Goal: Task Accomplishment & Management: Manage account settings

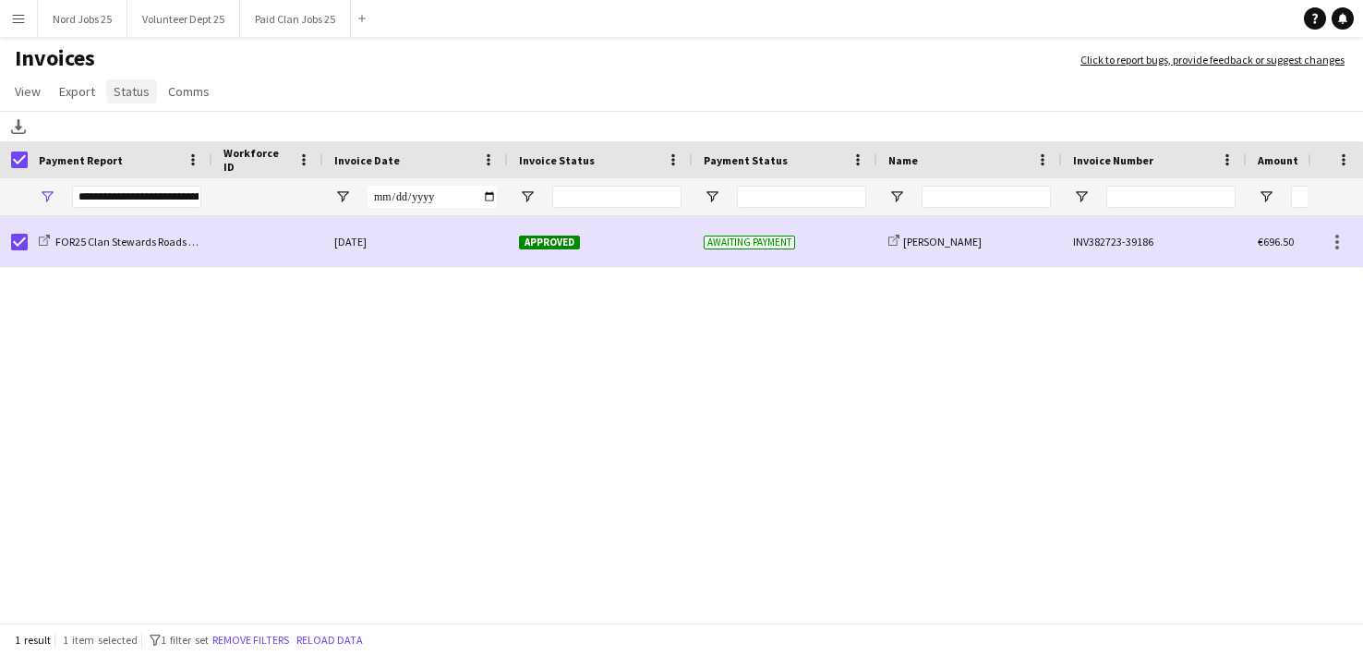
click at [141, 91] on span "Status" at bounding box center [132, 91] width 36 height 17
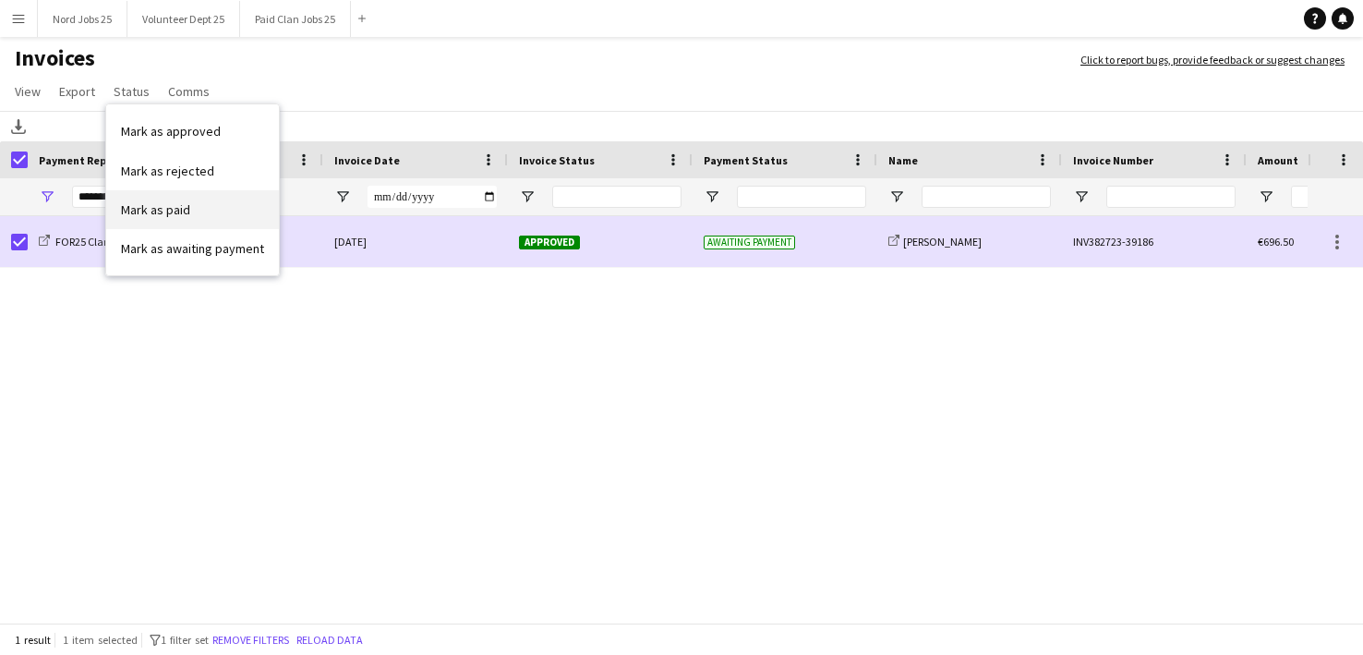
click at [177, 210] on span "Mark as paid" at bounding box center [155, 209] width 69 height 17
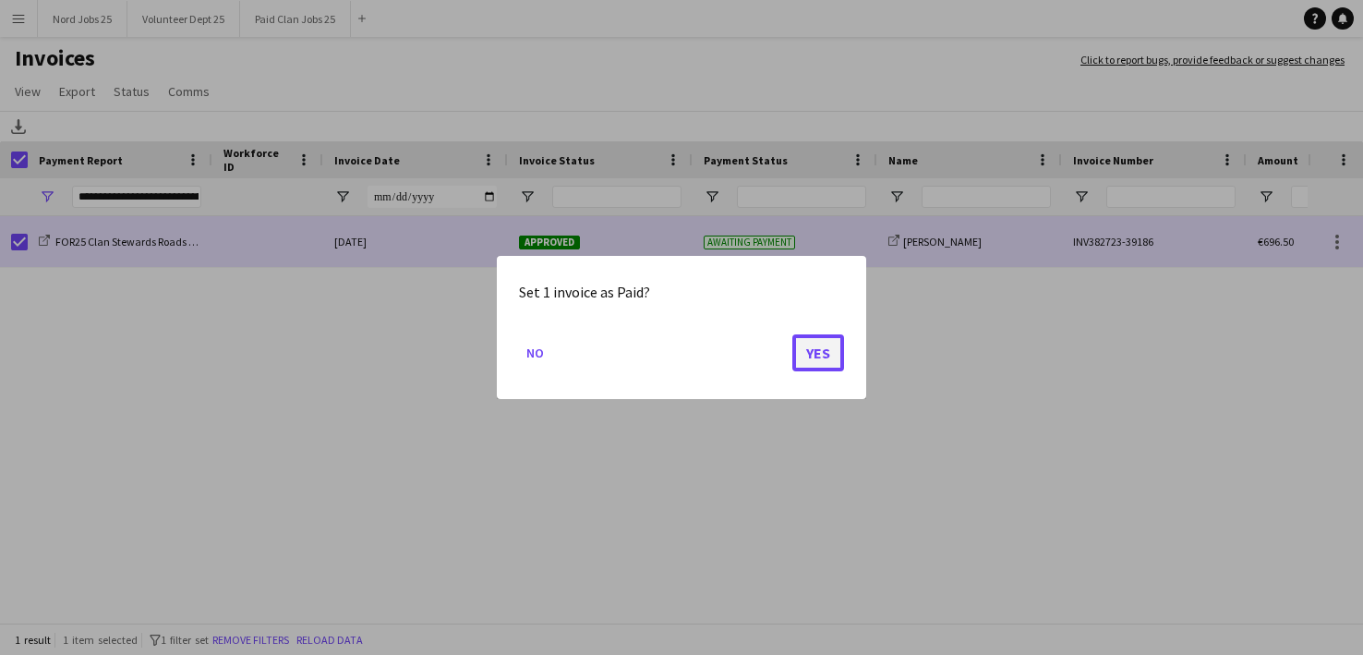
click at [827, 369] on button "Yes" at bounding box center [818, 352] width 52 height 37
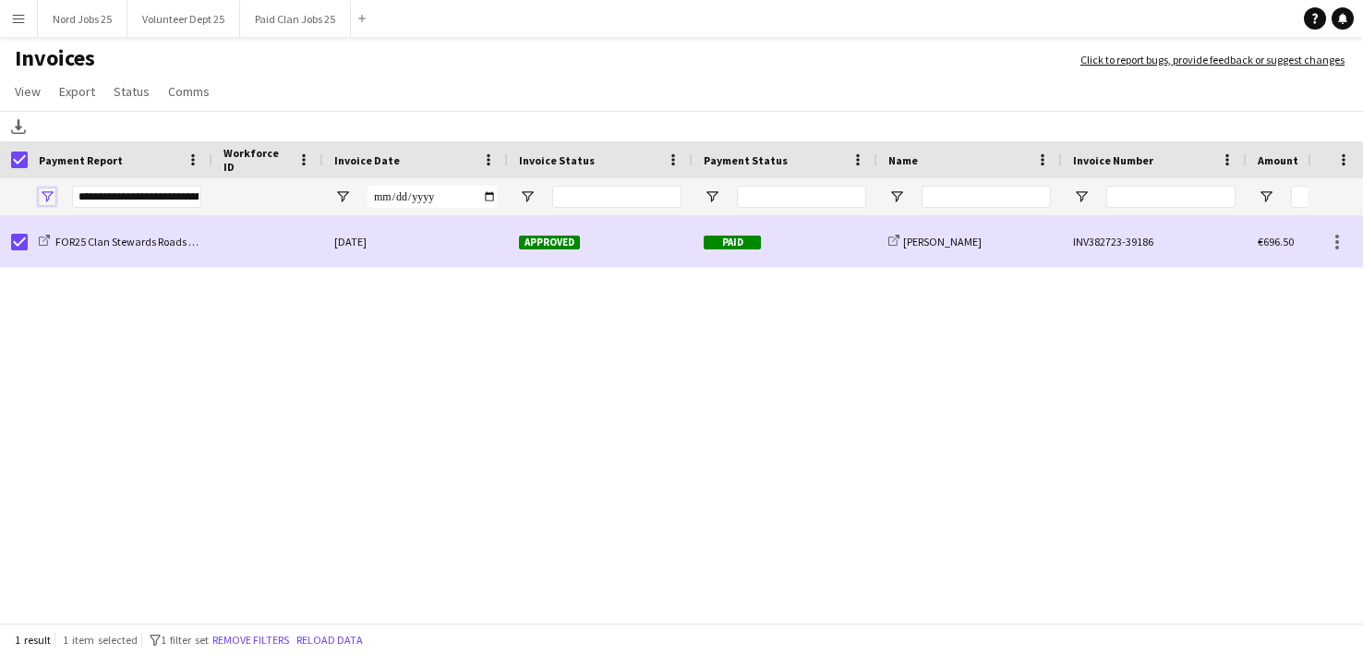
click at [49, 190] on span "Open Filter Menu" at bounding box center [47, 196] width 17 height 17
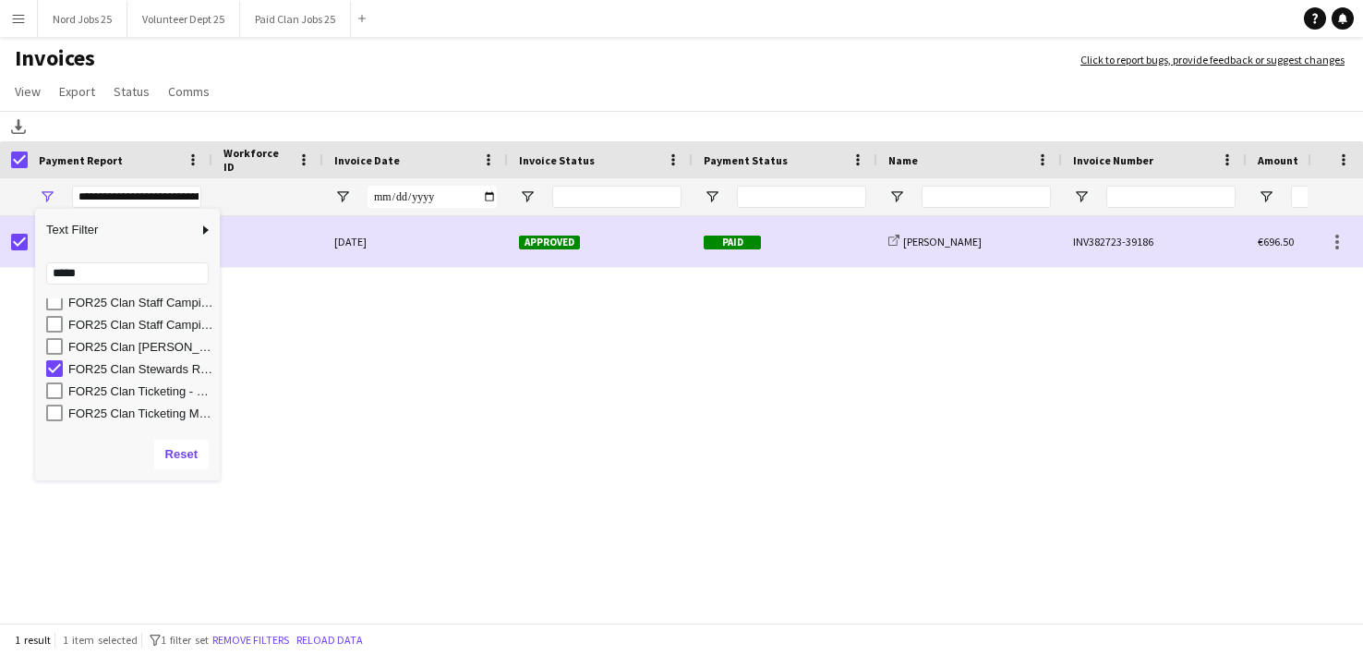
scroll to position [264, 0]
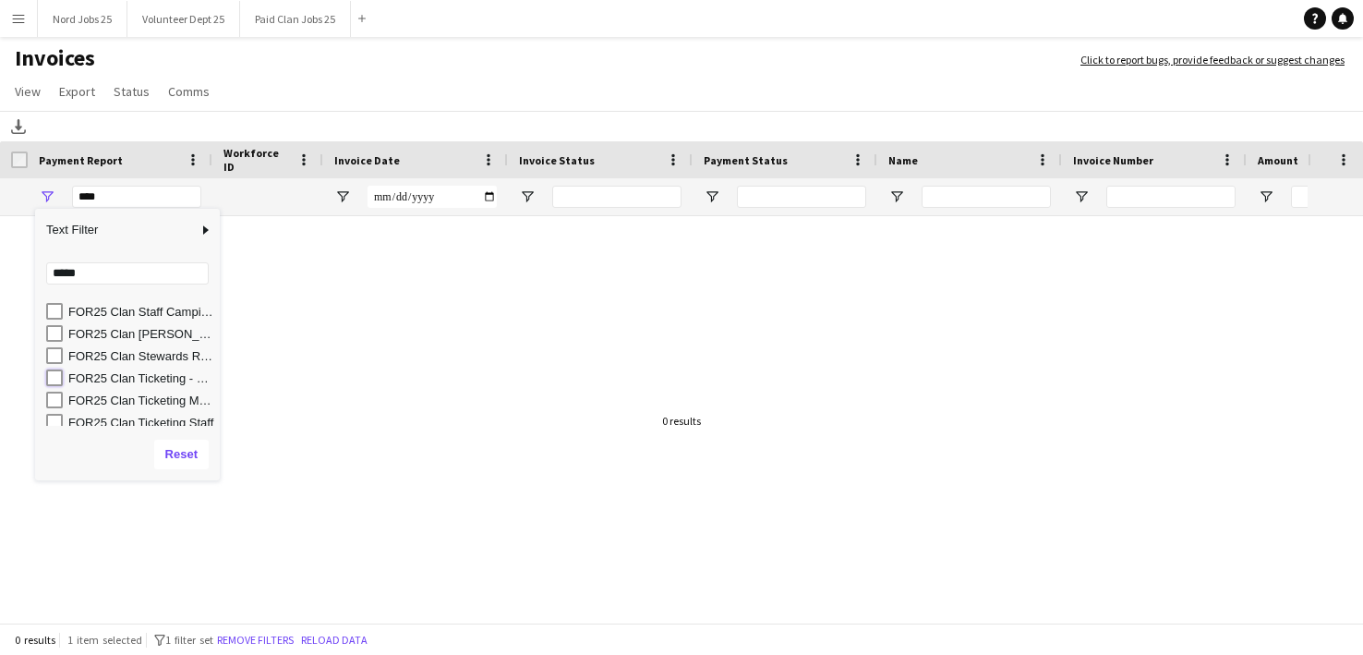
type input "**********"
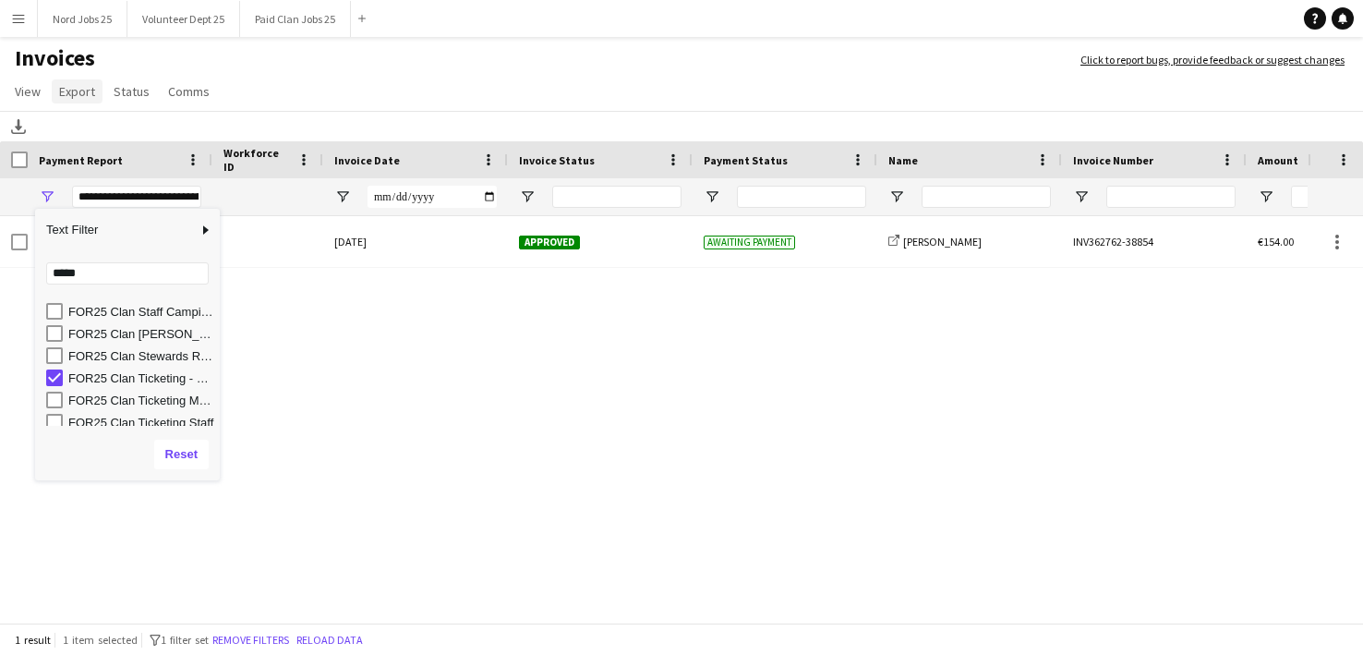
click at [85, 91] on span "Export" at bounding box center [77, 91] width 36 height 17
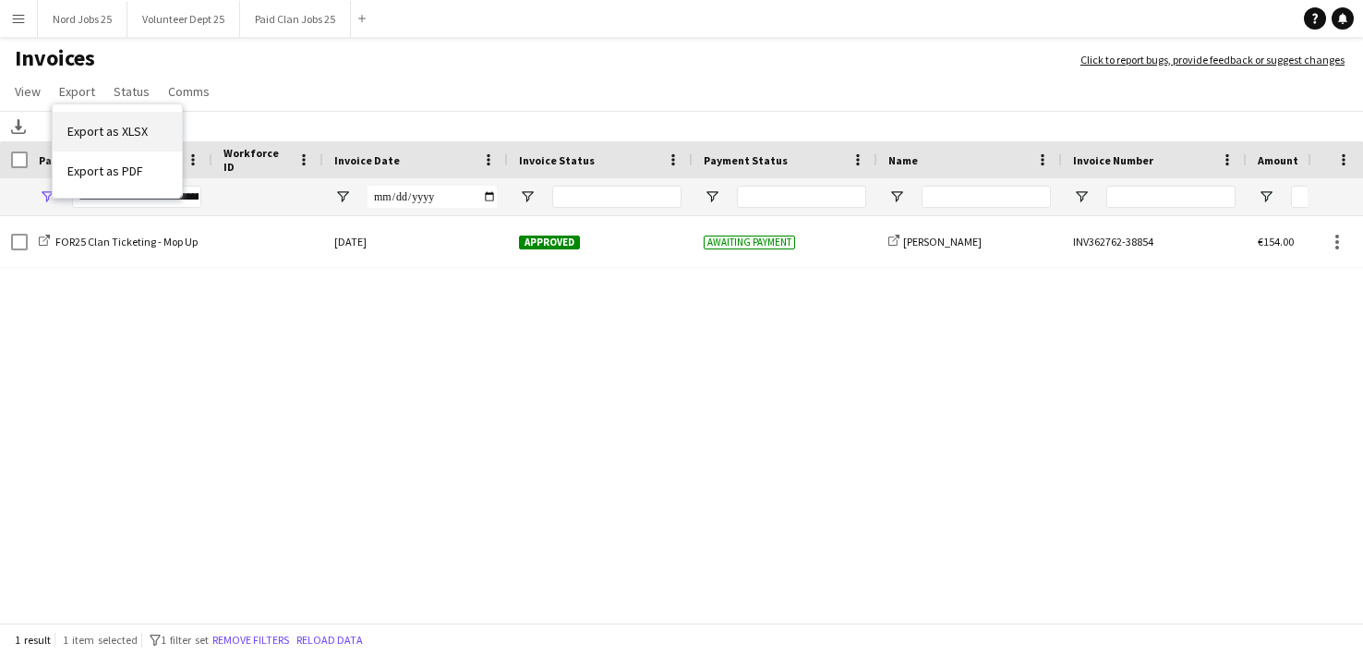
click at [135, 138] on span "Export as XLSX" at bounding box center [107, 131] width 80 height 17
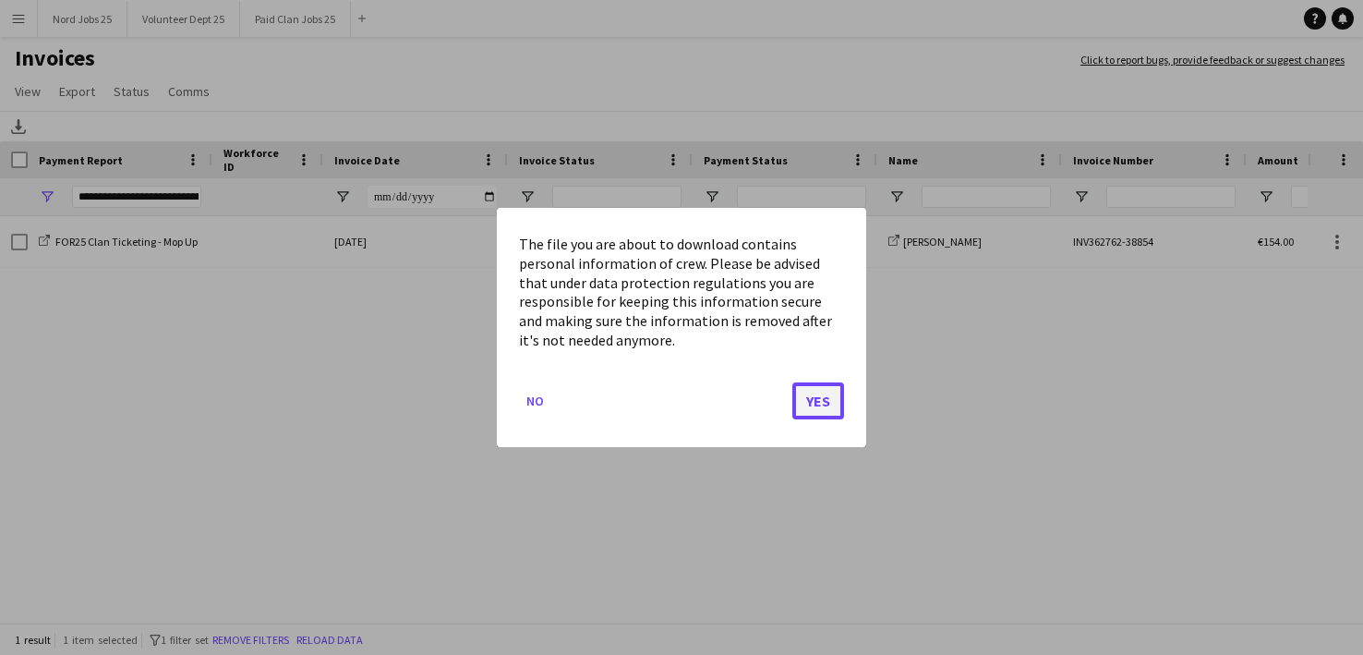
click at [821, 400] on button "Yes" at bounding box center [818, 400] width 52 height 37
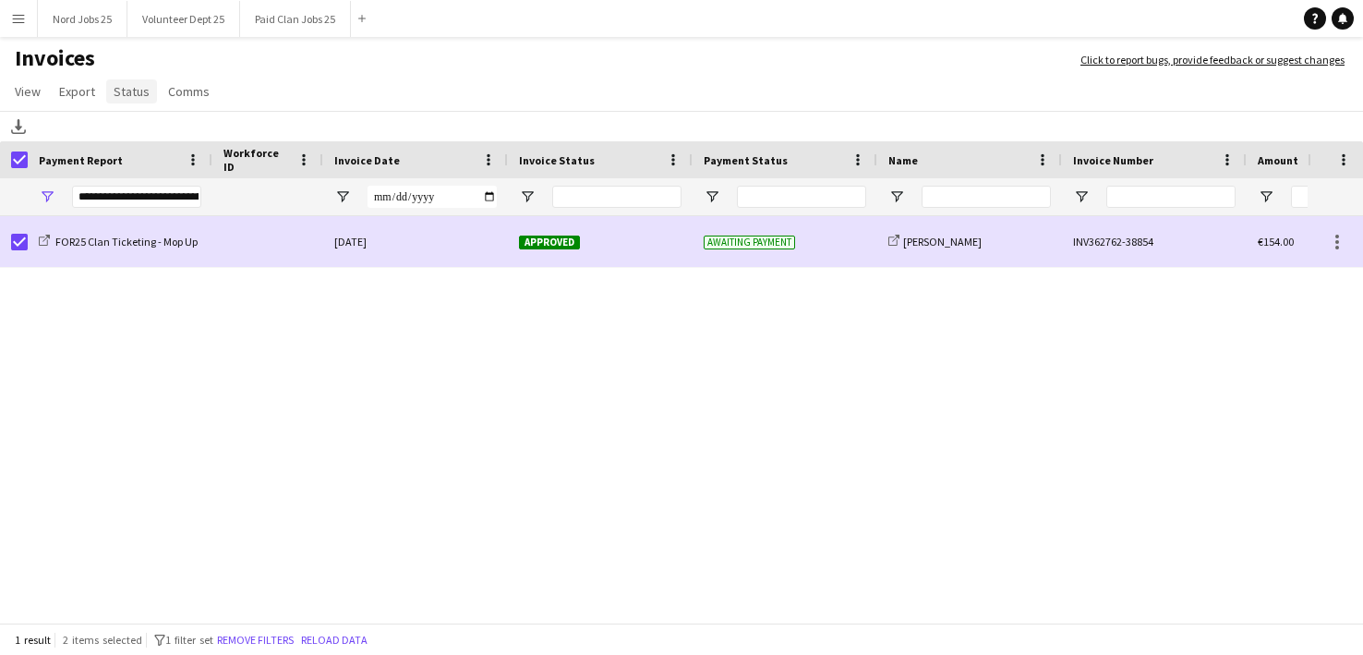
click at [127, 93] on span "Status" at bounding box center [132, 91] width 36 height 17
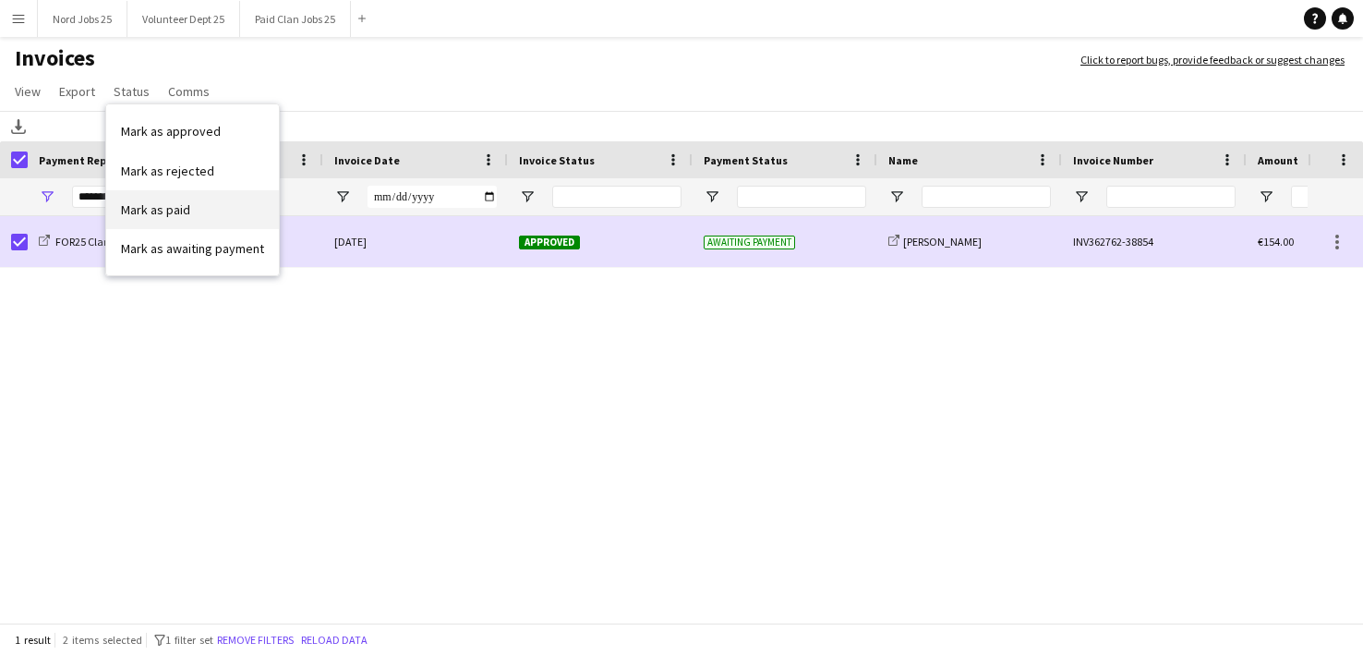
click at [173, 199] on link "Mark as paid" at bounding box center [192, 209] width 173 height 39
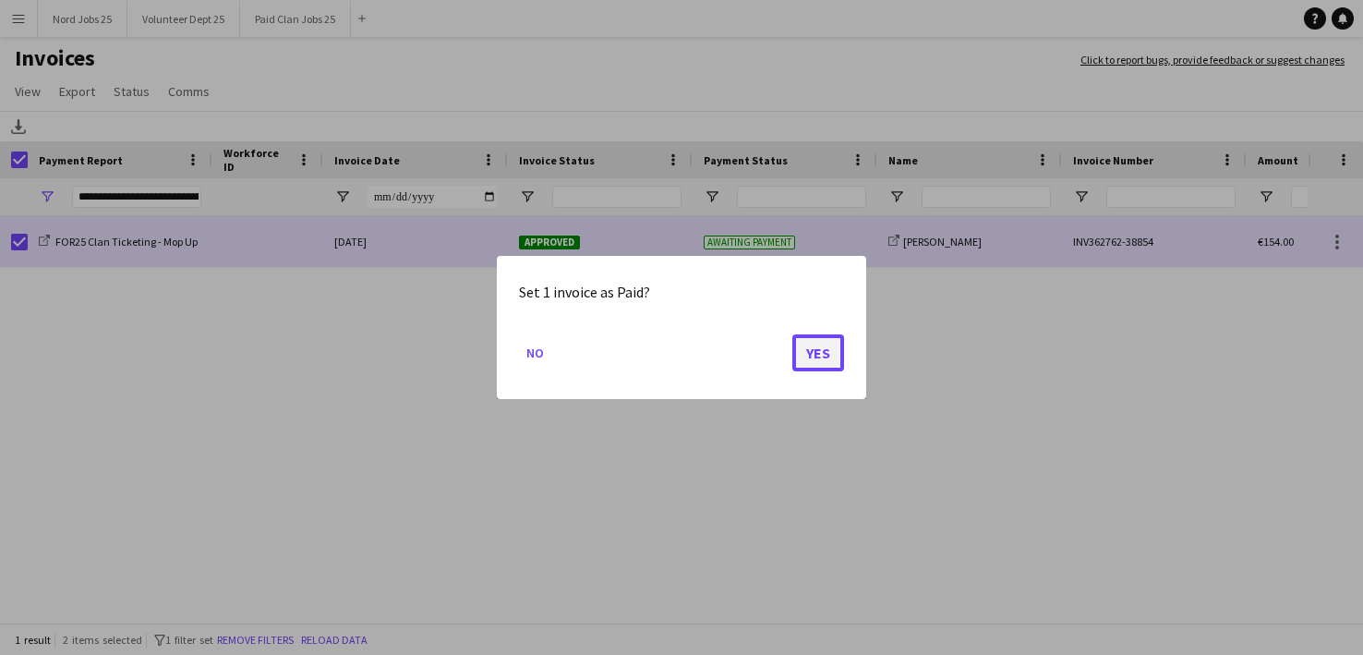
click at [817, 362] on button "Yes" at bounding box center [818, 352] width 52 height 37
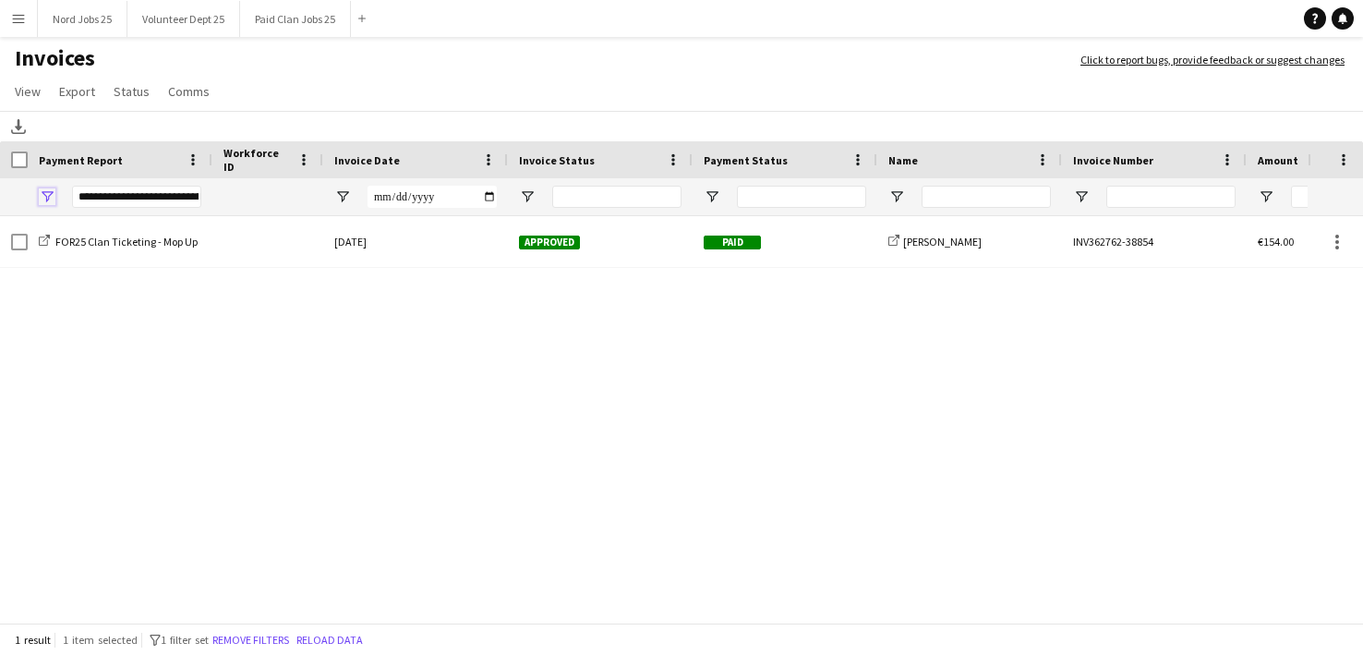
click at [49, 194] on span "Open Filter Menu" at bounding box center [47, 196] width 17 height 17
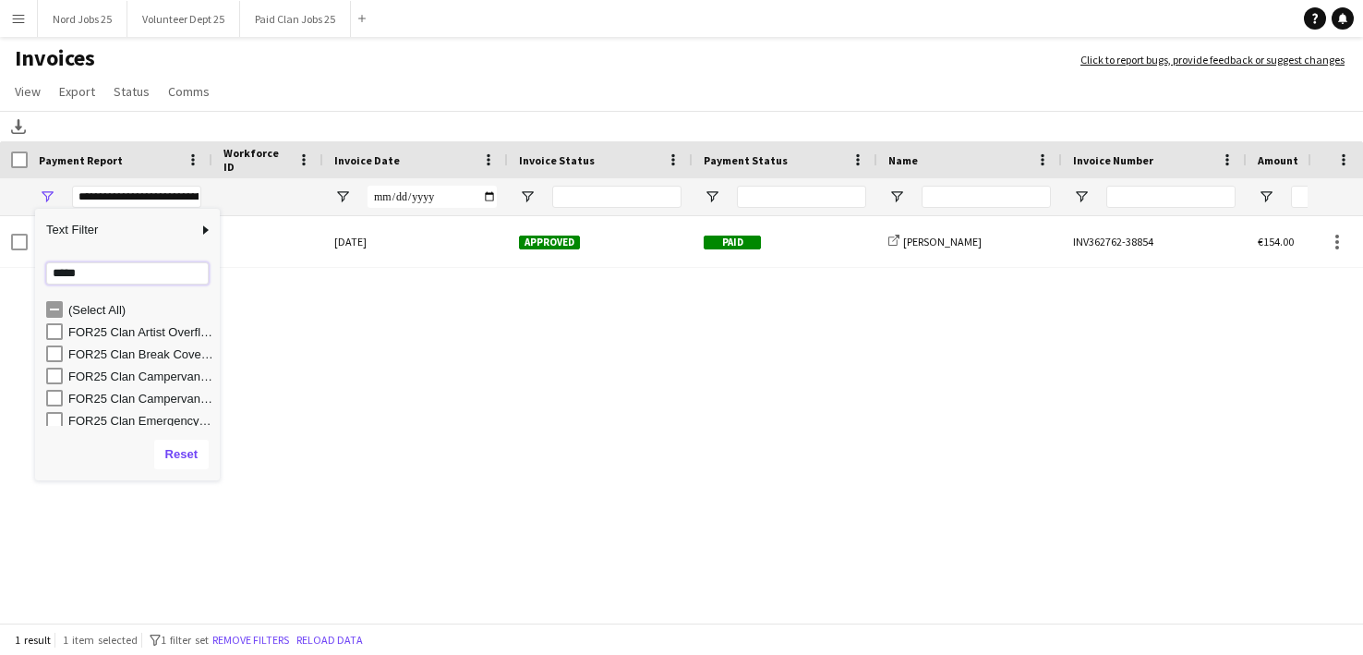
click at [68, 272] on input "*****" at bounding box center [127, 273] width 163 height 22
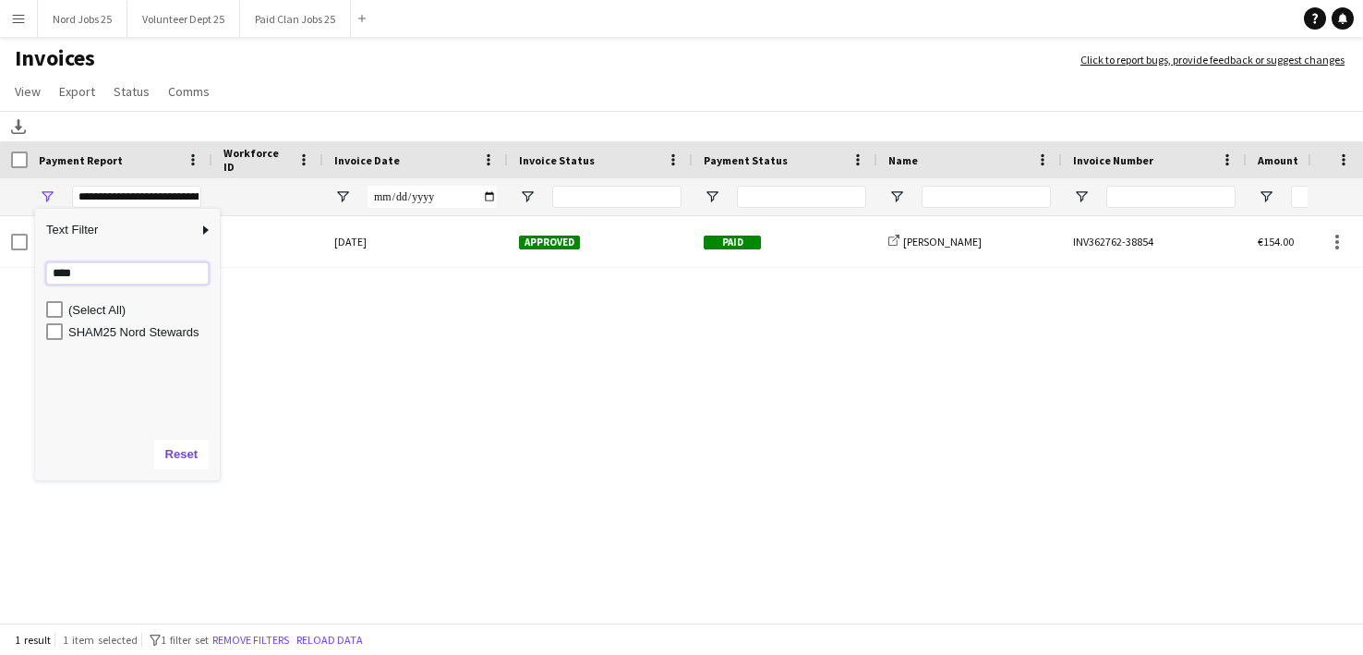
type input "****"
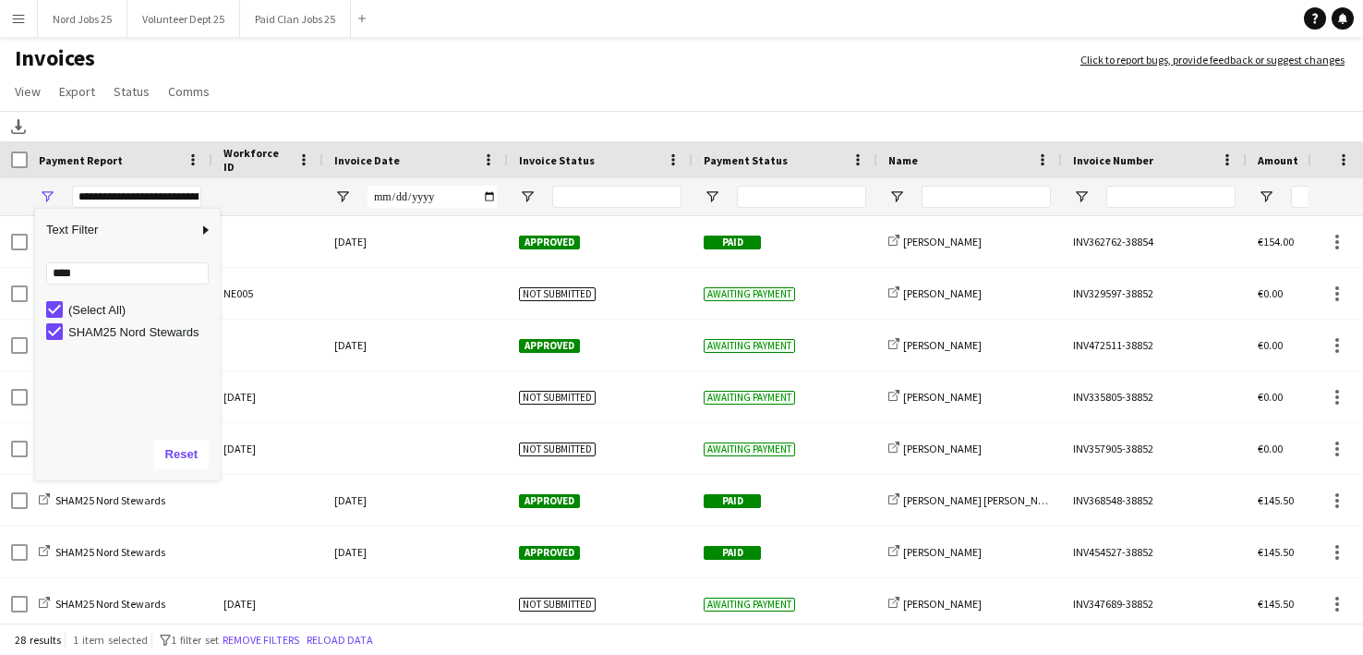
click at [324, 91] on app-page-menu "View Customise view Customise filters Reset Filters Reset View Reset All Export…" at bounding box center [681, 93] width 1363 height 35
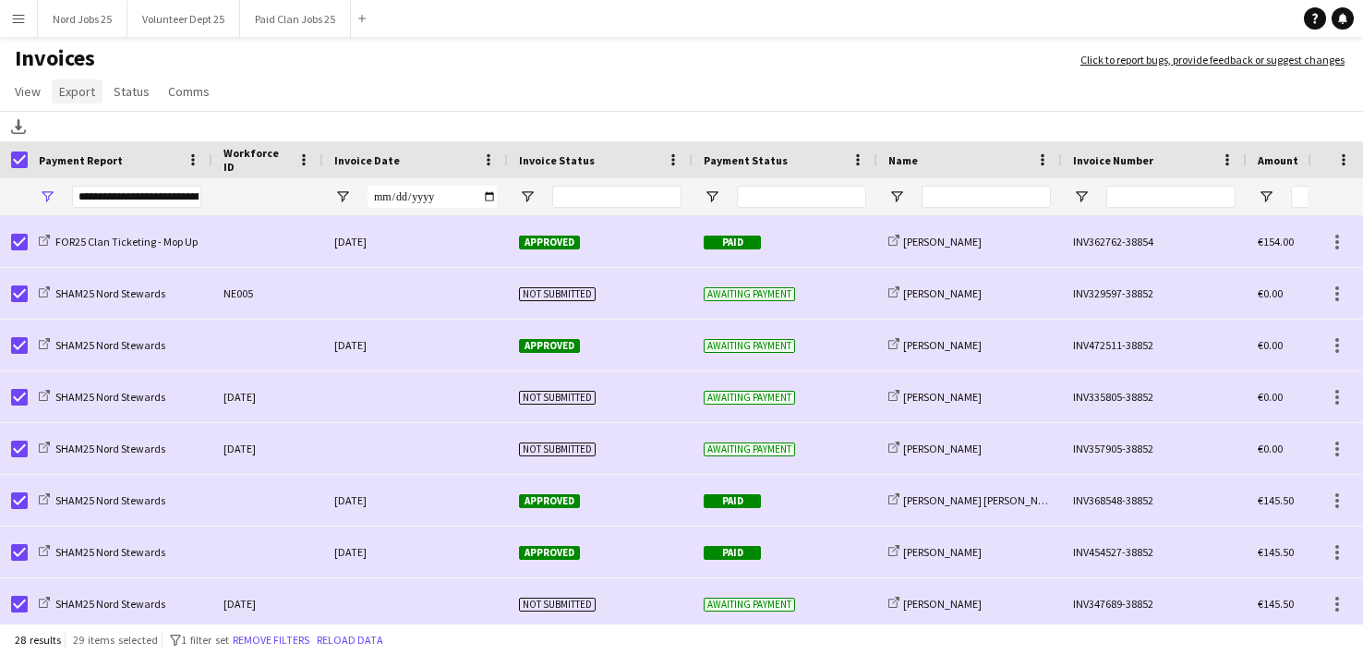
click at [78, 91] on span "Export" at bounding box center [77, 91] width 36 height 17
click at [148, 134] on link "Export as XLSX" at bounding box center [117, 131] width 129 height 39
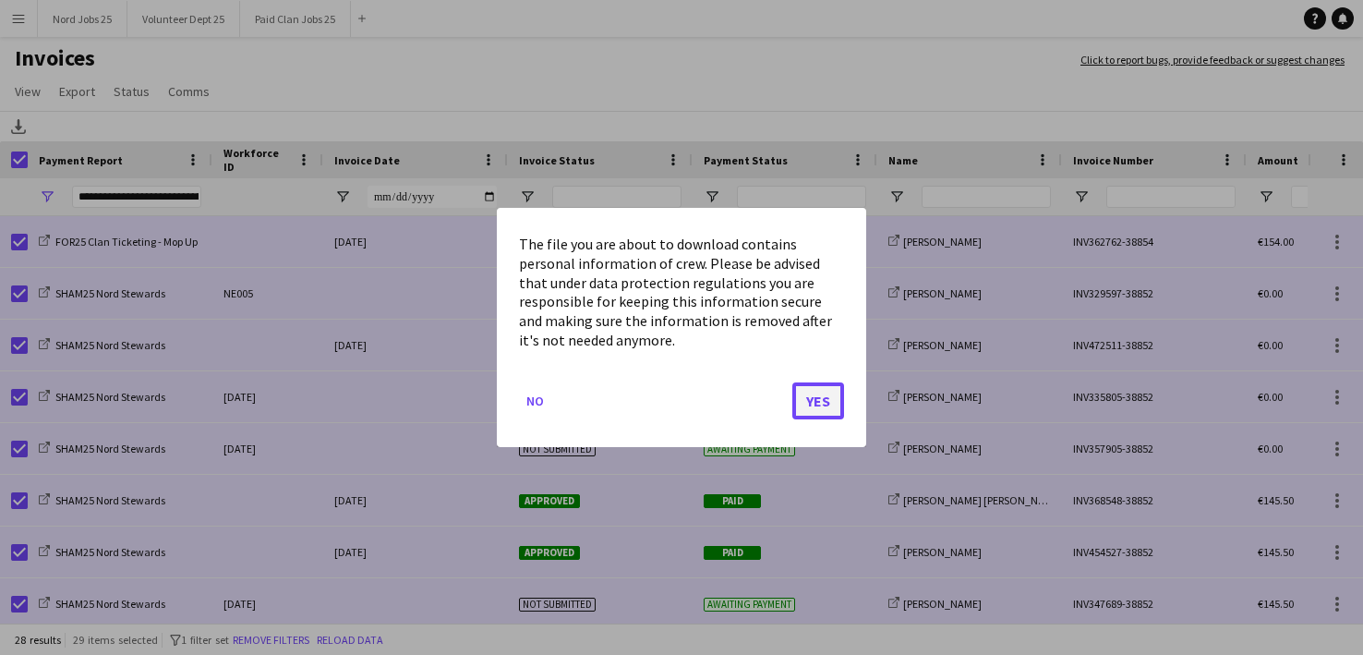
click at [825, 392] on button "Yes" at bounding box center [818, 400] width 52 height 37
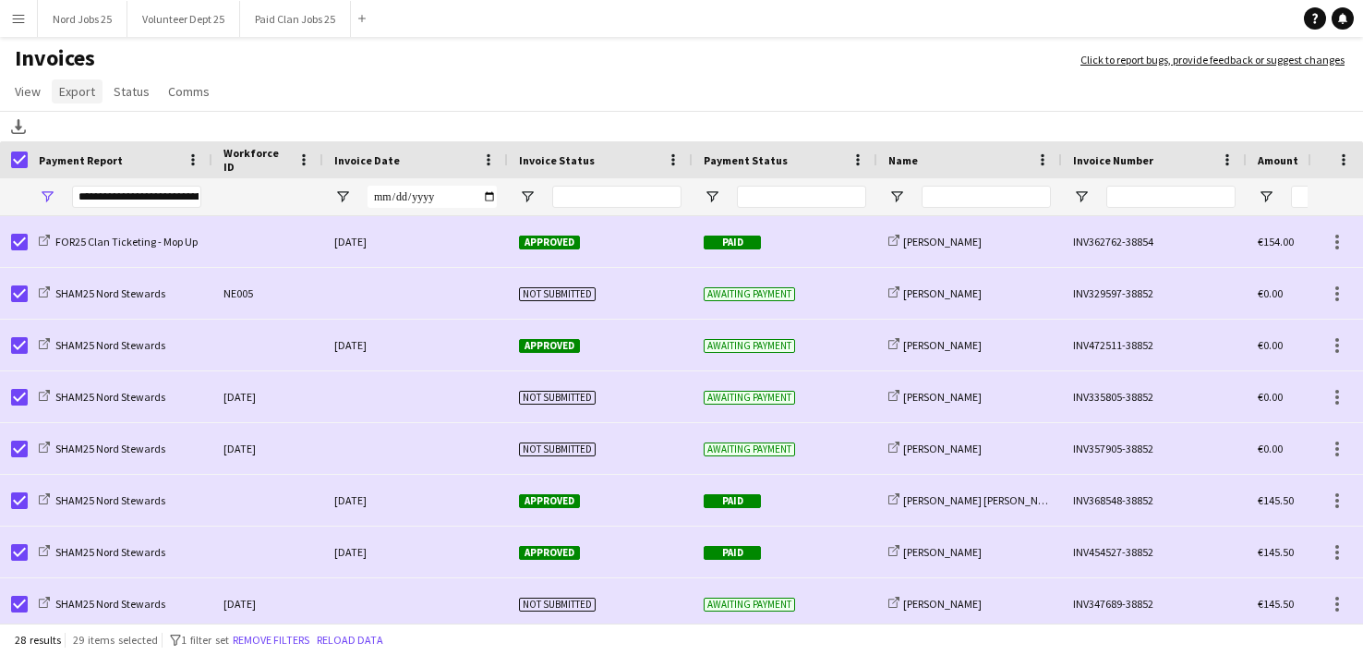
click at [89, 99] on span "Export" at bounding box center [77, 91] width 36 height 17
click at [97, 141] on link "Export as XLSX" at bounding box center [117, 131] width 129 height 39
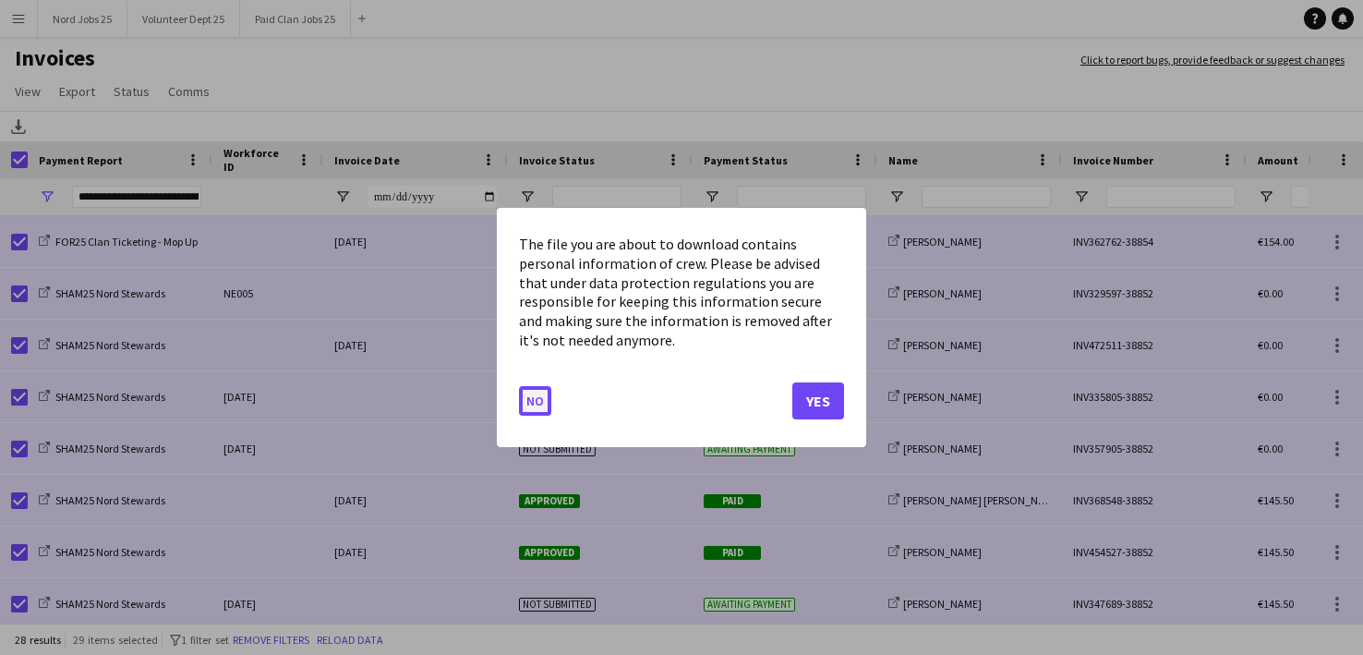
click at [526, 394] on button "No" at bounding box center [535, 401] width 32 height 30
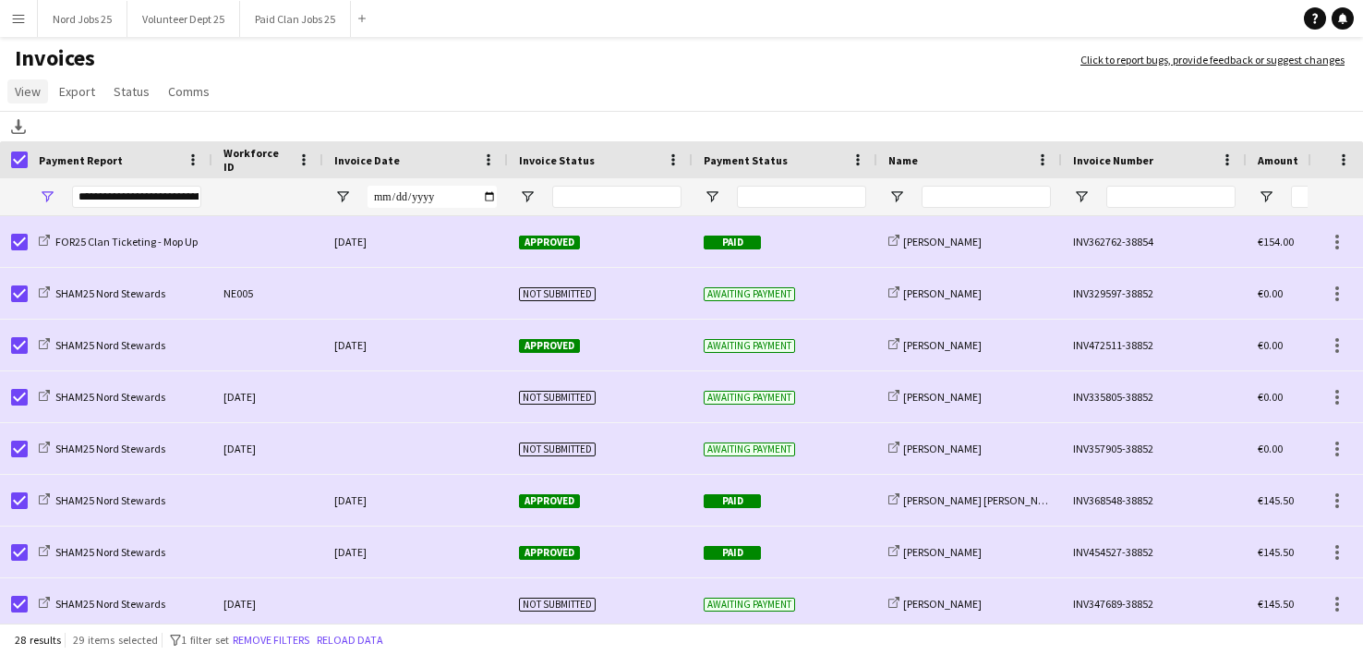
click at [36, 99] on span "View" at bounding box center [28, 91] width 26 height 17
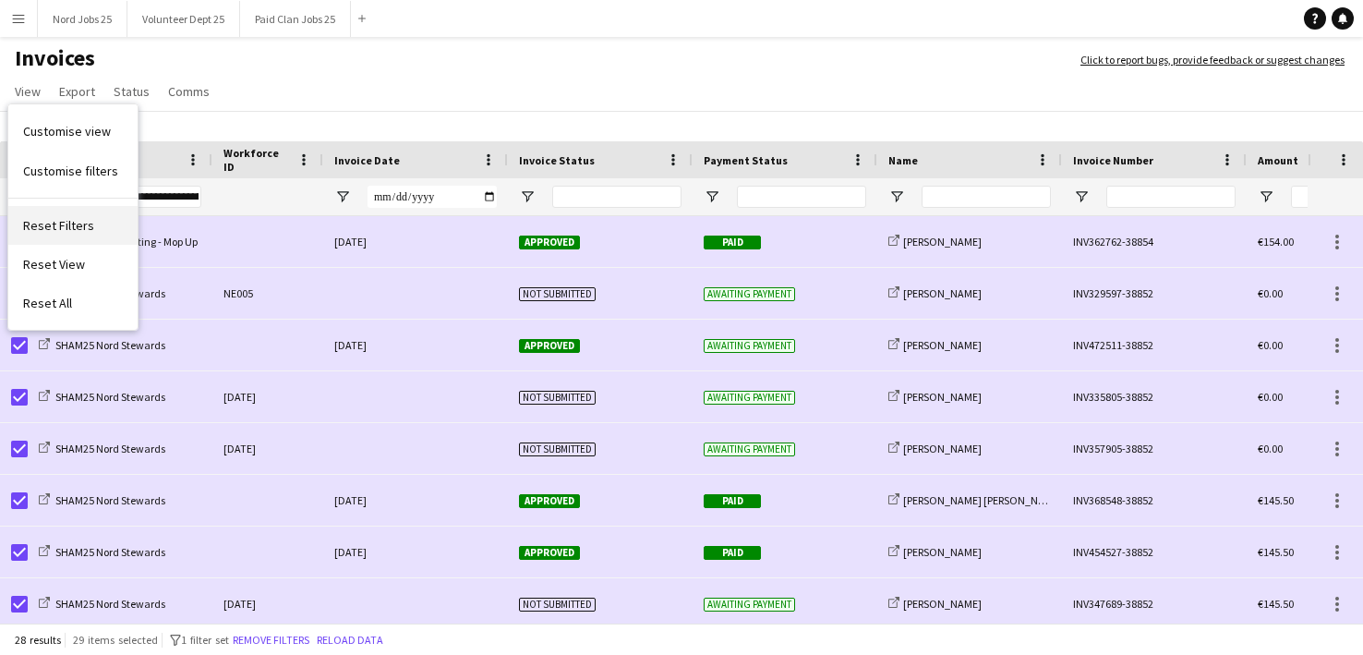
click at [76, 232] on span "Reset Filters" at bounding box center [58, 225] width 71 height 17
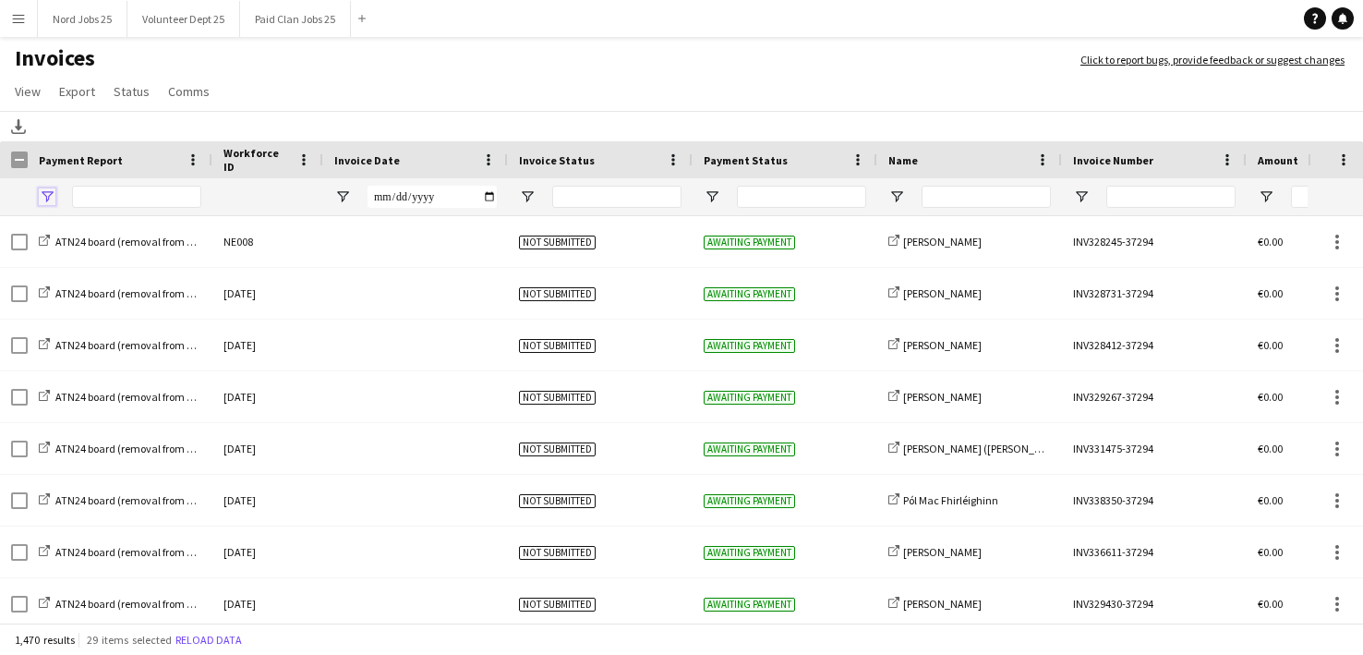
click at [48, 197] on span "Open Filter Menu" at bounding box center [47, 196] width 17 height 17
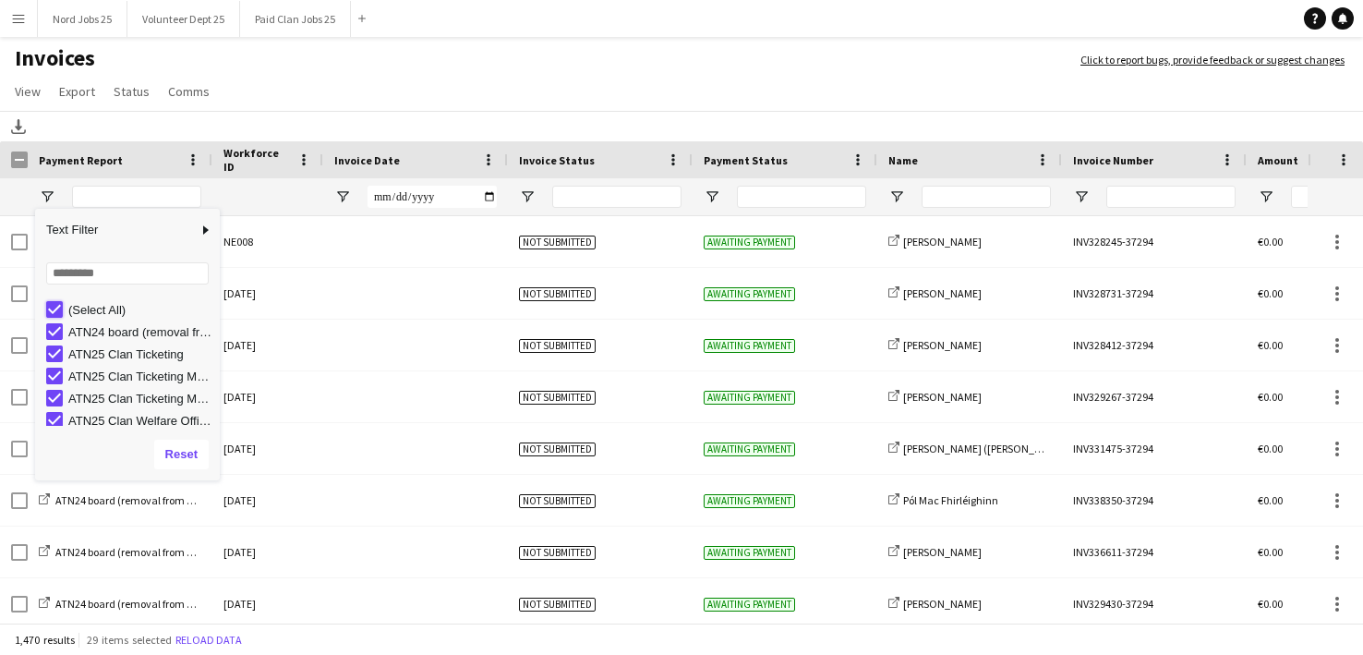
type input "***"
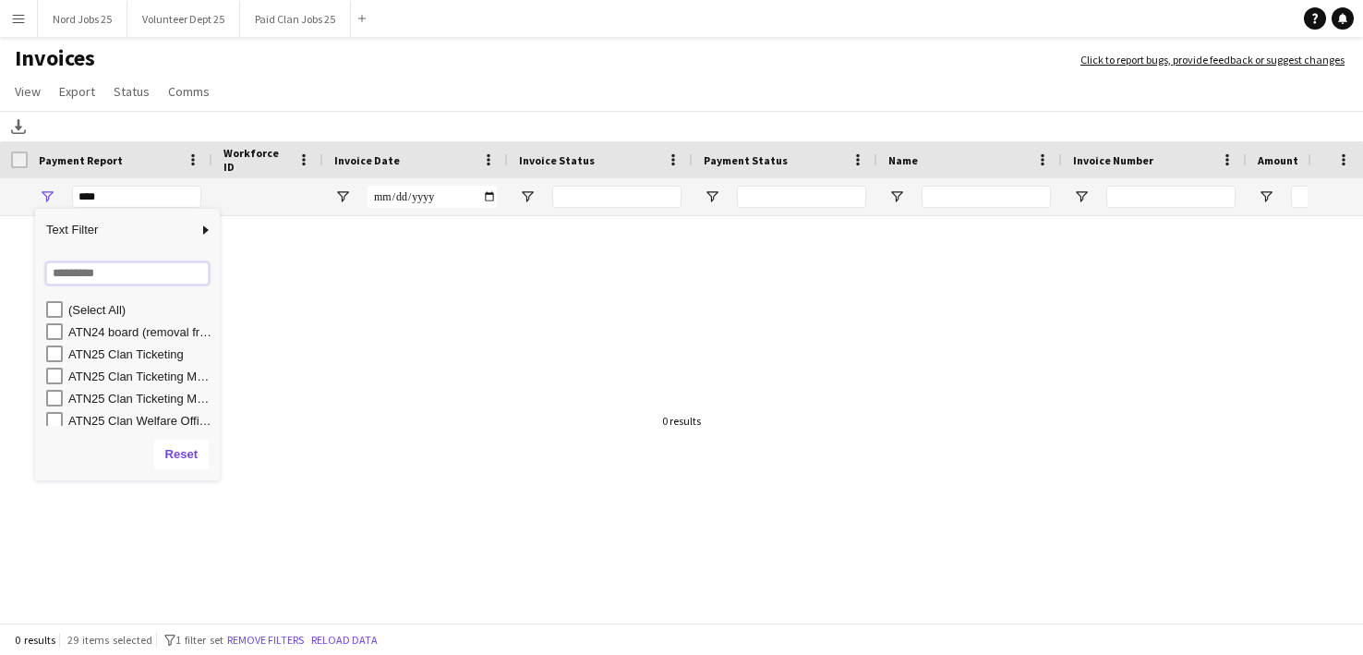
click at [85, 276] on input "Search filter values" at bounding box center [127, 273] width 163 height 22
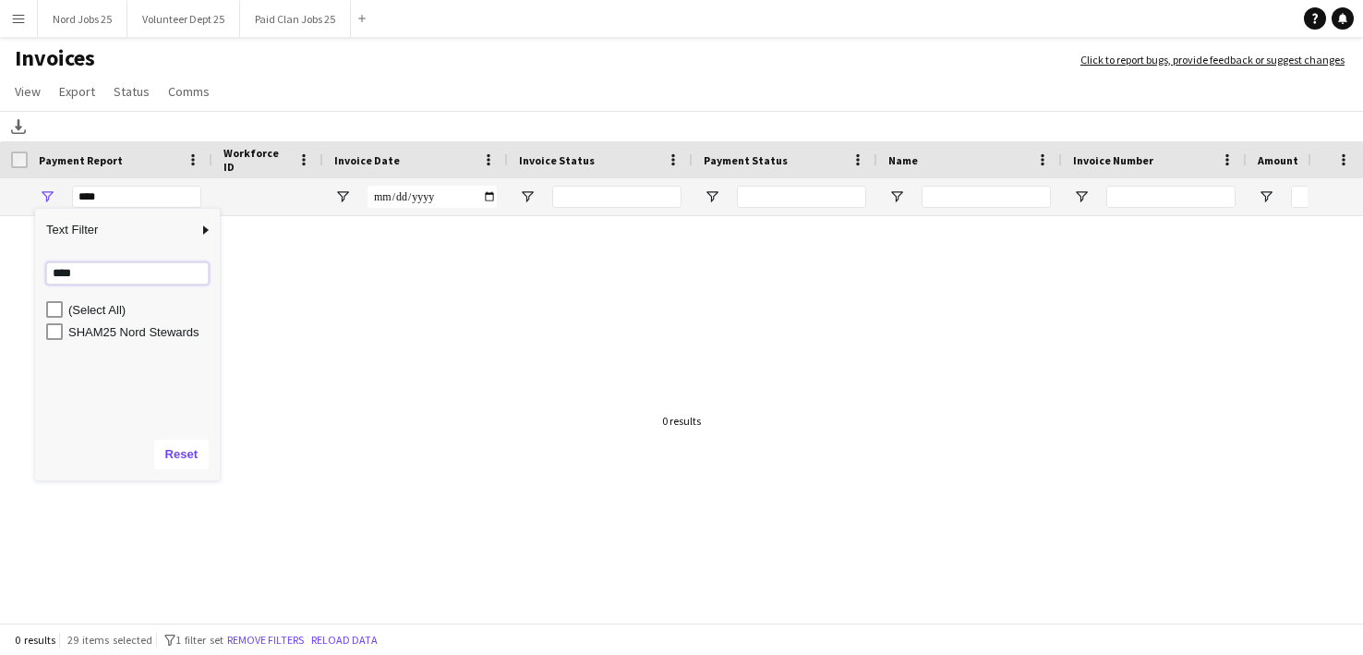
type input "****"
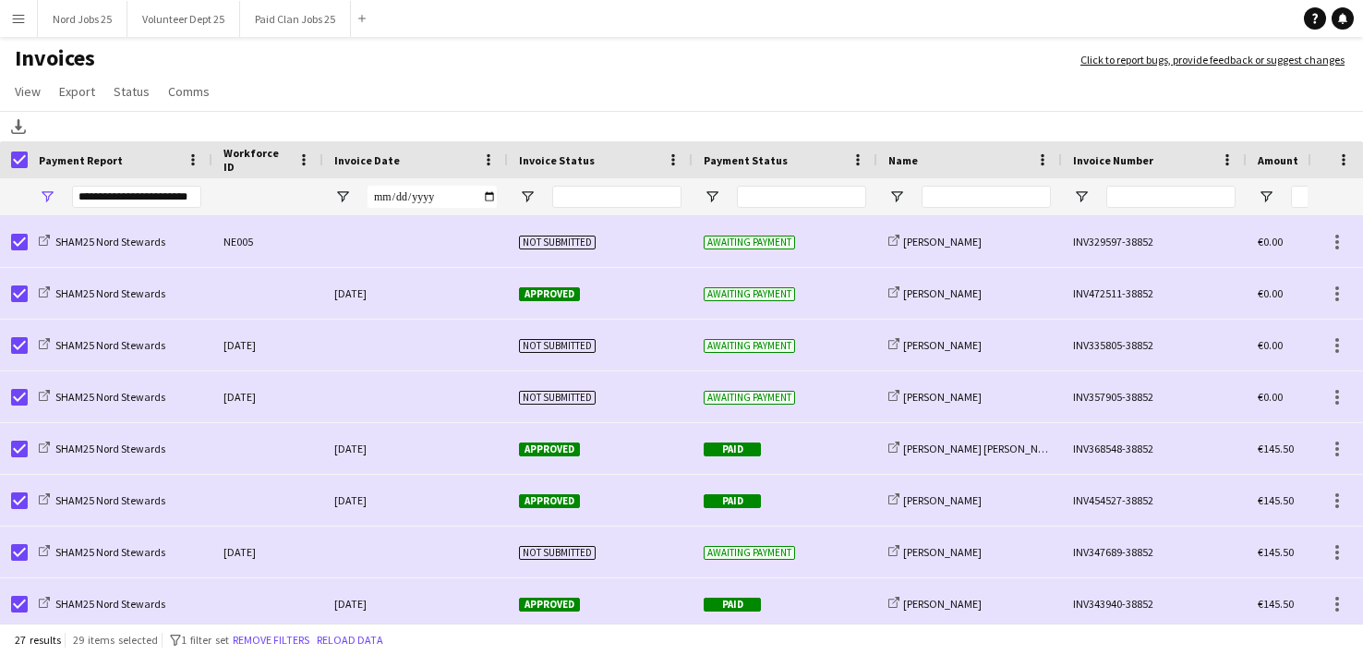
click at [326, 88] on app-page-menu "View Customise view Customise filters Reset Filters Reset View Reset All Export…" at bounding box center [681, 93] width 1363 height 35
click at [69, 98] on span "Export" at bounding box center [77, 91] width 36 height 17
click at [126, 124] on span "Export as XLSX" at bounding box center [107, 131] width 80 height 17
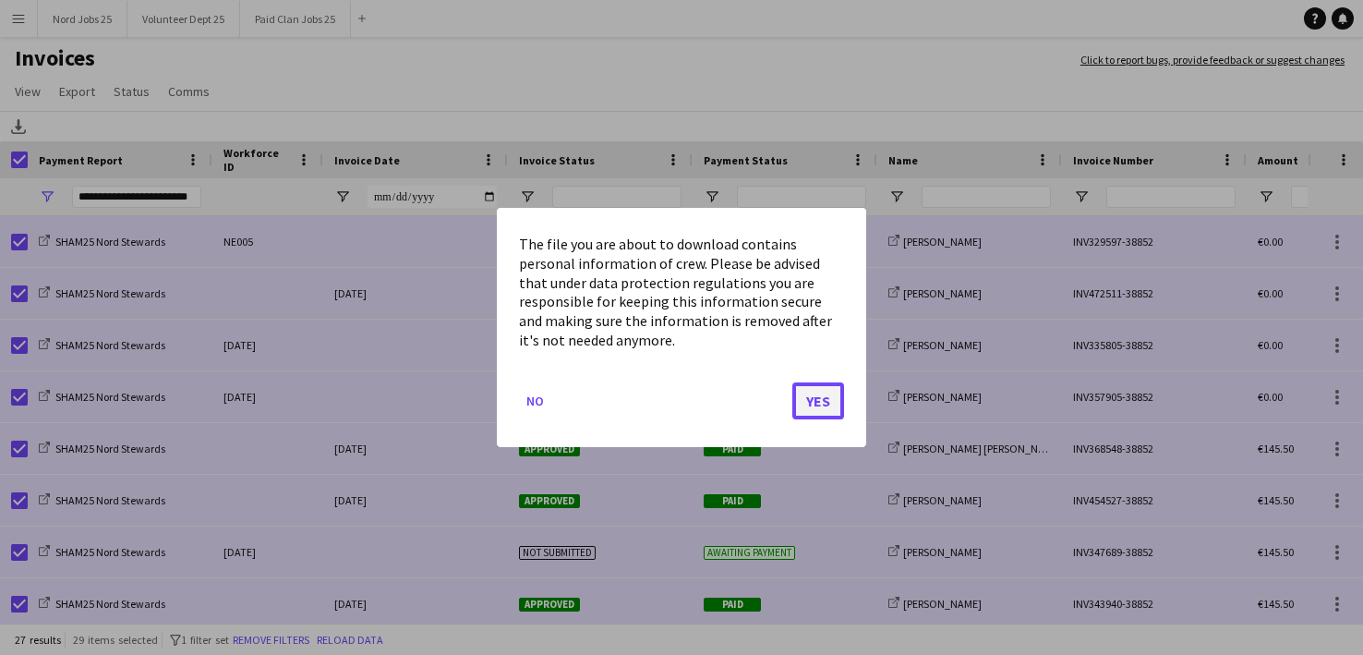
click at [828, 402] on button "Yes" at bounding box center [818, 400] width 52 height 37
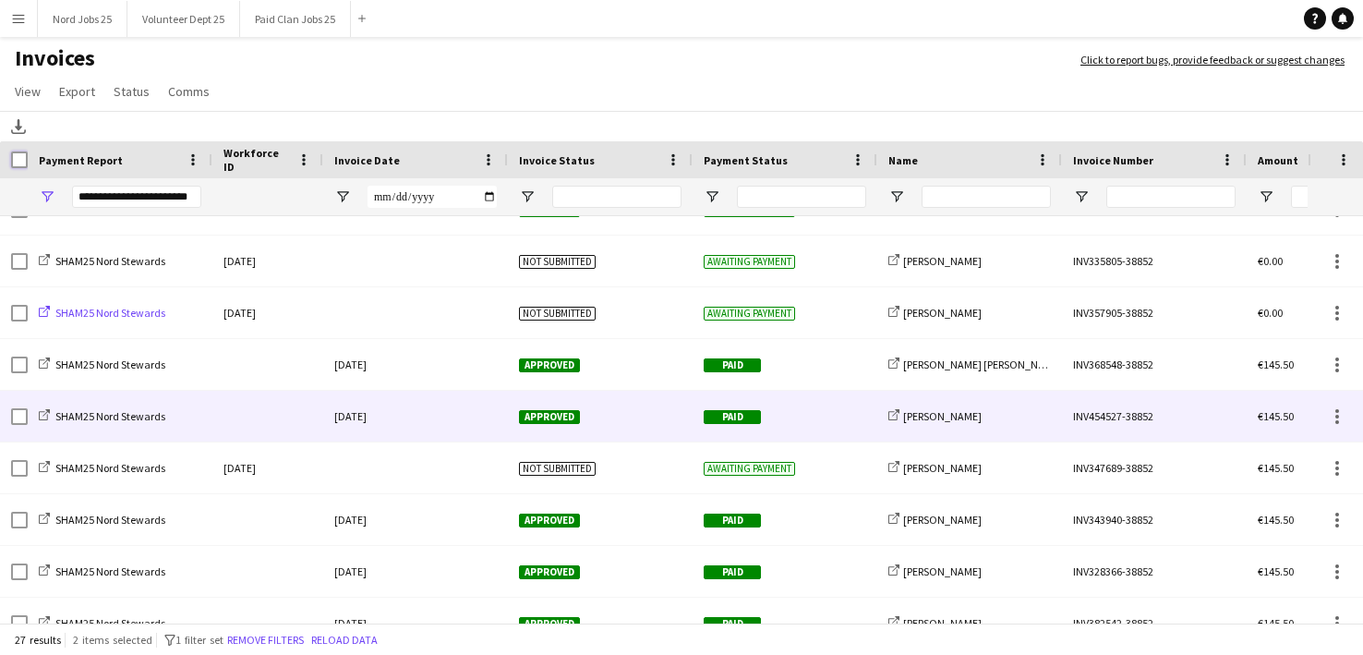
scroll to position [103, 0]
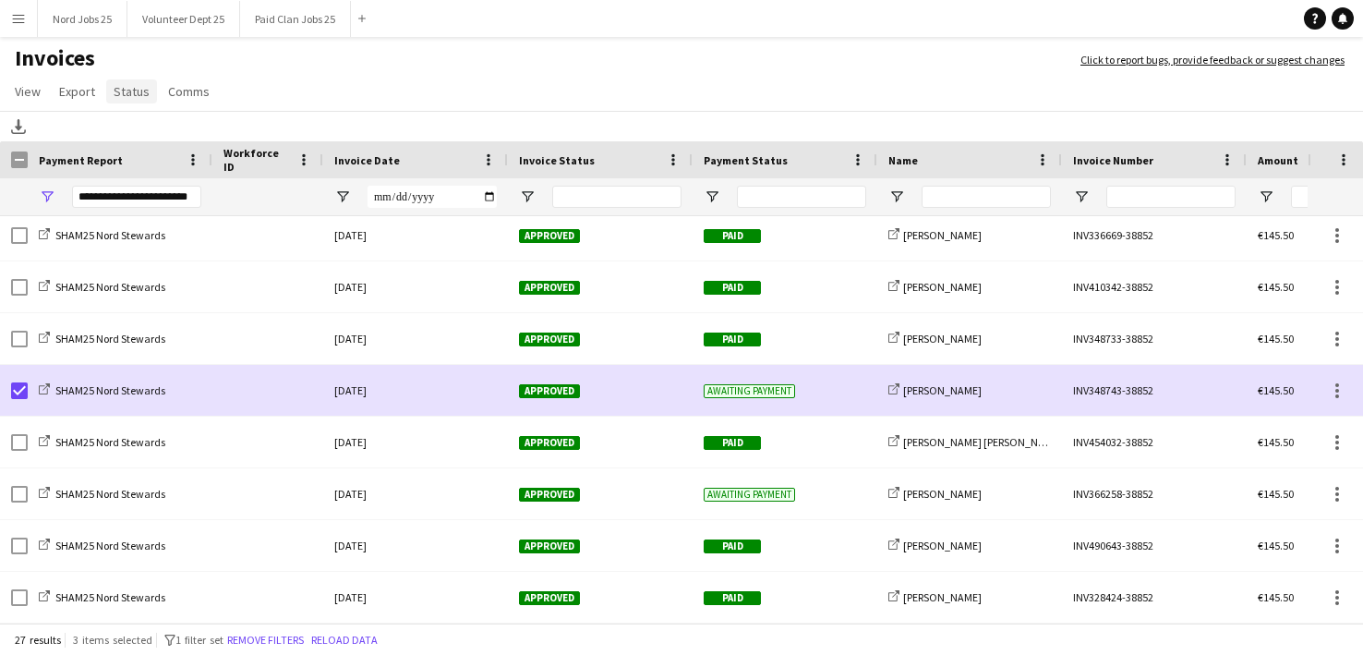
click at [138, 95] on span "Status" at bounding box center [132, 91] width 36 height 17
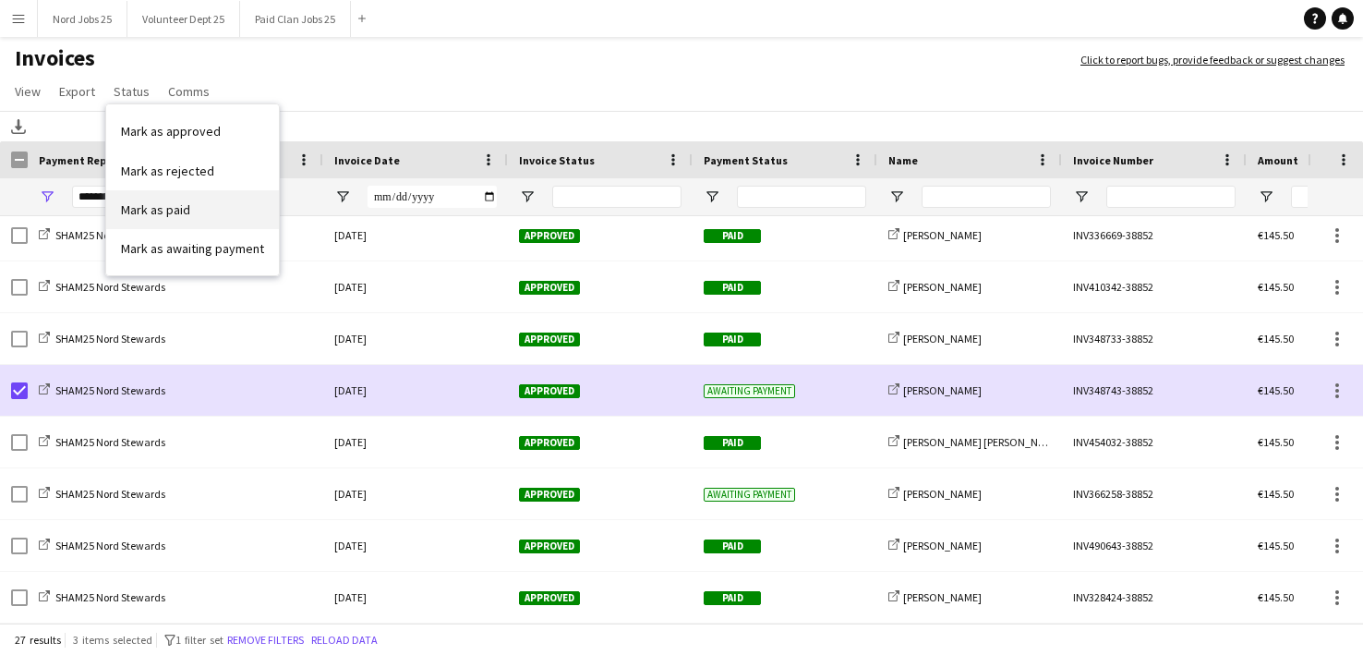
click at [171, 210] on span "Mark as paid" at bounding box center [155, 209] width 69 height 17
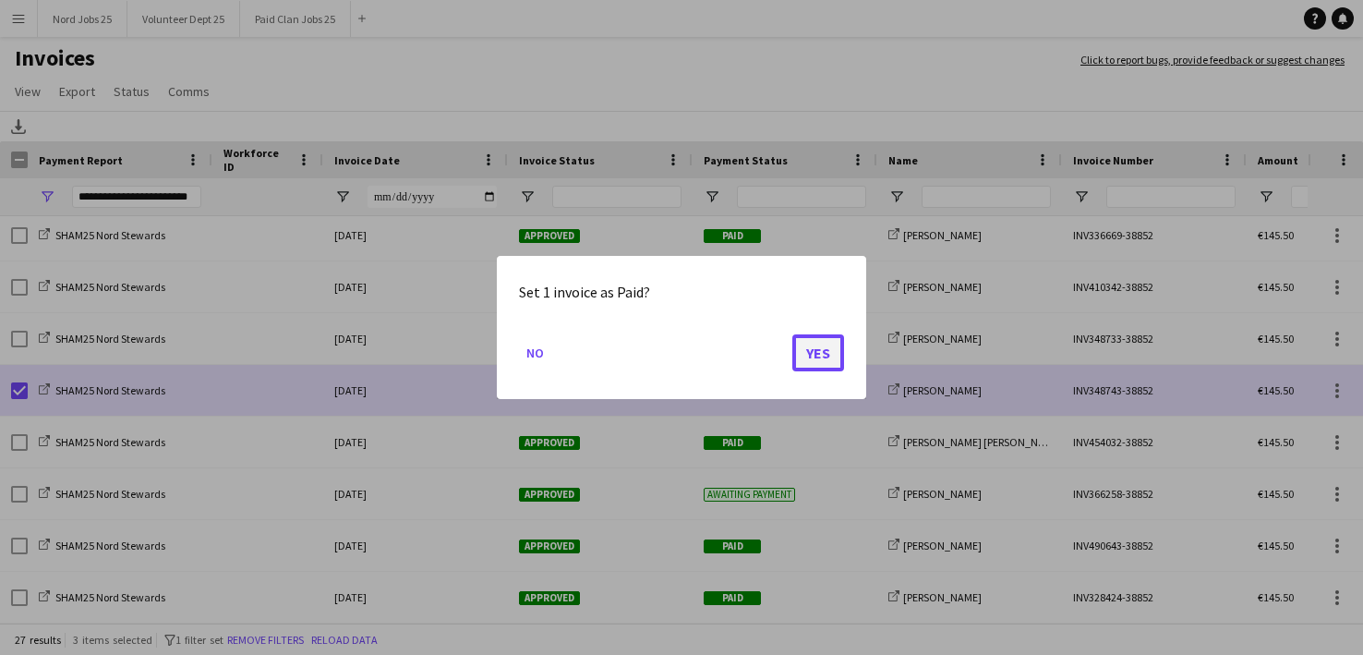
click at [818, 351] on button "Yes" at bounding box center [818, 352] width 52 height 37
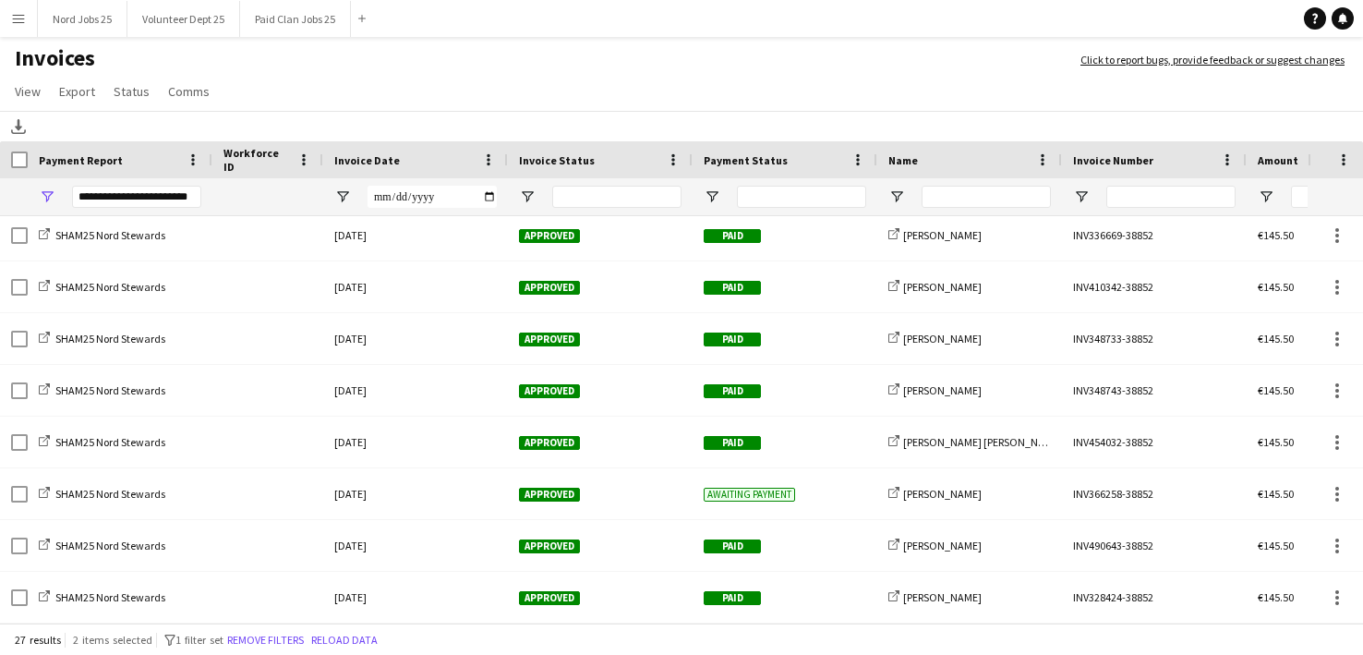
click at [114, 200] on div "**********" at bounding box center [136, 197] width 129 height 22
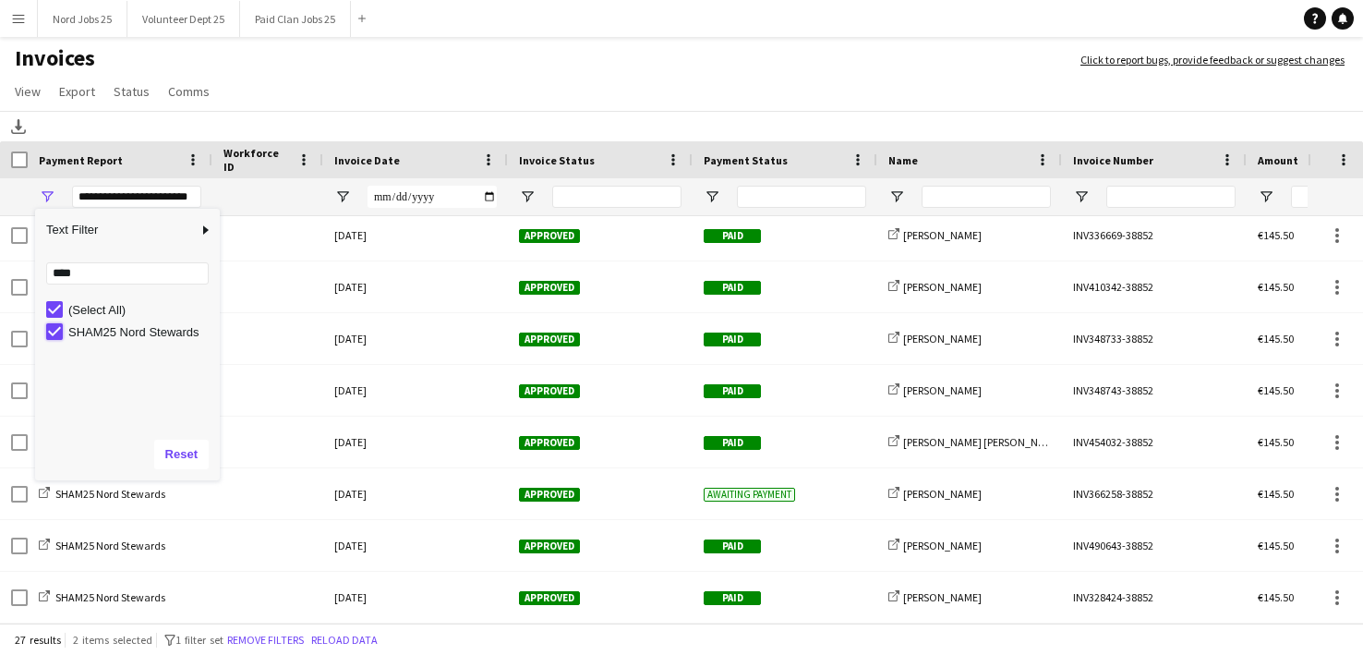
type input "***"
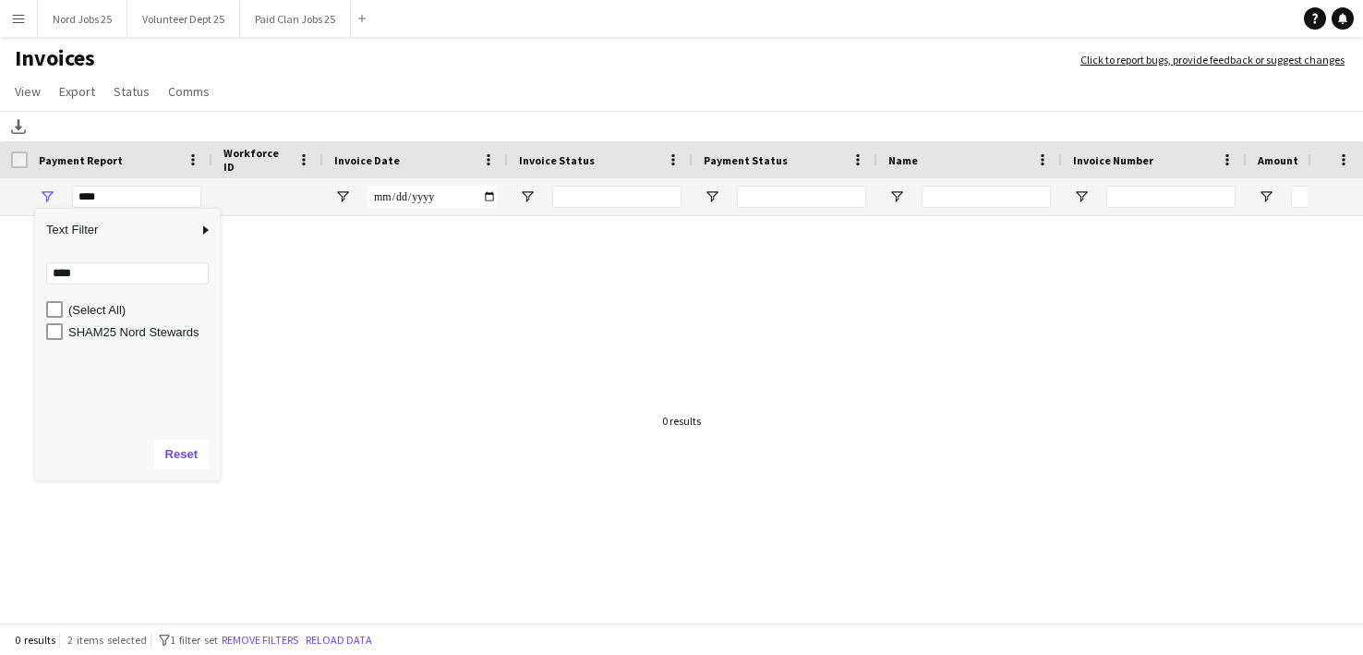
scroll to position [0, 0]
click at [77, 276] on input "****" at bounding box center [127, 273] width 163 height 22
type input "***"
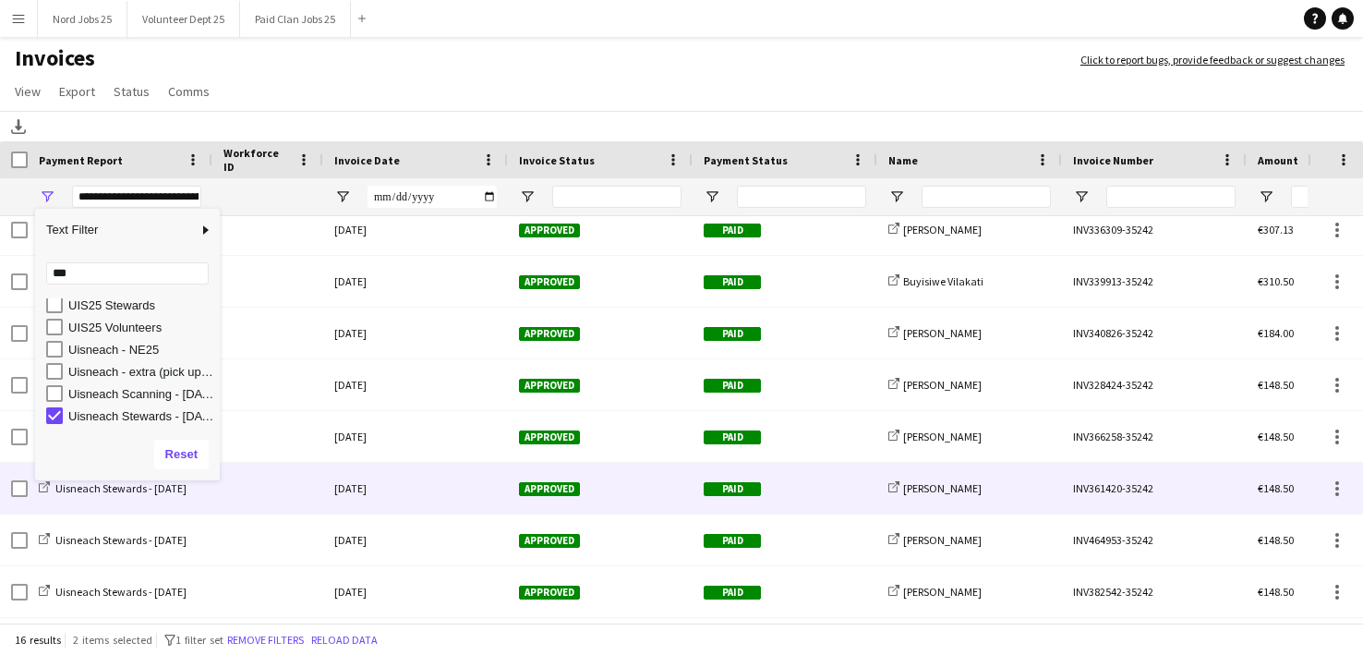
scroll to position [76, 0]
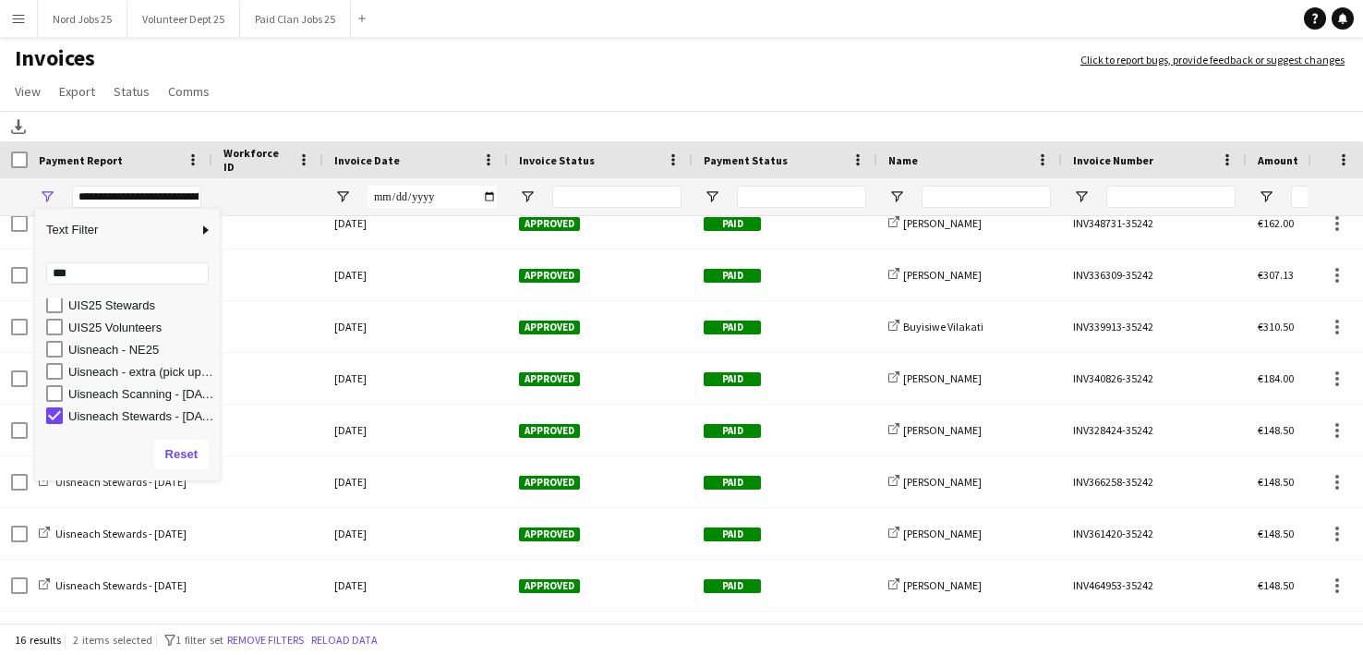
type input "***"
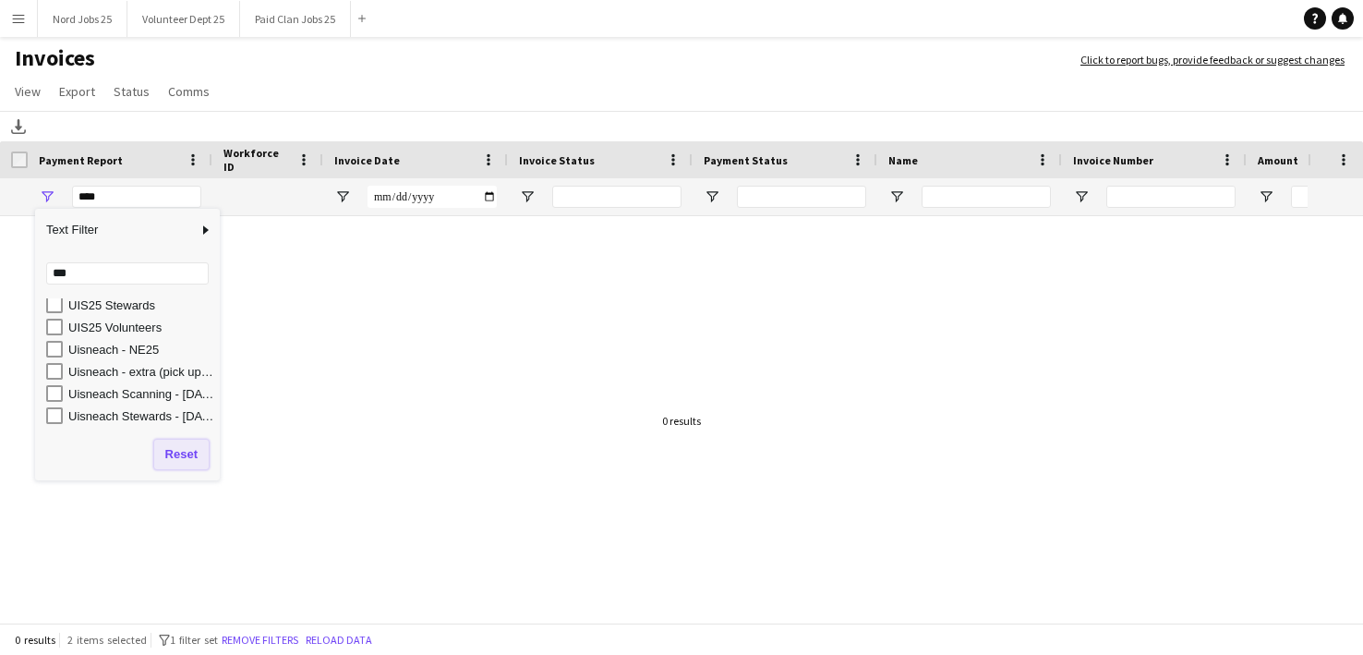
click at [193, 467] on button "Reset" at bounding box center [181, 455] width 54 height 30
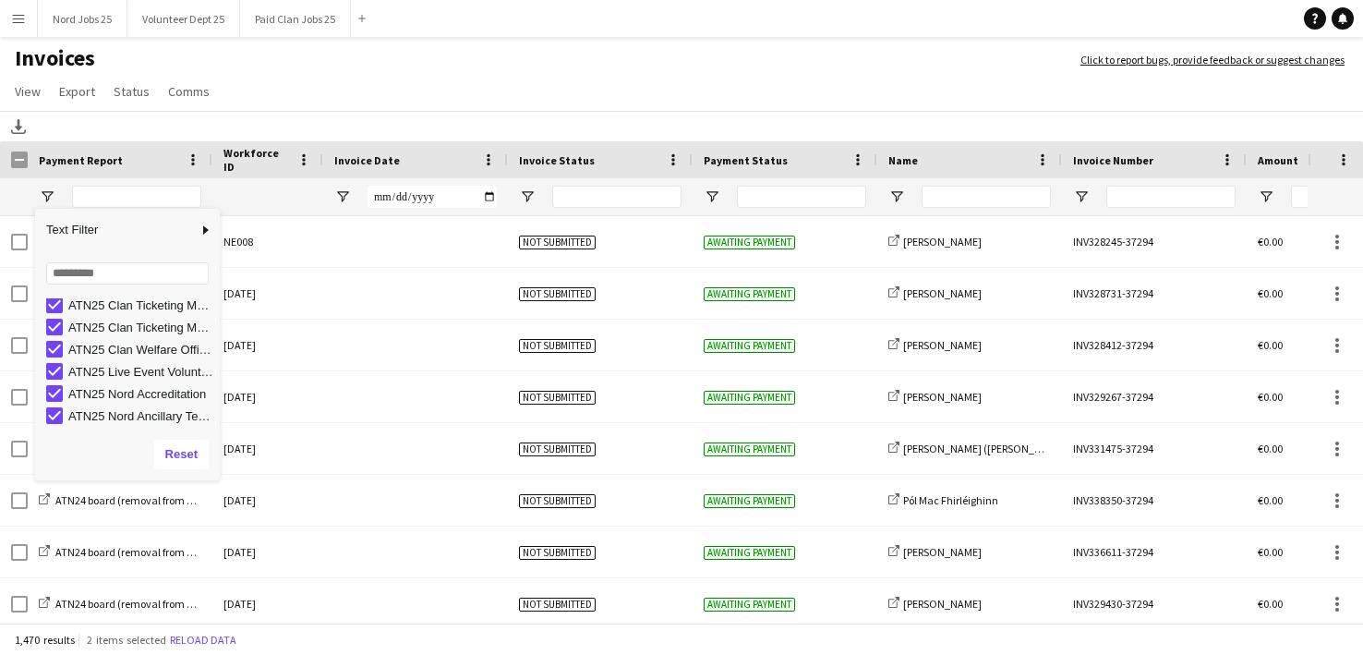
click at [448, 87] on app-page-menu "View Customise view Customise filters Reset Filters Reset View Reset All Export…" at bounding box center [681, 93] width 1363 height 35
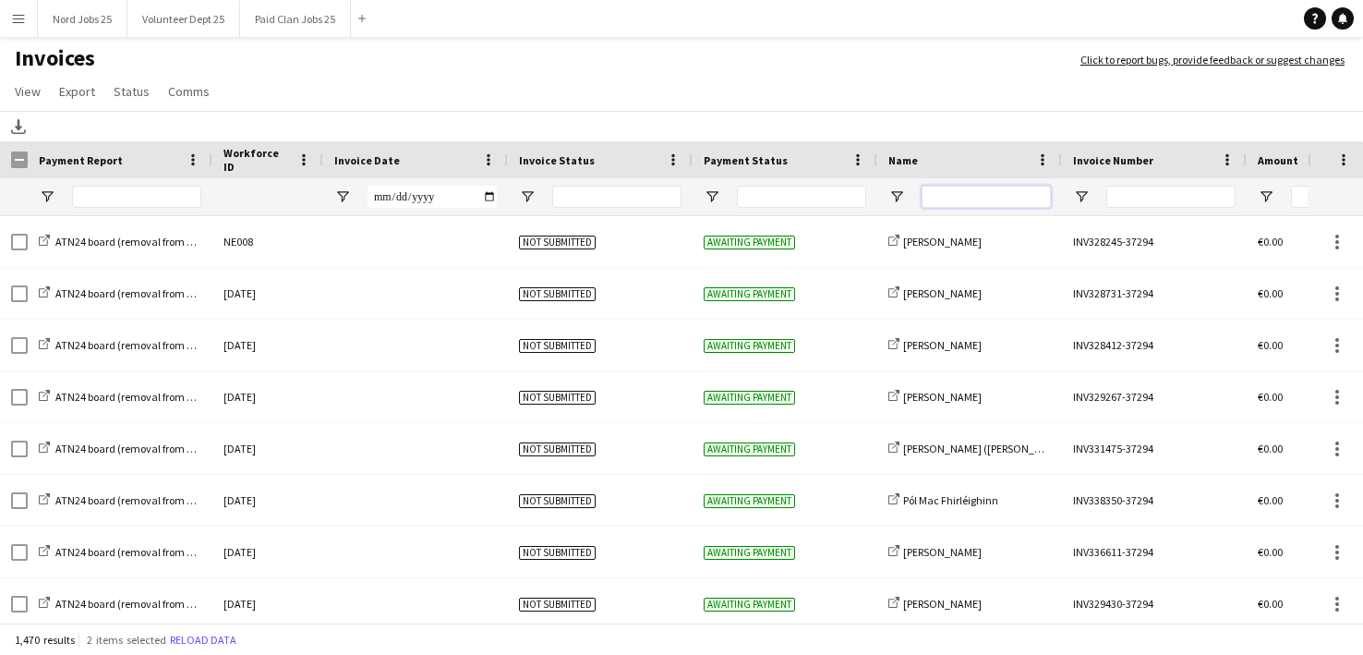
click at [947, 191] on input "Name Filter Input" at bounding box center [986, 197] width 129 height 22
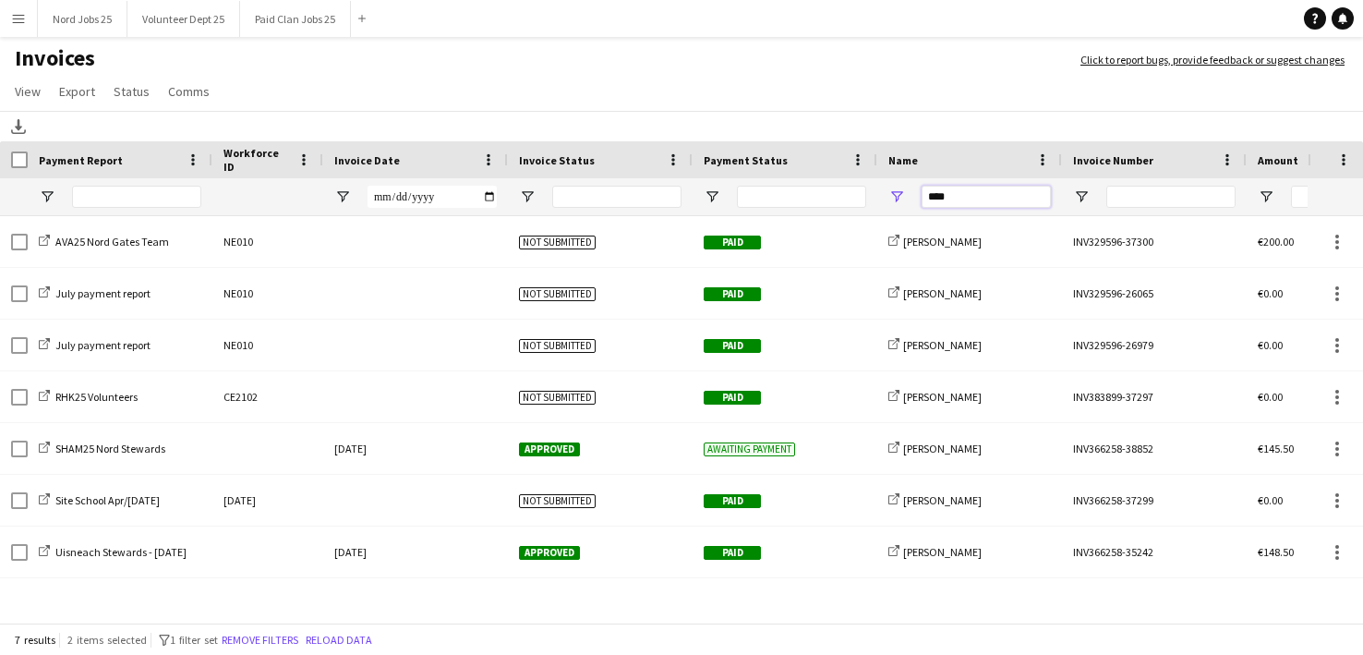
type input "****"
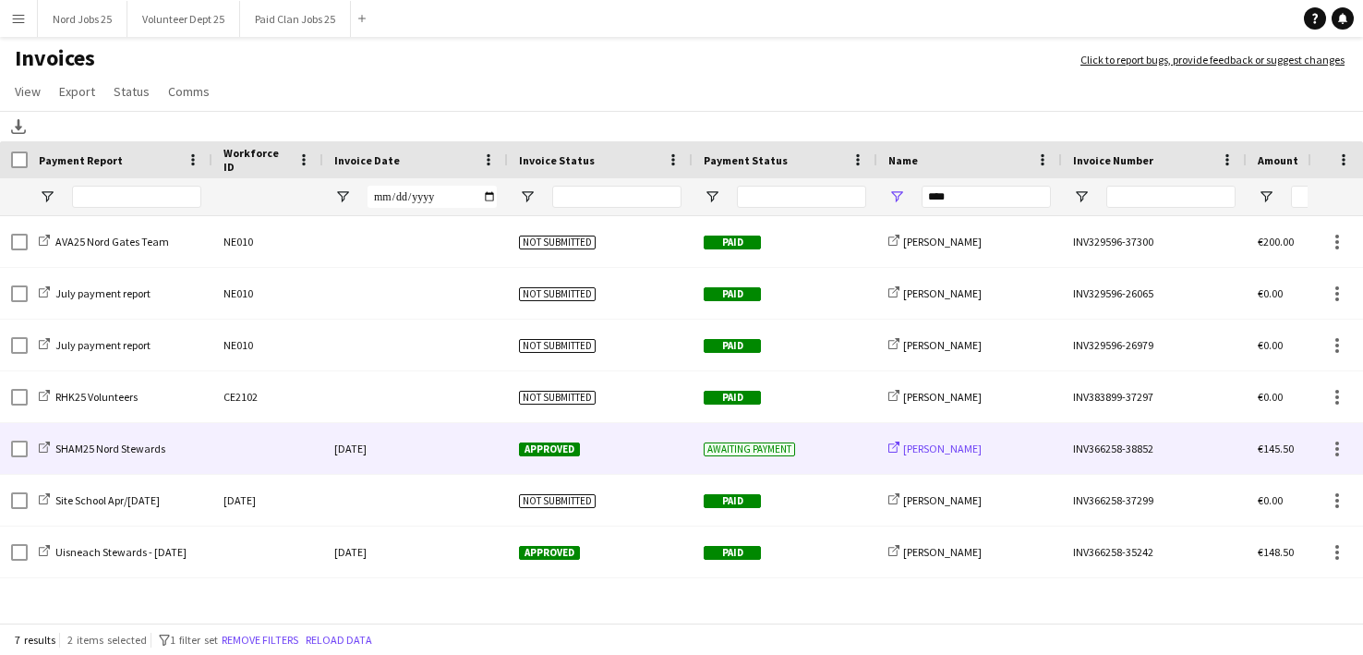
click at [923, 447] on span "Luca Saulle" at bounding box center [942, 448] width 78 height 14
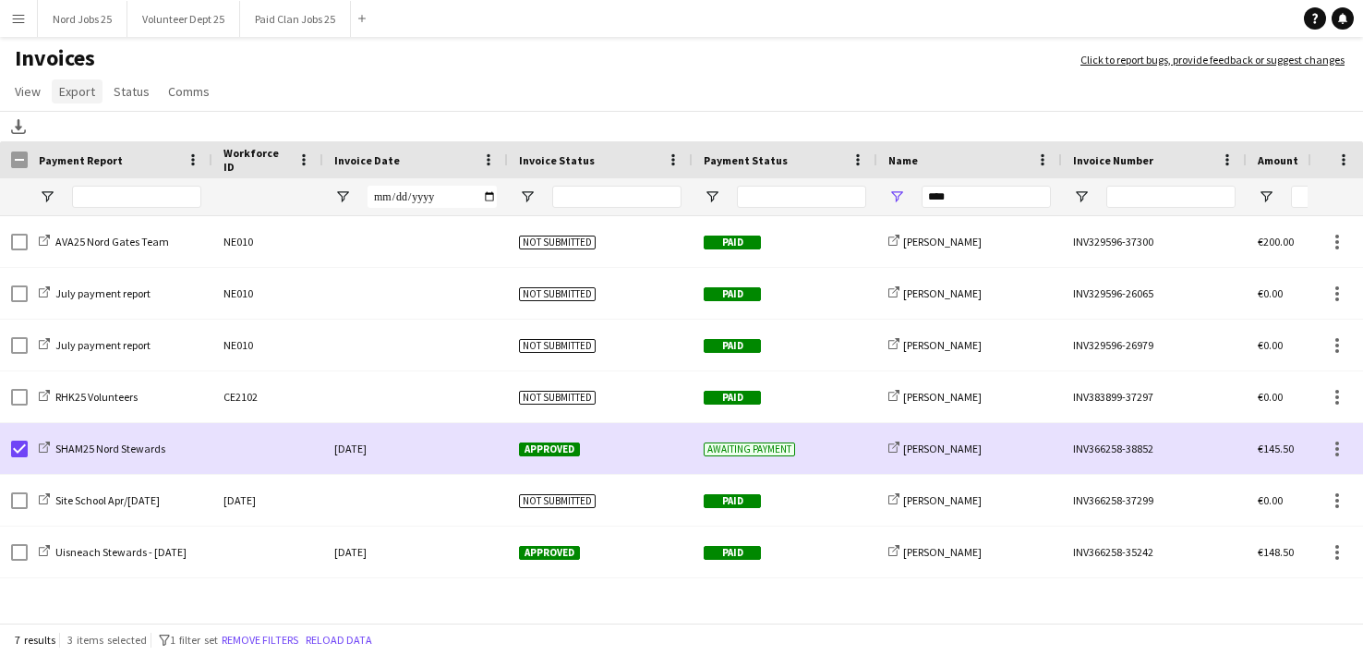
click at [84, 91] on span "Export" at bounding box center [77, 91] width 36 height 17
click at [139, 132] on span "Export as XLSX" at bounding box center [107, 131] width 80 height 17
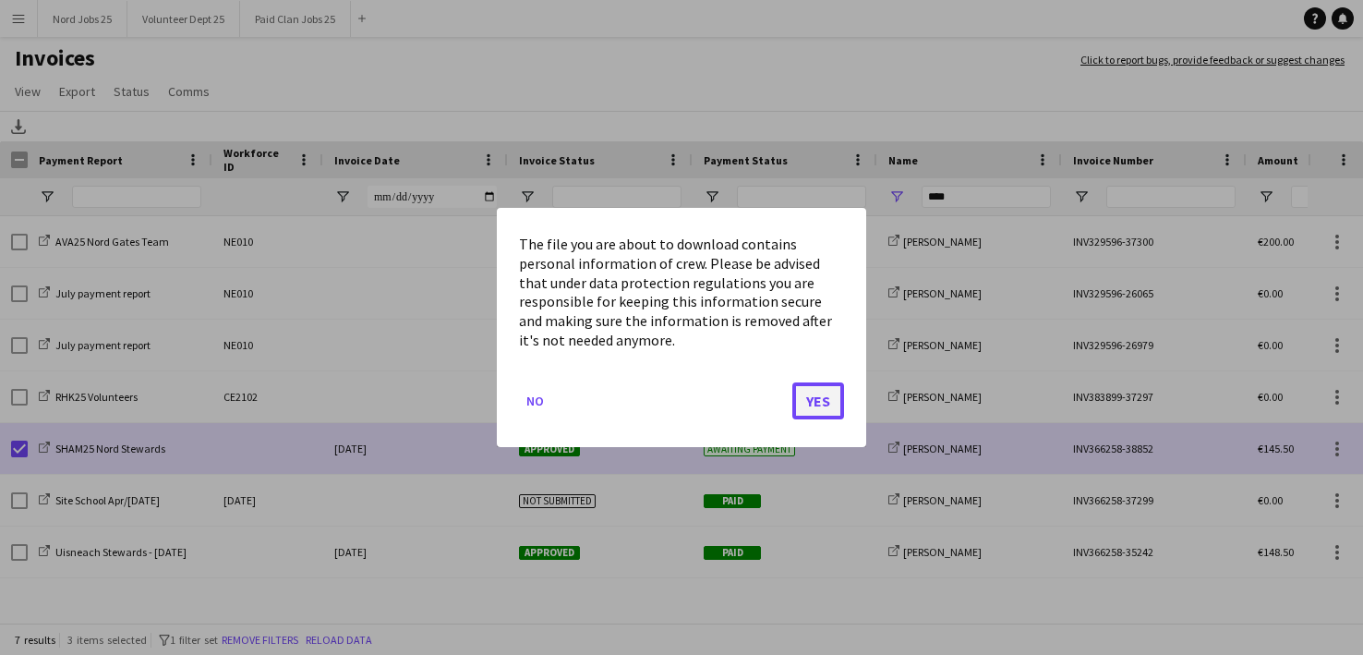
click at [821, 392] on button "Yes" at bounding box center [818, 400] width 52 height 37
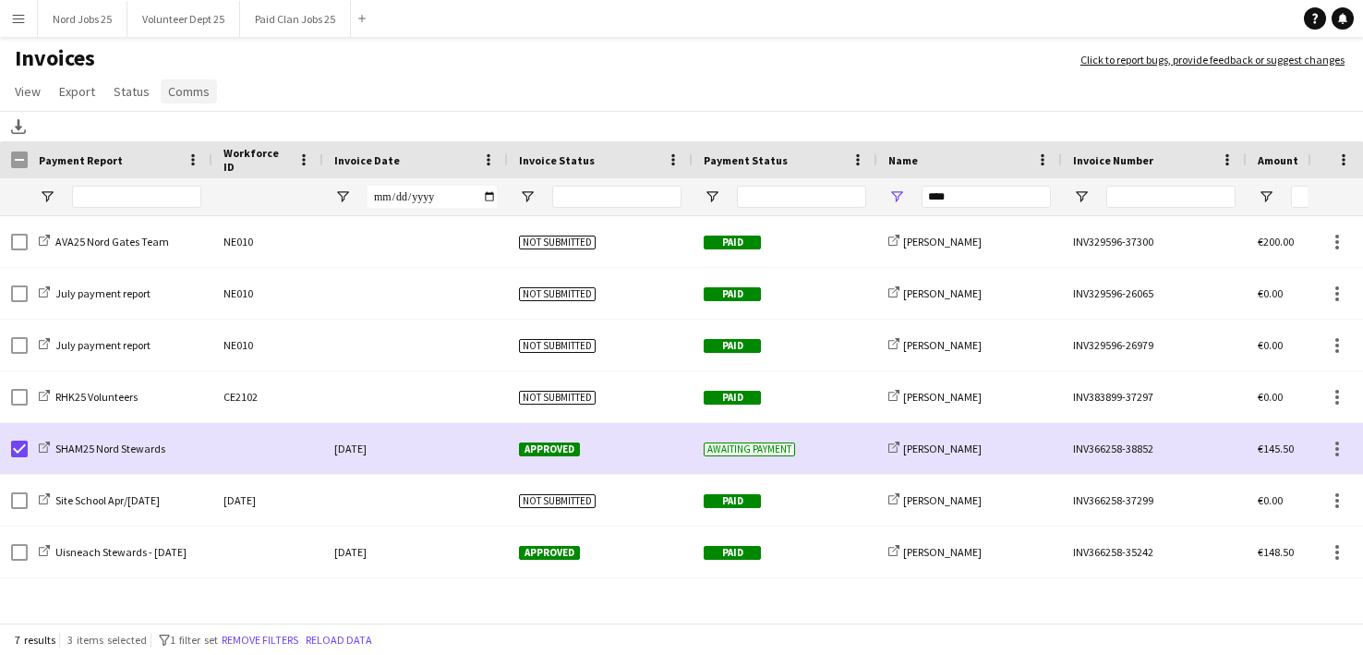
click at [178, 82] on link "Comms" at bounding box center [189, 91] width 56 height 24
click at [235, 135] on span "Send notification" at bounding box center [220, 131] width 94 height 17
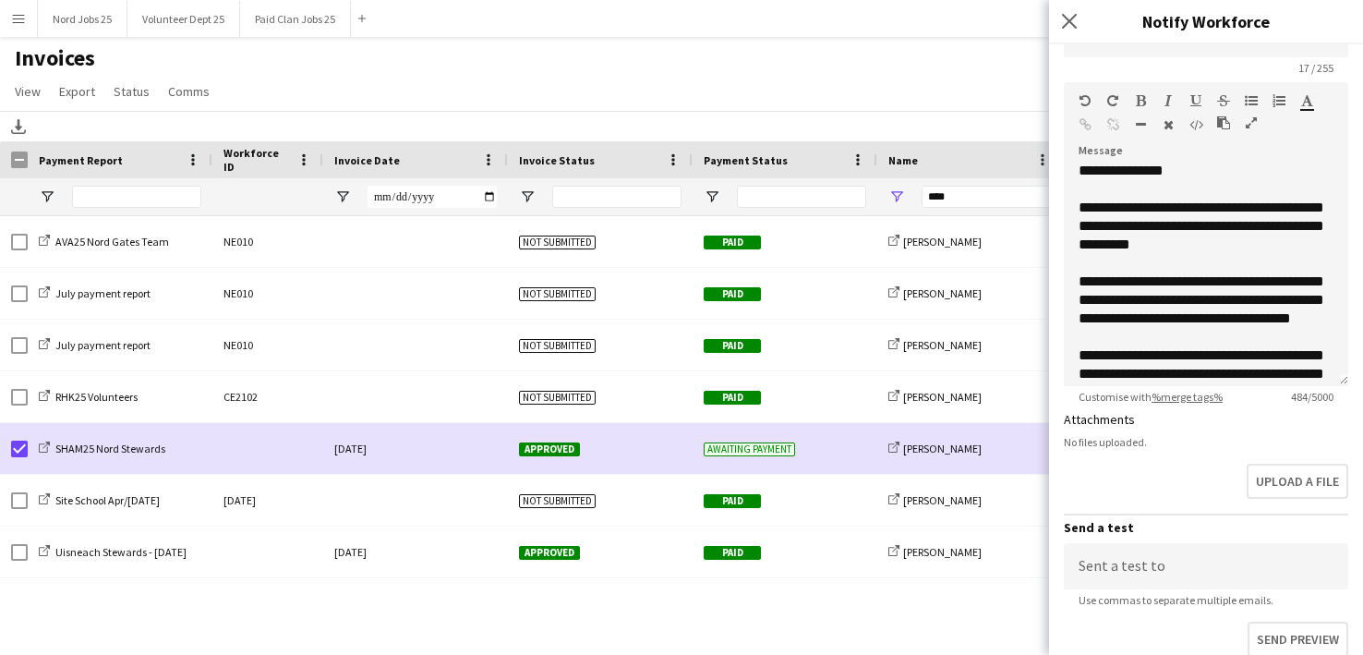
scroll to position [0, 0]
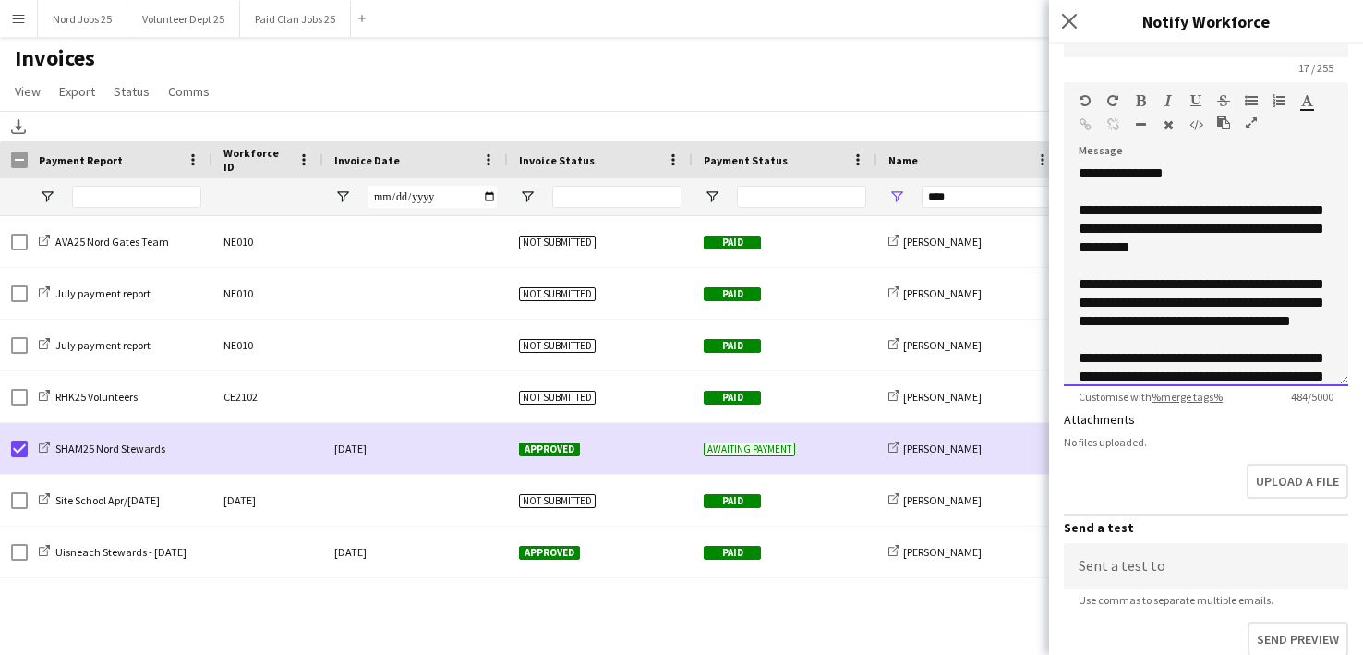
click at [1167, 230] on div "**********" at bounding box center [1206, 275] width 284 height 222
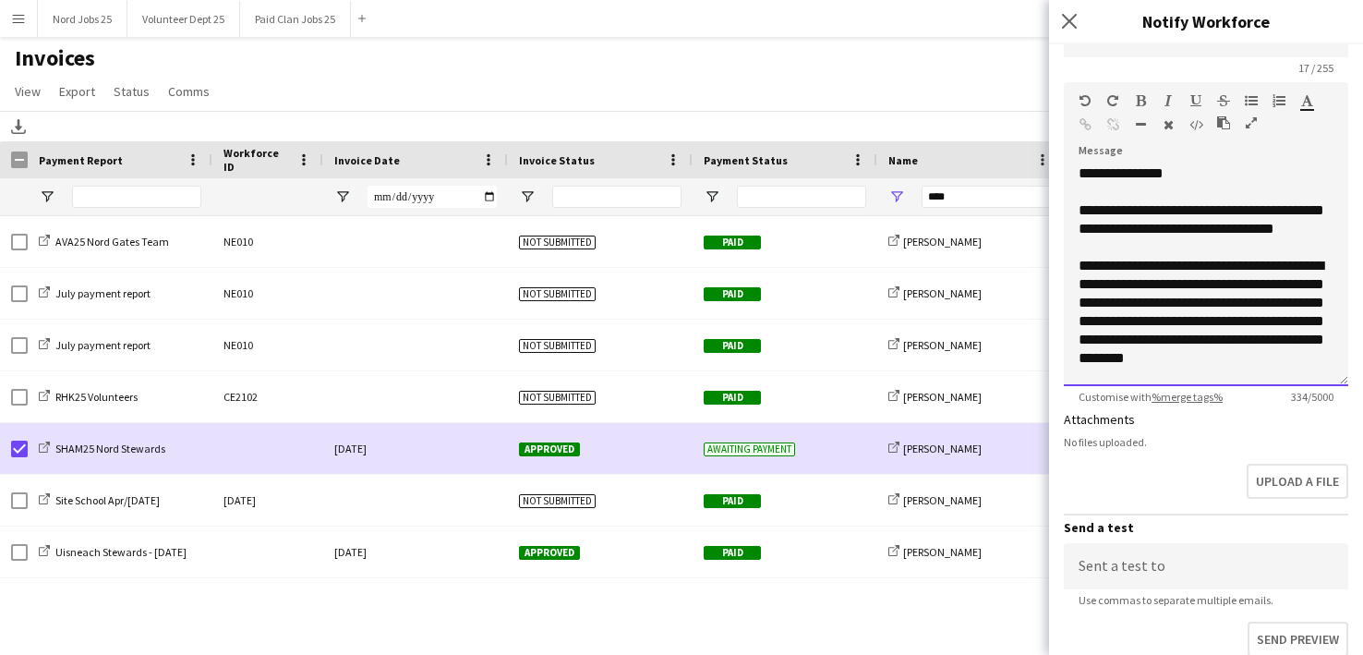
click at [1177, 352] on div "**********" at bounding box center [1206, 312] width 255 height 111
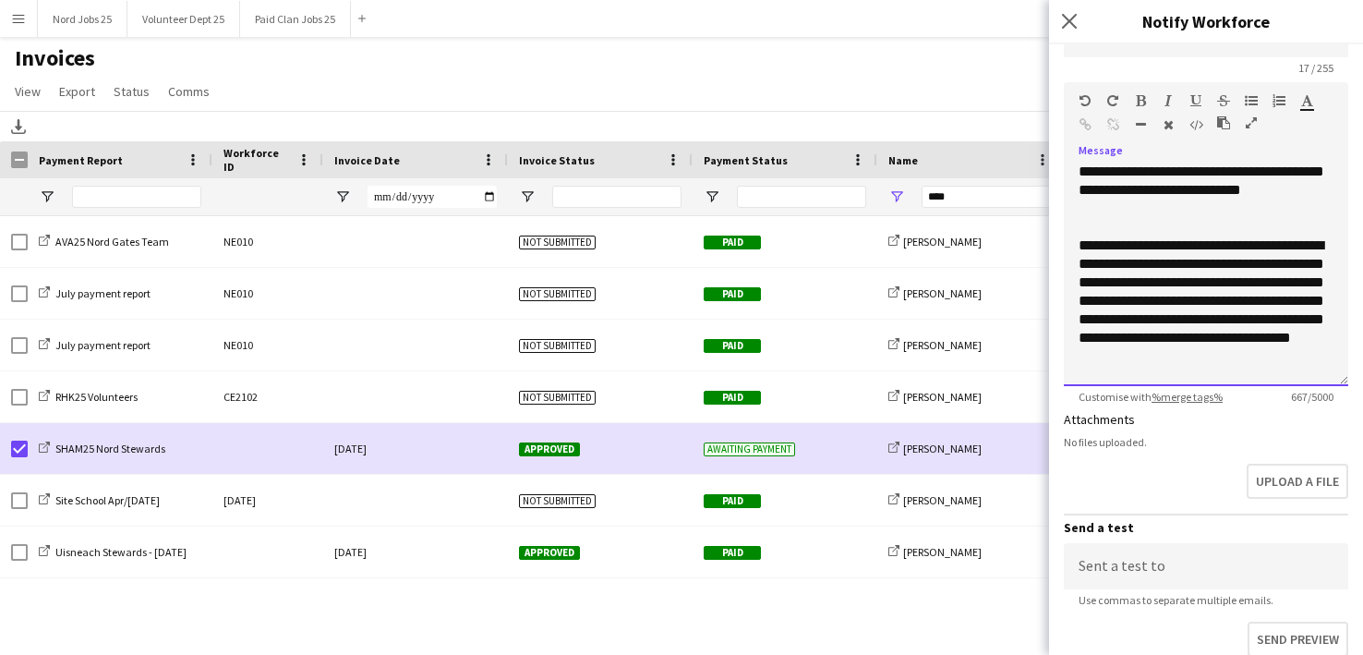
scroll to position [242, 0]
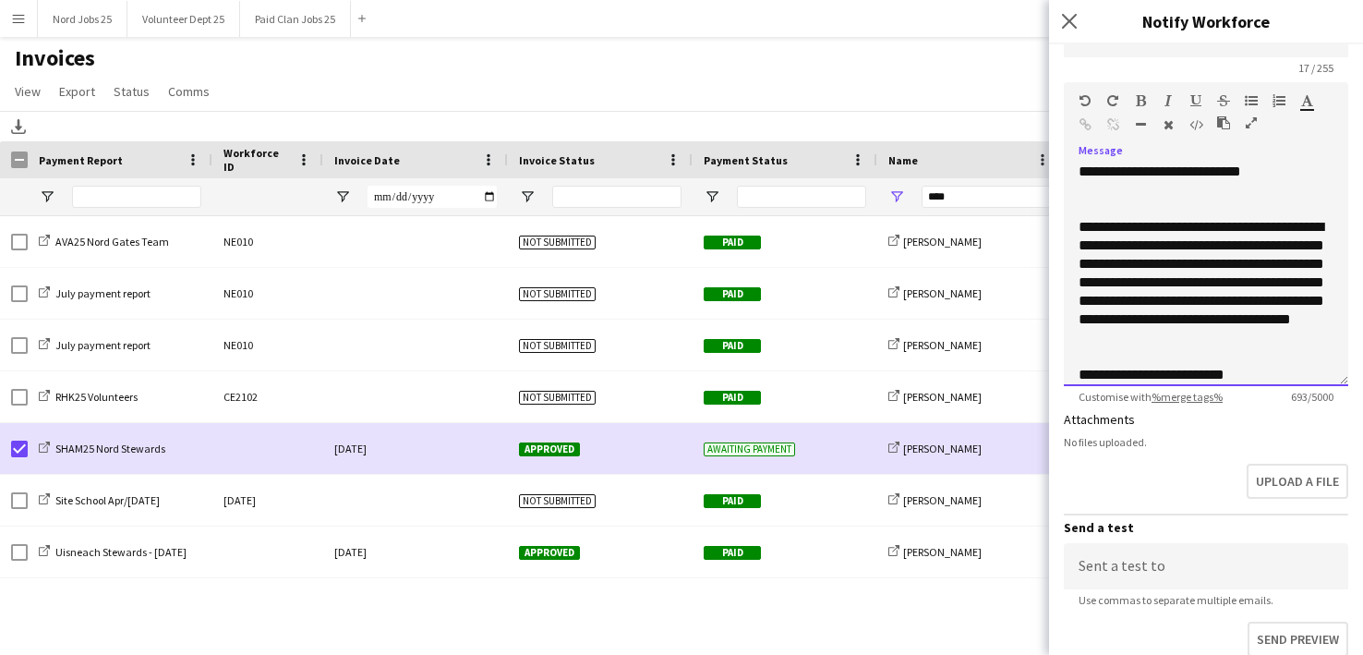
click at [1109, 263] on div "**********" at bounding box center [1206, 282] width 255 height 129
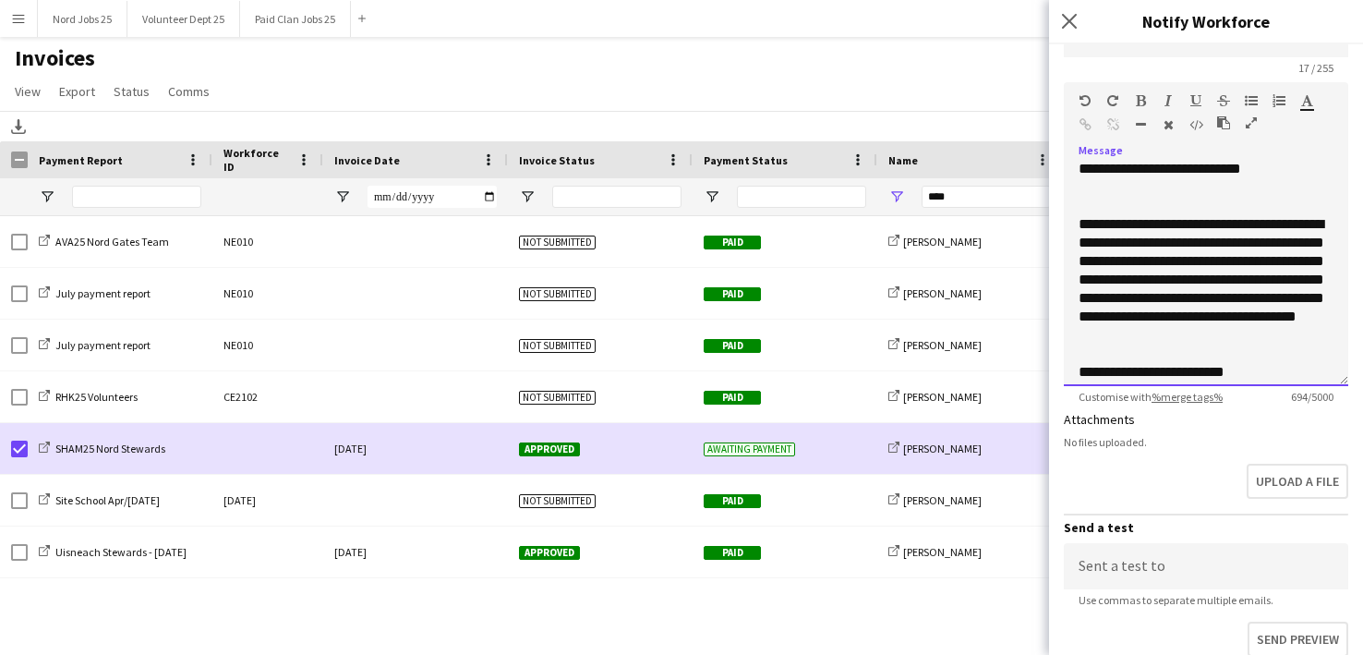
scroll to position [254, 0]
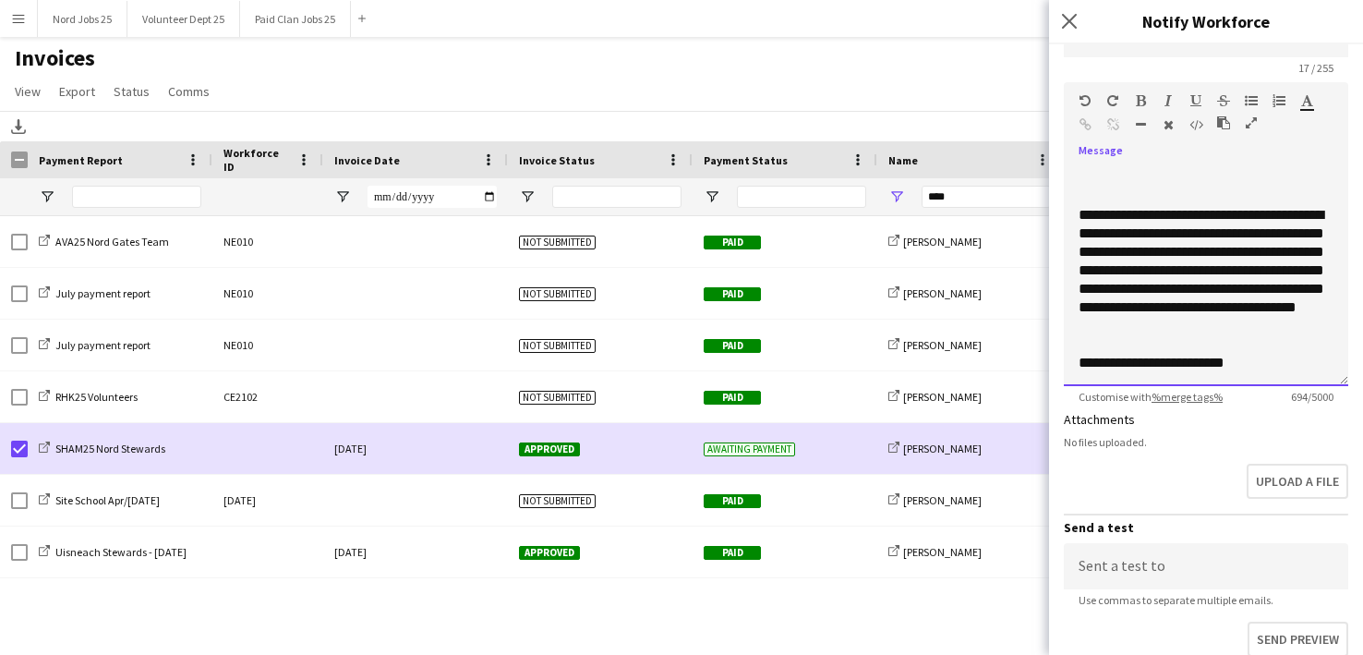
click at [1236, 252] on div "**********" at bounding box center [1206, 270] width 255 height 129
click at [1233, 274] on div "**********" at bounding box center [1206, 270] width 255 height 129
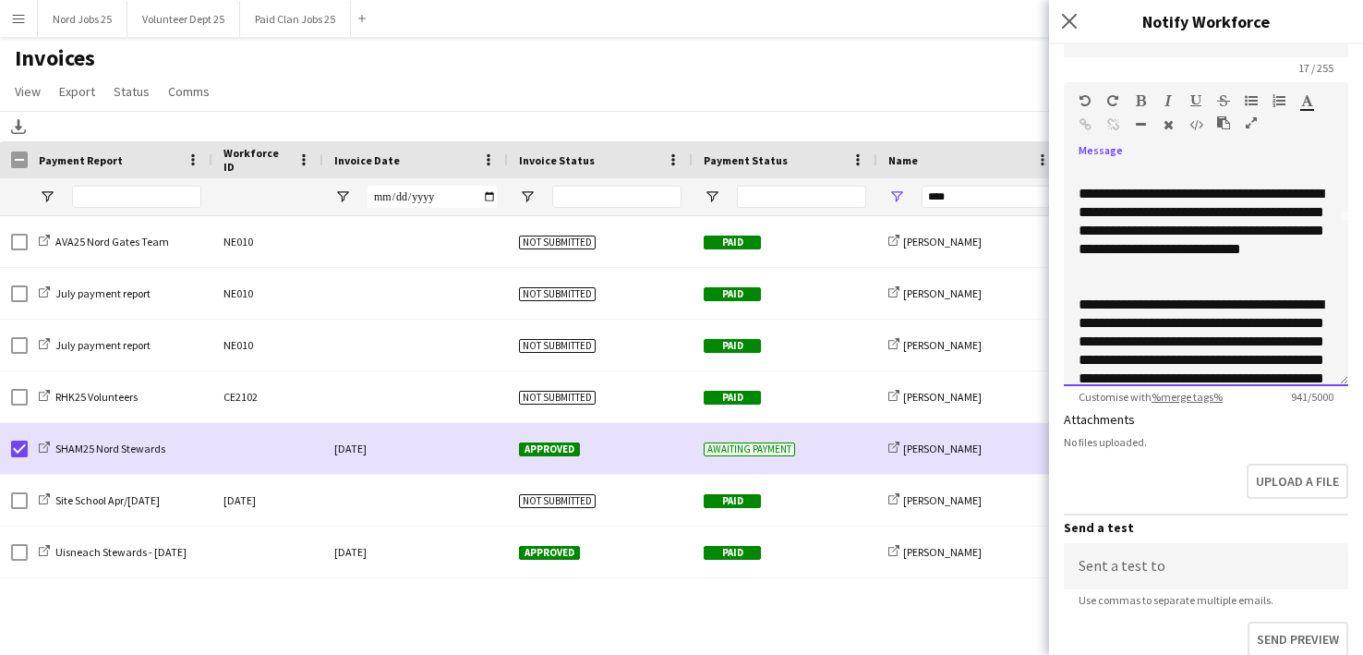
scroll to position [154, 0]
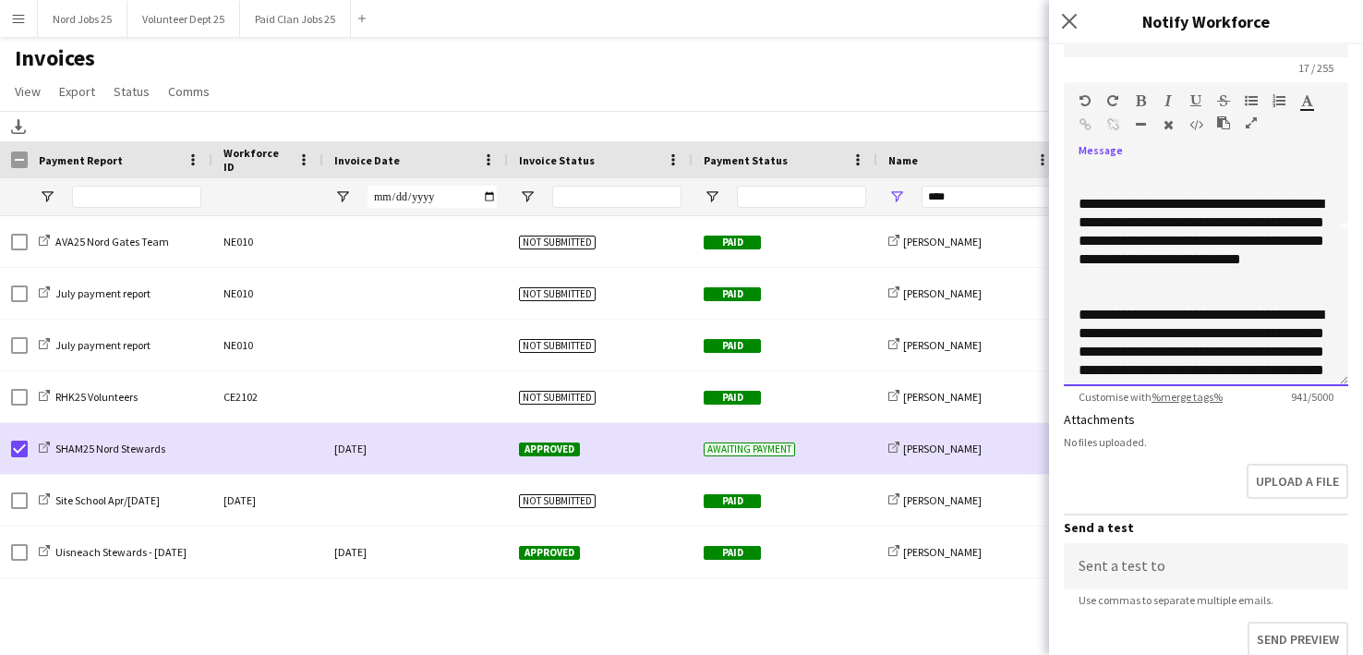
click at [1155, 242] on div "**********" at bounding box center [1206, 241] width 255 height 92
click at [1283, 202] on div "**********" at bounding box center [1206, 241] width 255 height 92
click at [1291, 311] on div "**********" at bounding box center [1206, 370] width 255 height 129
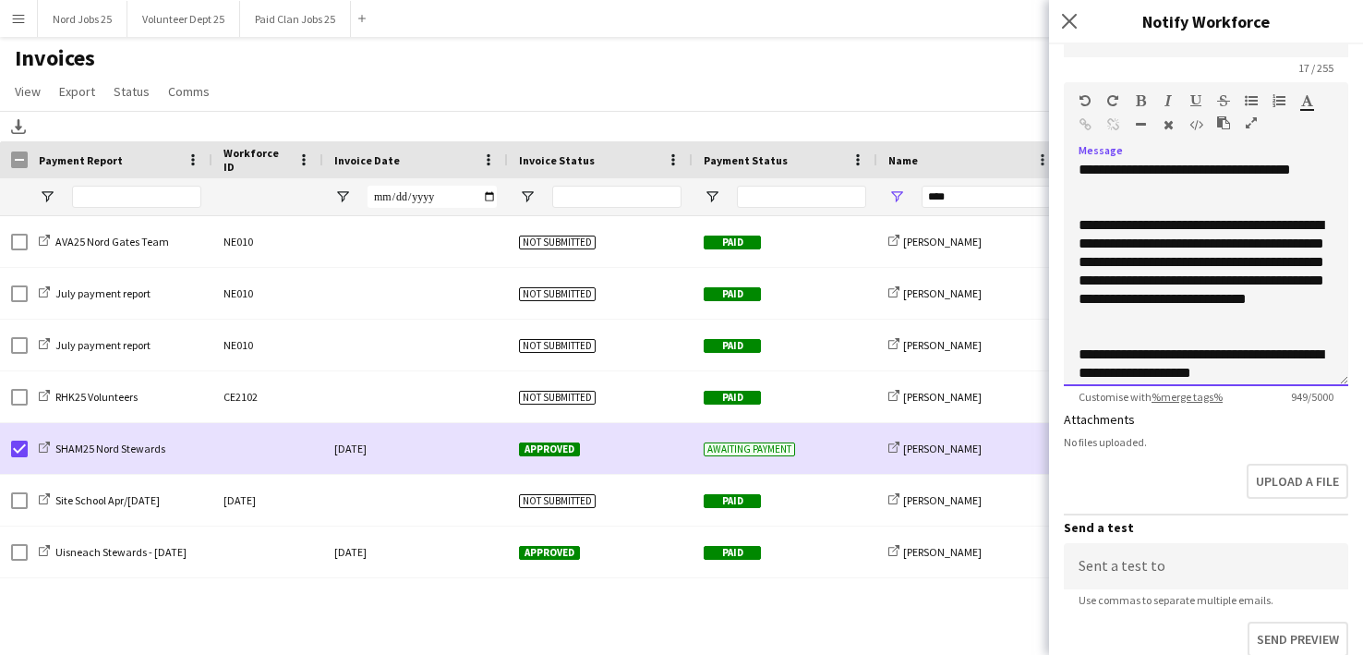
scroll to position [402, 0]
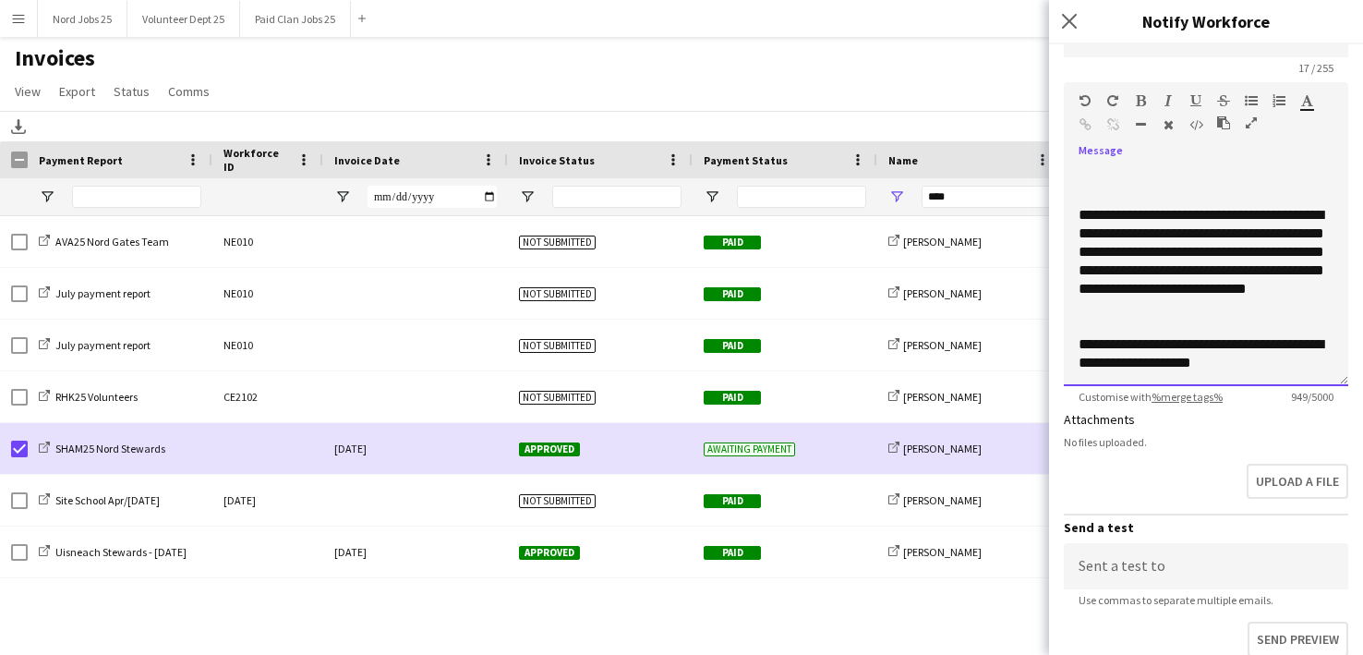
click at [1240, 228] on div "**********" at bounding box center [1206, 261] width 255 height 111
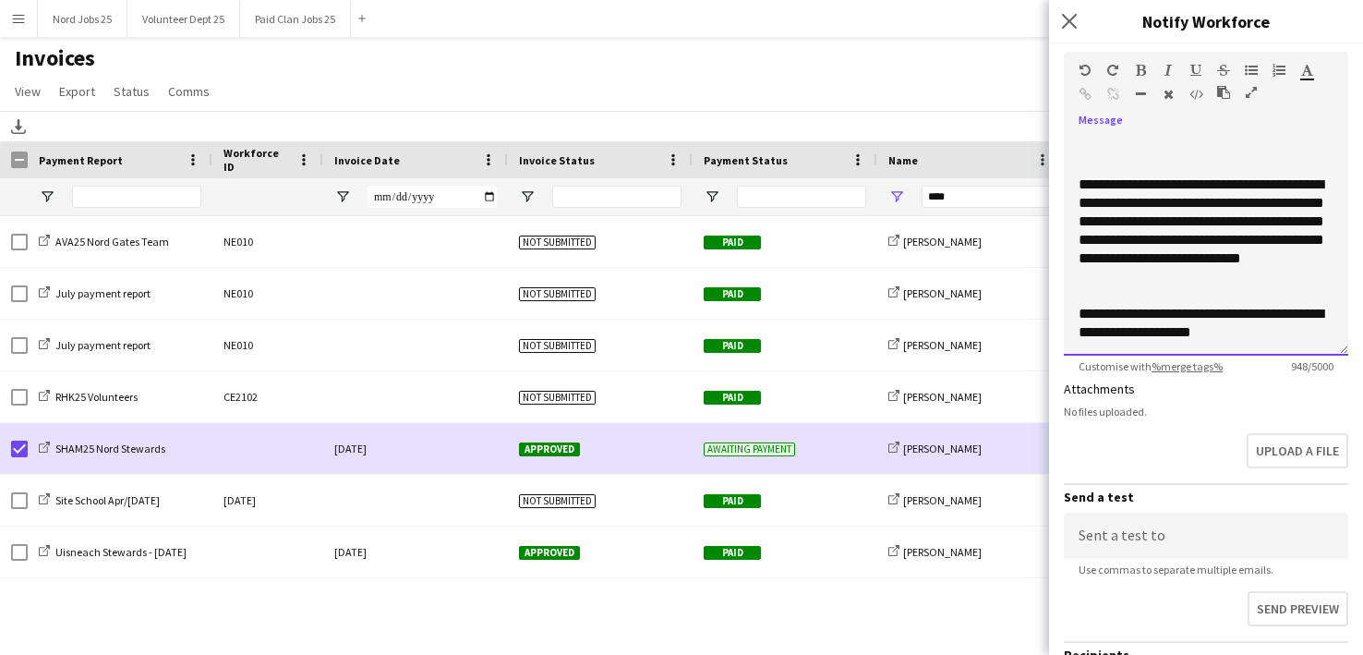
scroll to position [228, 0]
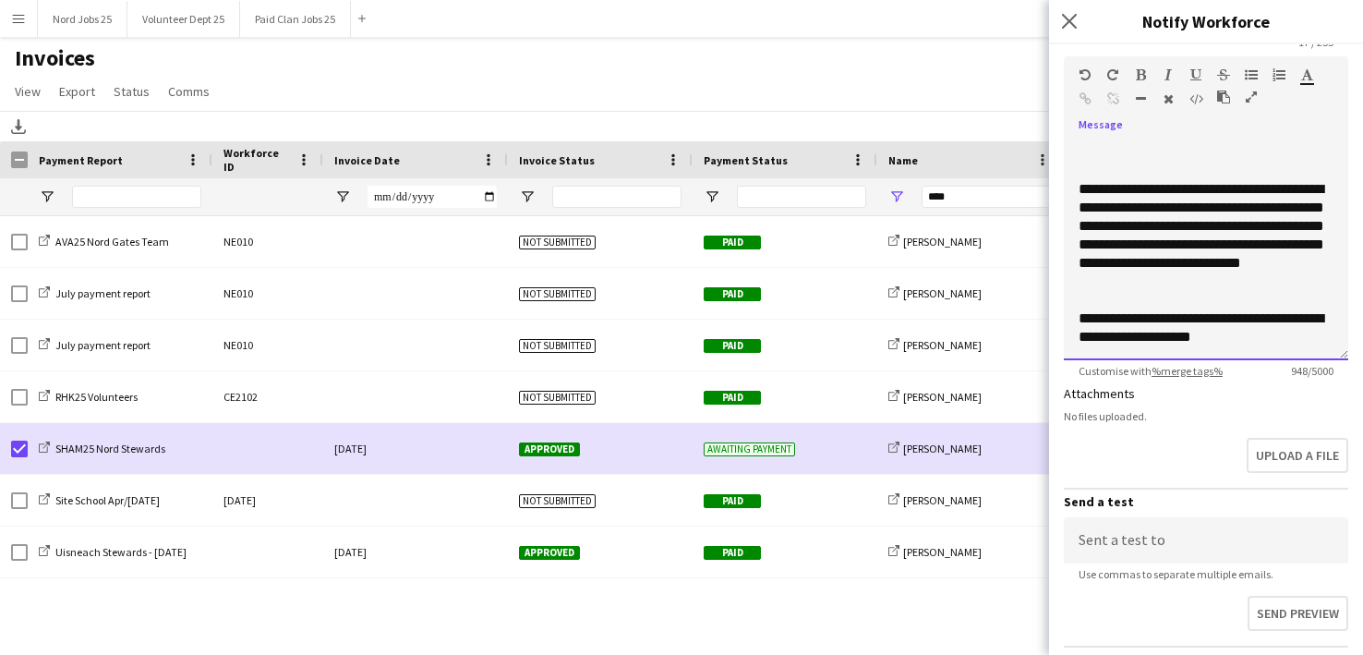
click at [1099, 284] on div "**********" at bounding box center [1206, 235] width 255 height 111
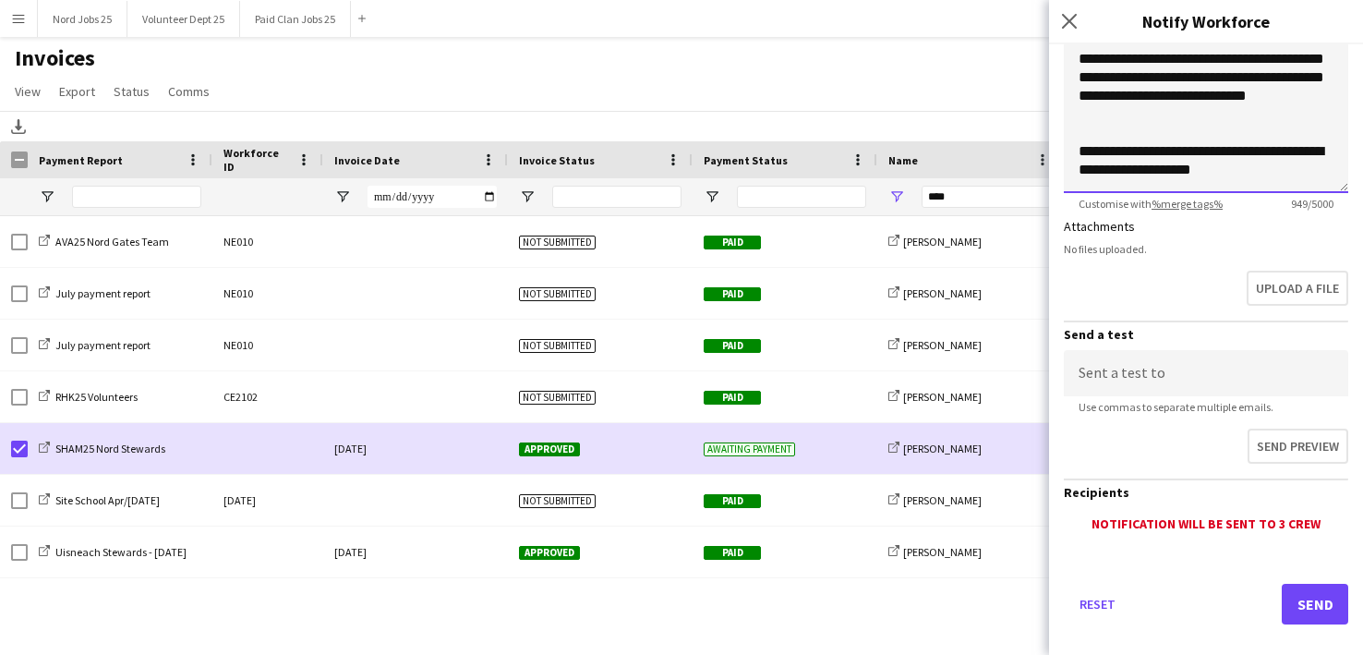
scroll to position [400, 0]
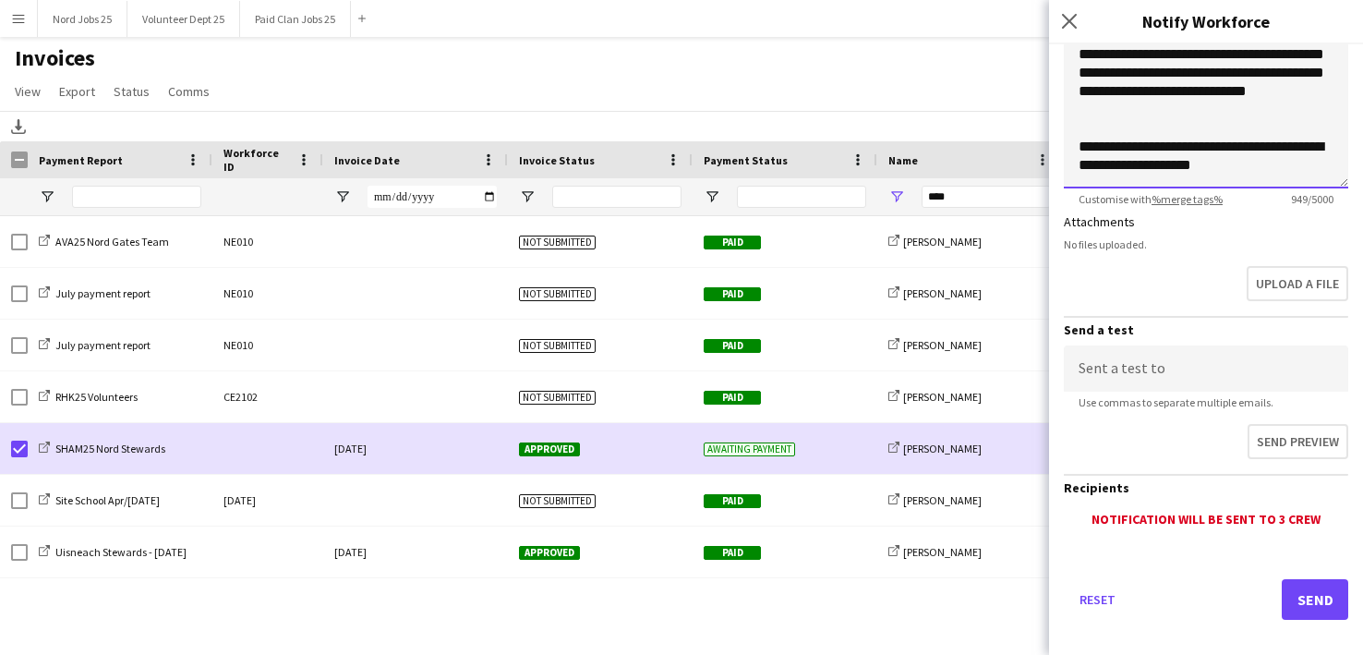
click at [1255, 151] on div "**********" at bounding box center [1206, 156] width 255 height 37
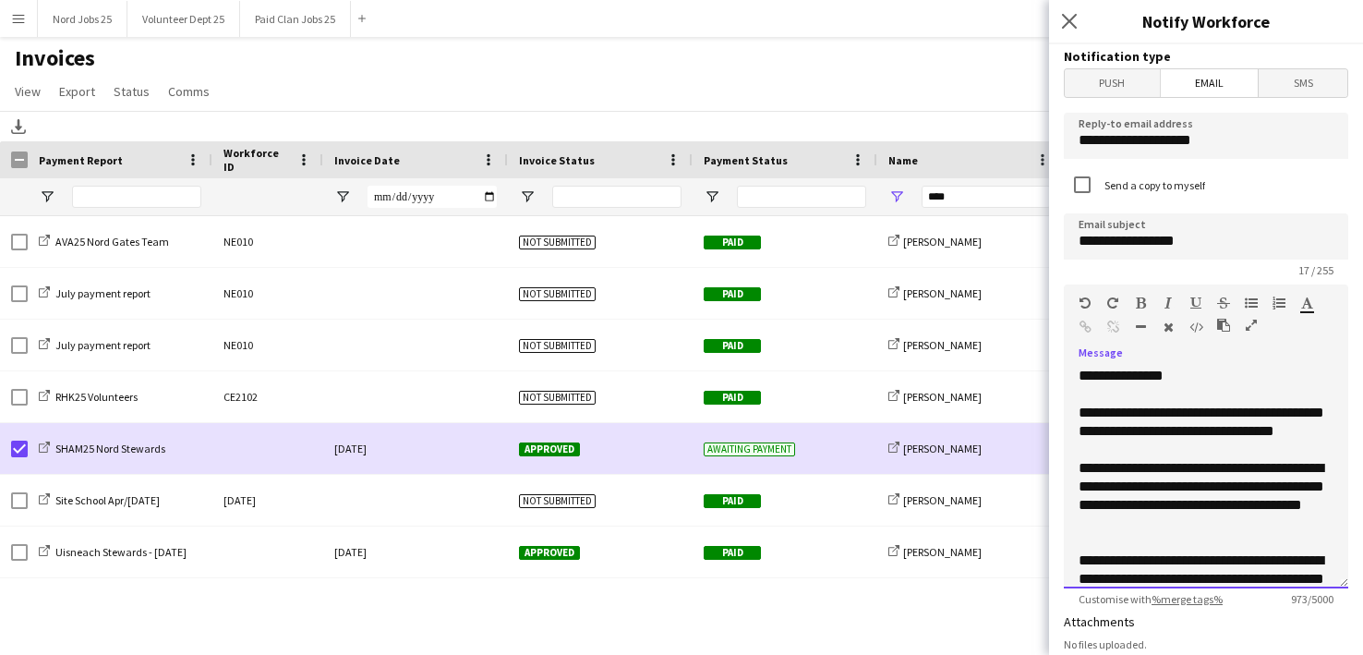
scroll to position [413, 0]
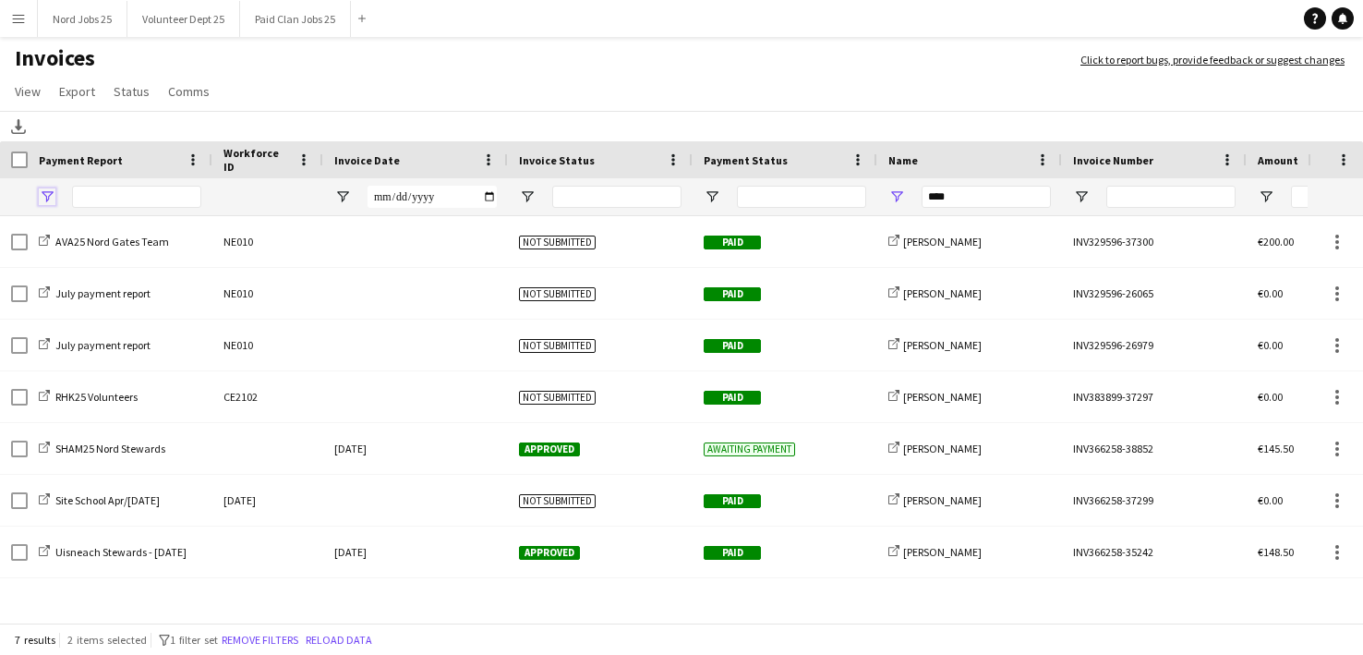
click at [44, 190] on span "Open Filter Menu" at bounding box center [47, 196] width 17 height 17
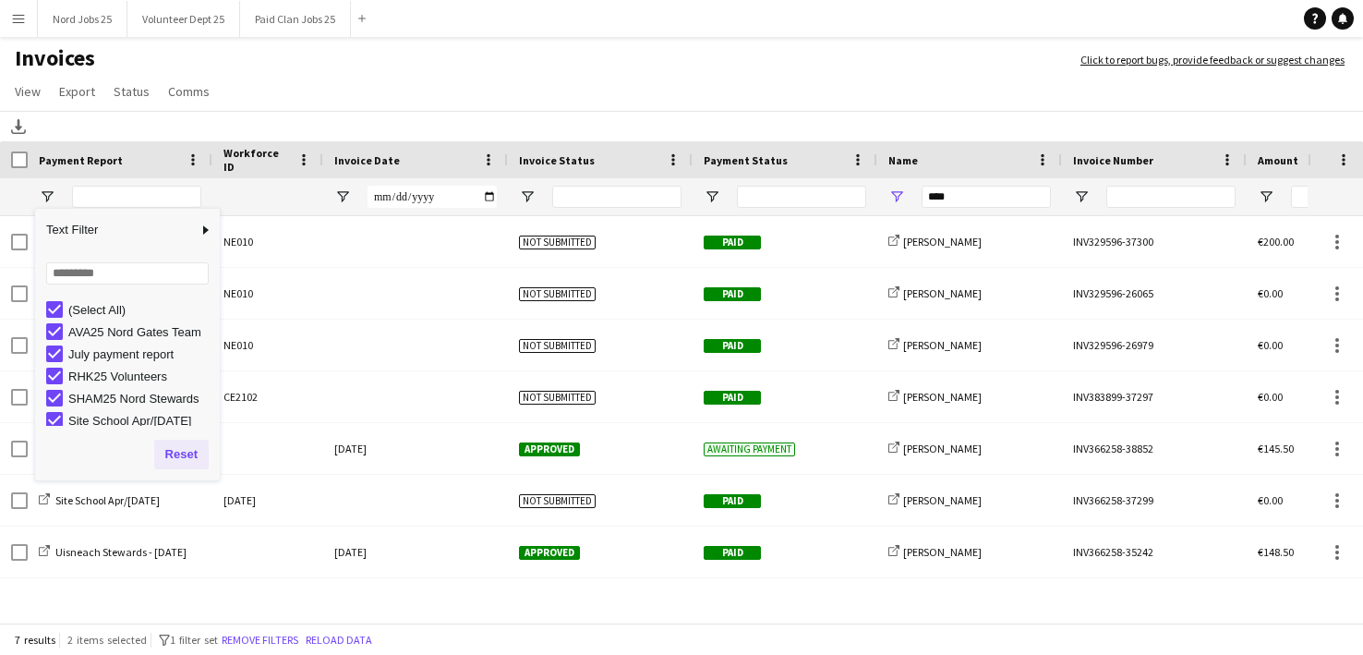
click at [206, 451] on button "Reset" at bounding box center [181, 455] width 54 height 30
click at [935, 193] on input "****" at bounding box center [986, 197] width 129 height 22
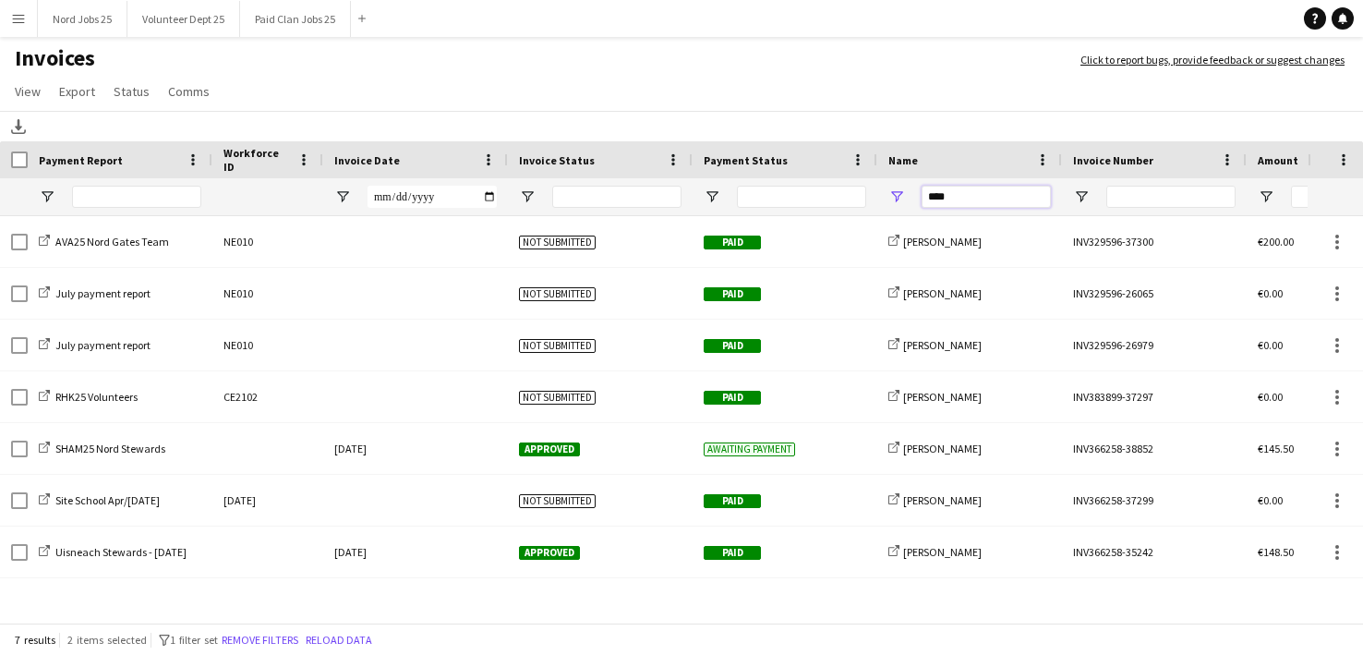
click at [935, 193] on input "****" at bounding box center [986, 197] width 129 height 22
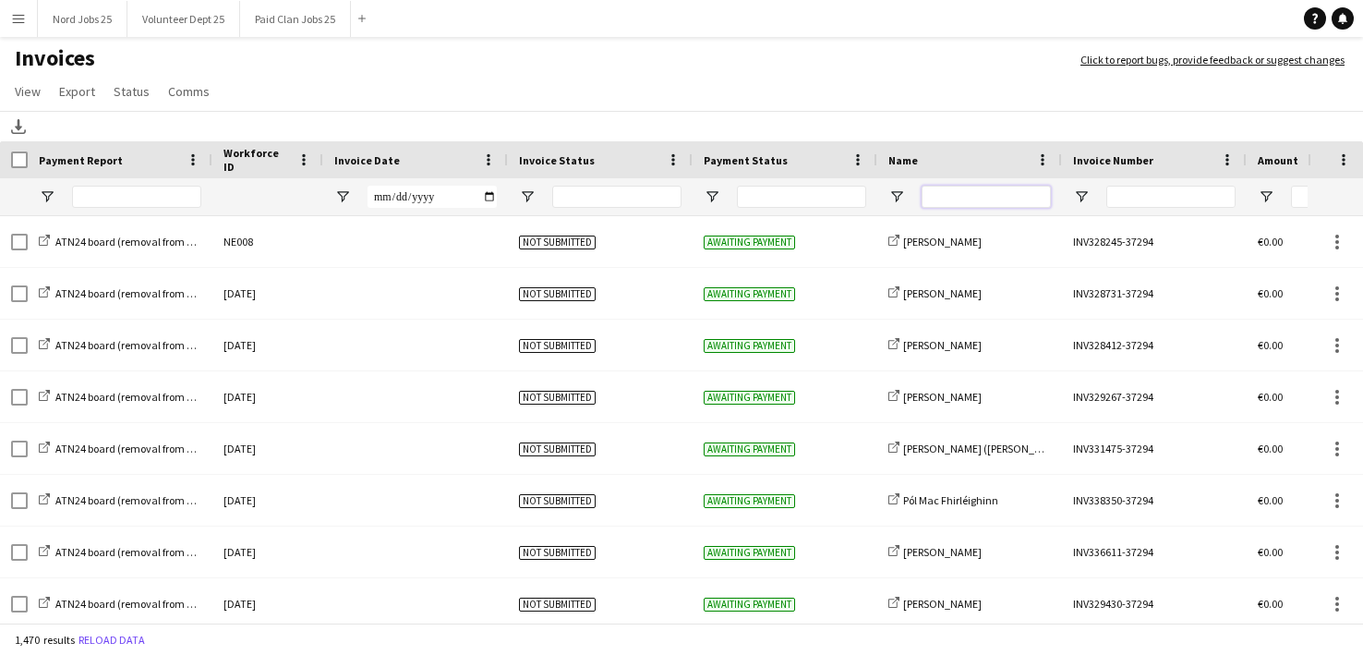
click at [963, 193] on input "Name Filter Input" at bounding box center [986, 197] width 129 height 22
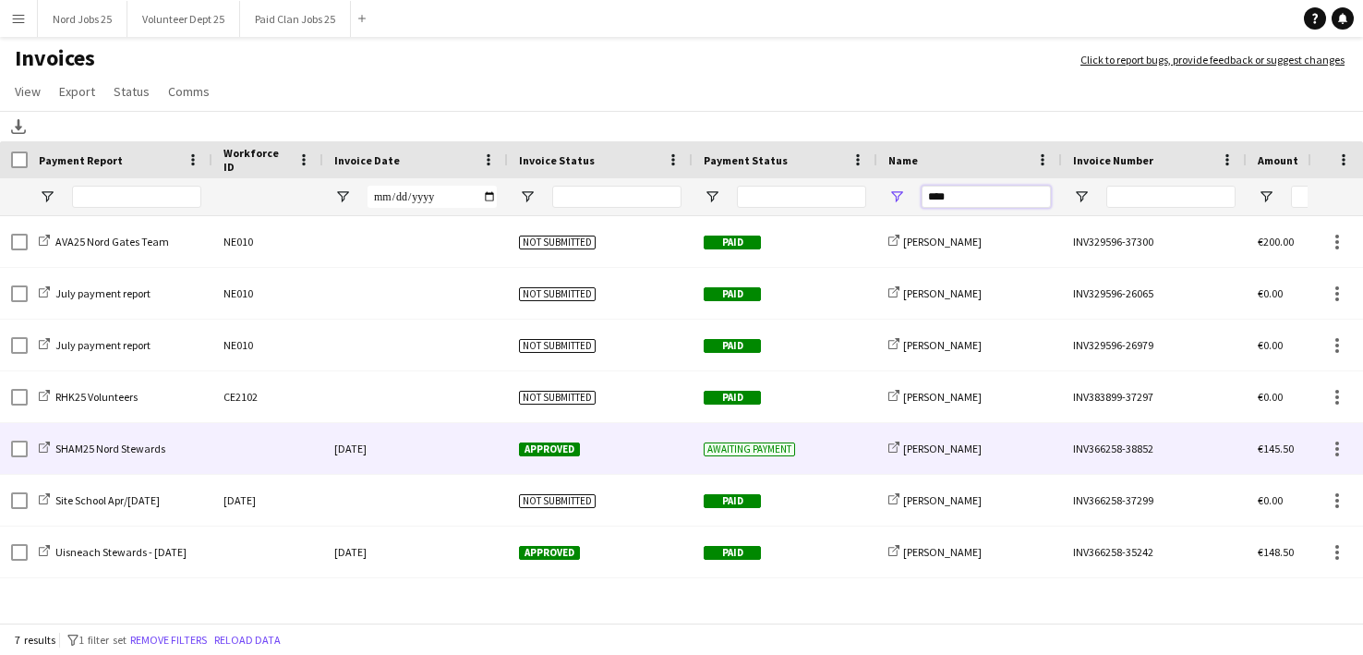
type input "****"
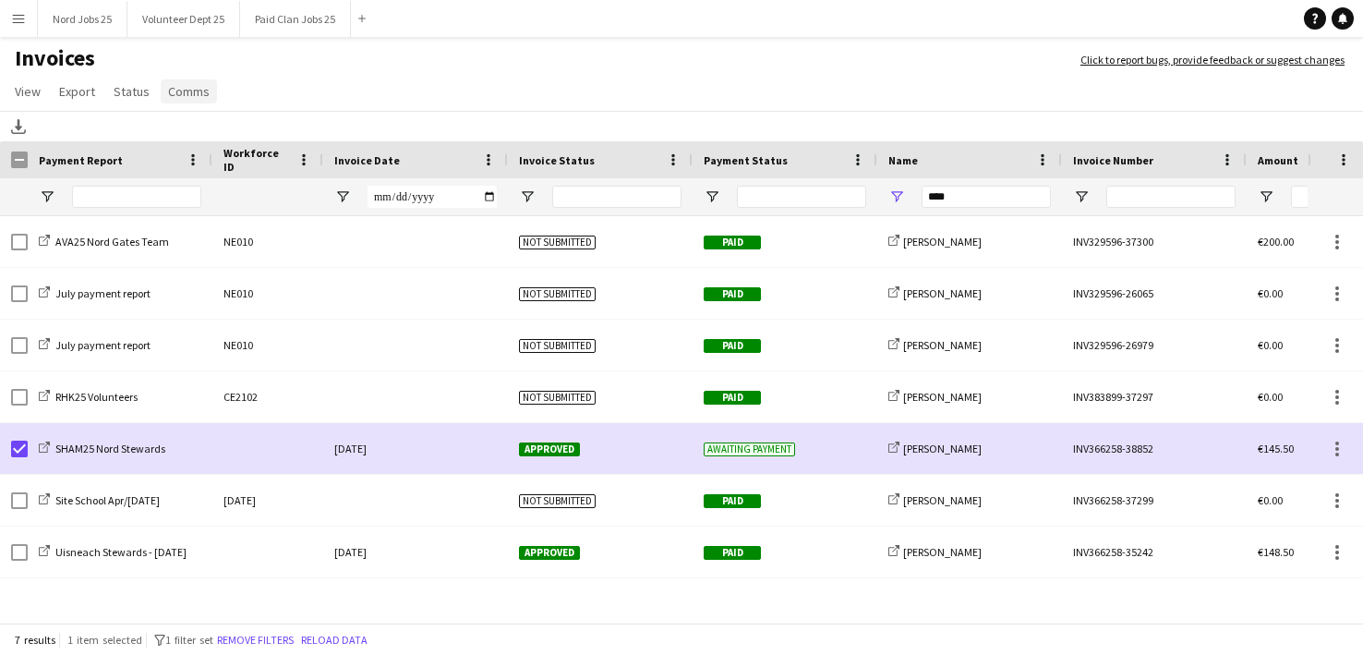
click at [172, 99] on span "Comms" at bounding box center [189, 91] width 42 height 17
click at [207, 125] on span "Send notification" at bounding box center [220, 131] width 94 height 17
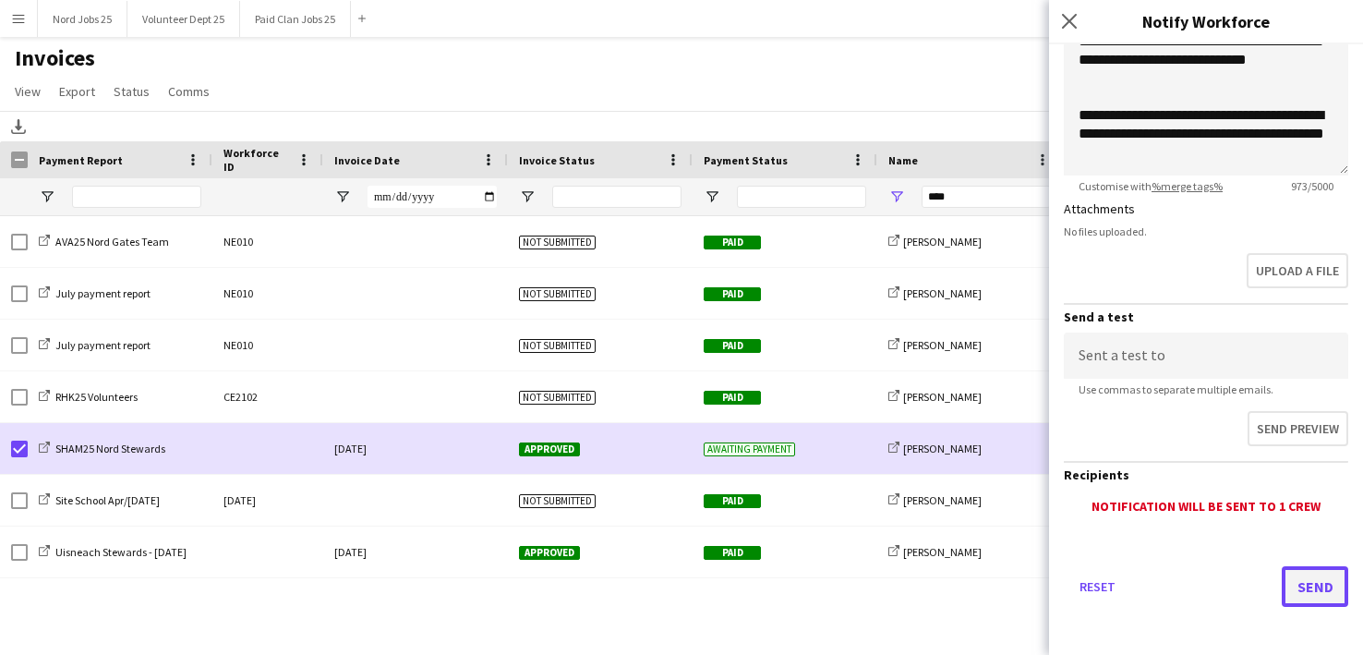
click at [1314, 598] on button "Send" at bounding box center [1315, 586] width 66 height 41
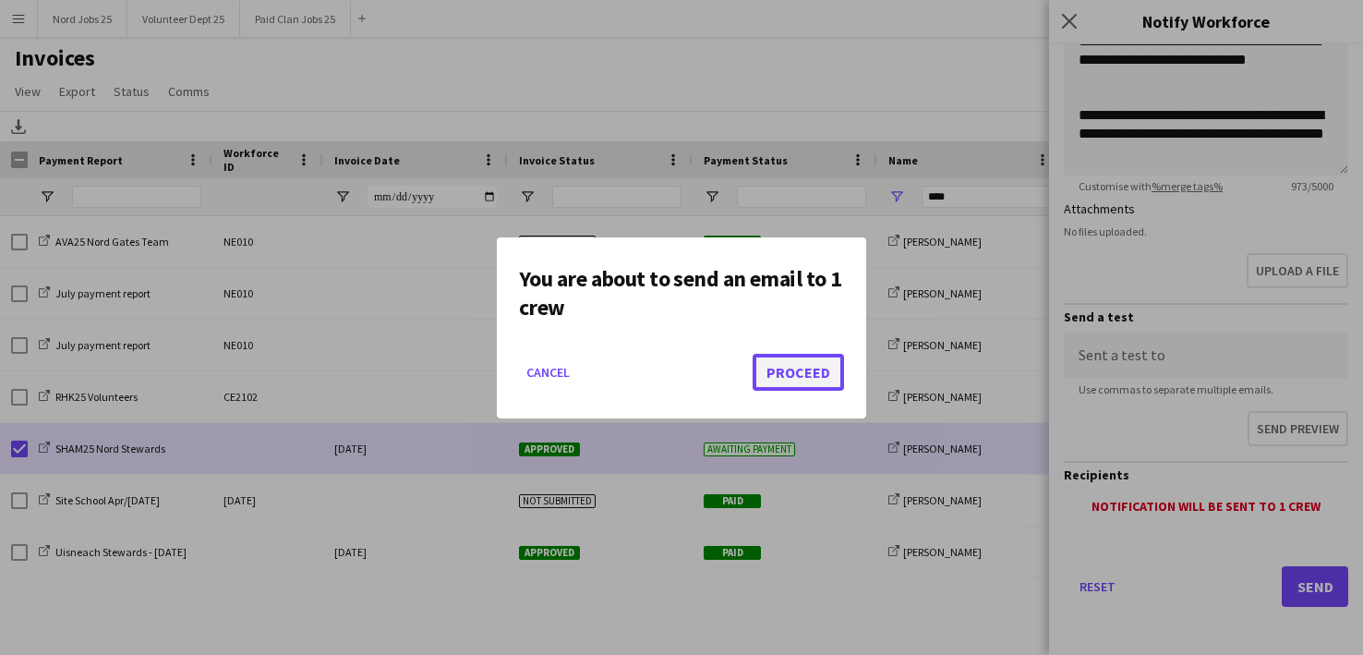
click at [771, 374] on button "Proceed" at bounding box center [798, 372] width 91 height 37
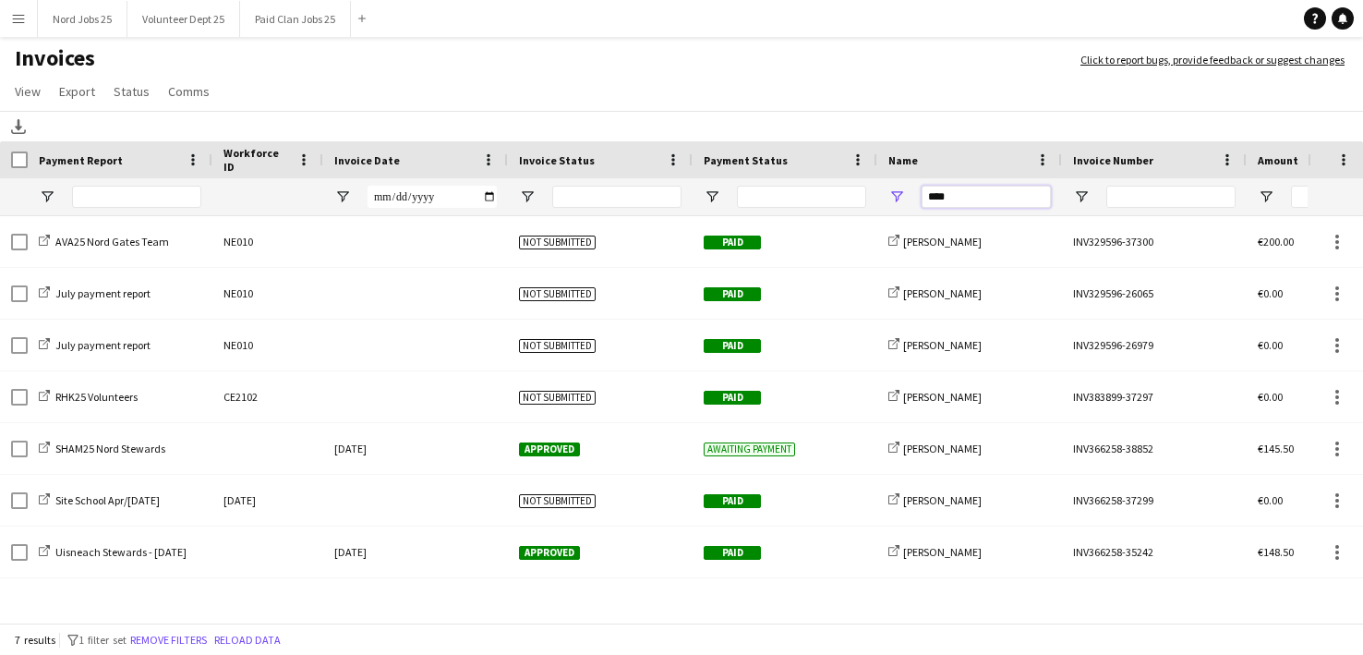
click at [940, 201] on input "****" at bounding box center [986, 197] width 129 height 22
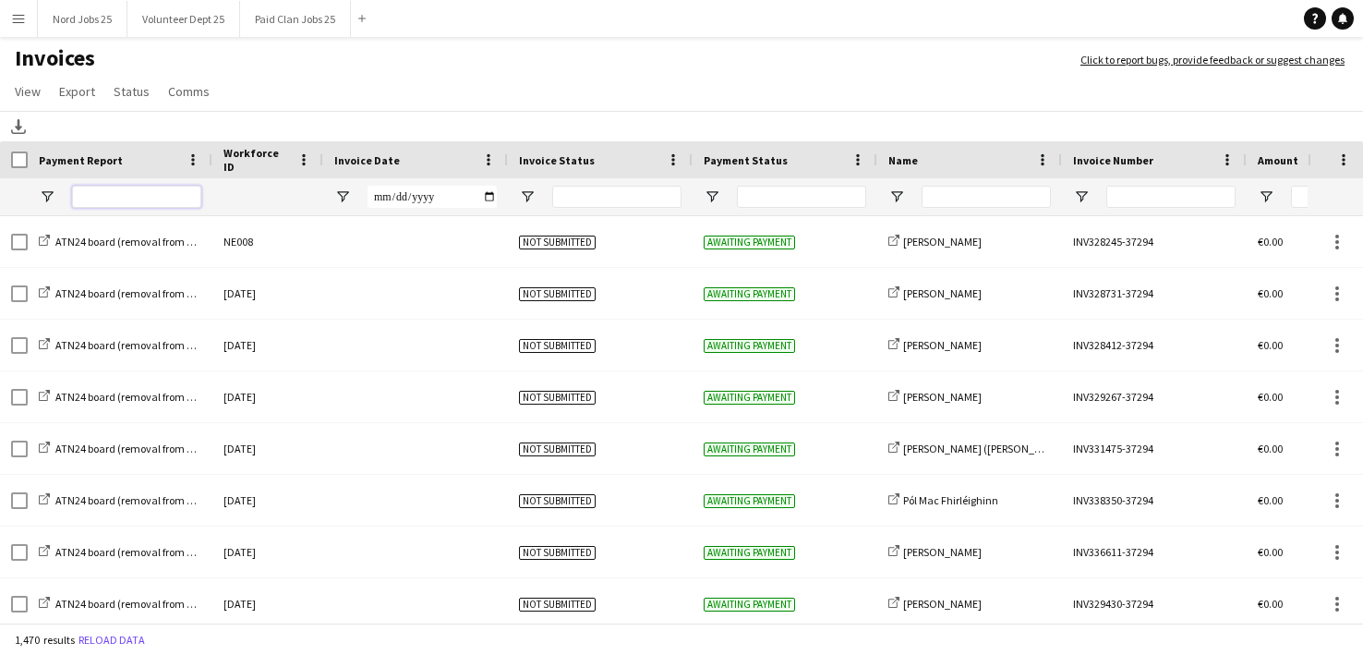
click at [101, 196] on input "Payment Report Filter Input" at bounding box center [136, 197] width 129 height 22
click at [48, 197] on span "Open Filter Menu" at bounding box center [47, 196] width 17 height 17
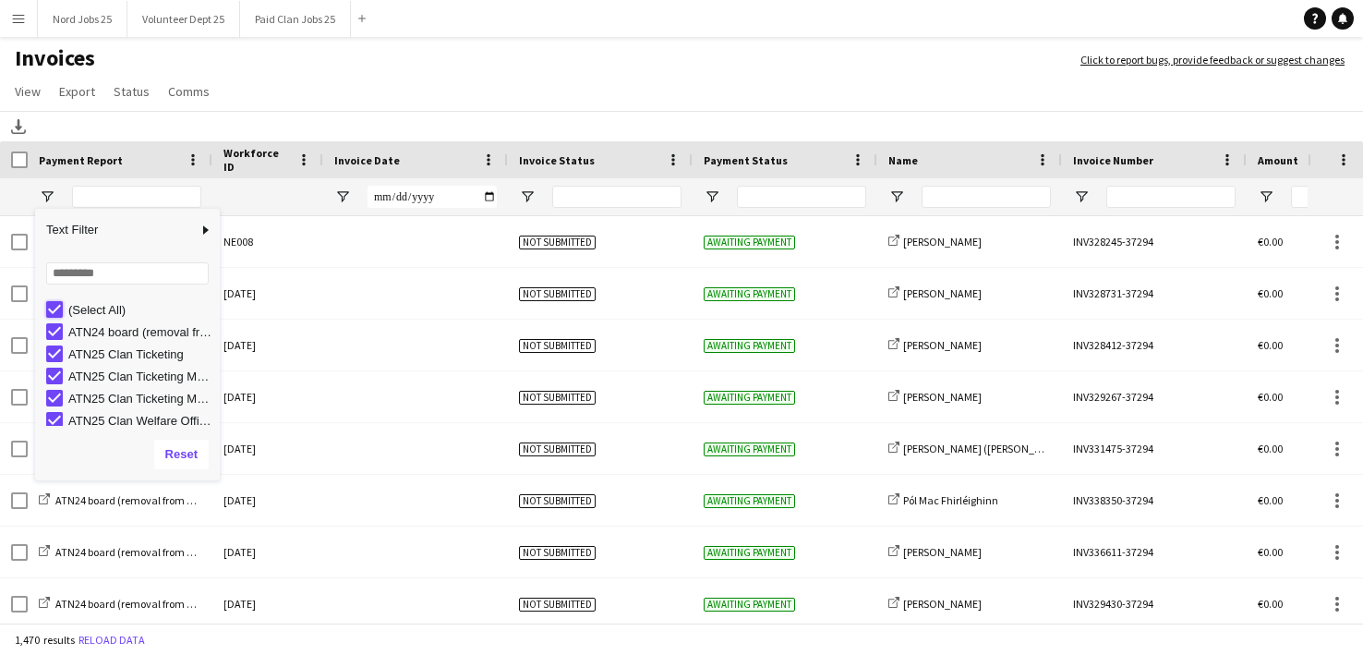
type input "***"
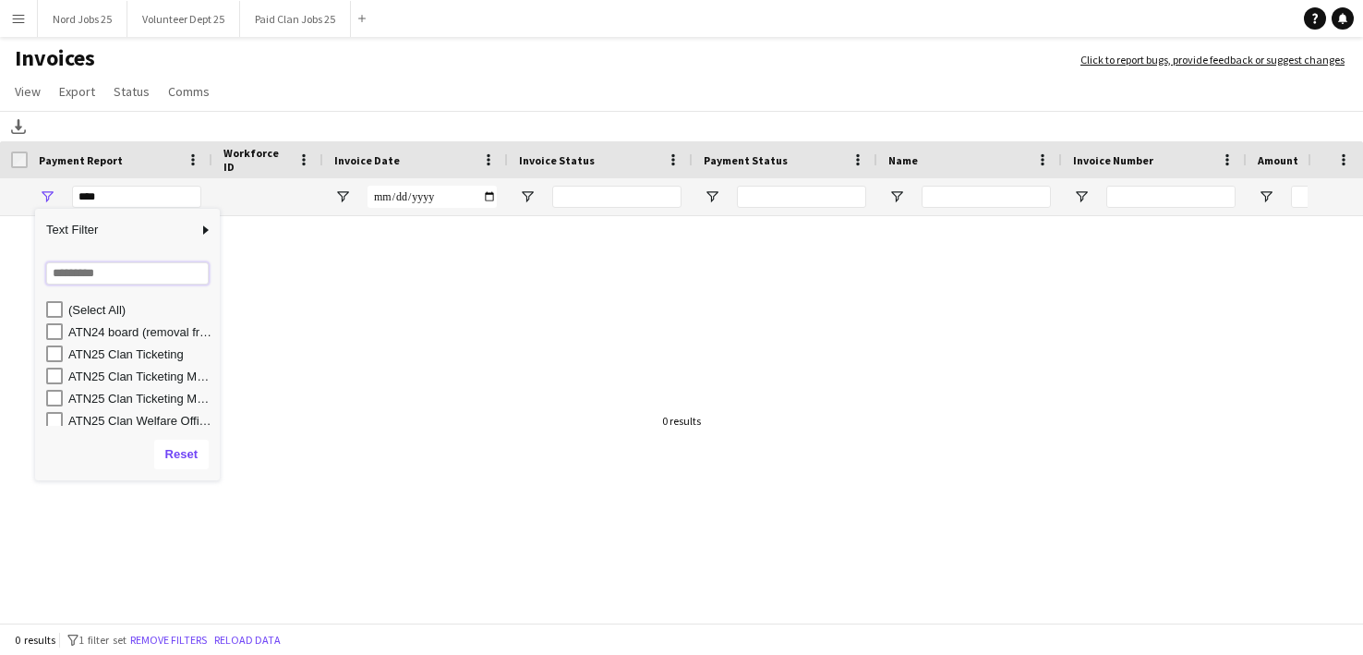
click at [90, 276] on input "Search filter values" at bounding box center [127, 273] width 163 height 22
type input "*****"
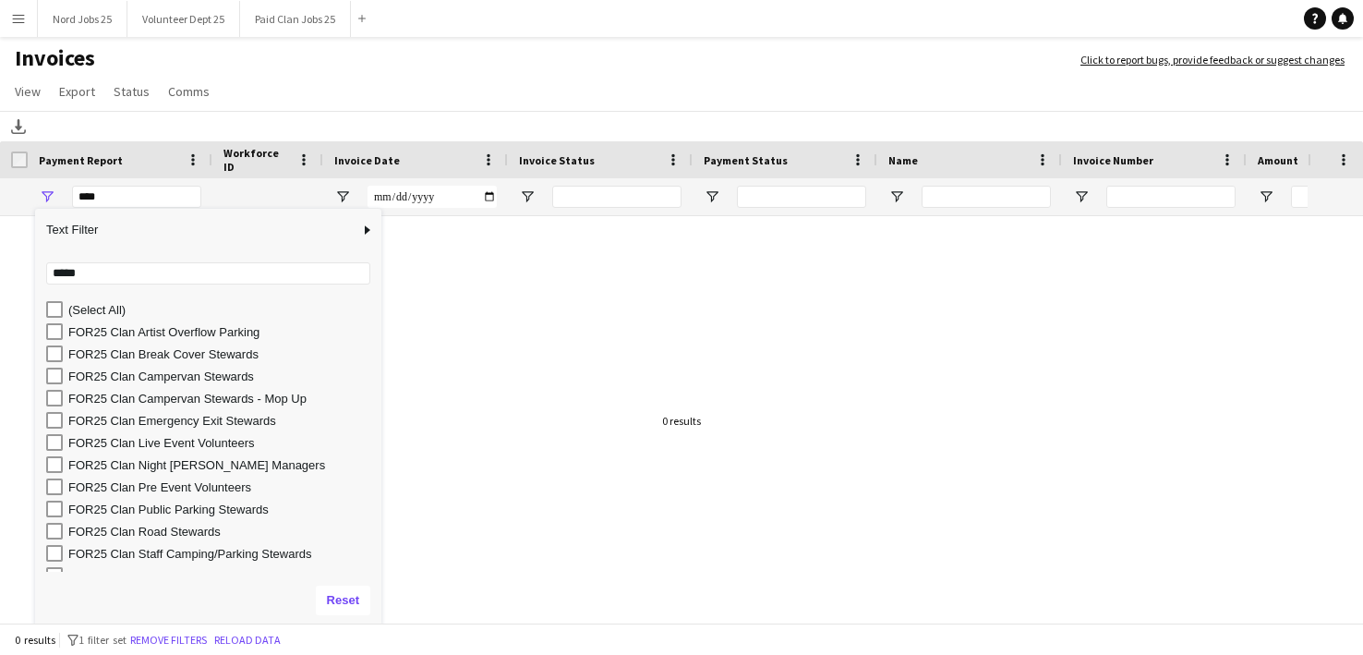
drag, startPoint x: 235, startPoint y: 476, endPoint x: 384, endPoint y: 618, distance: 206.4
click at [381, 622] on div "Column Filter" at bounding box center [379, 624] width 5 height 5
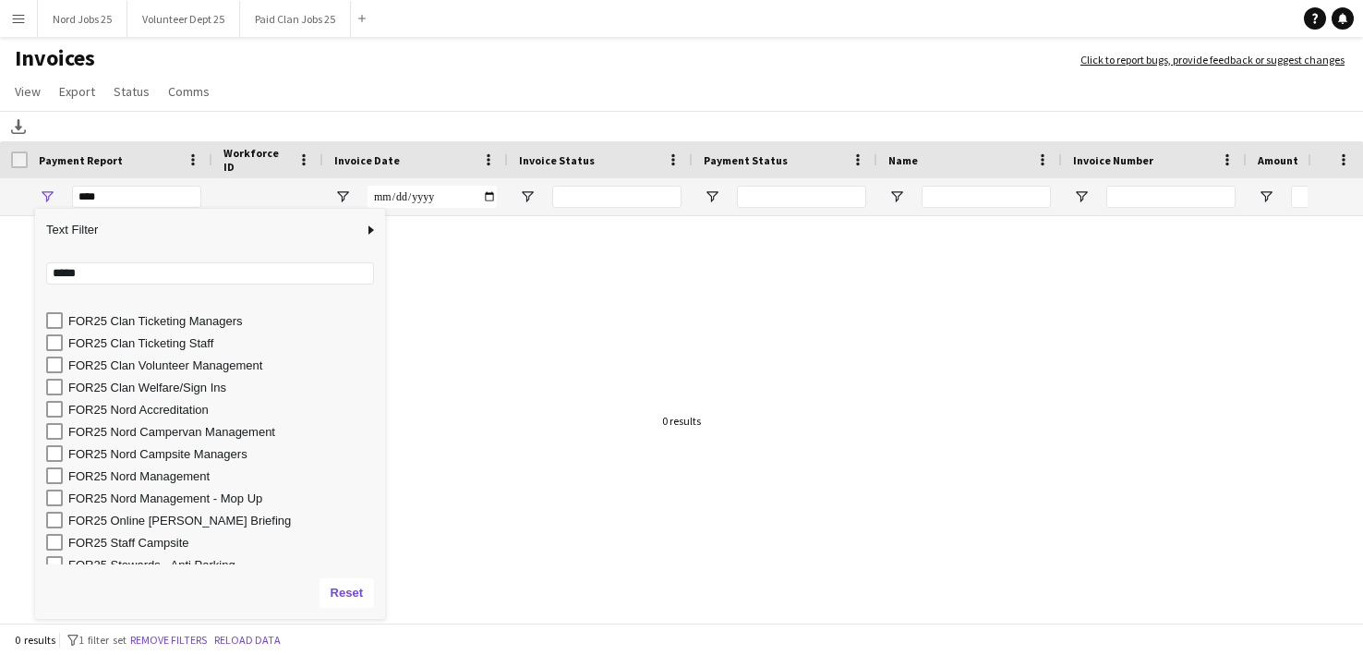
scroll to position [376, 0]
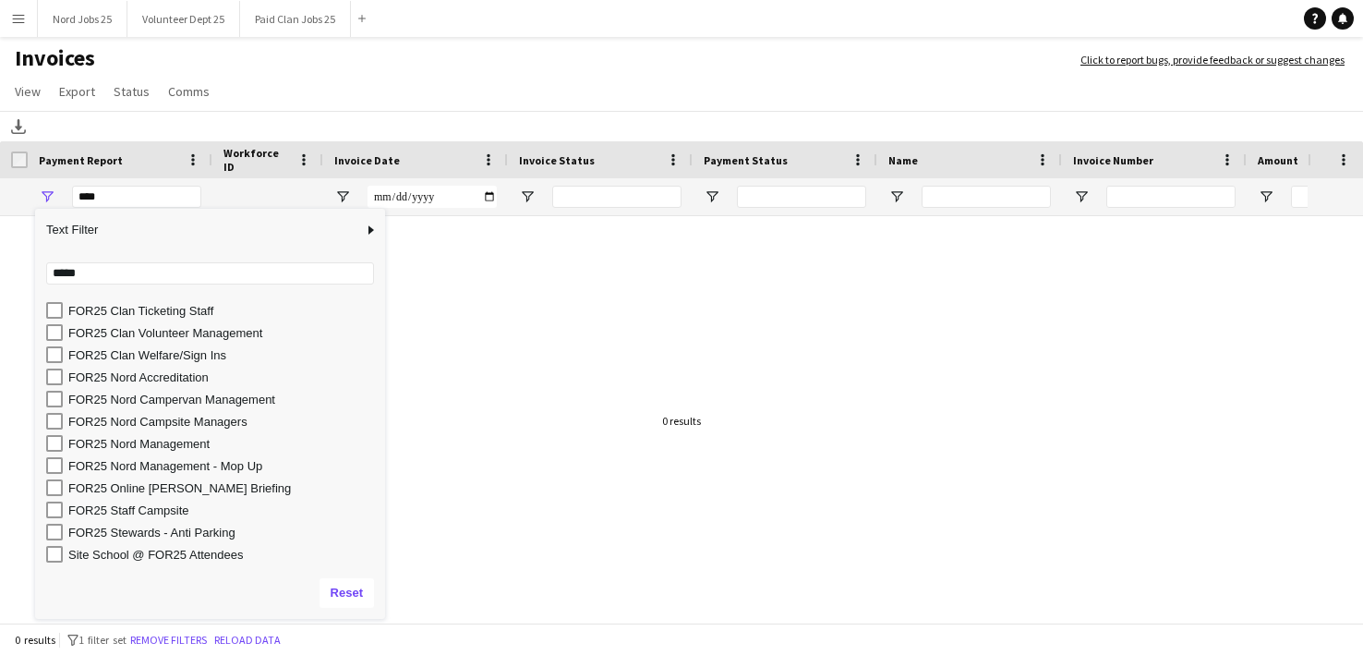
click at [227, 473] on div "FOR25 Nord Management - Mop Up" at bounding box center [215, 465] width 339 height 22
click at [236, 464] on div "FOR25 Nord Management - Mop Up" at bounding box center [223, 466] width 311 height 14
type input "**********"
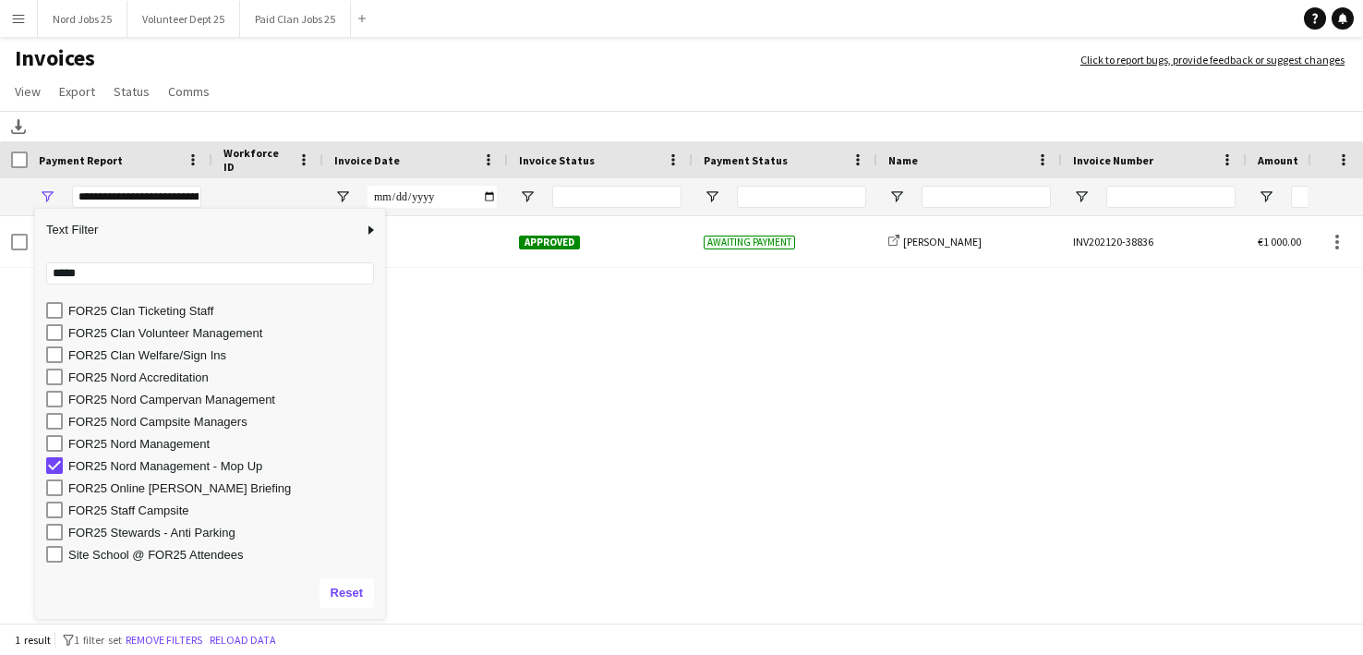
click at [474, 109] on app-page-menu "View Customise view Customise filters Reset Filters Reset View Reset All Export…" at bounding box center [681, 93] width 1363 height 35
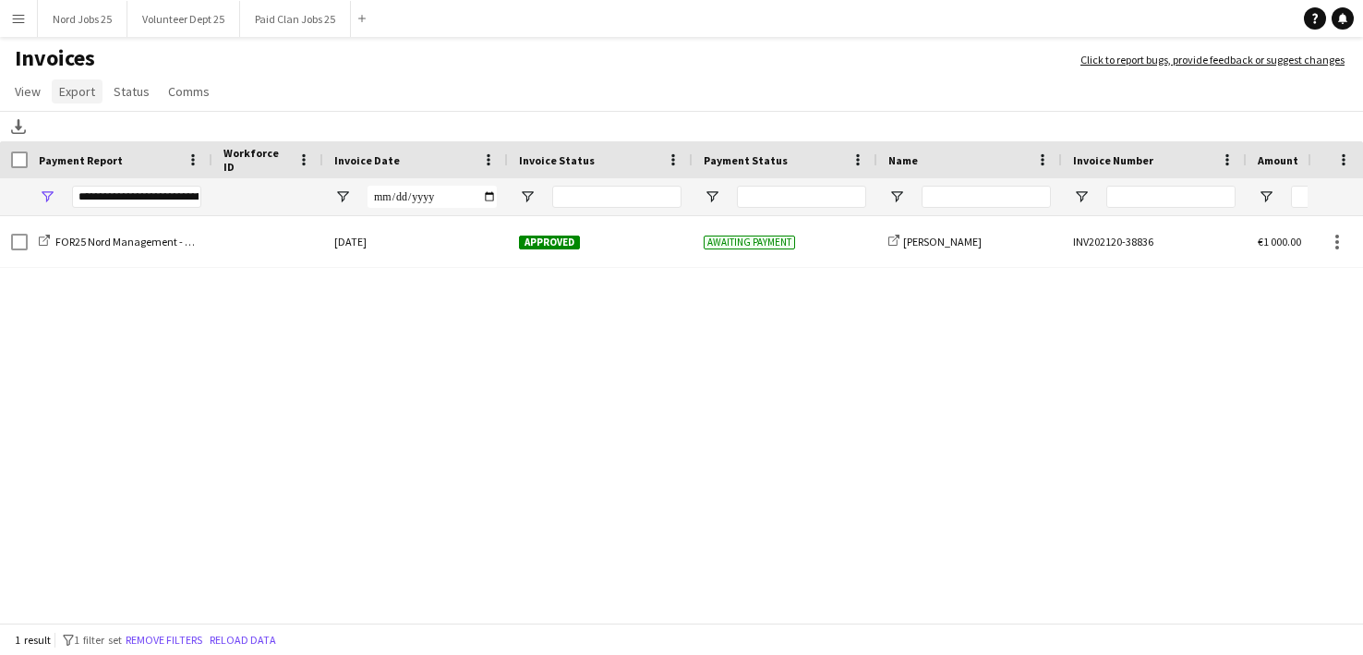
click at [73, 102] on link "Export" at bounding box center [77, 91] width 51 height 24
click at [121, 129] on span "Export as XLSX" at bounding box center [107, 131] width 80 height 17
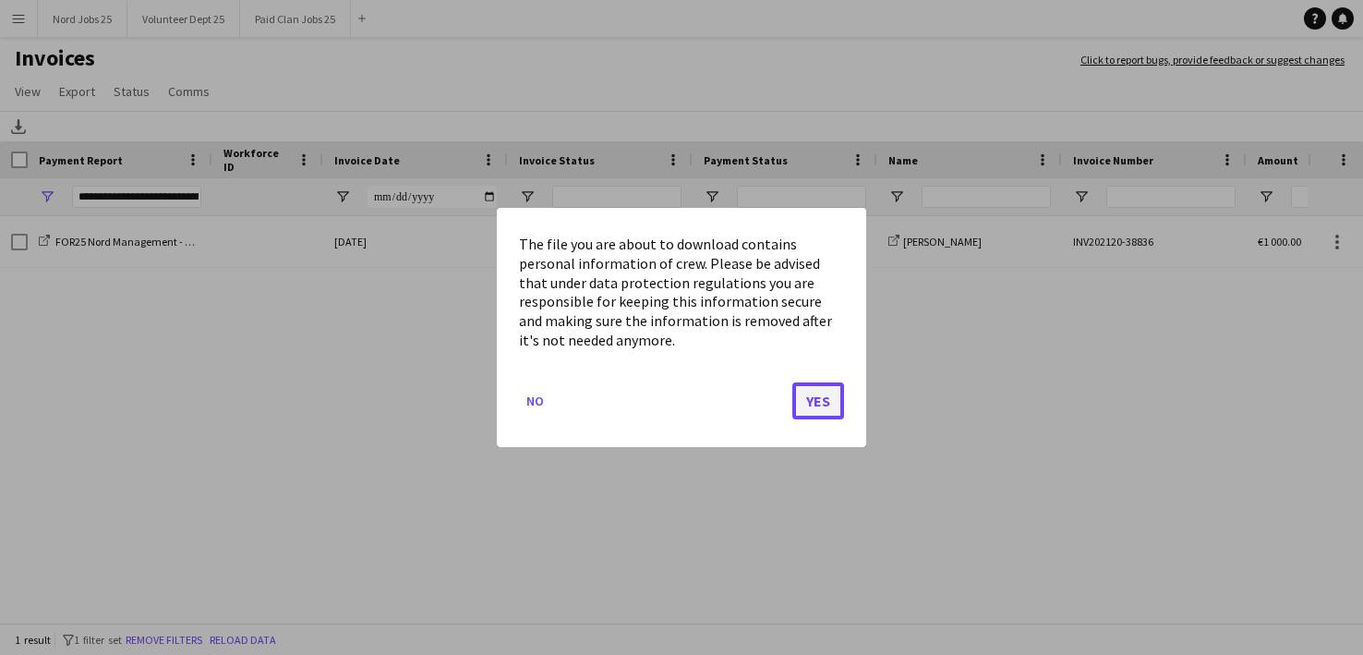
click at [813, 396] on button "Yes" at bounding box center [818, 400] width 52 height 37
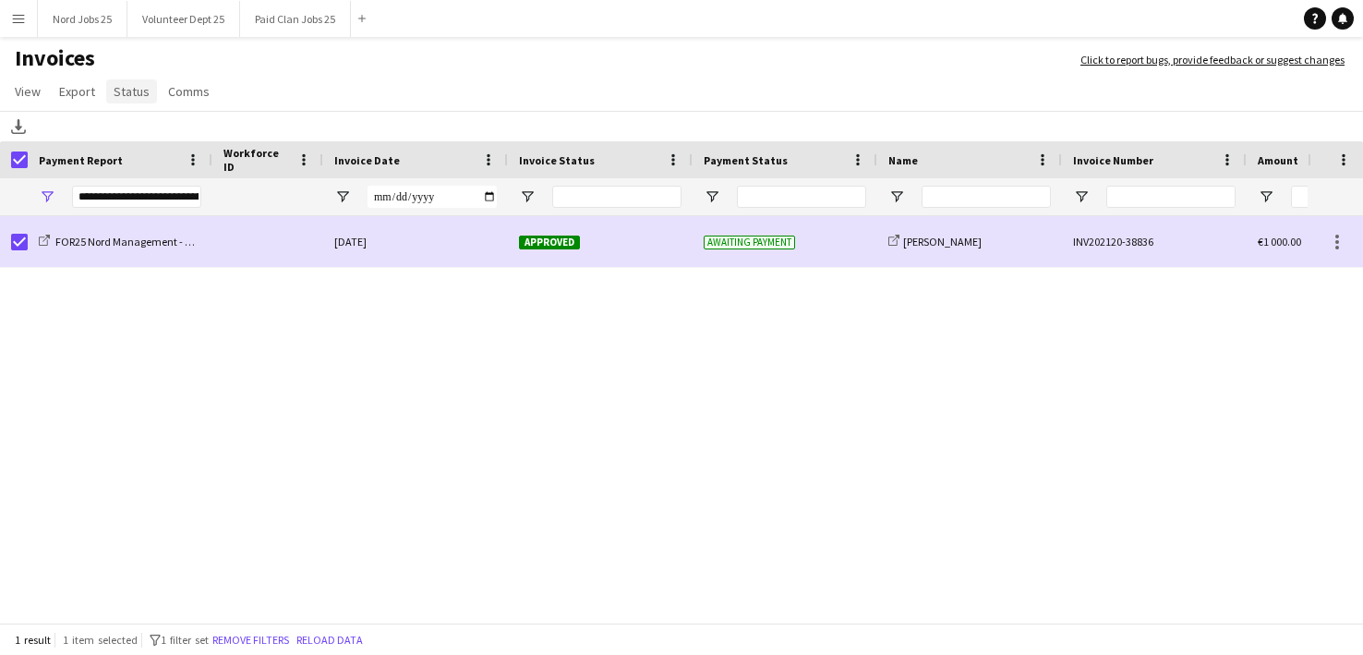
click at [127, 100] on link "Status" at bounding box center [131, 91] width 51 height 24
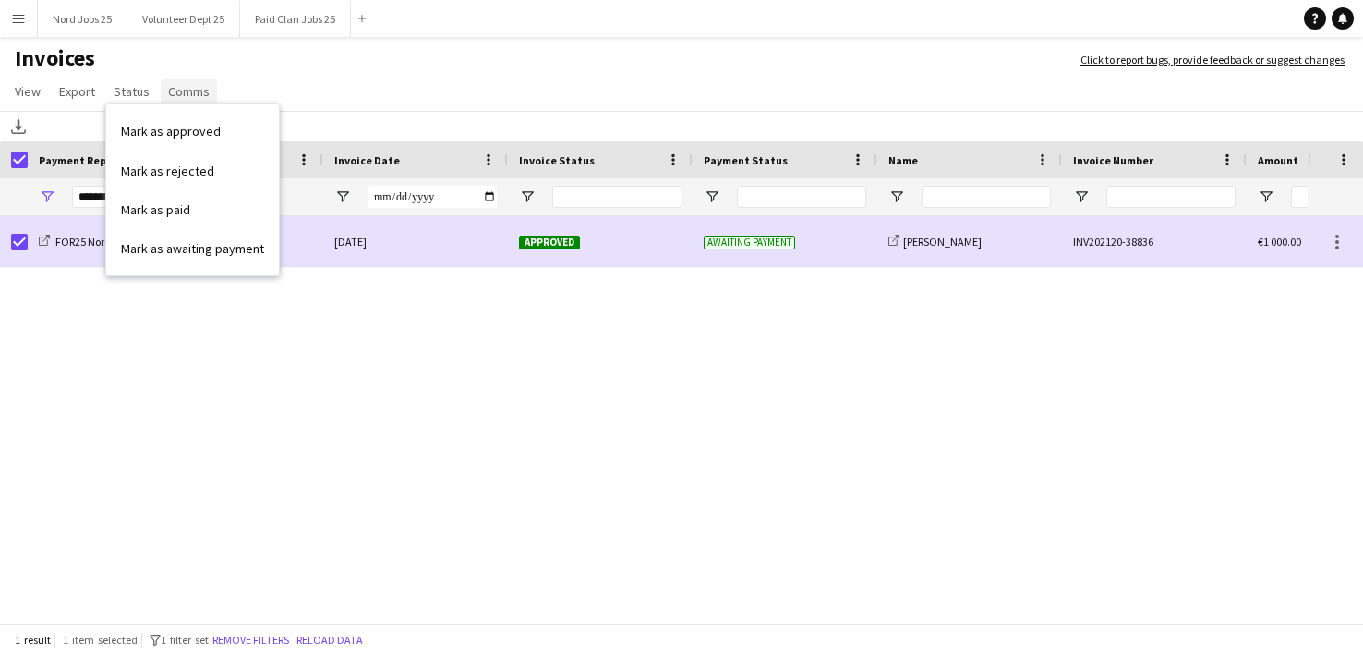
click at [178, 95] on span "Comms" at bounding box center [189, 91] width 42 height 17
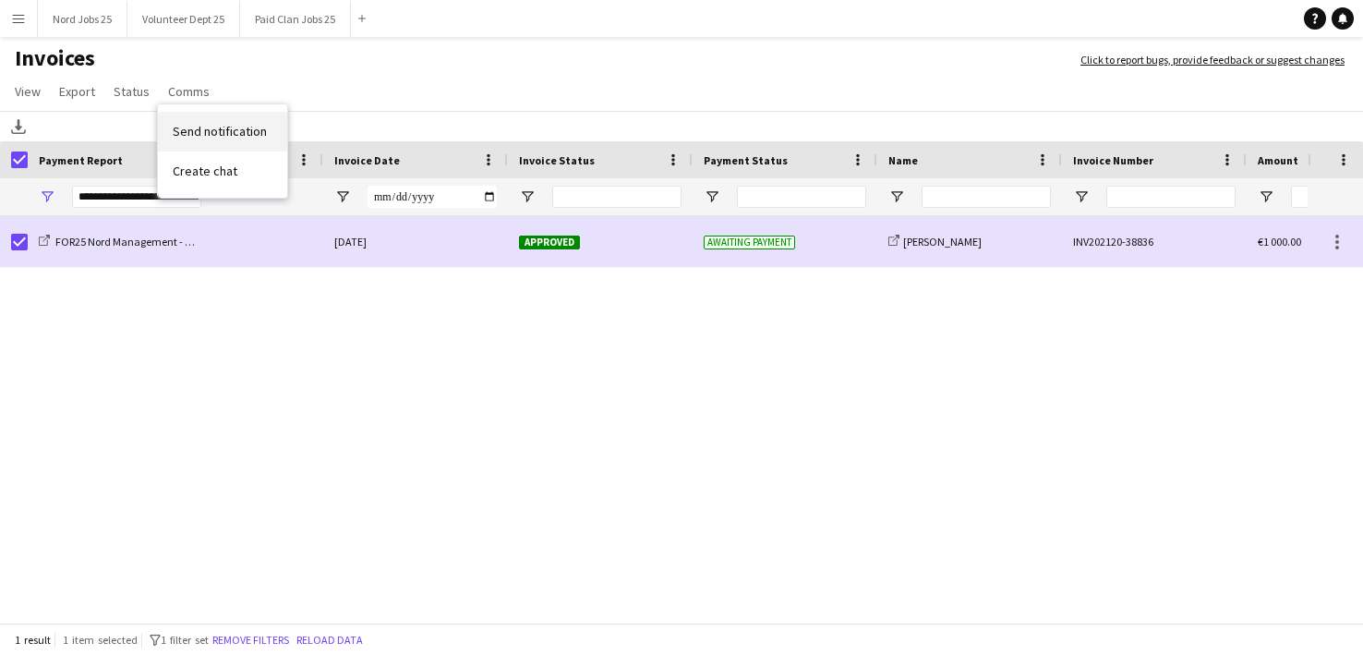
click at [199, 127] on span "Send notification" at bounding box center [220, 131] width 94 height 17
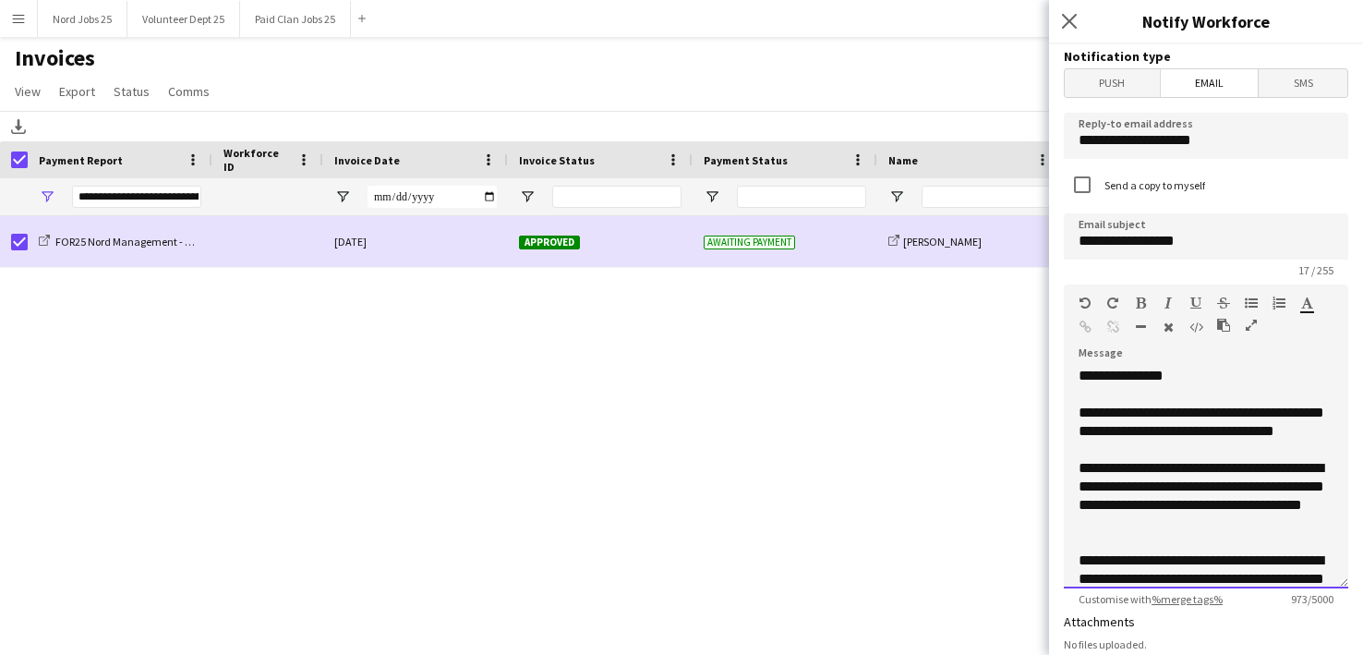
click at [1163, 438] on div "**********" at bounding box center [1206, 478] width 284 height 222
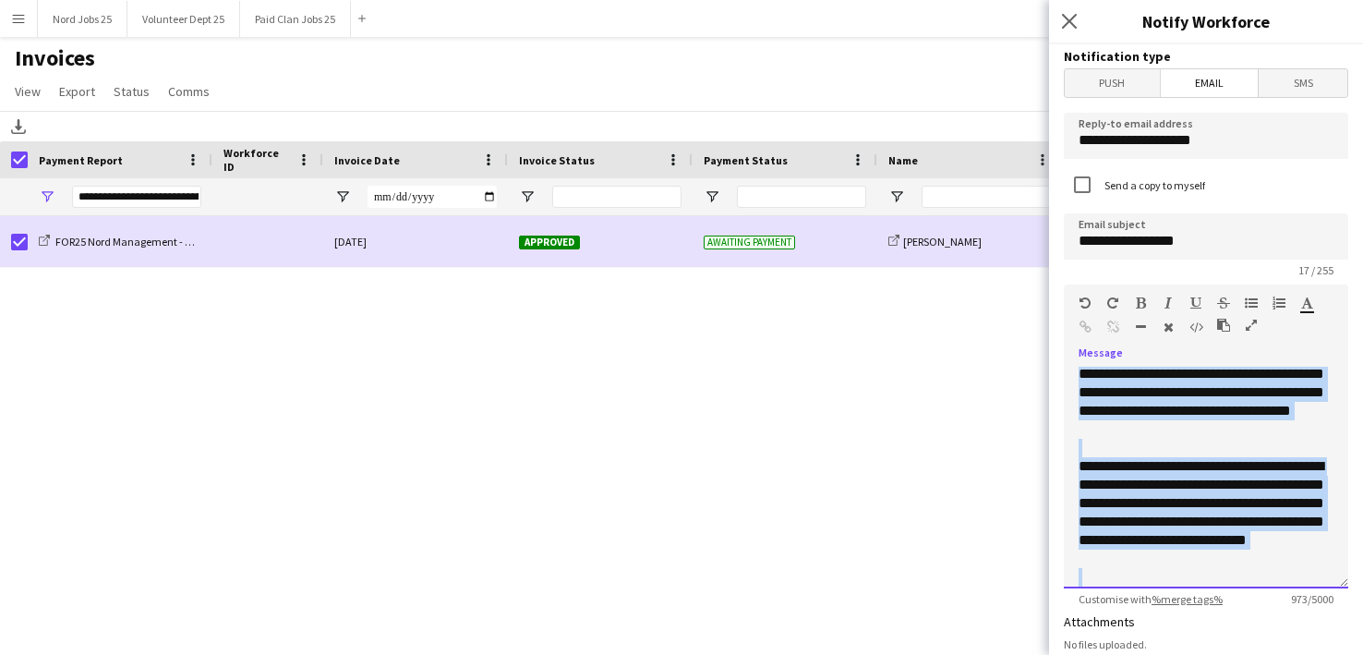
scroll to position [408, 0]
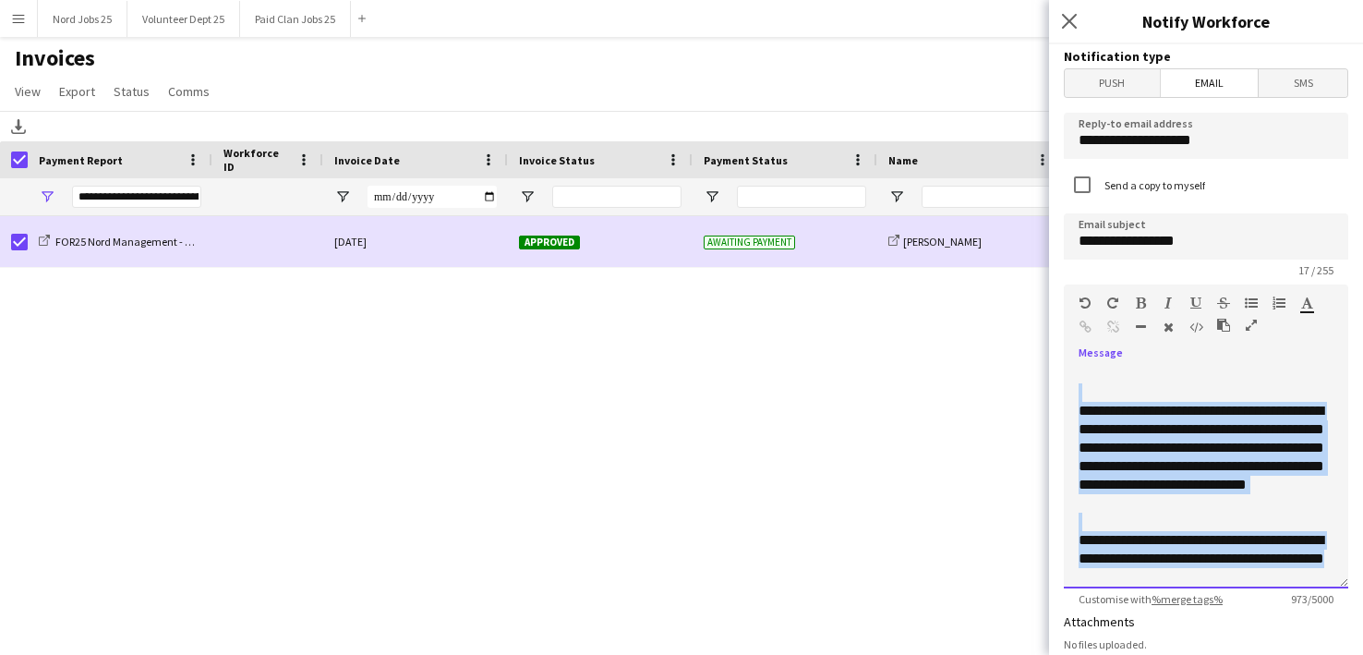
paste div
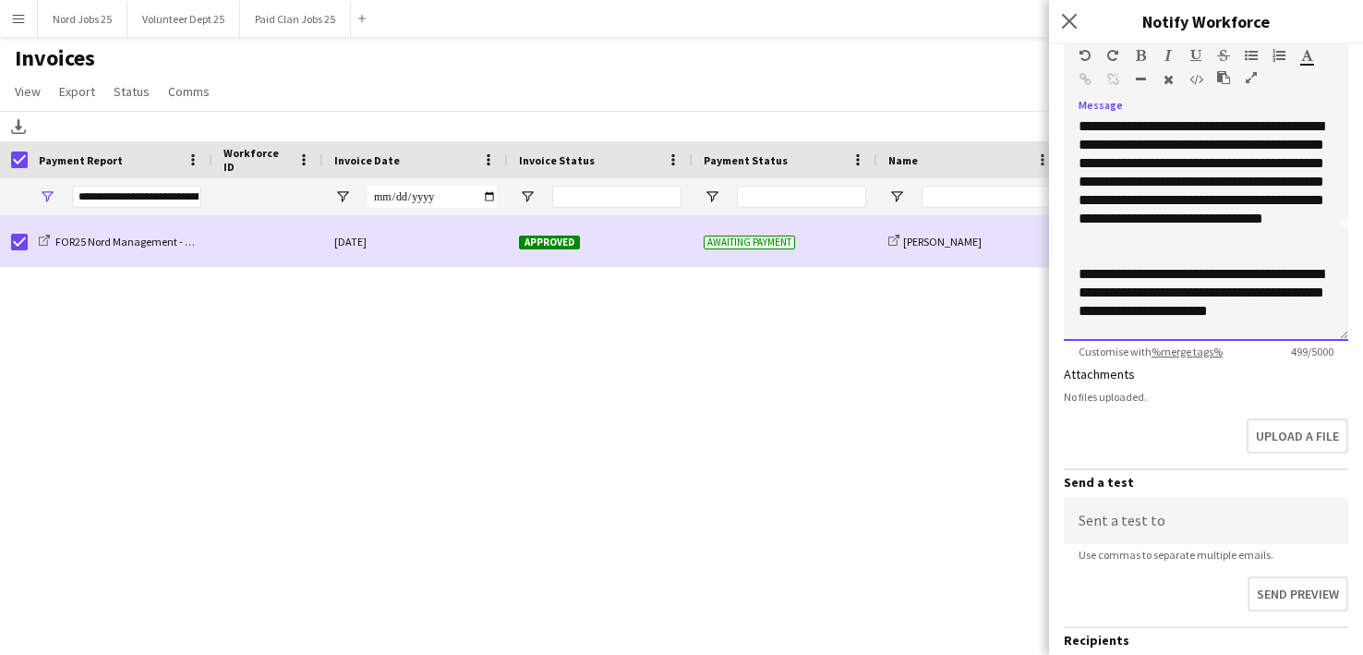
scroll to position [413, 0]
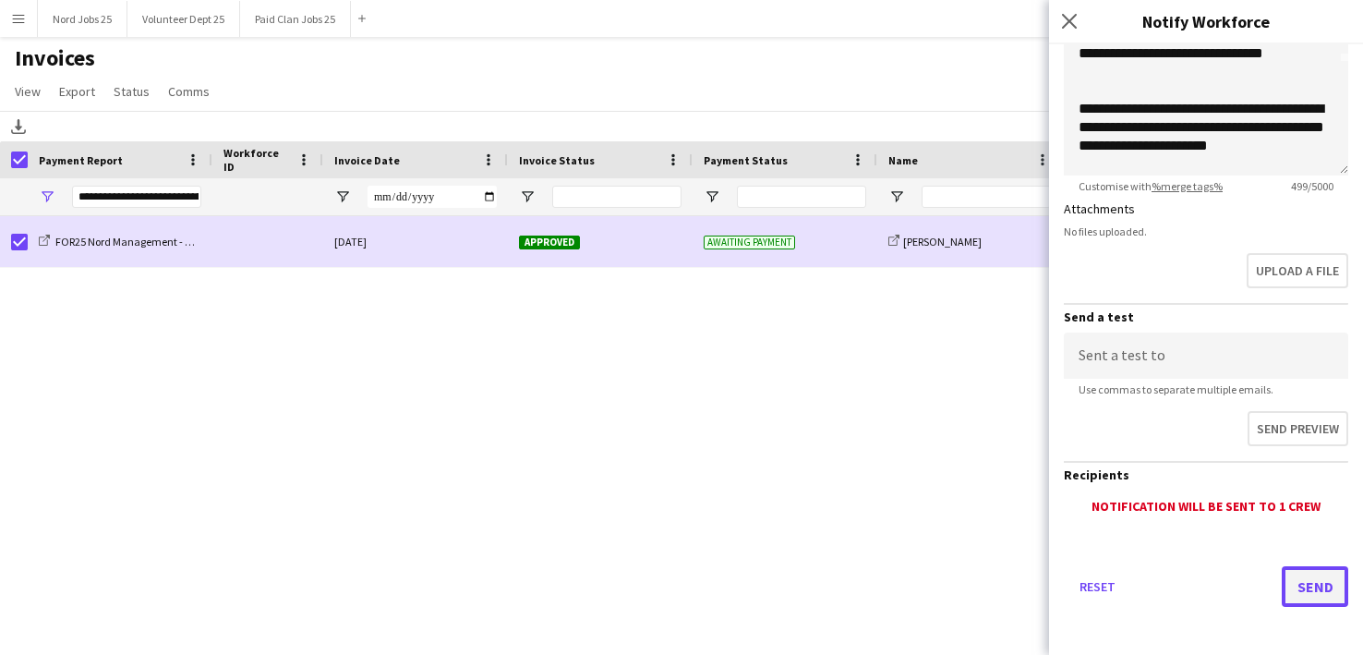
click at [1313, 577] on button "Send" at bounding box center [1315, 586] width 66 height 41
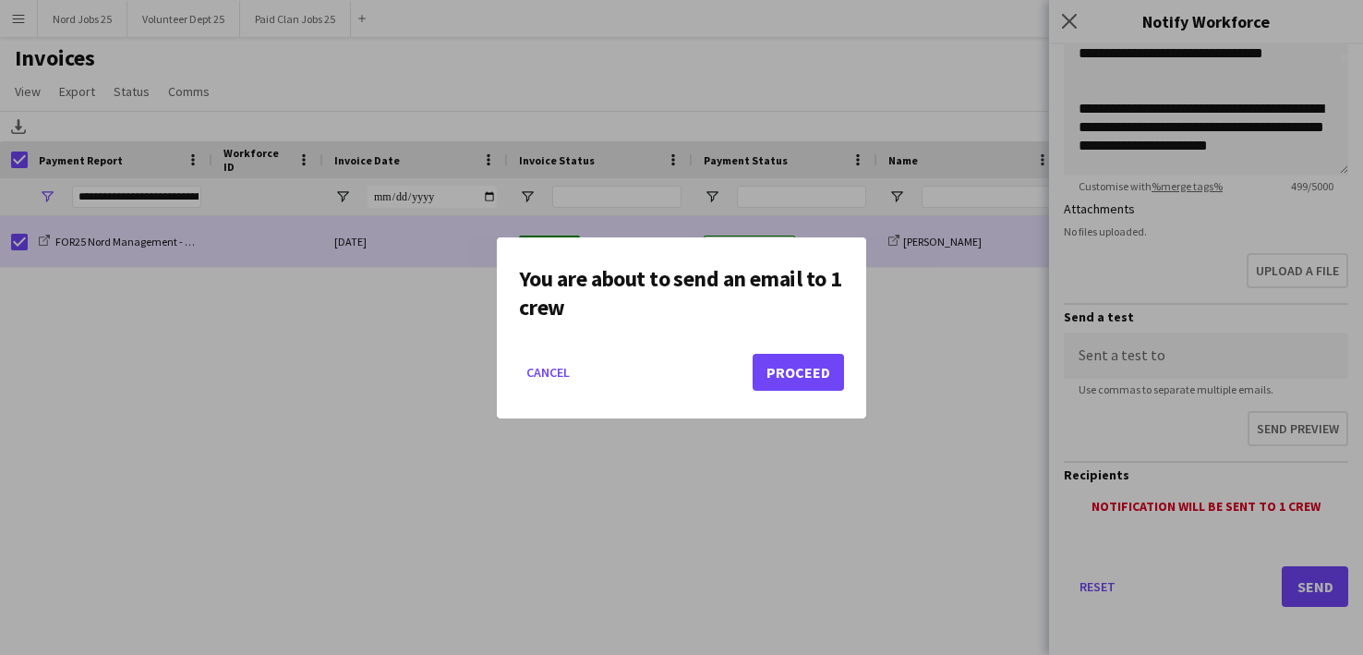
click at [807, 368] on button "Proceed" at bounding box center [798, 372] width 91 height 37
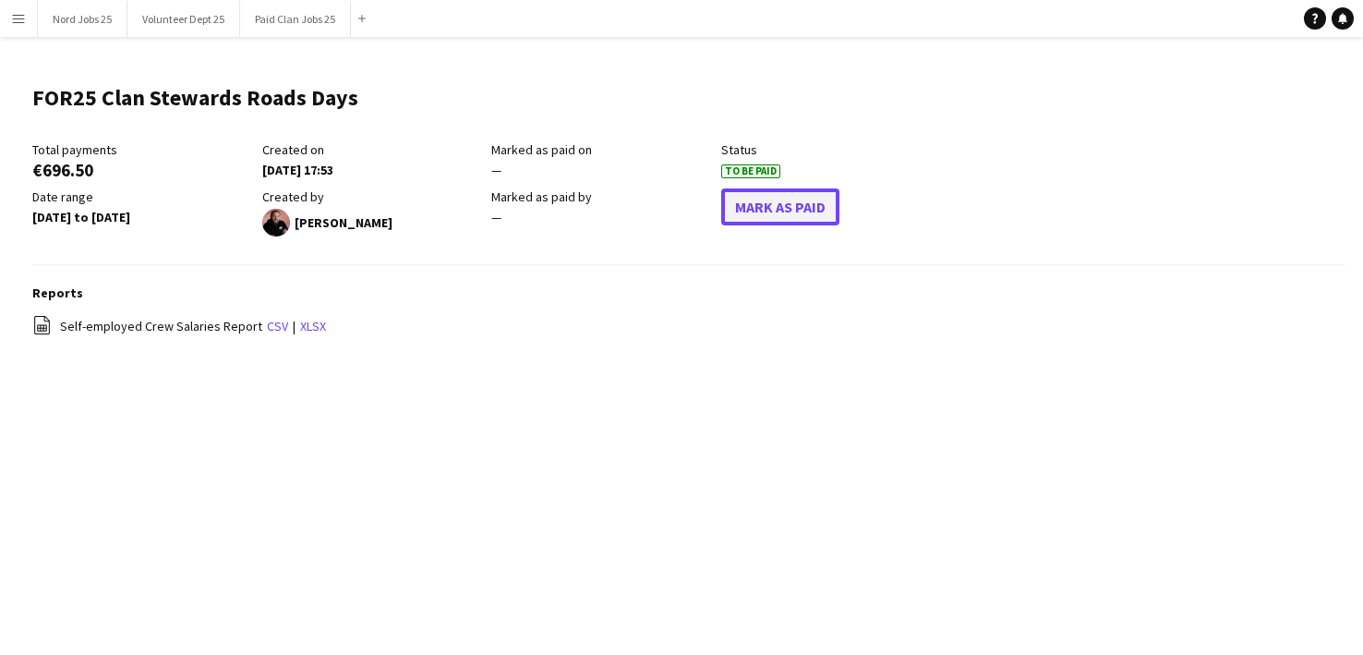
click at [798, 206] on button "Mark As Paid" at bounding box center [780, 206] width 118 height 37
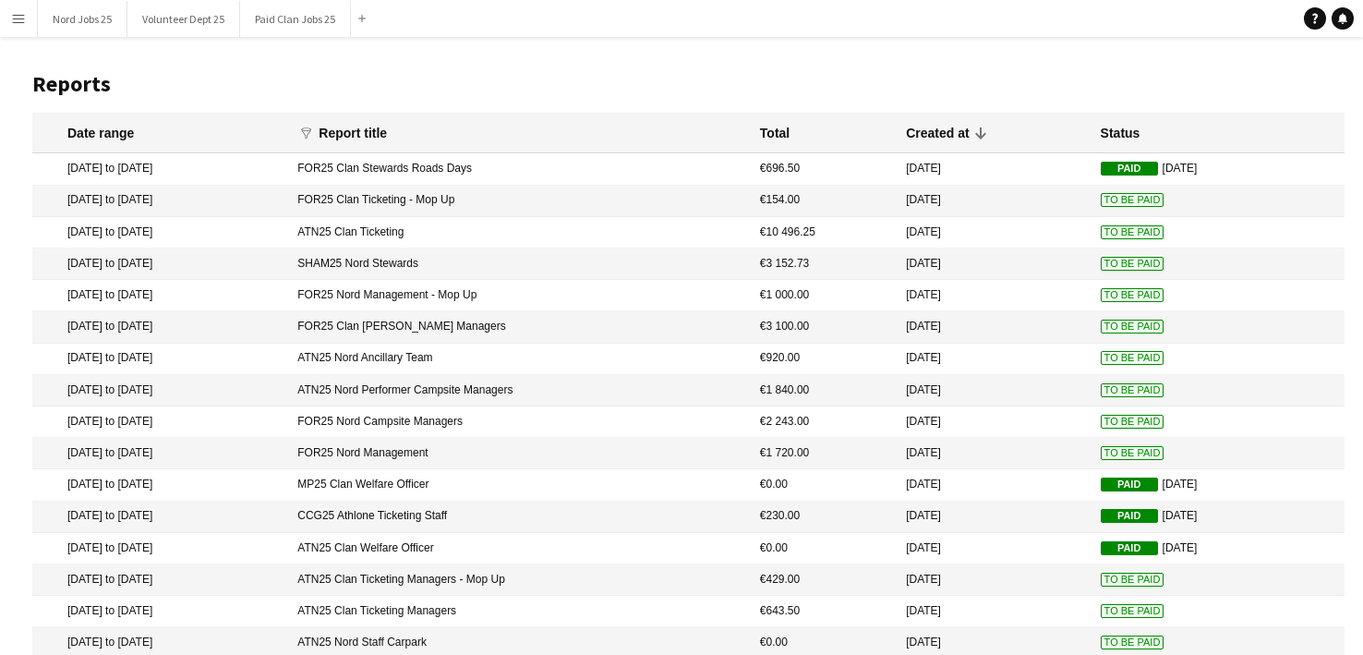
click at [571, 199] on mat-cell "FOR25 Clan Ticketing - Mop Up" at bounding box center [519, 201] width 463 height 31
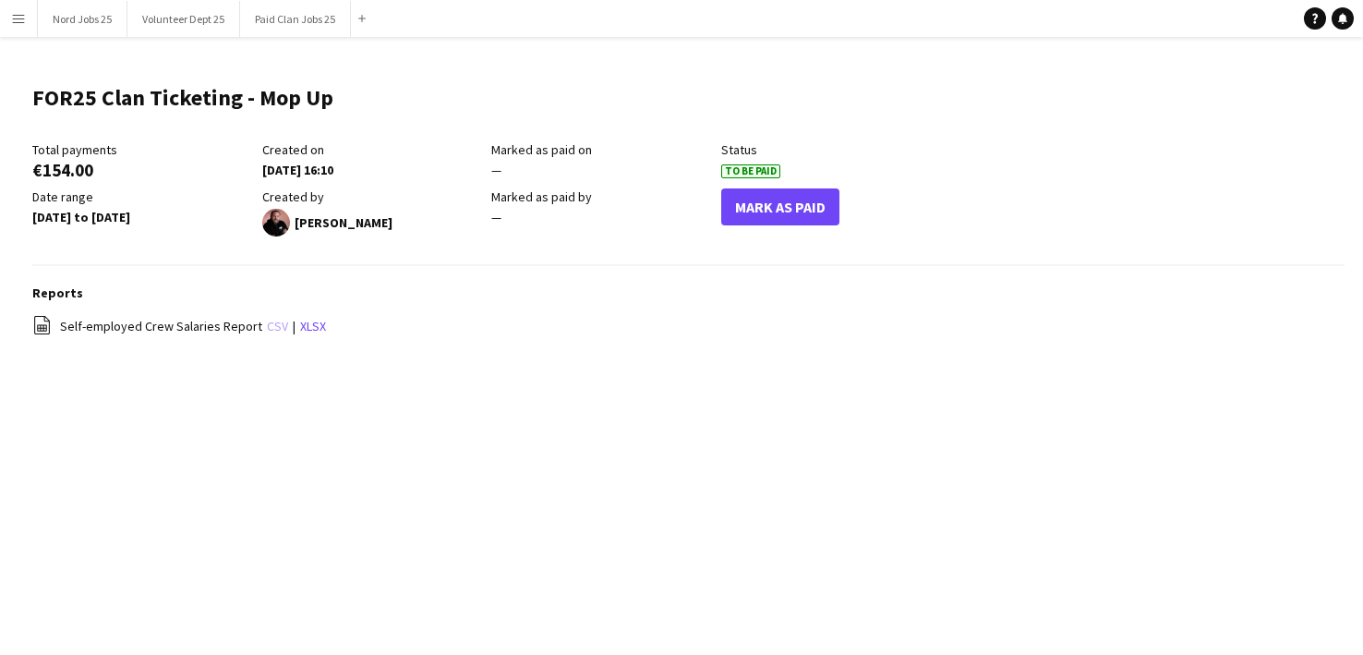
click at [267, 326] on link "csv" at bounding box center [277, 326] width 21 height 17
click at [771, 210] on button "Mark As Paid" at bounding box center [780, 206] width 118 height 37
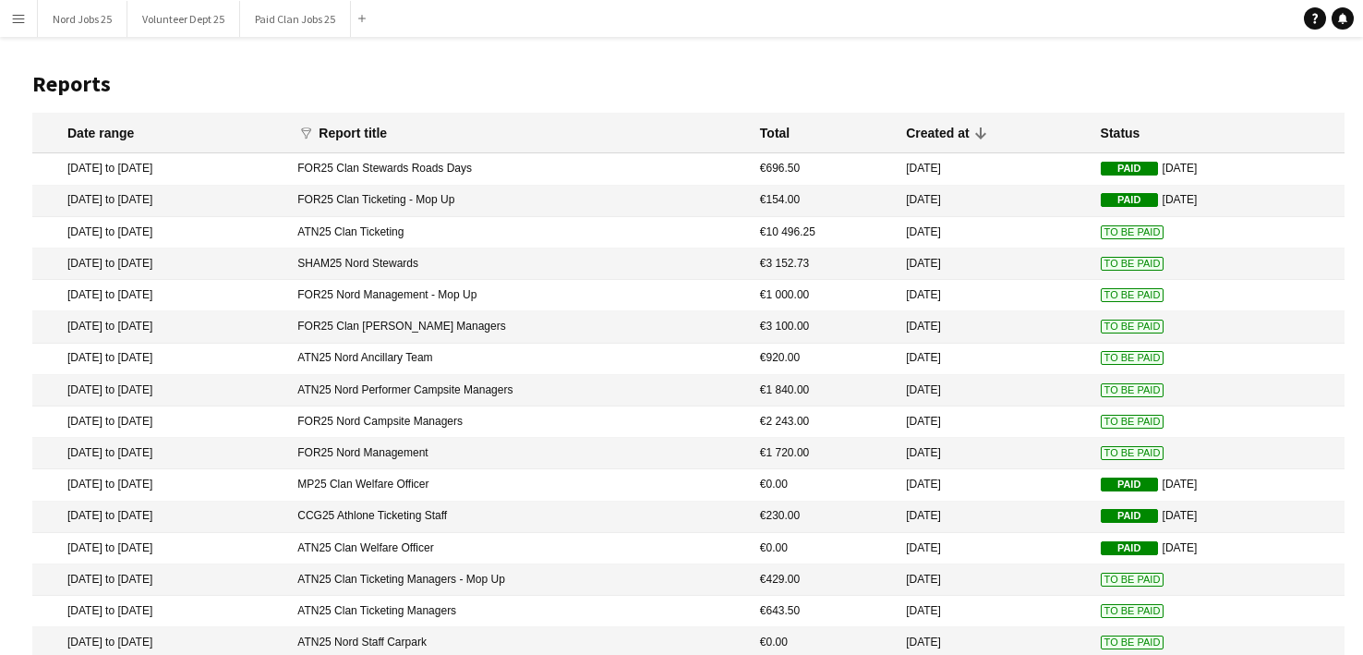
click at [417, 272] on mat-cell "SHAM25 Nord Stewards" at bounding box center [519, 263] width 463 height 31
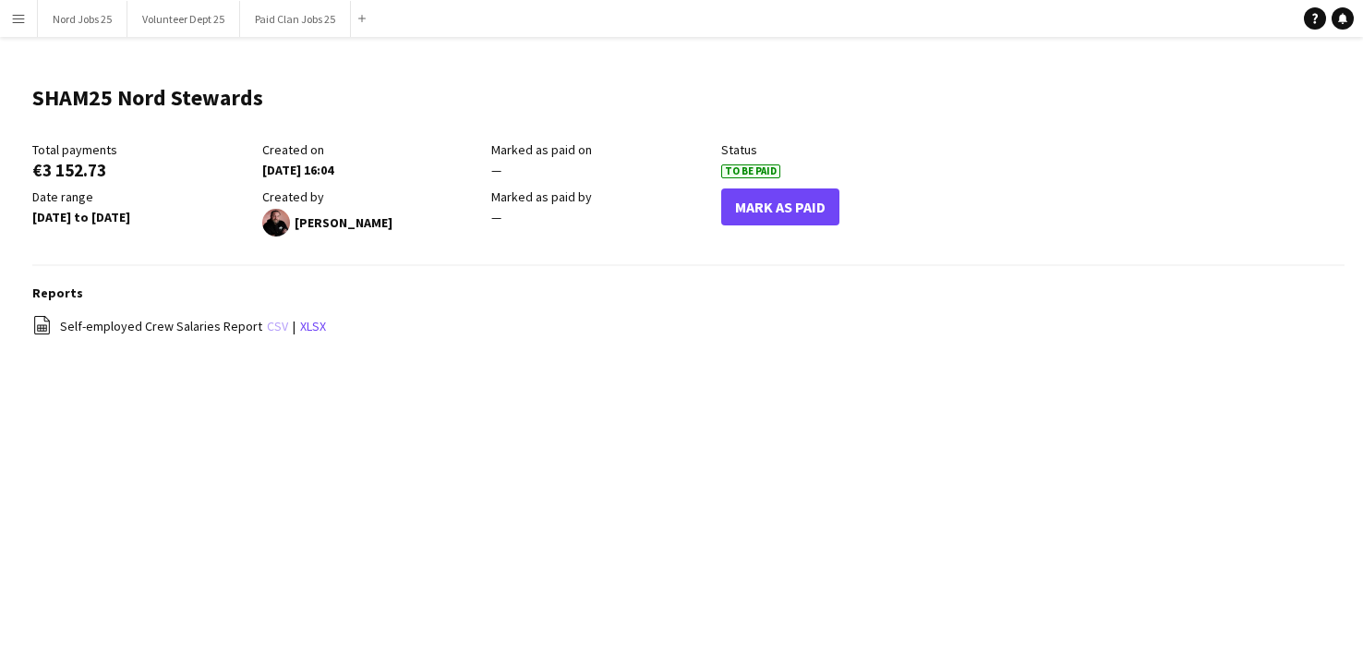
click at [270, 327] on link "csv" at bounding box center [277, 326] width 21 height 17
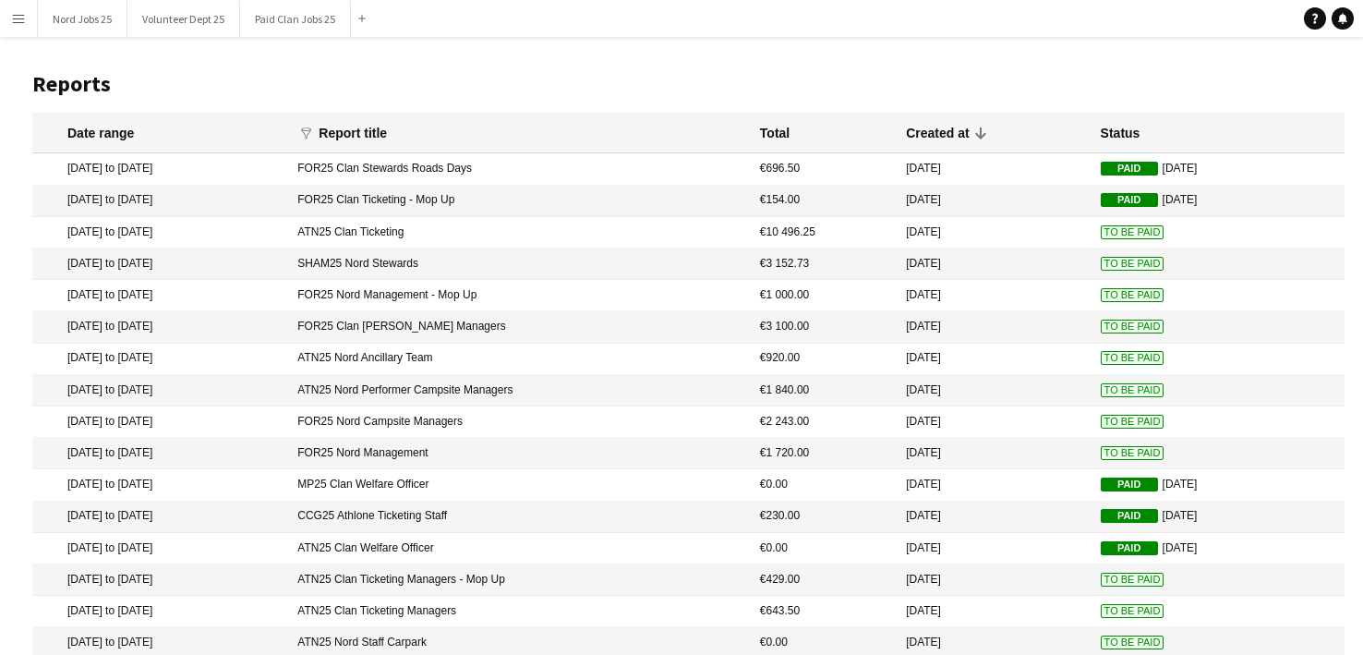
scroll to position [207, 0]
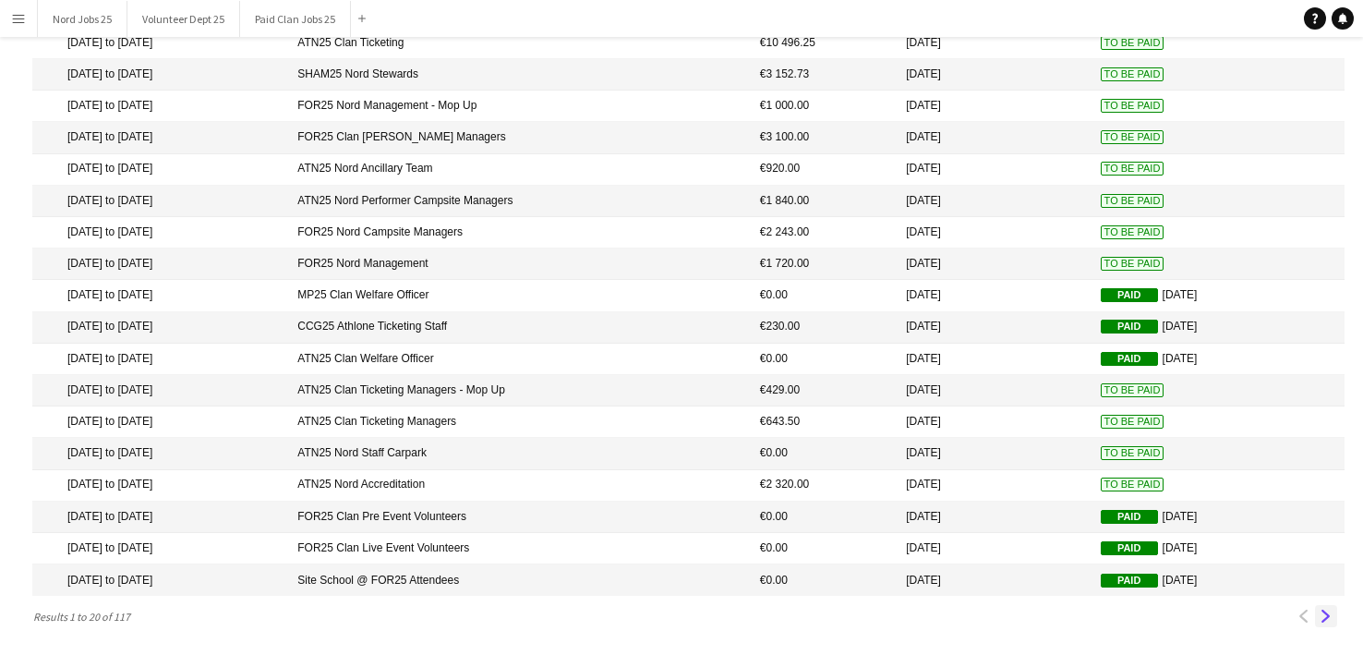
click at [1330, 610] on app-icon "Next" at bounding box center [1326, 616] width 13 height 13
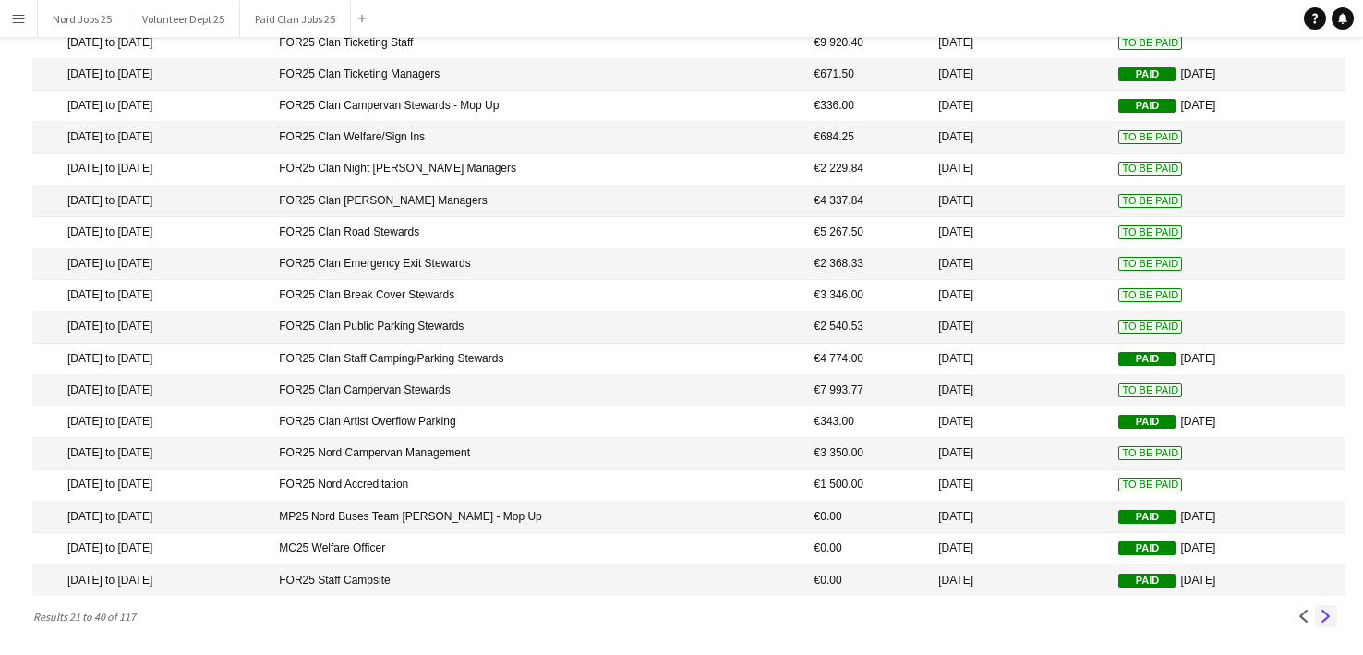
click at [1330, 610] on app-icon "Next" at bounding box center [1326, 616] width 13 height 13
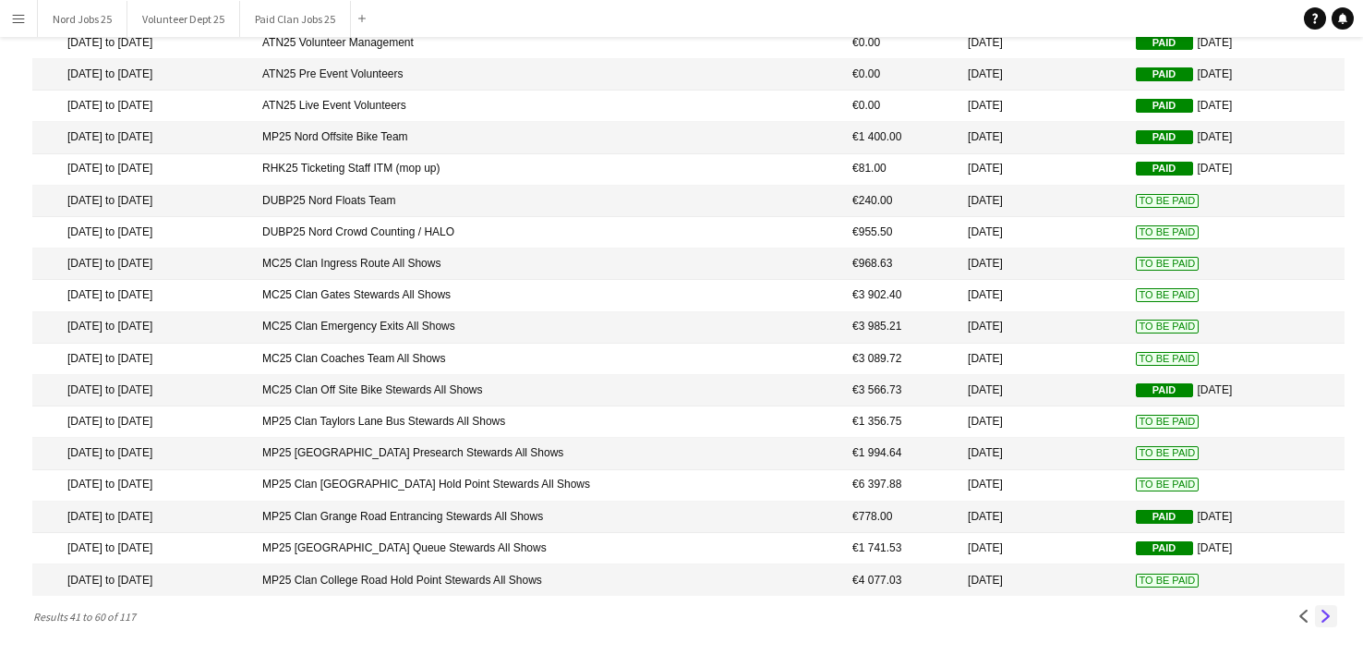
click at [1330, 610] on app-icon "Next" at bounding box center [1326, 616] width 13 height 13
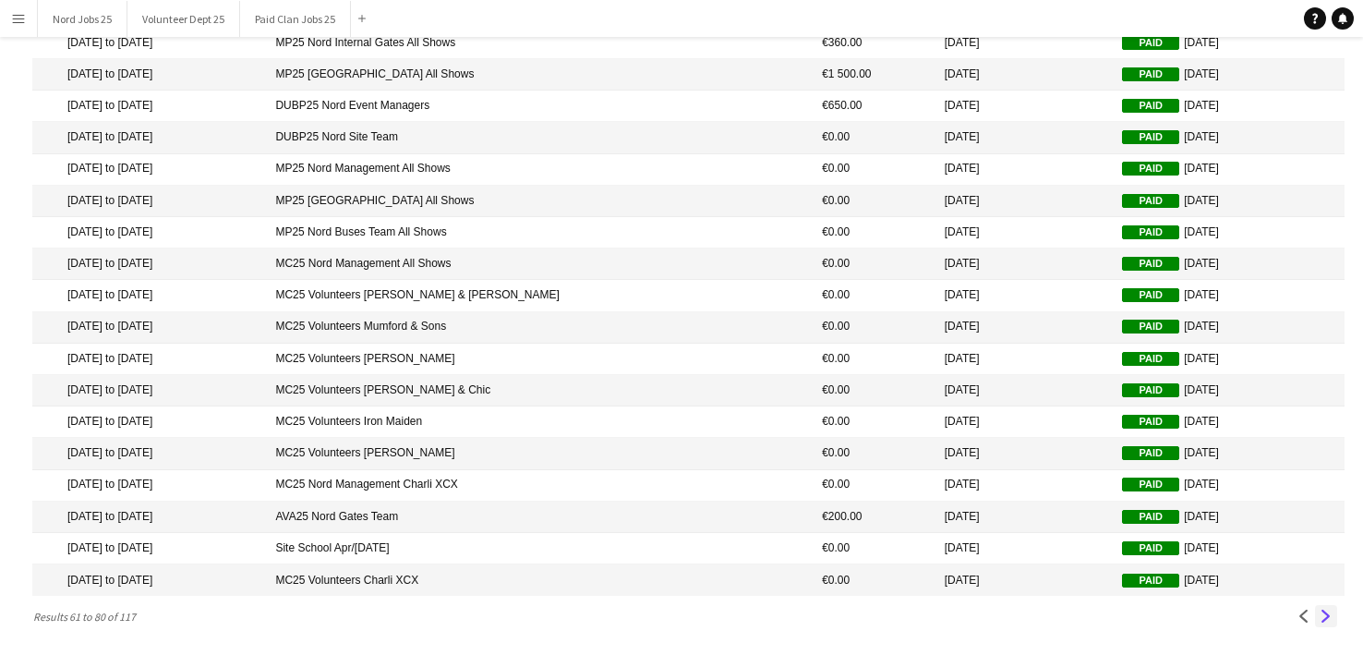
click at [1330, 610] on app-icon "Next" at bounding box center [1326, 616] width 13 height 13
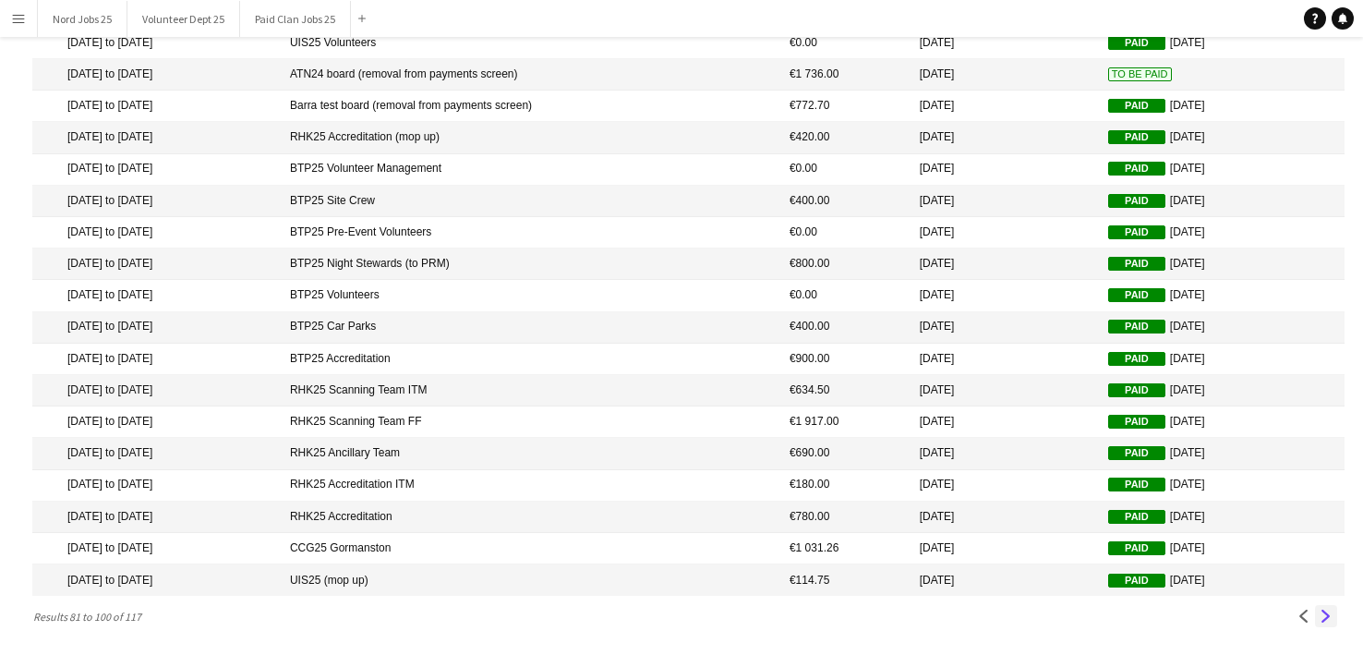
click at [1330, 610] on app-icon "Next" at bounding box center [1326, 616] width 13 height 13
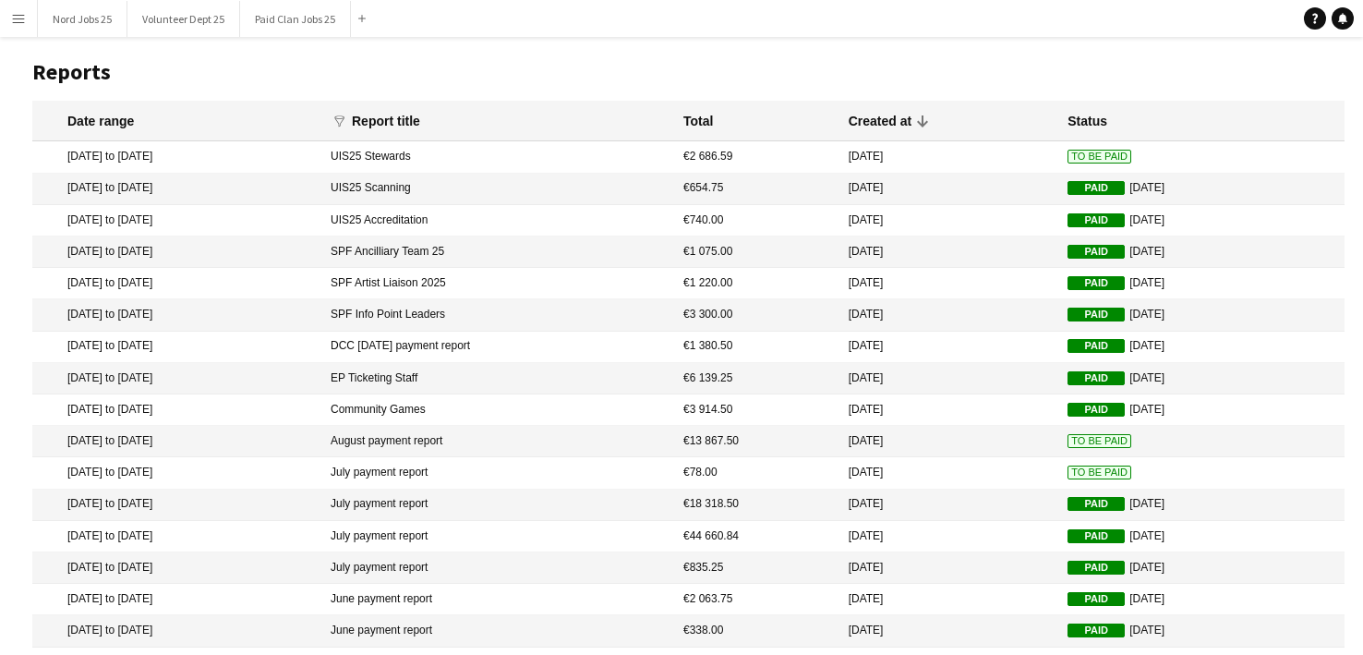
scroll to position [10, 0]
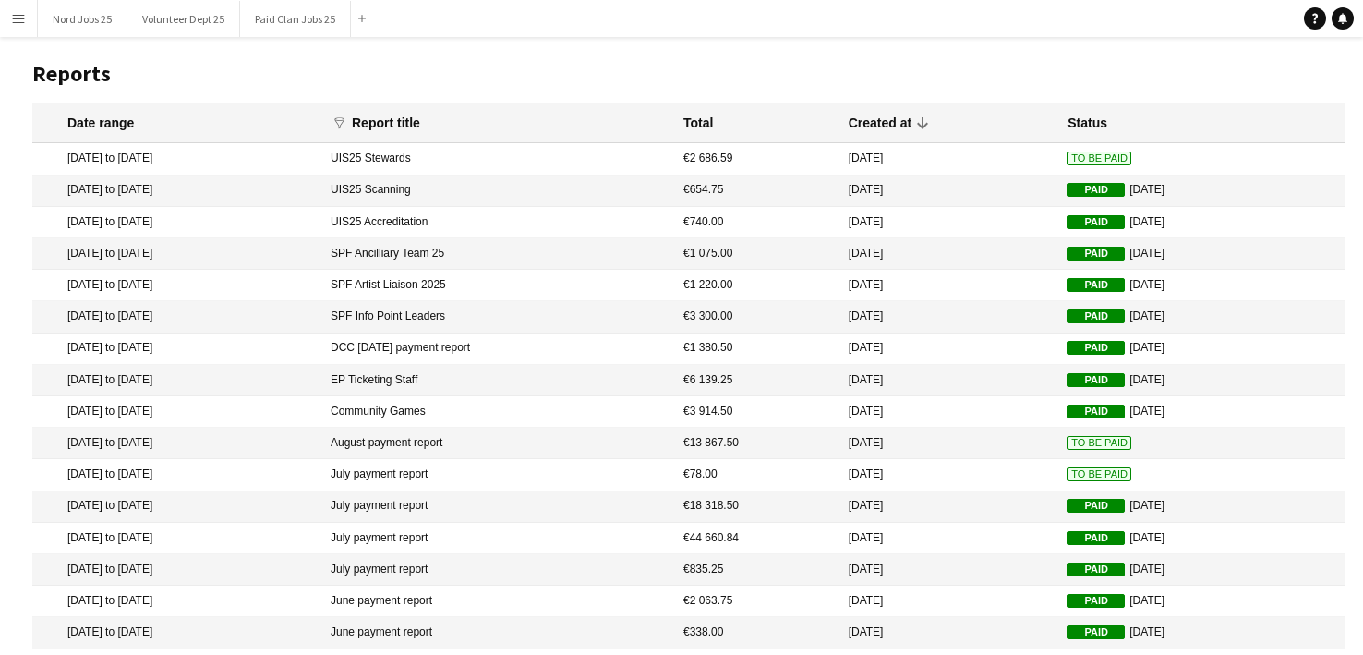
click at [984, 158] on mat-cell "13 May 2025" at bounding box center [949, 158] width 220 height 31
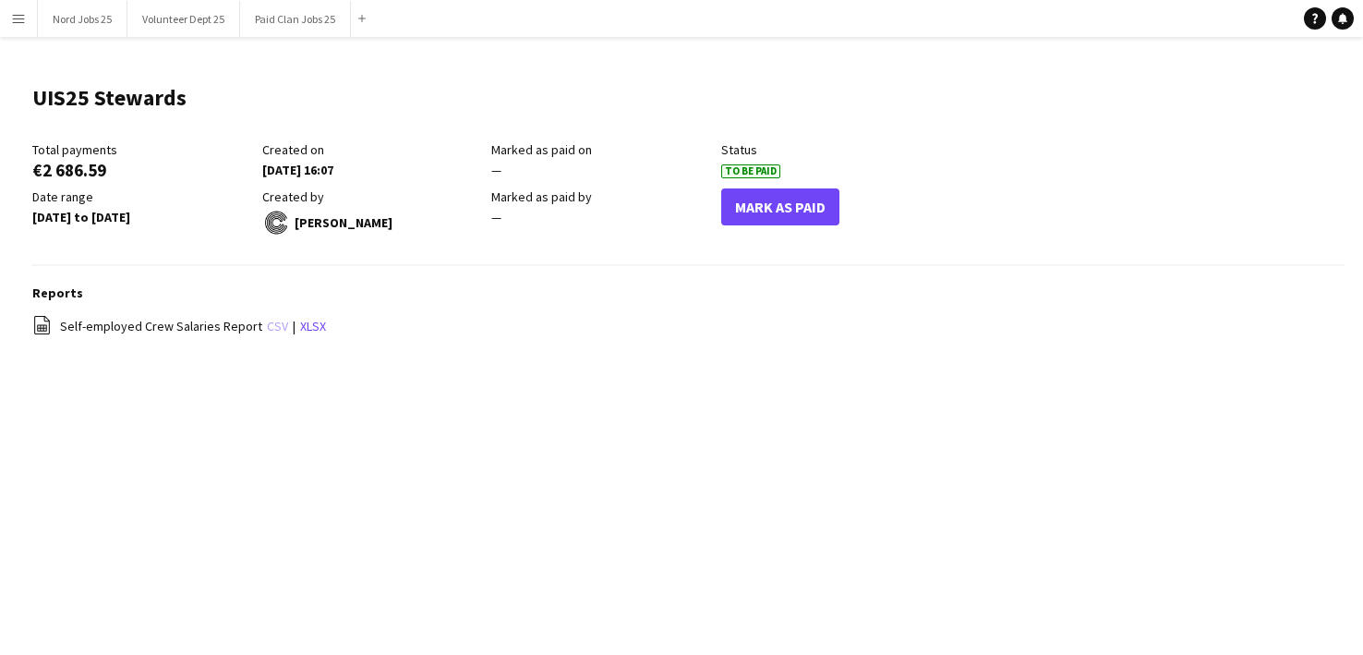
click at [267, 326] on link "csv" at bounding box center [277, 326] width 21 height 17
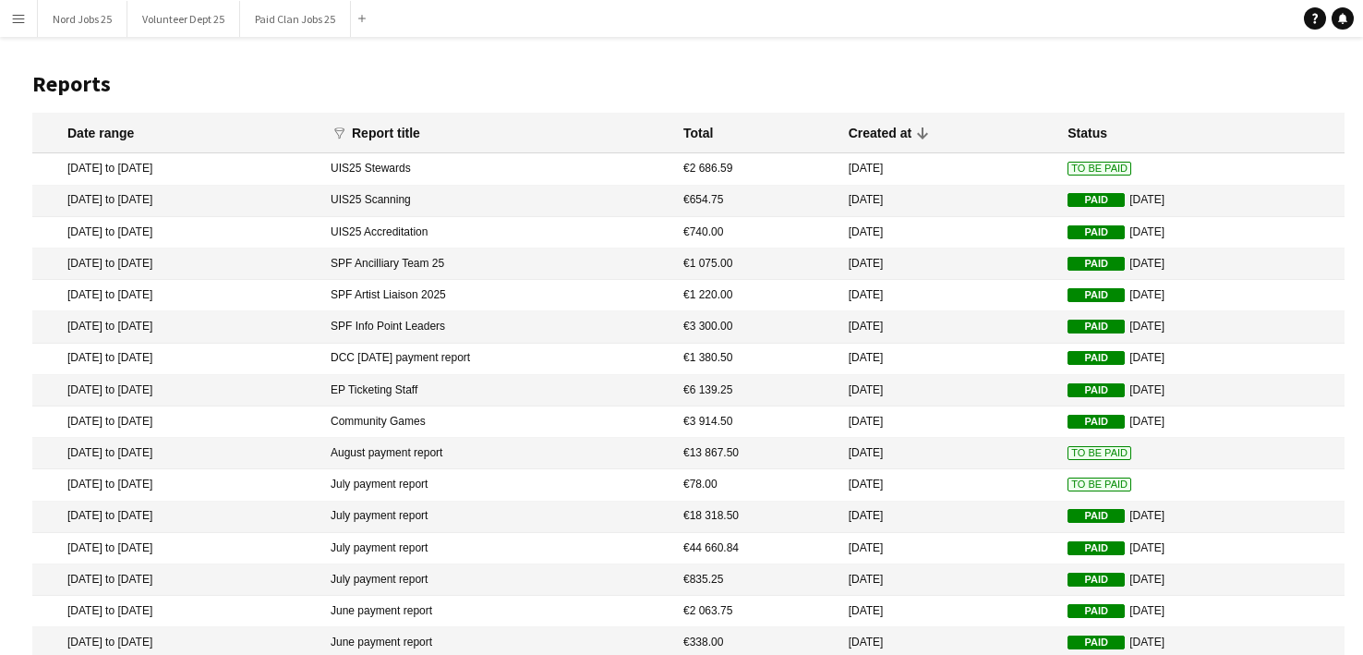
scroll to position [10, 0]
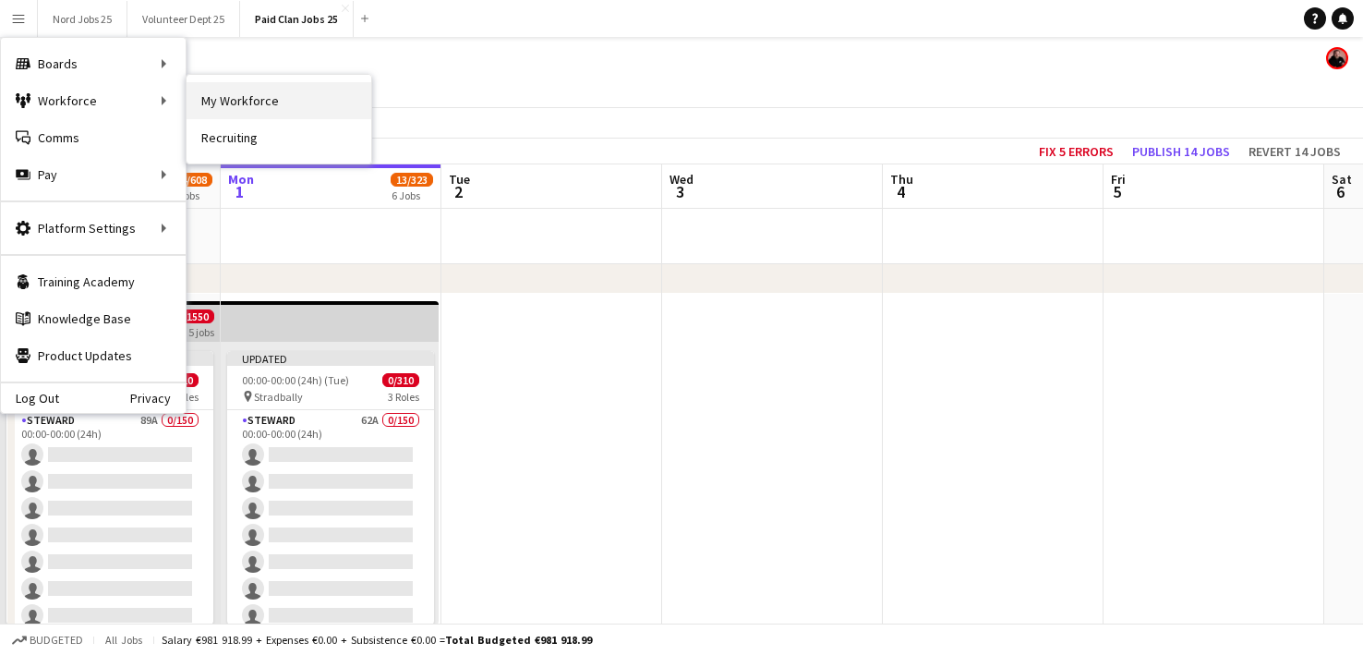
click at [225, 92] on link "My Workforce" at bounding box center [279, 100] width 185 height 37
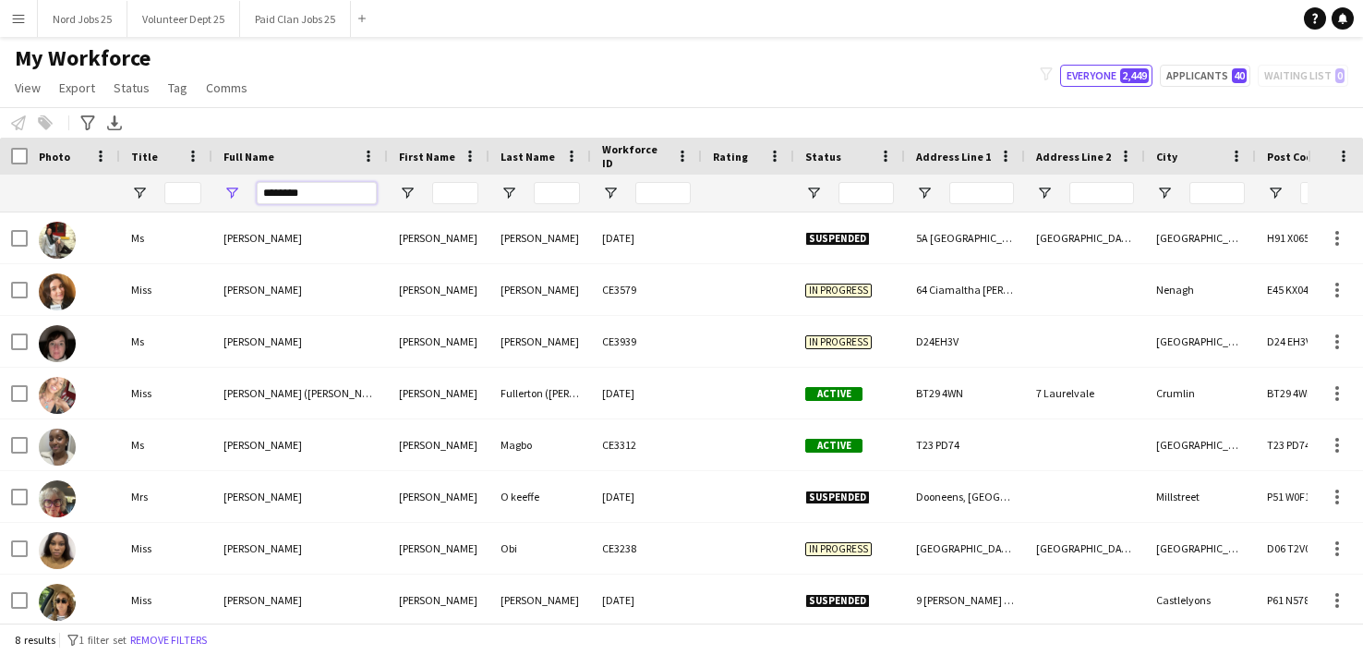
click at [317, 199] on input "********" at bounding box center [317, 193] width 120 height 22
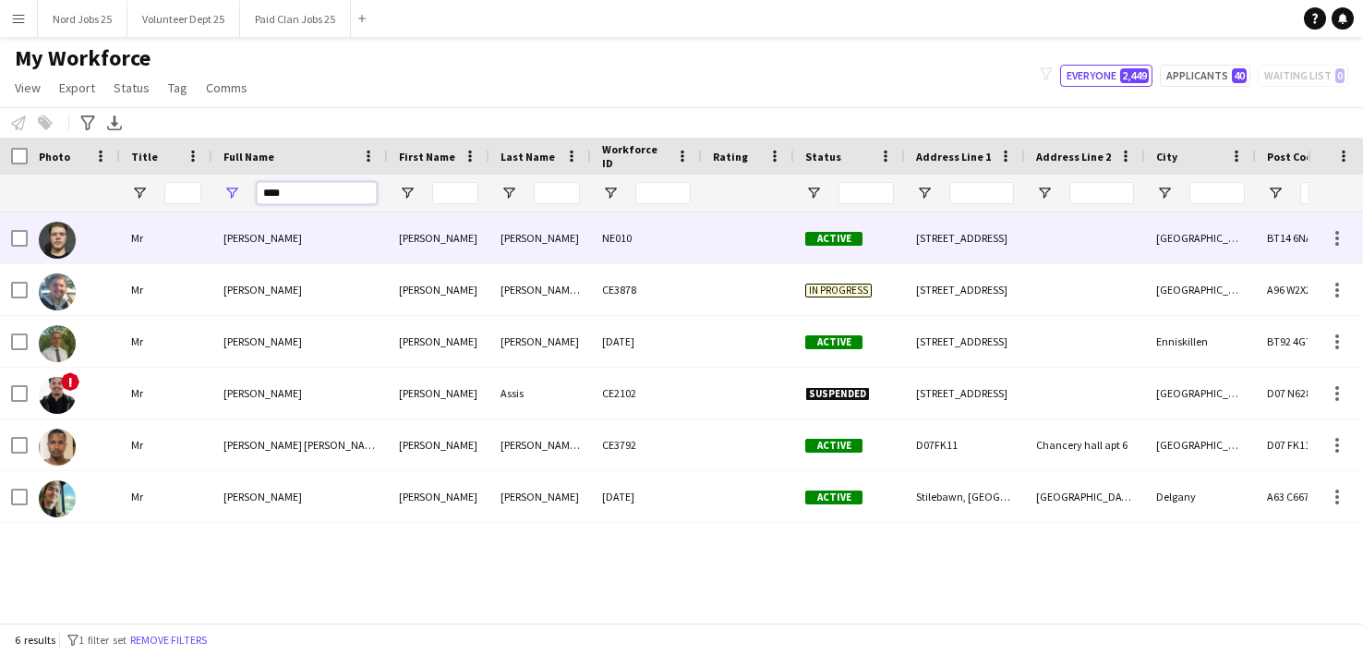
type input "****"
click at [355, 226] on div "[PERSON_NAME]" at bounding box center [299, 237] width 175 height 51
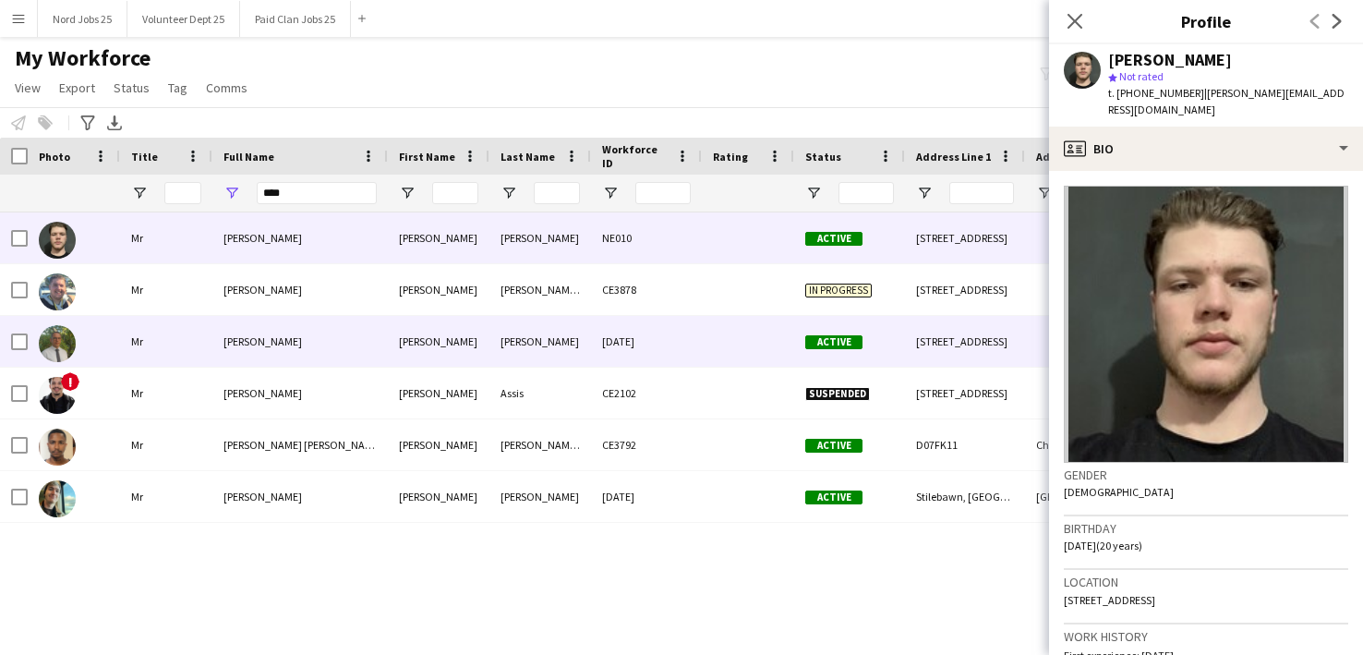
click at [276, 356] on div "[PERSON_NAME]" at bounding box center [299, 341] width 175 height 51
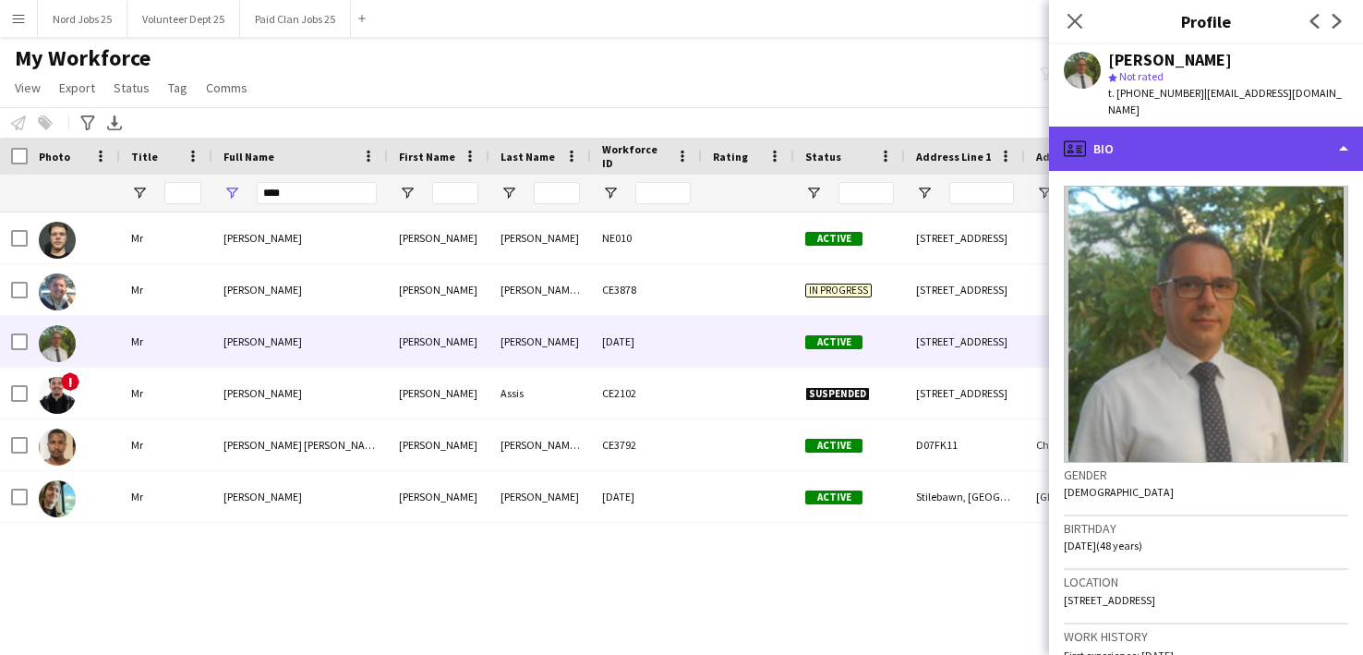
click at [1207, 127] on div "profile Bio" at bounding box center [1206, 149] width 314 height 44
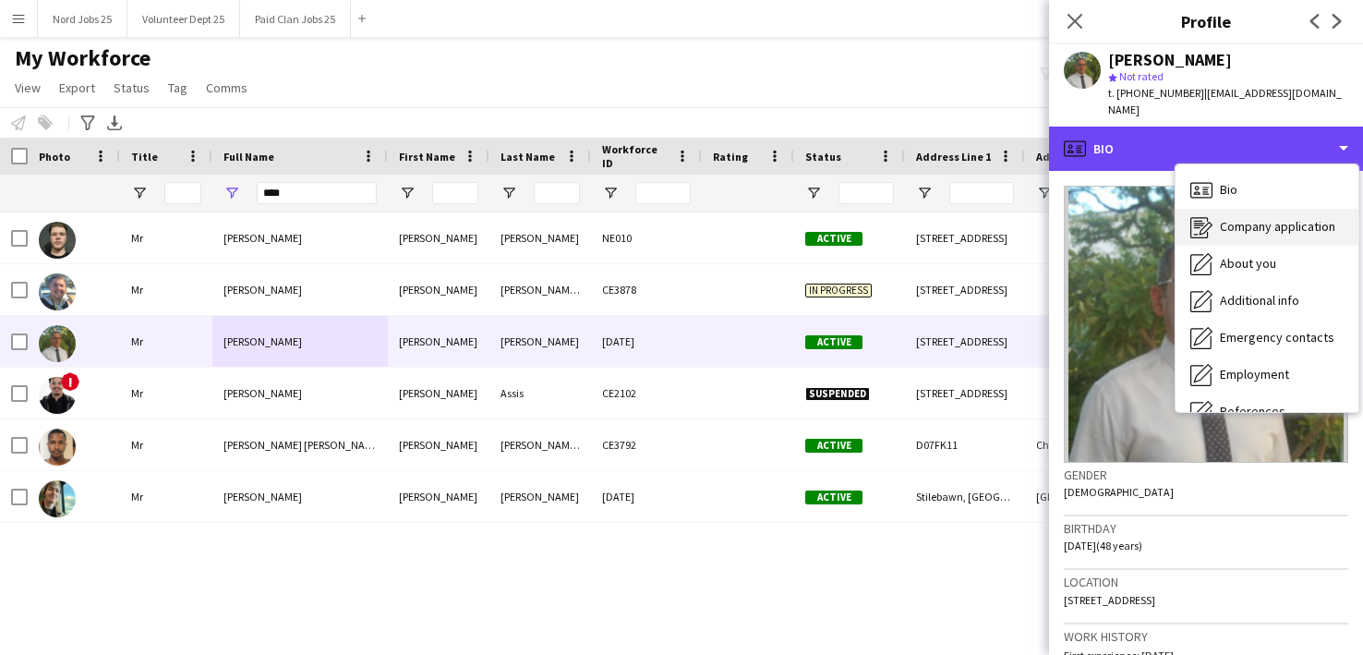
scroll to position [173, 0]
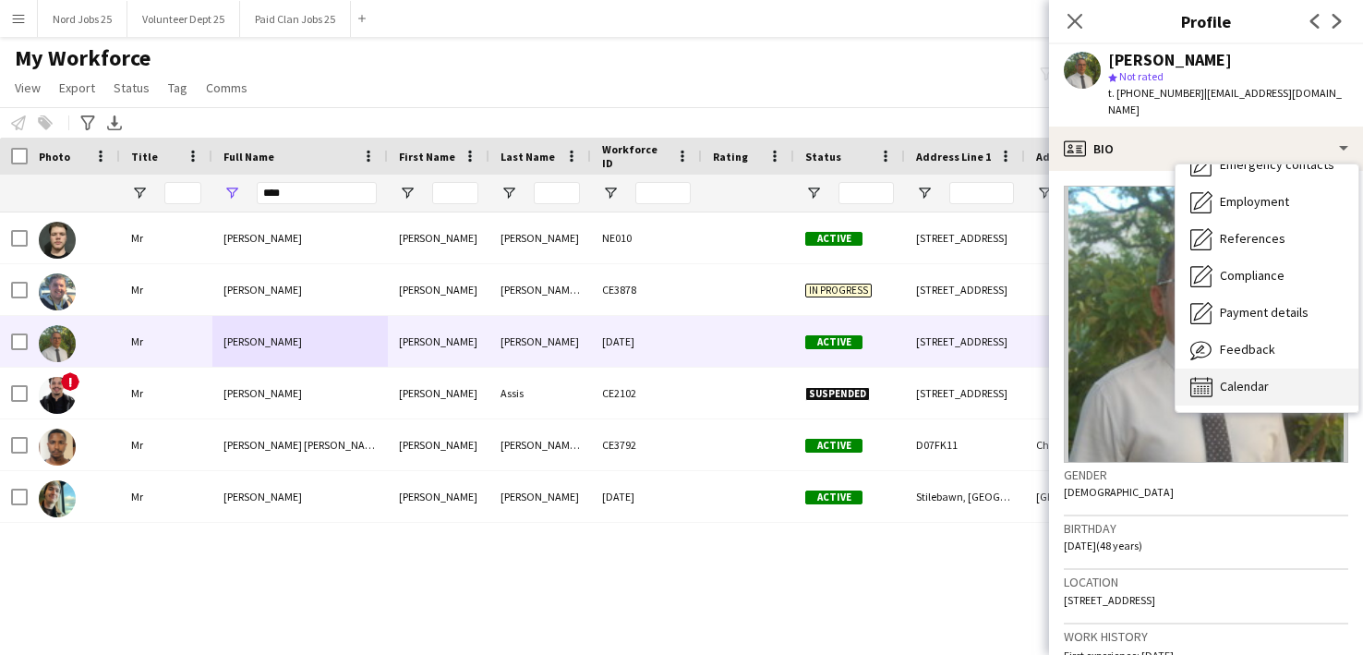
click at [1242, 378] on span "Calendar" at bounding box center [1244, 386] width 49 height 17
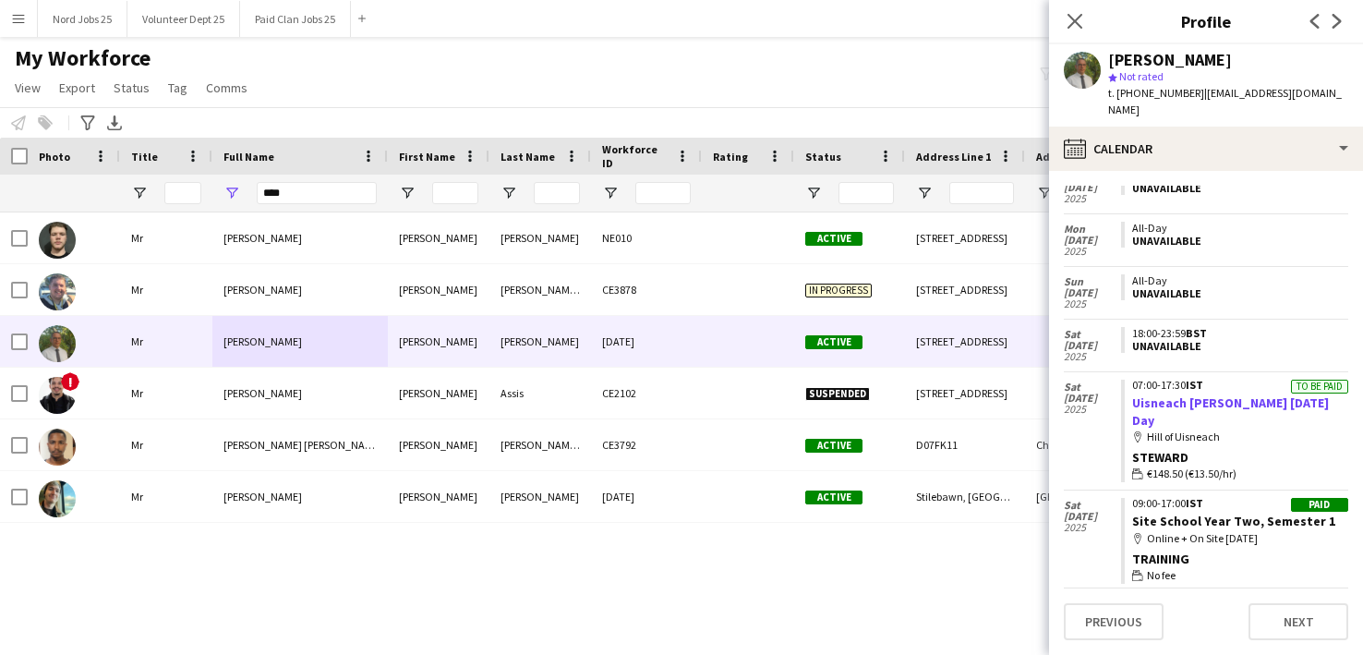
scroll to position [1110, 0]
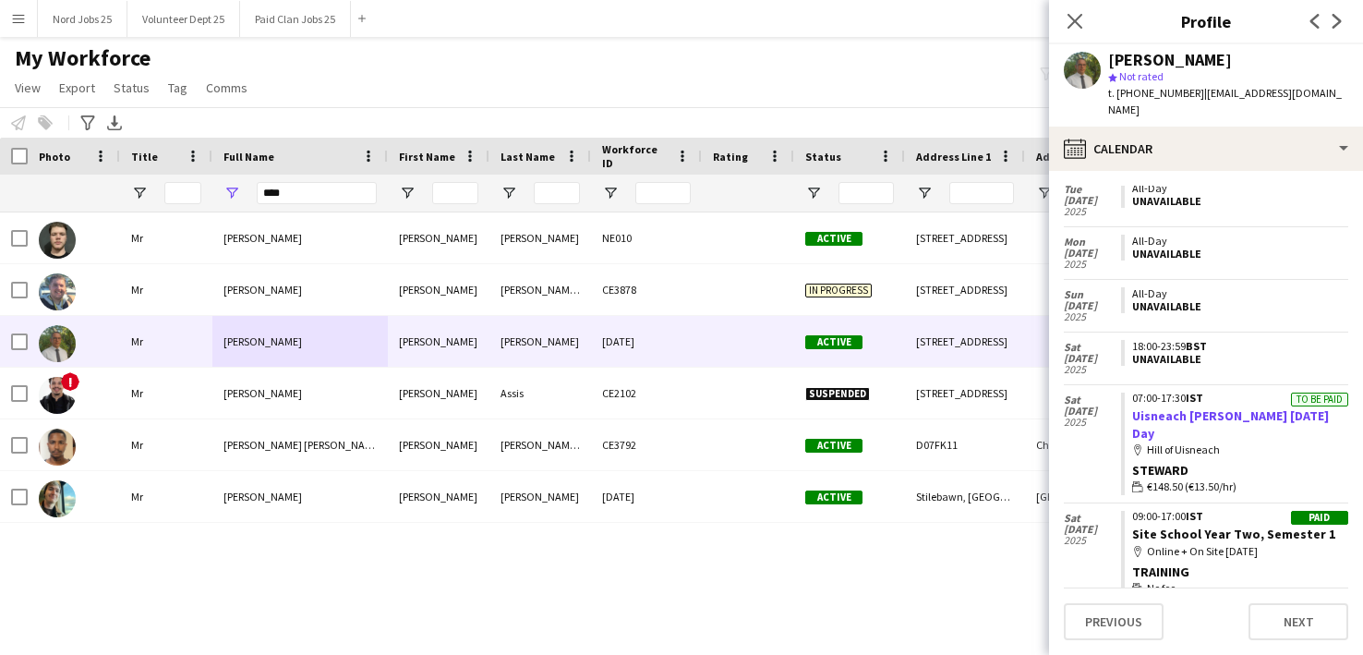
click at [1237, 407] on link "Uisneach [PERSON_NAME] [DATE] Day" at bounding box center [1230, 423] width 197 height 33
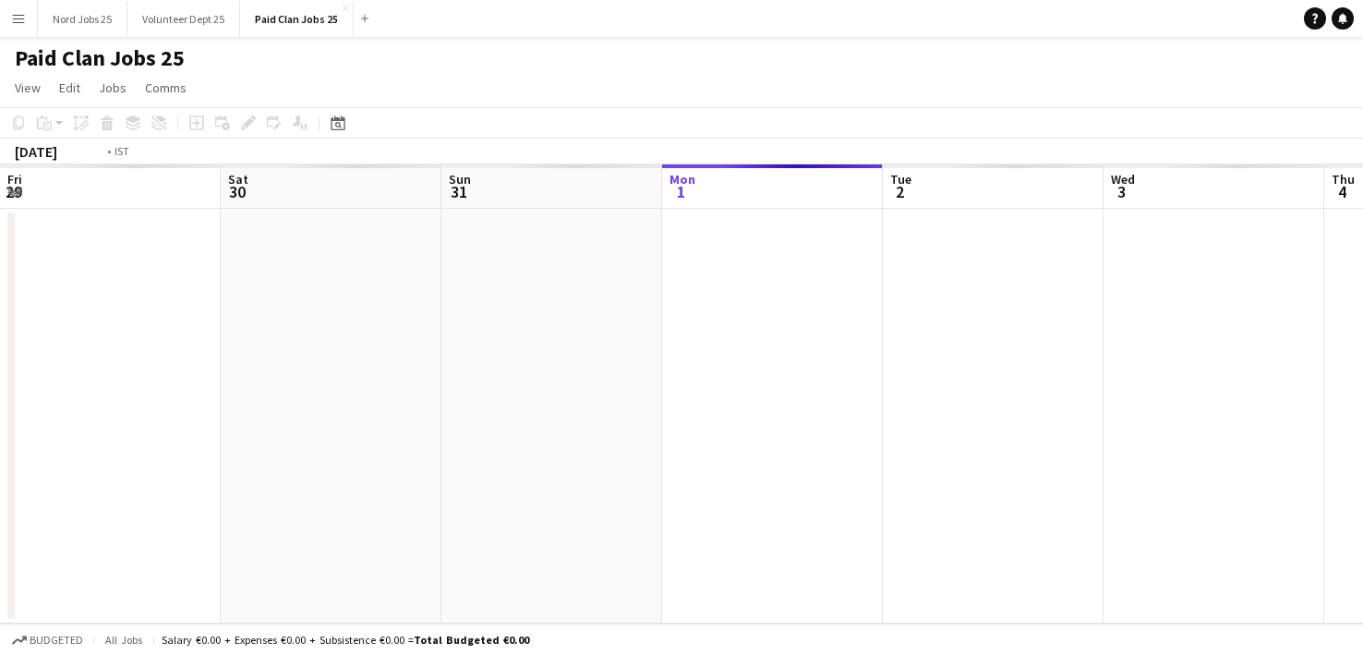
scroll to position [0, 635]
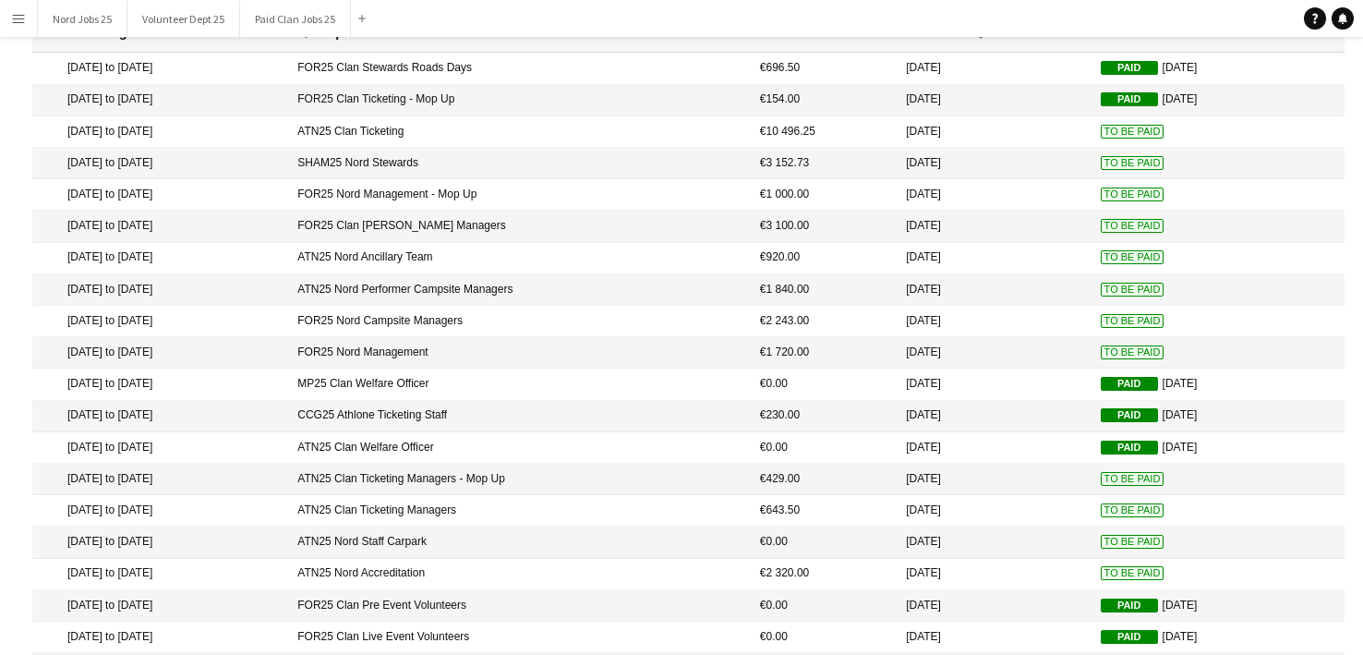
scroll to position [104, 0]
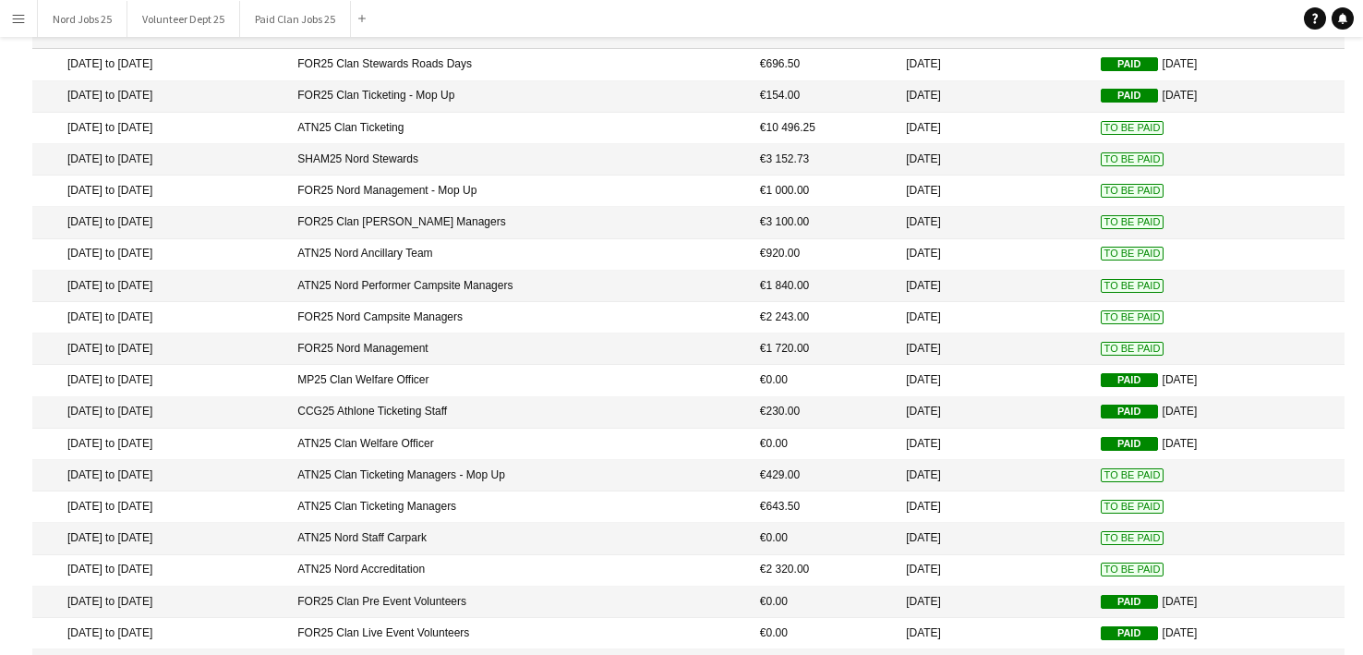
click at [857, 191] on mat-cell "€1 000.00" at bounding box center [824, 190] width 146 height 31
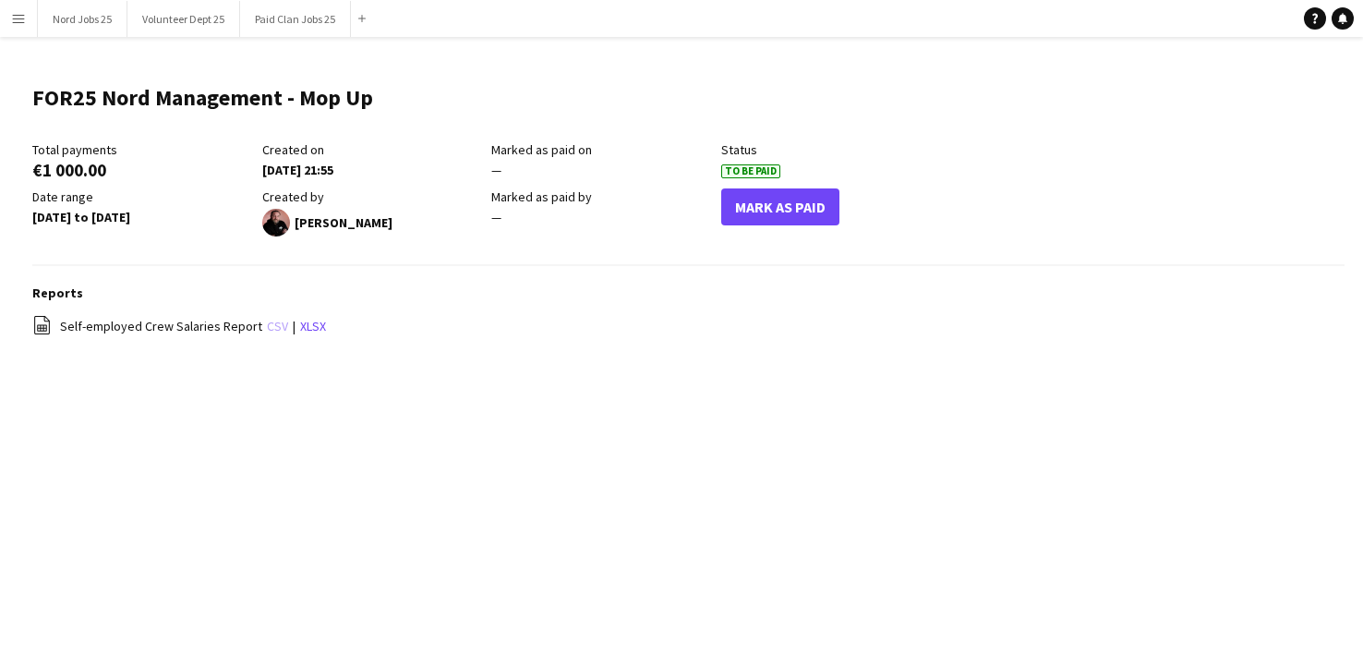
click at [271, 331] on link "csv" at bounding box center [277, 326] width 21 height 17
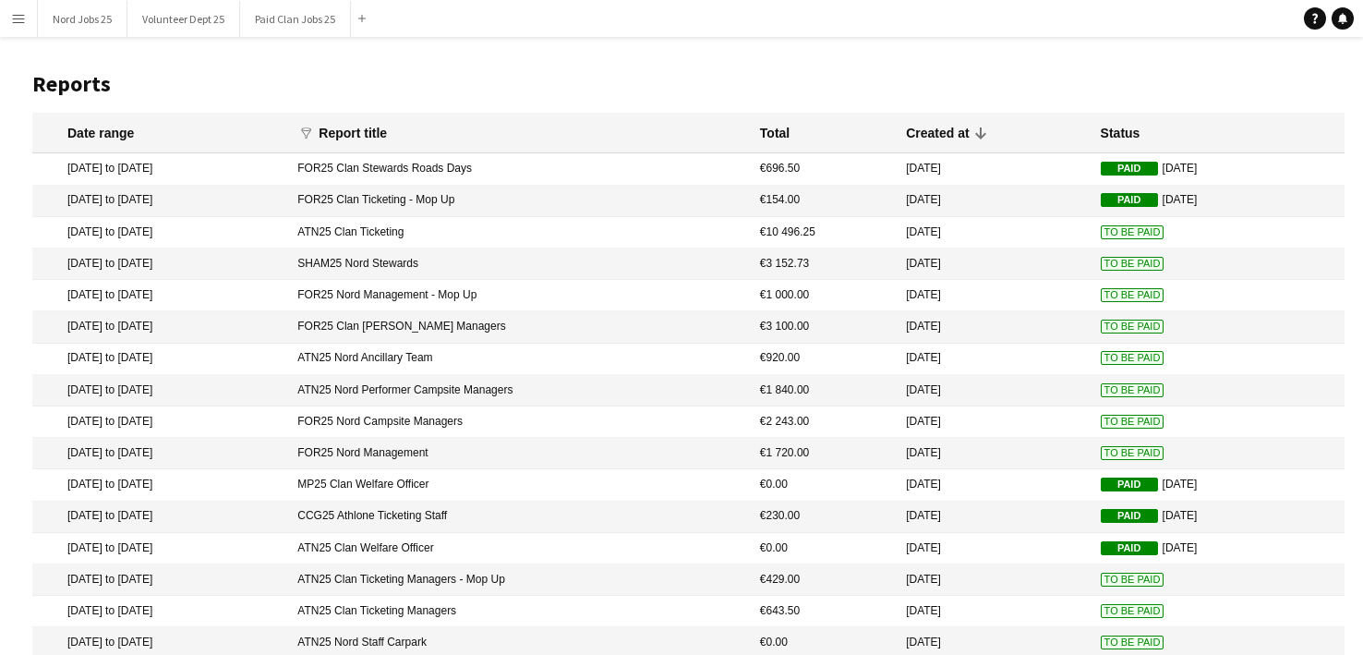
scroll to position [104, 0]
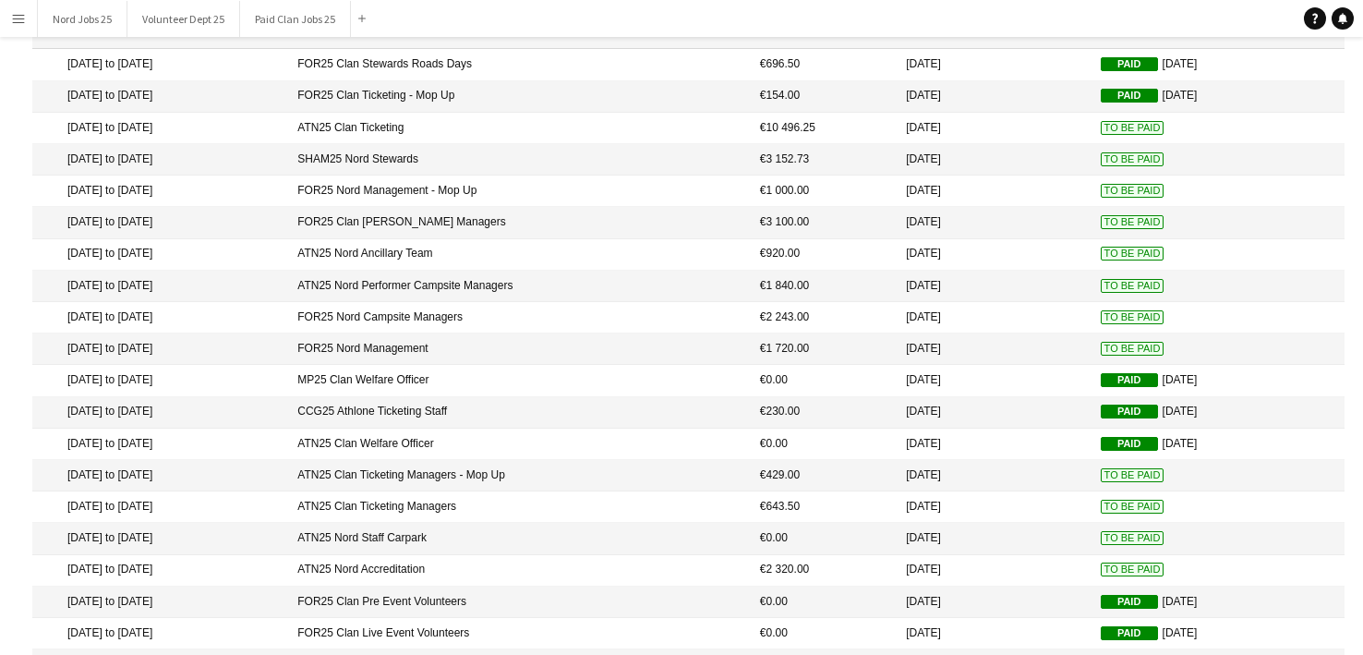
click at [558, 226] on mat-cell "FOR25 Clan [PERSON_NAME] Managers" at bounding box center [519, 222] width 463 height 31
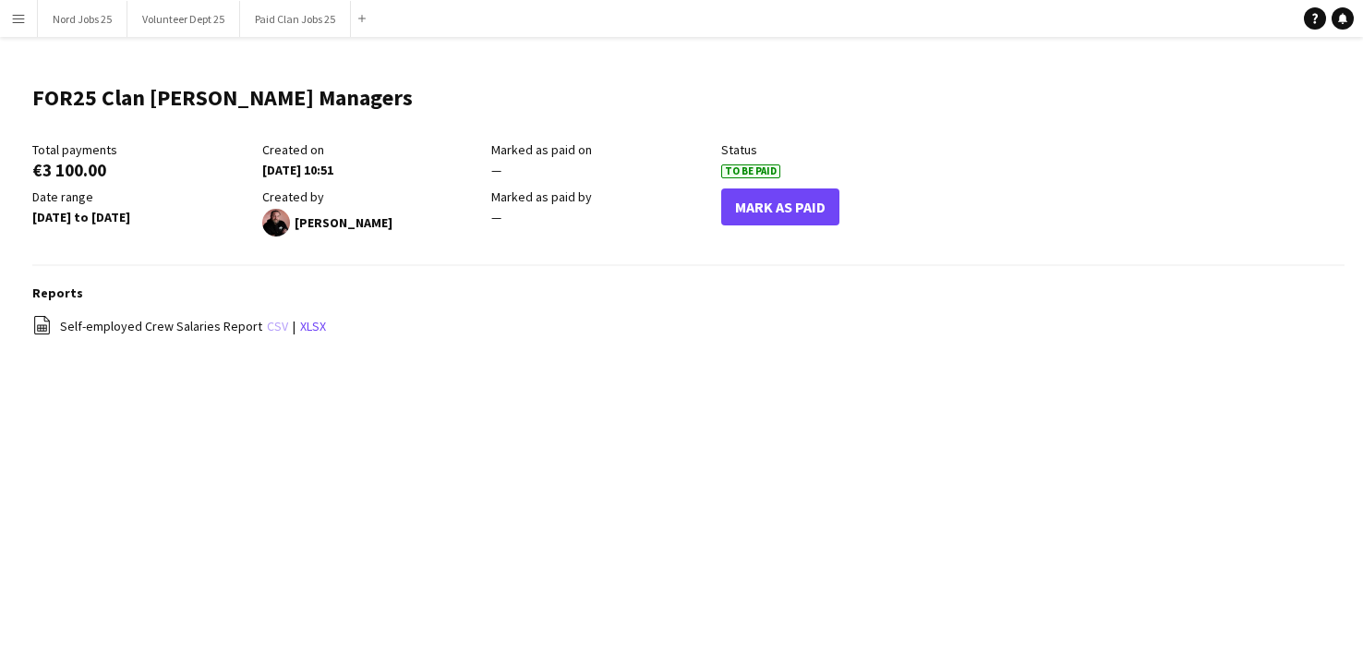
click at [269, 328] on link "csv" at bounding box center [277, 326] width 21 height 17
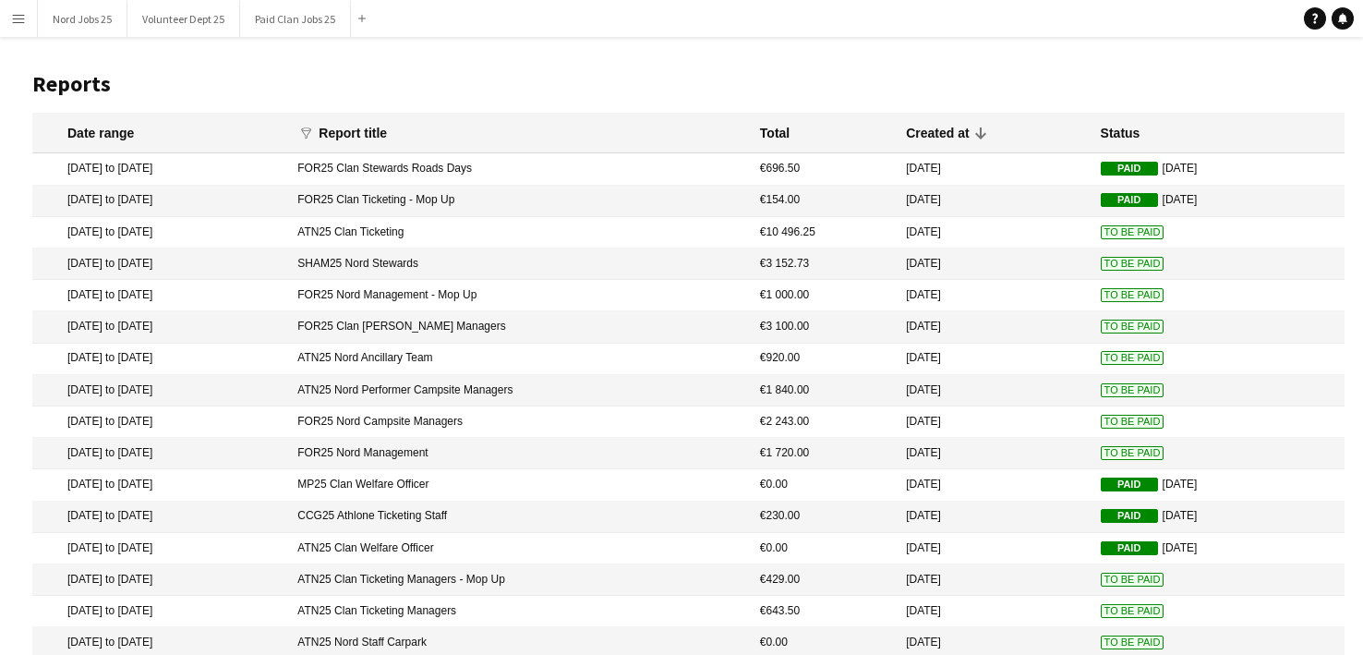
scroll to position [104, 0]
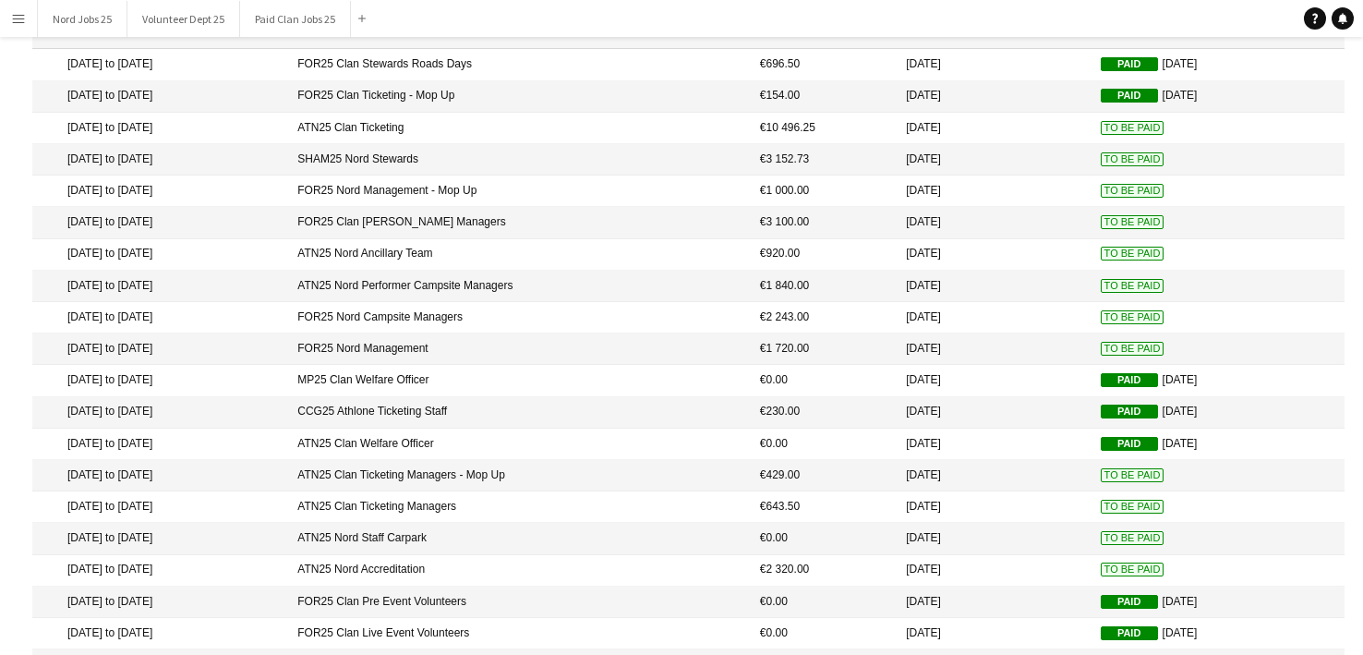
click at [635, 320] on mat-cell "FOR25 Nord Campsite Managers" at bounding box center [519, 317] width 463 height 31
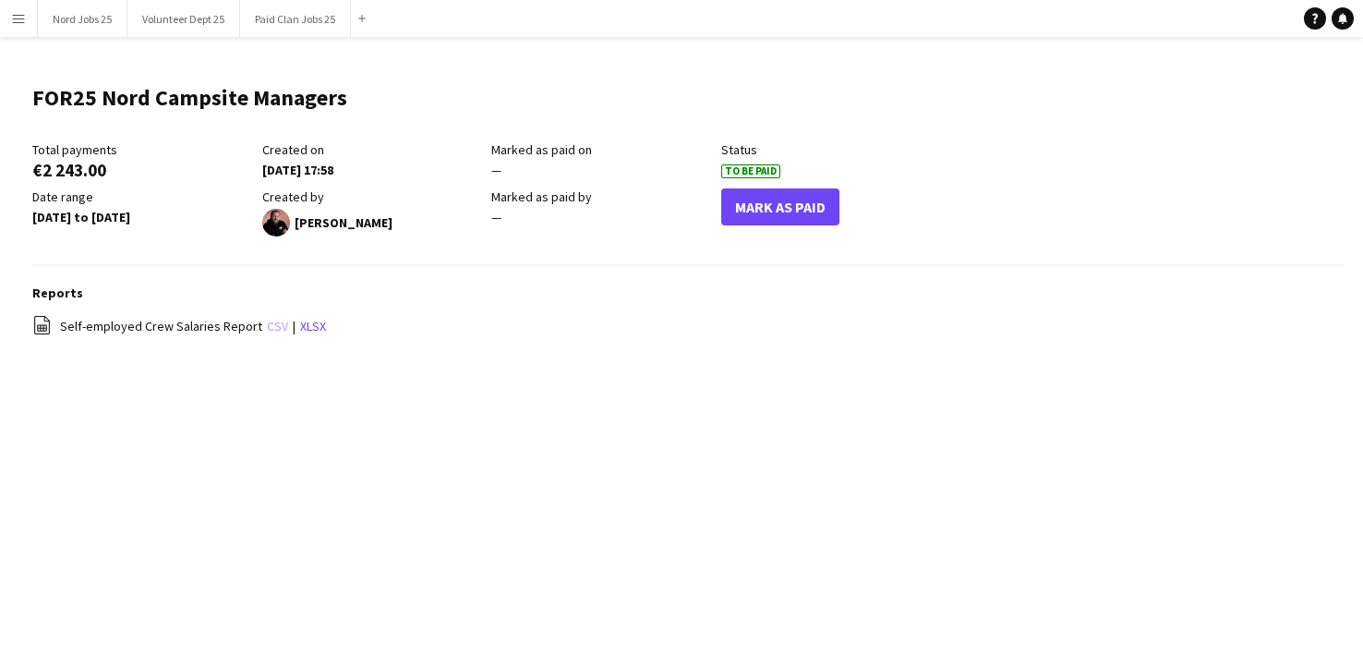
click at [267, 327] on link "csv" at bounding box center [277, 326] width 21 height 17
click at [746, 210] on button "Mark As Paid" at bounding box center [780, 206] width 118 height 37
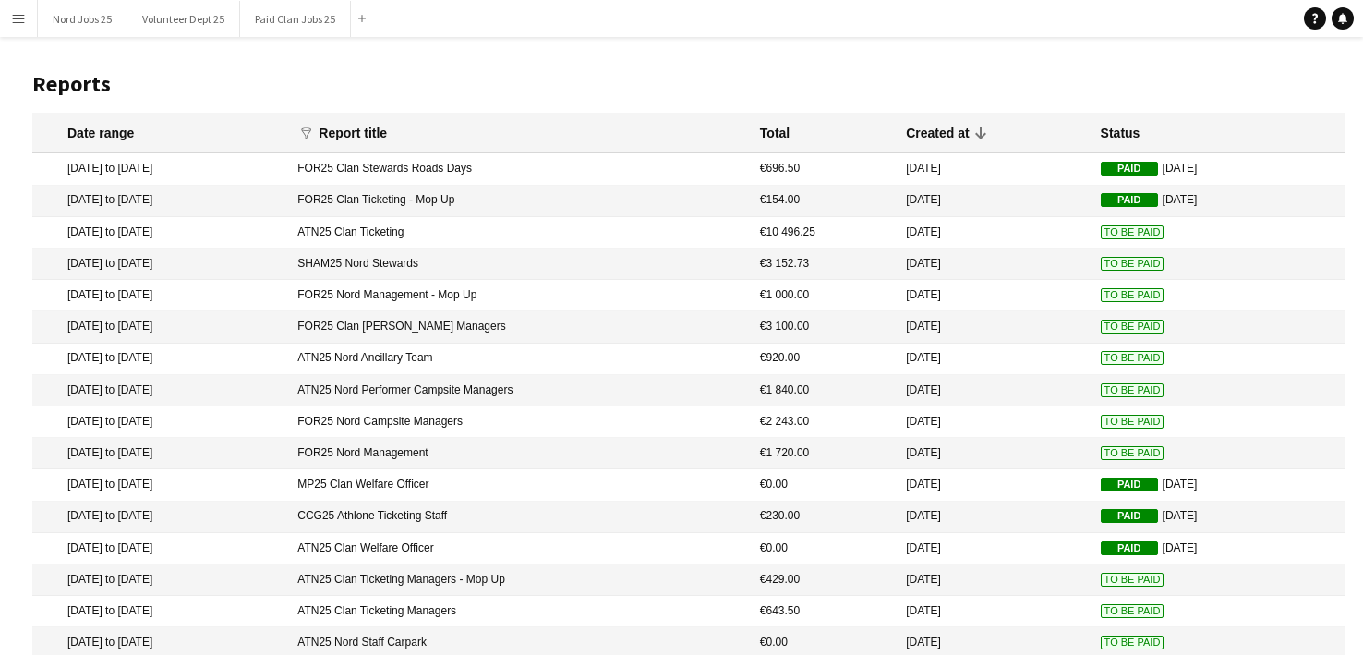
scroll to position [104, 0]
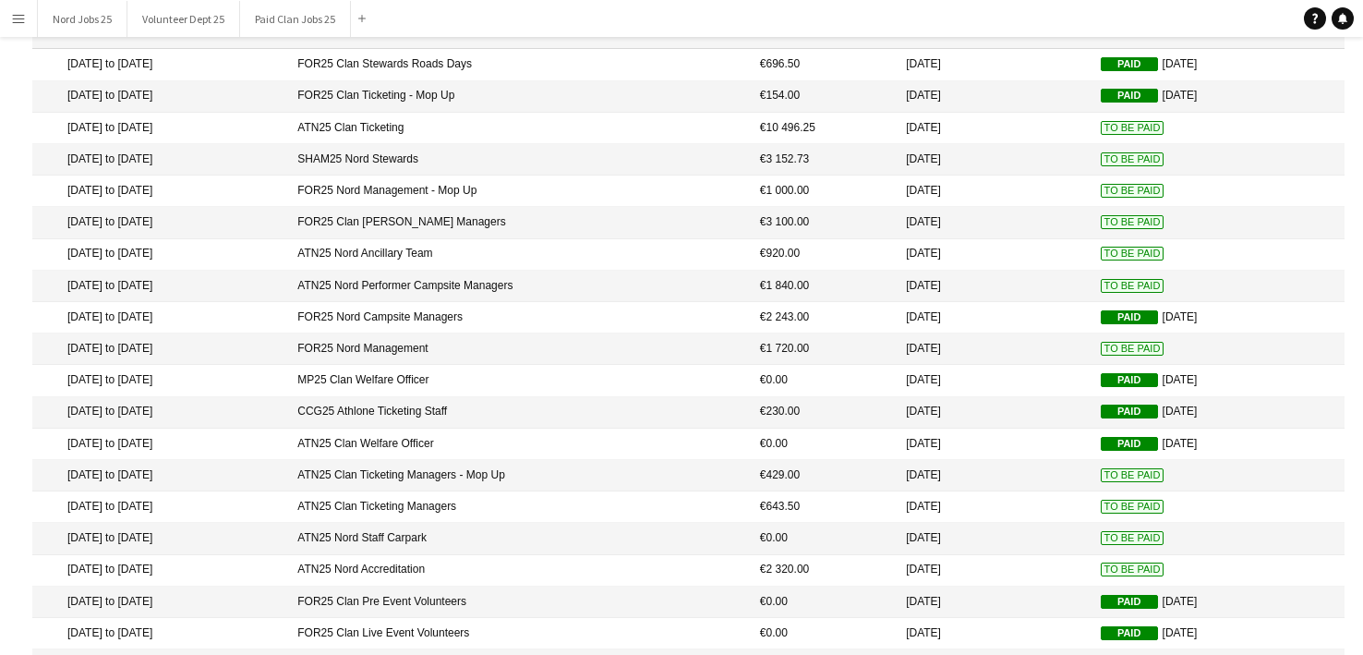
click at [578, 359] on mat-cell "FOR25 Nord Management" at bounding box center [519, 348] width 463 height 31
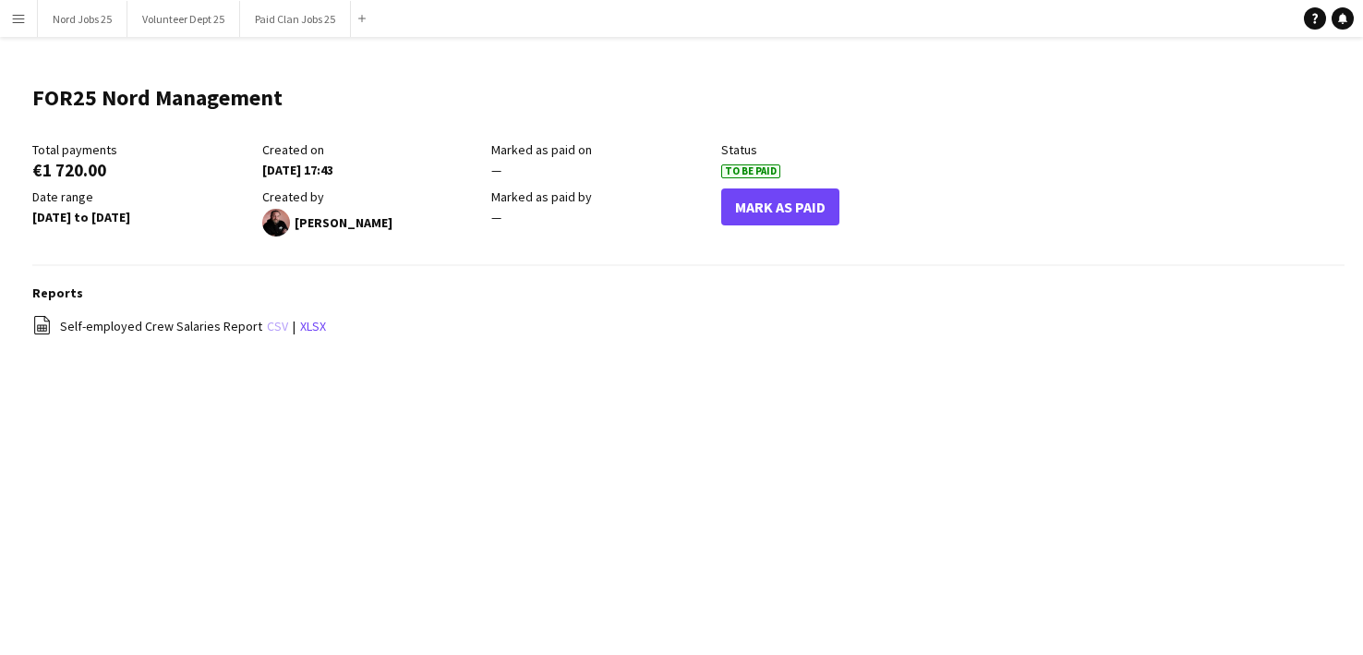
click at [268, 326] on link "csv" at bounding box center [277, 326] width 21 height 17
click at [792, 214] on button "Mark As Paid" at bounding box center [780, 206] width 118 height 37
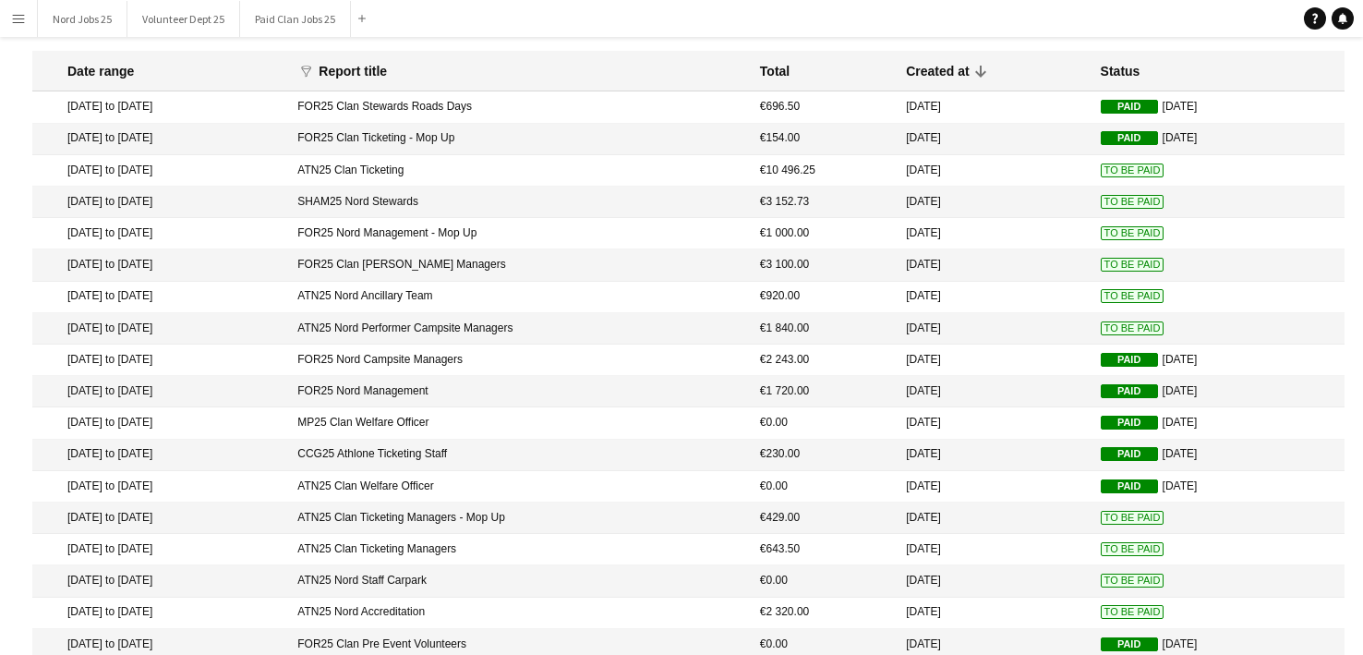
scroll to position [207, 0]
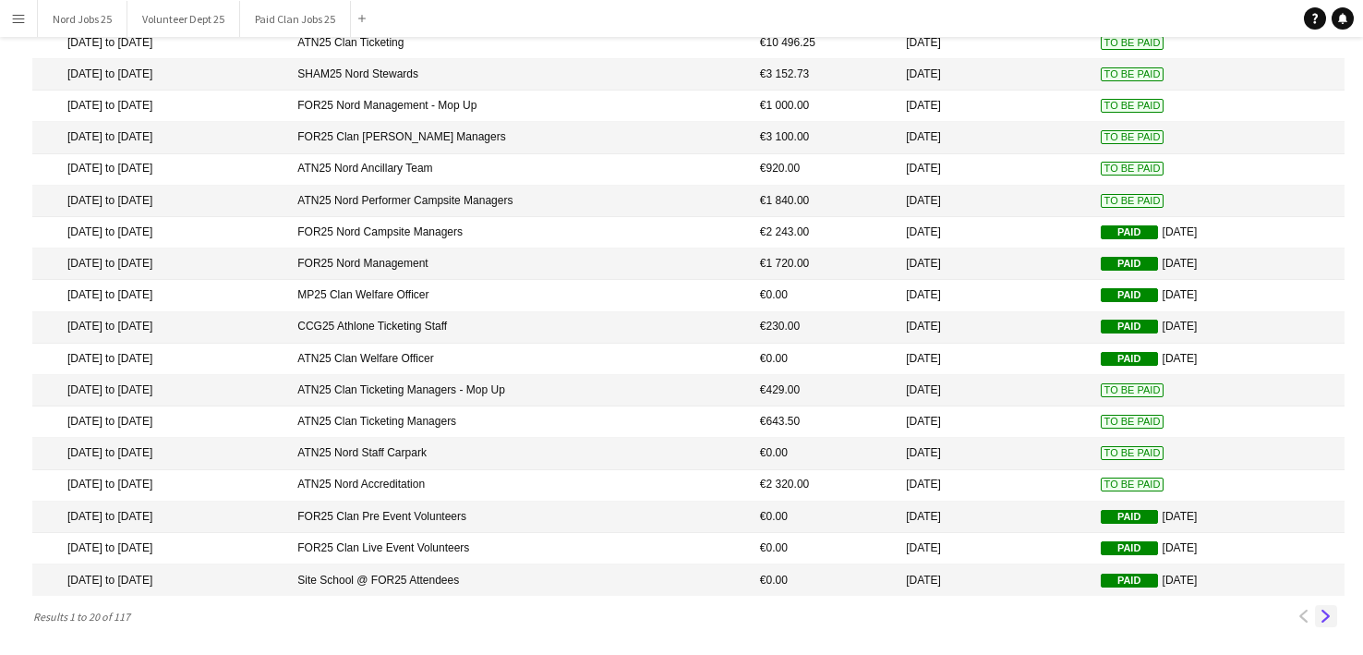
click at [1329, 612] on app-icon "Next" at bounding box center [1326, 616] width 13 height 13
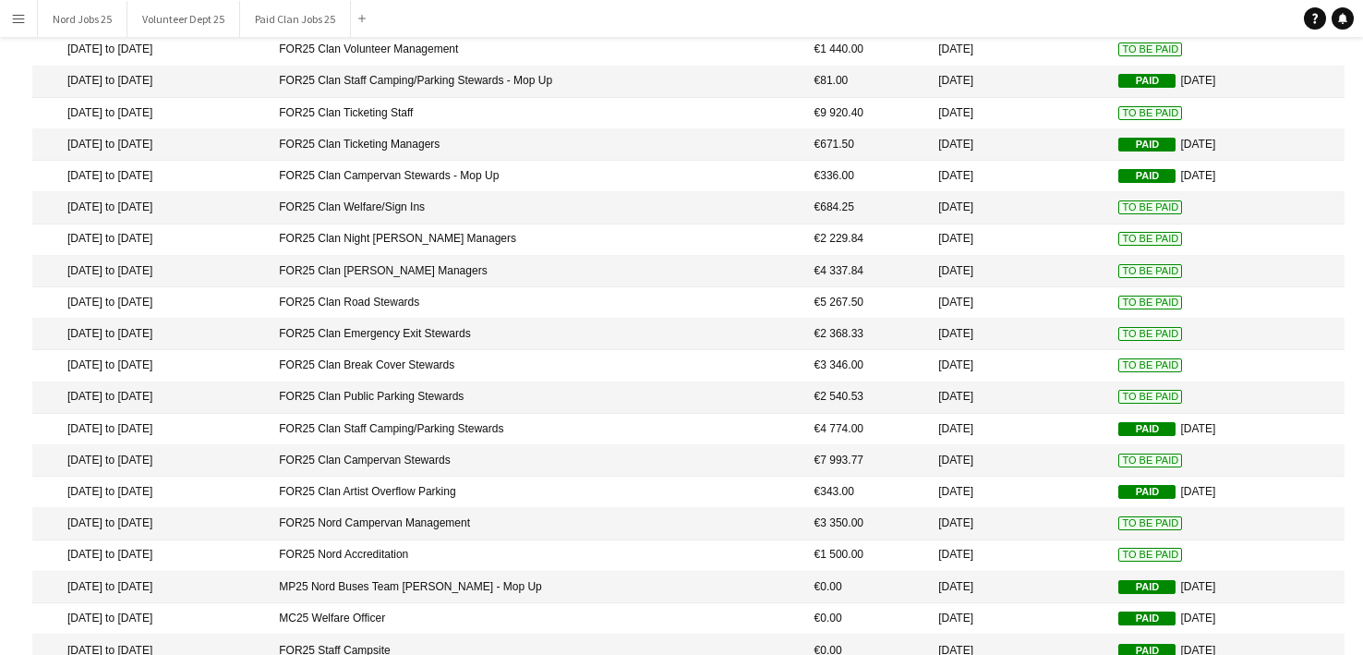
scroll to position [0, 0]
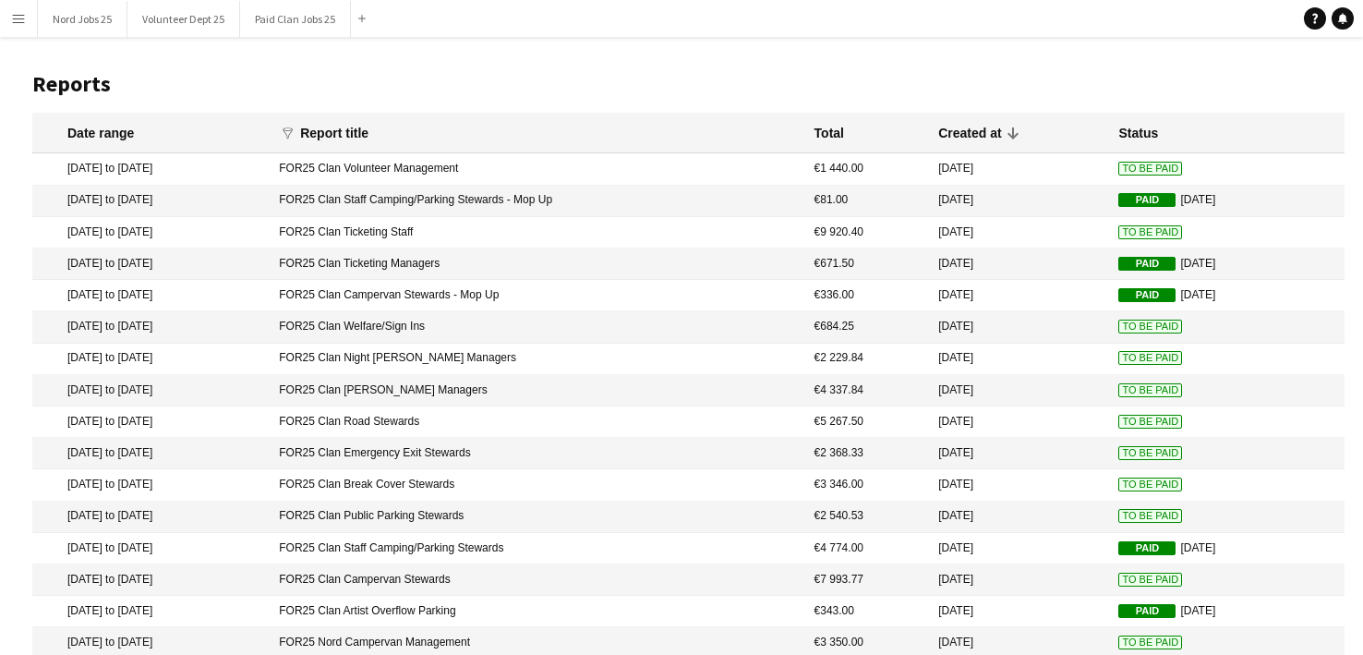
click at [929, 168] on mat-cell "11 Aug 2025" at bounding box center [1019, 168] width 180 height 31
click at [625, 370] on mat-cell "FOR25 Clan Night [PERSON_NAME] Managers" at bounding box center [537, 359] width 535 height 31
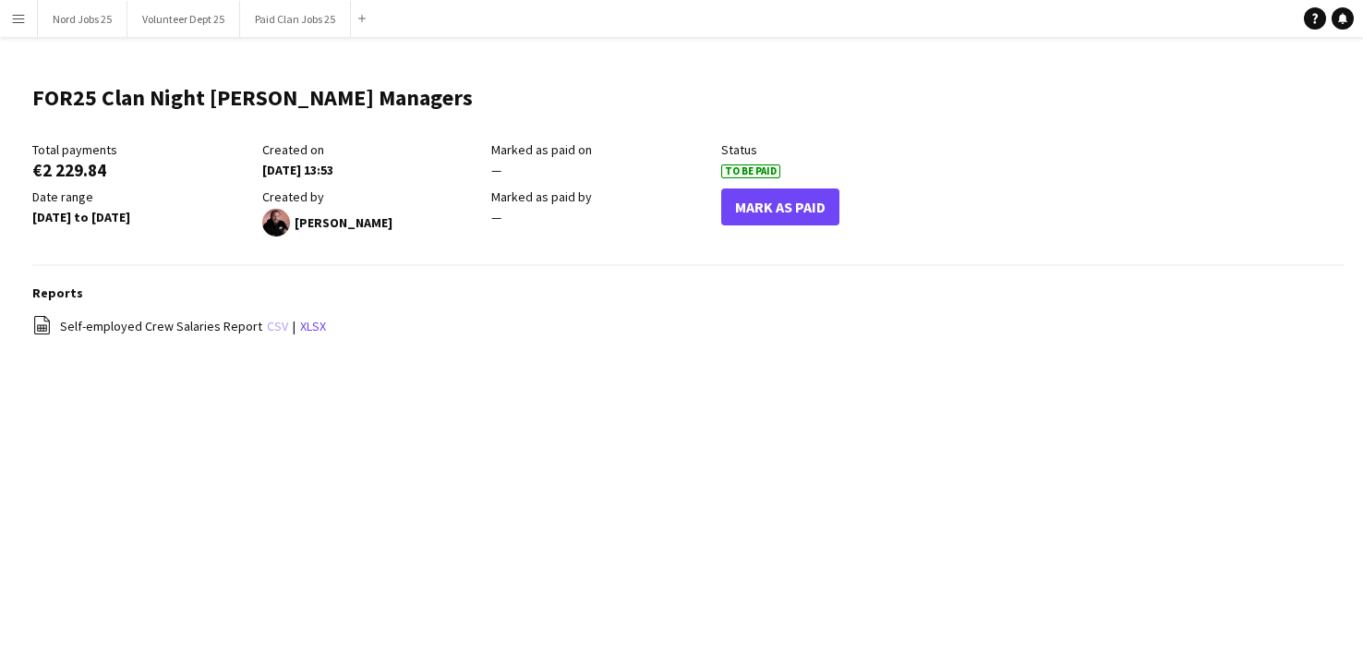
click at [273, 334] on link "csv" at bounding box center [277, 326] width 21 height 17
click at [827, 212] on button "Mark As Paid" at bounding box center [780, 206] width 118 height 37
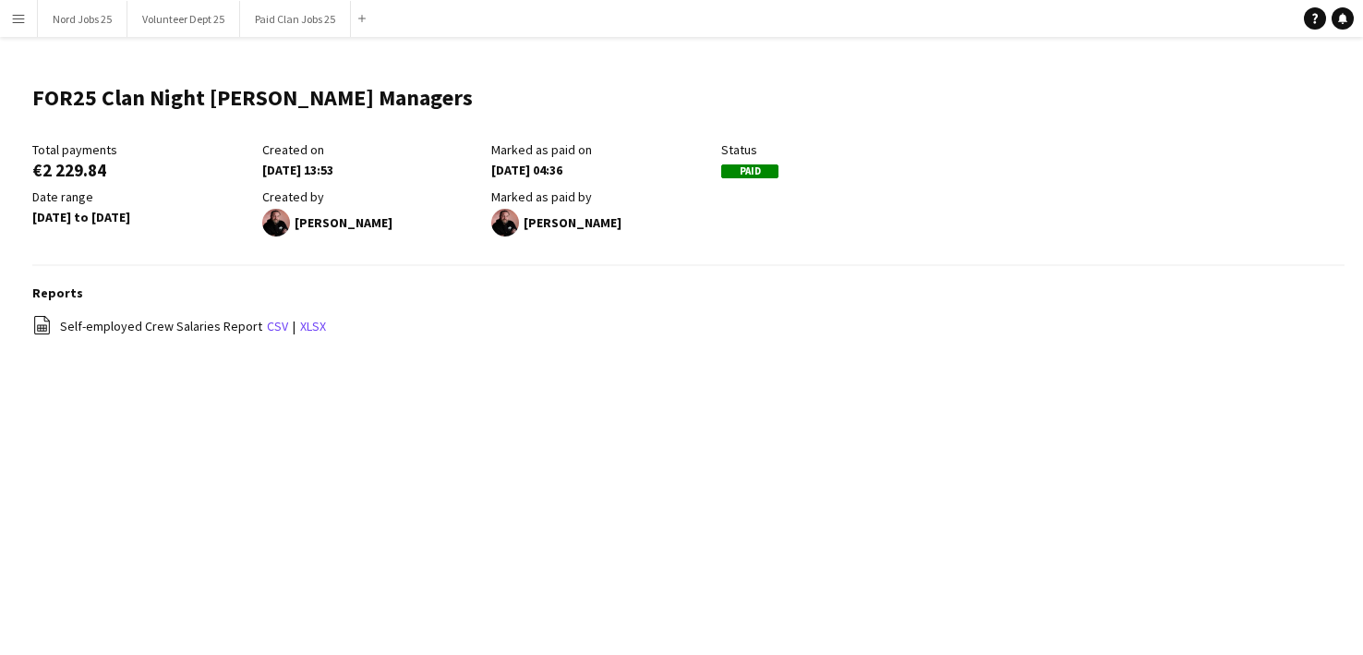
click at [19, 26] on button "Menu" at bounding box center [18, 18] width 37 height 37
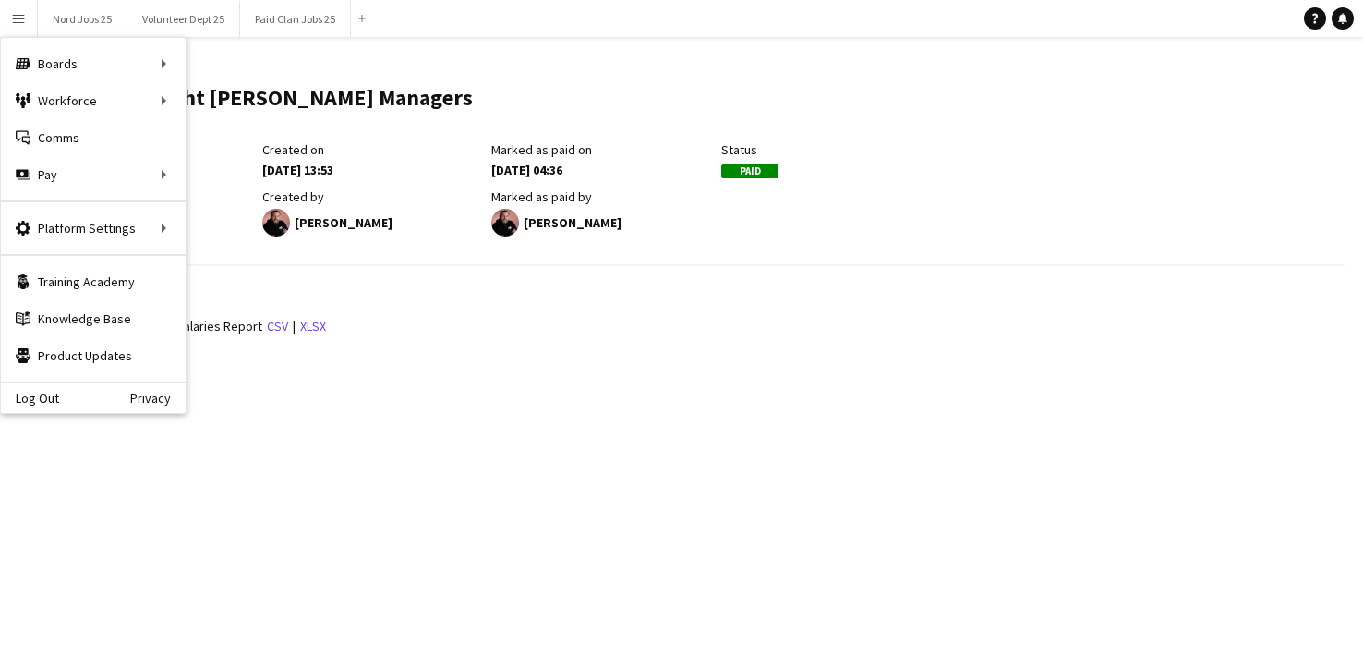
click at [625, 298] on h3 "Reports" at bounding box center [688, 292] width 1312 height 17
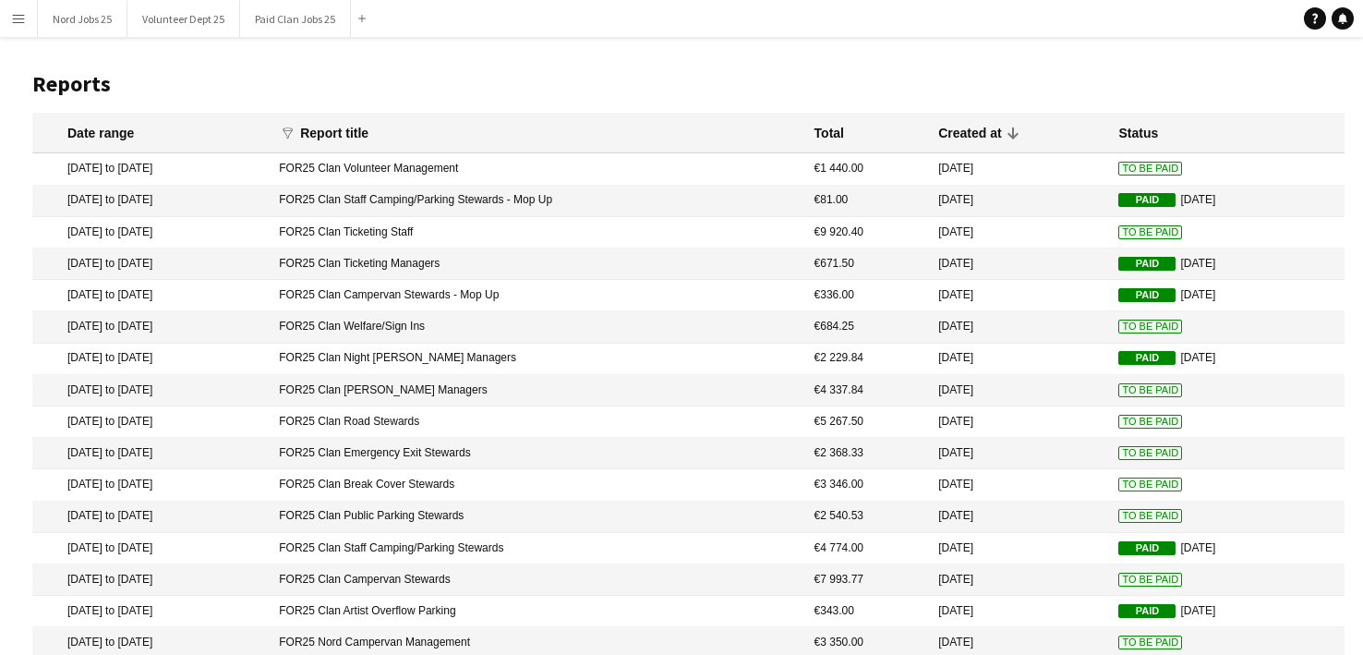
click at [378, 433] on mat-cell "FOR25 Clan Road Stewards" at bounding box center [537, 421] width 535 height 31
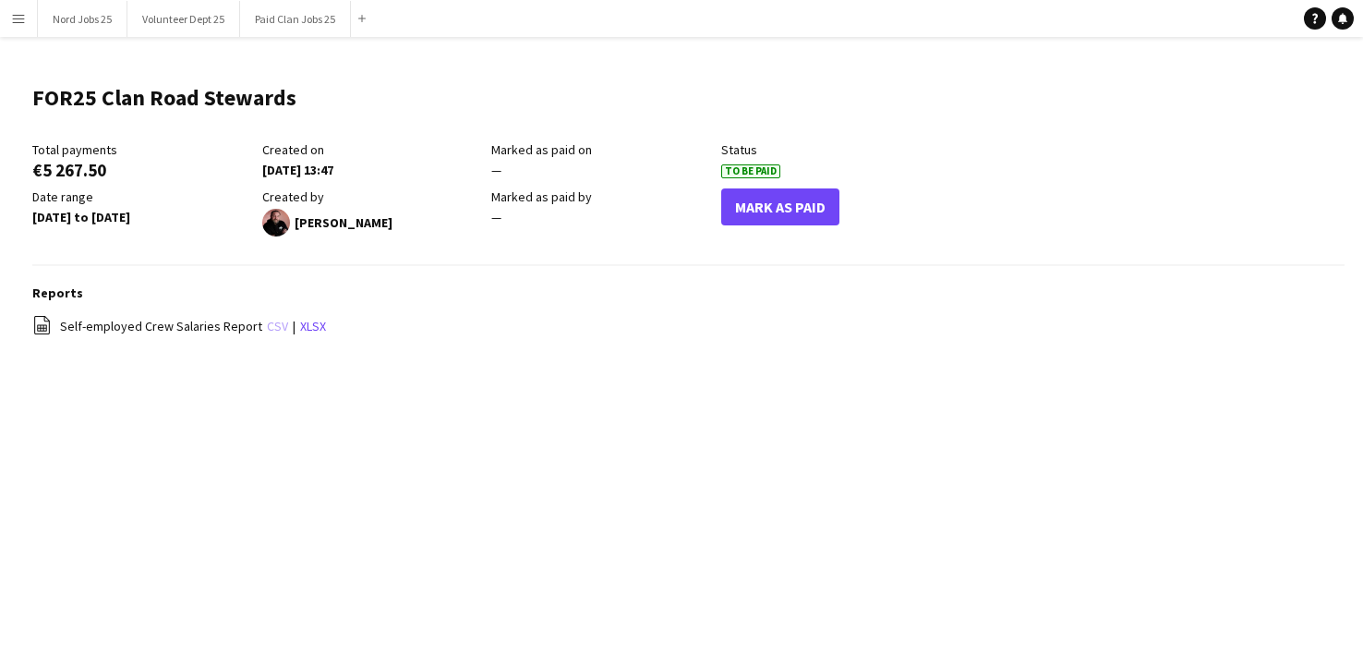
click at [267, 329] on link "csv" at bounding box center [277, 326] width 21 height 17
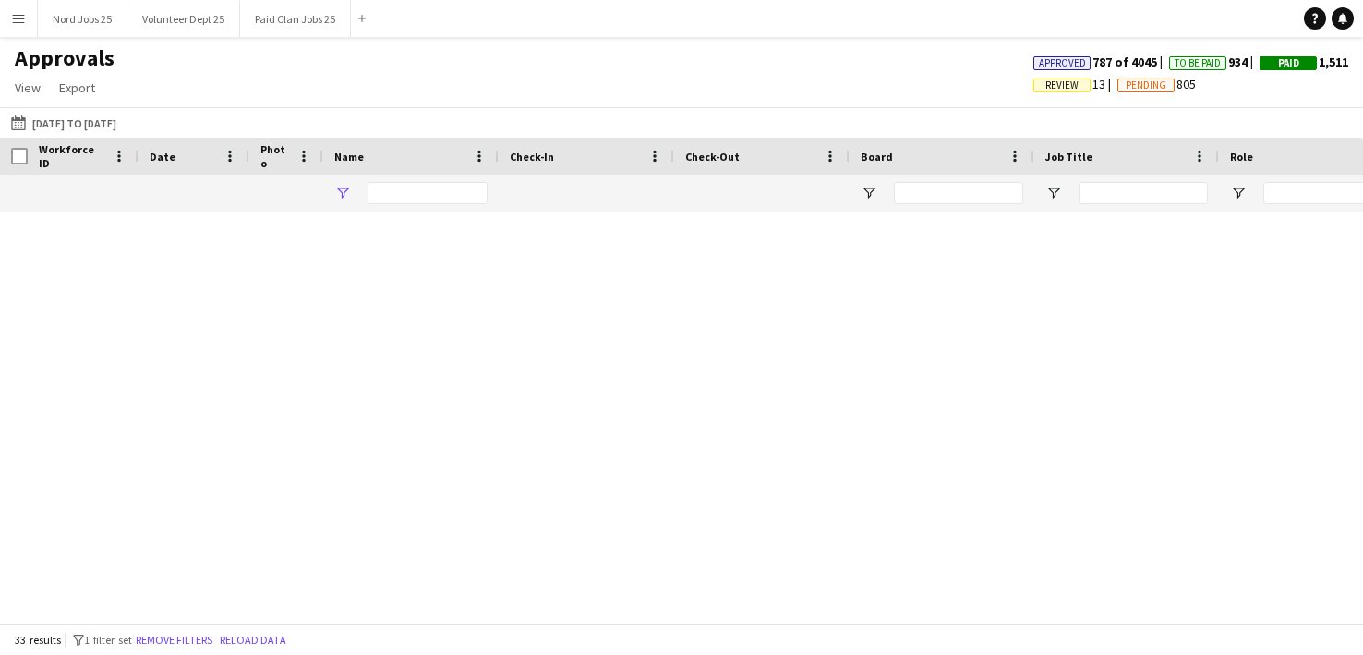
type input "****"
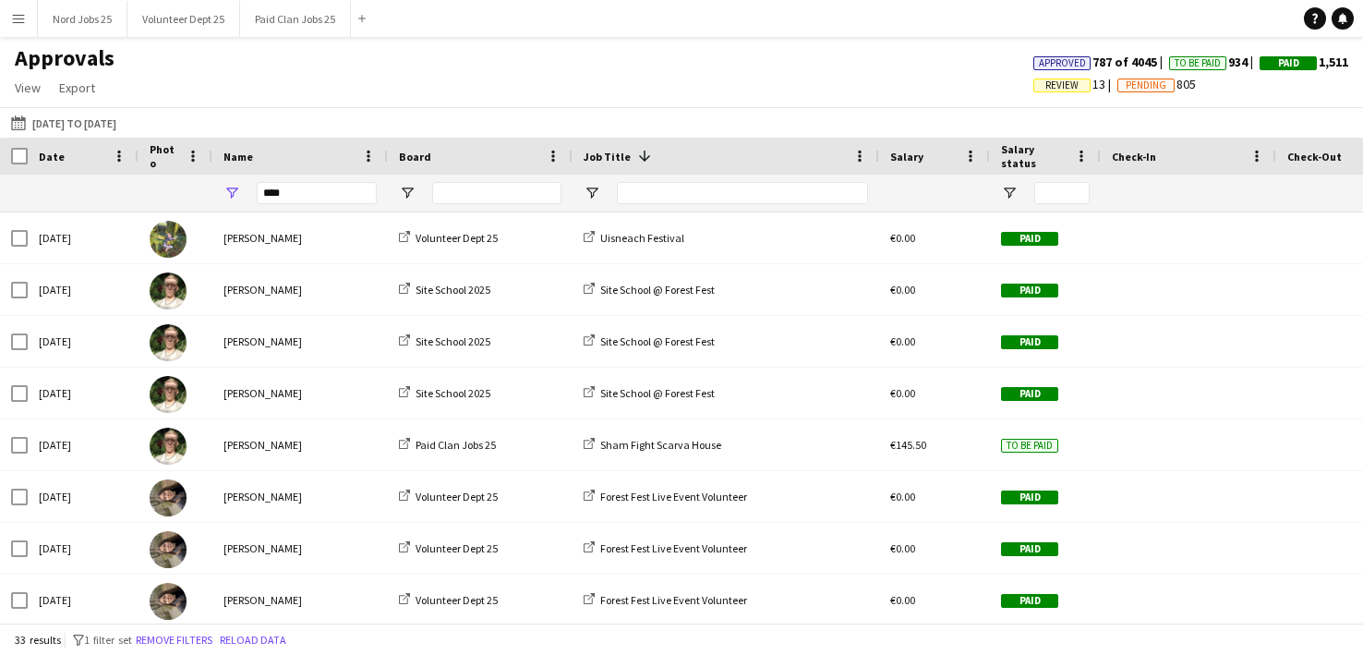
click at [19, 21] on app-icon "Menu" at bounding box center [18, 18] width 15 height 15
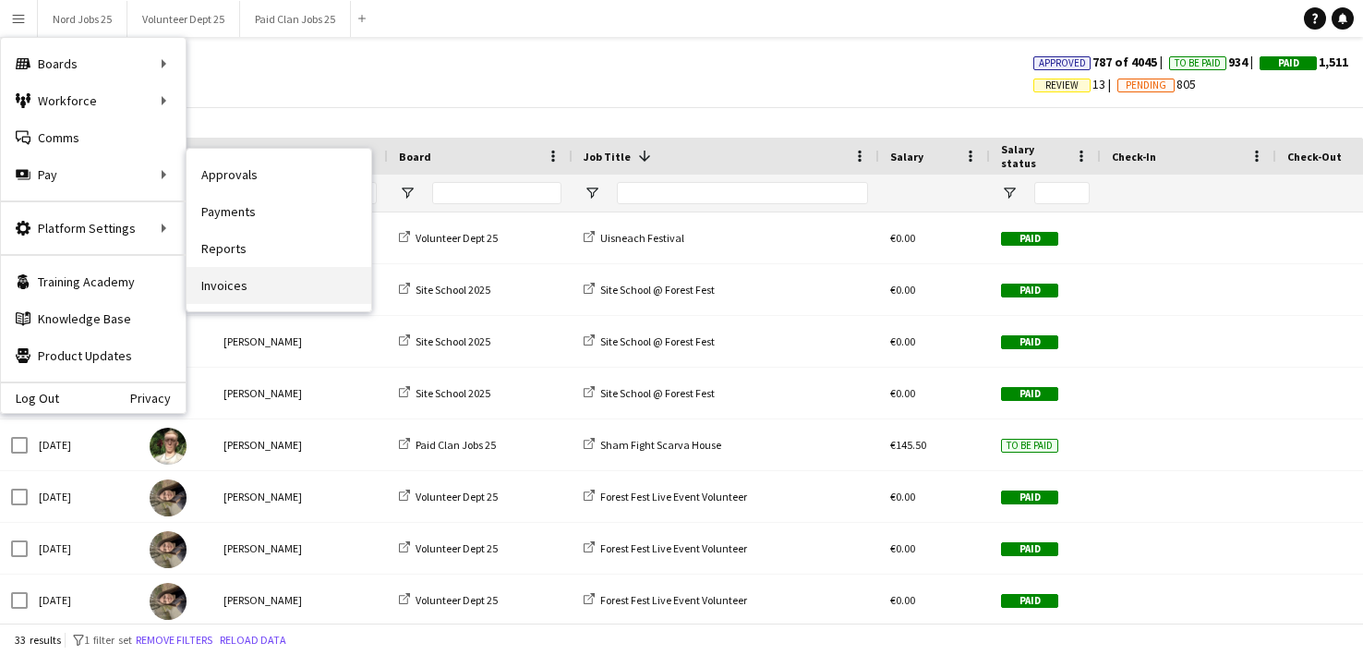
click at [213, 275] on link "Invoices" at bounding box center [279, 285] width 185 height 37
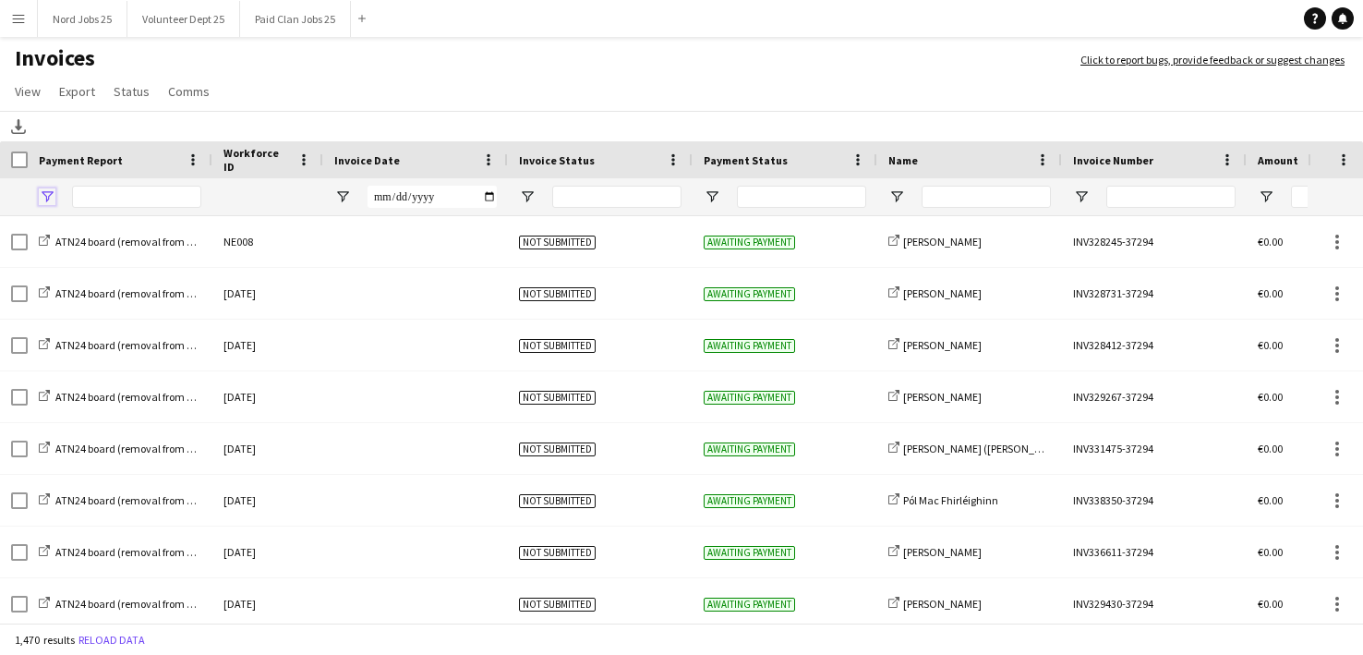
click at [51, 195] on span "Open Filter Menu" at bounding box center [47, 196] width 17 height 17
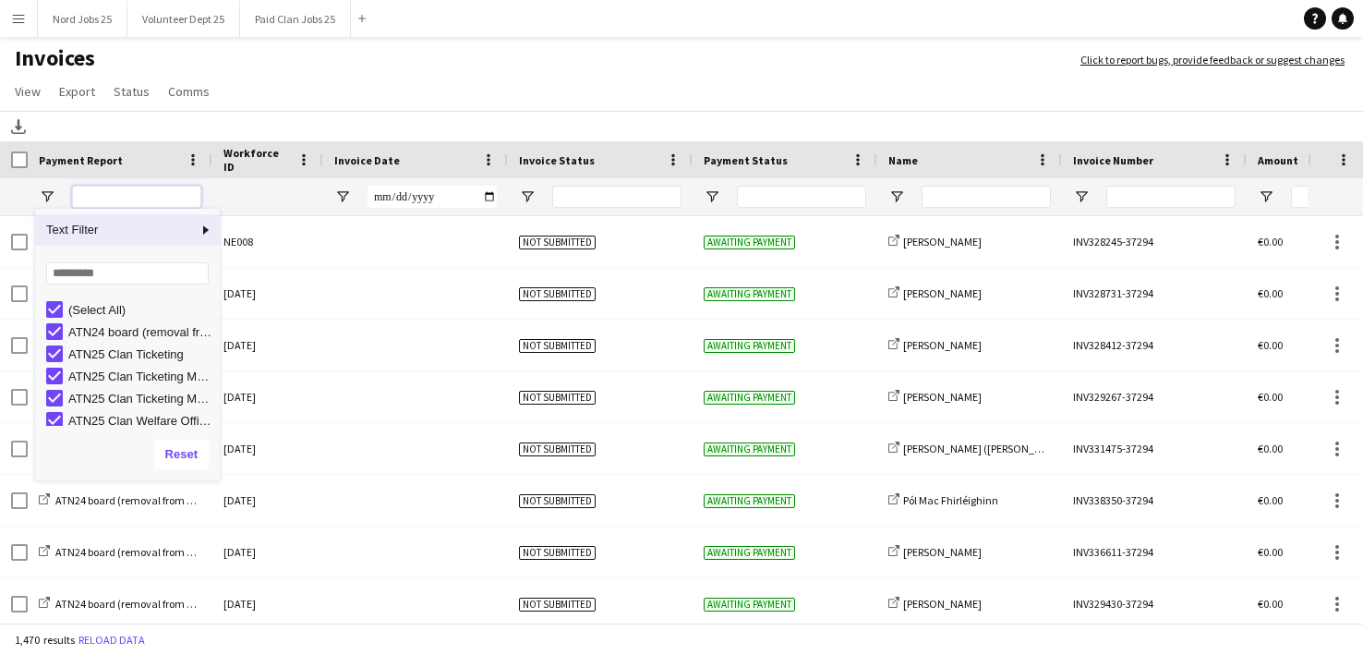
click at [103, 196] on input "Payment Report Filter Input" at bounding box center [136, 197] width 129 height 22
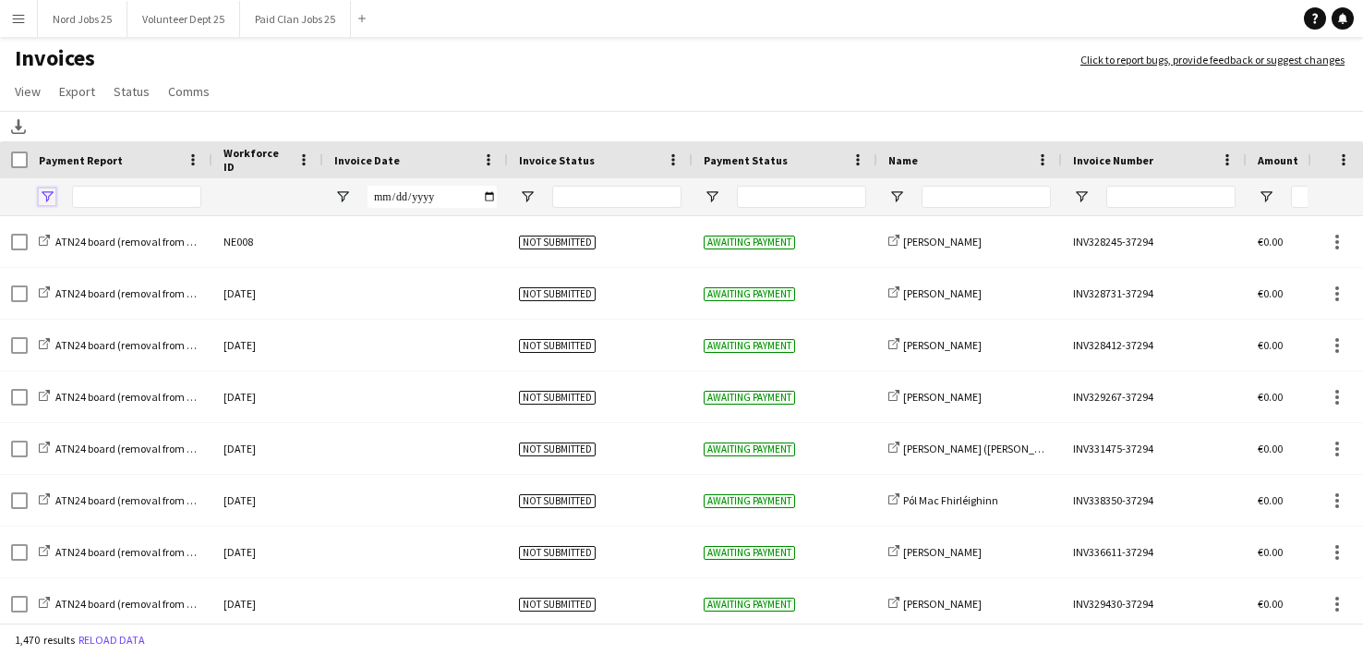
click at [48, 195] on span "Open Filter Menu" at bounding box center [47, 196] width 17 height 17
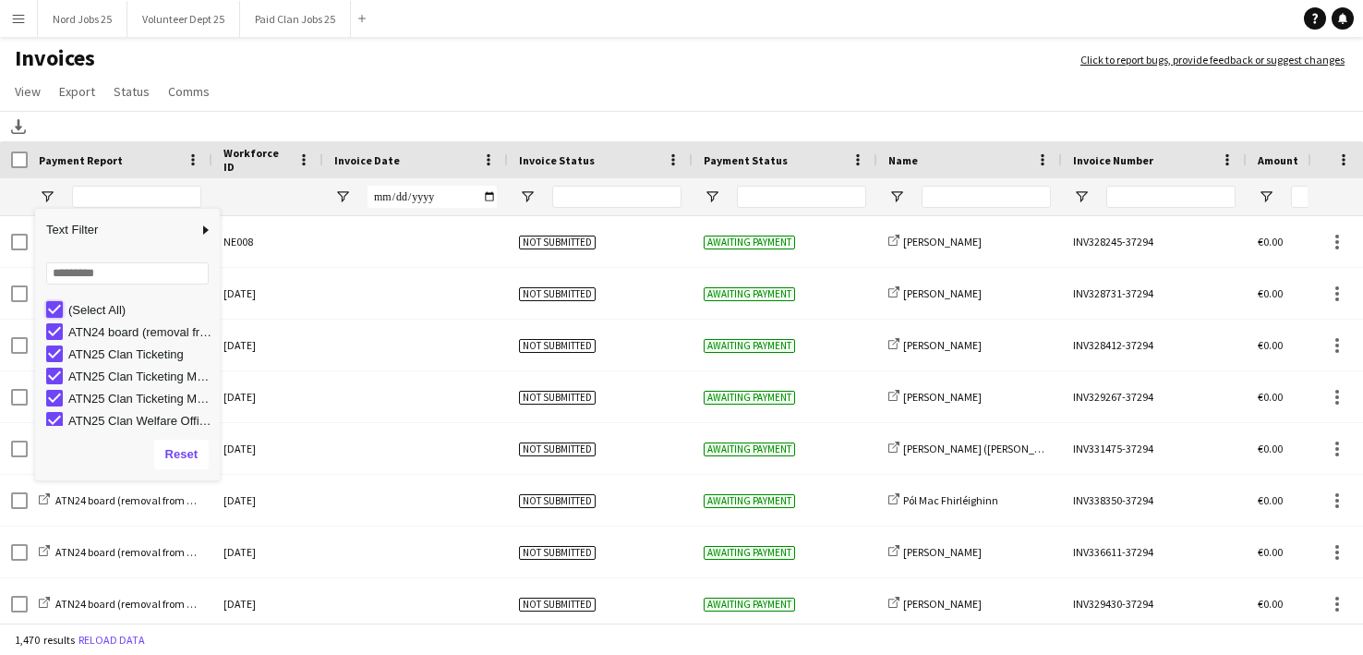
type input "***"
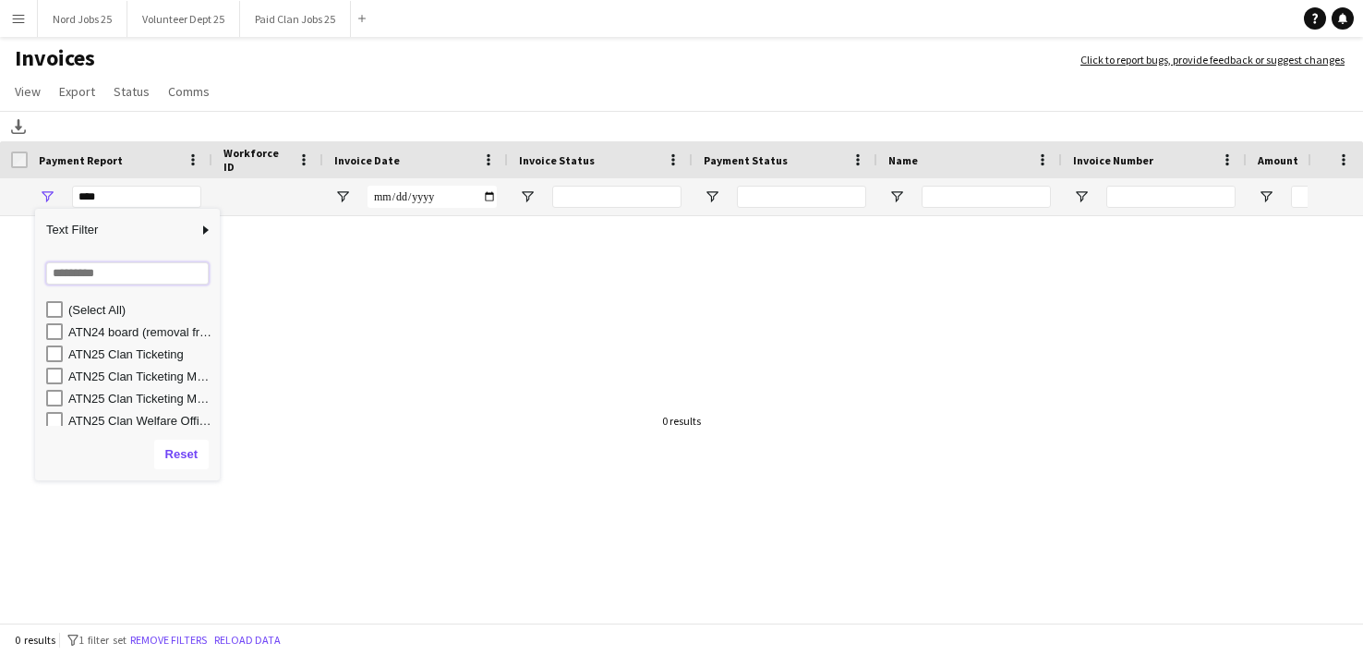
click at [100, 278] on input "Search filter values" at bounding box center [127, 273] width 163 height 22
type input "*****"
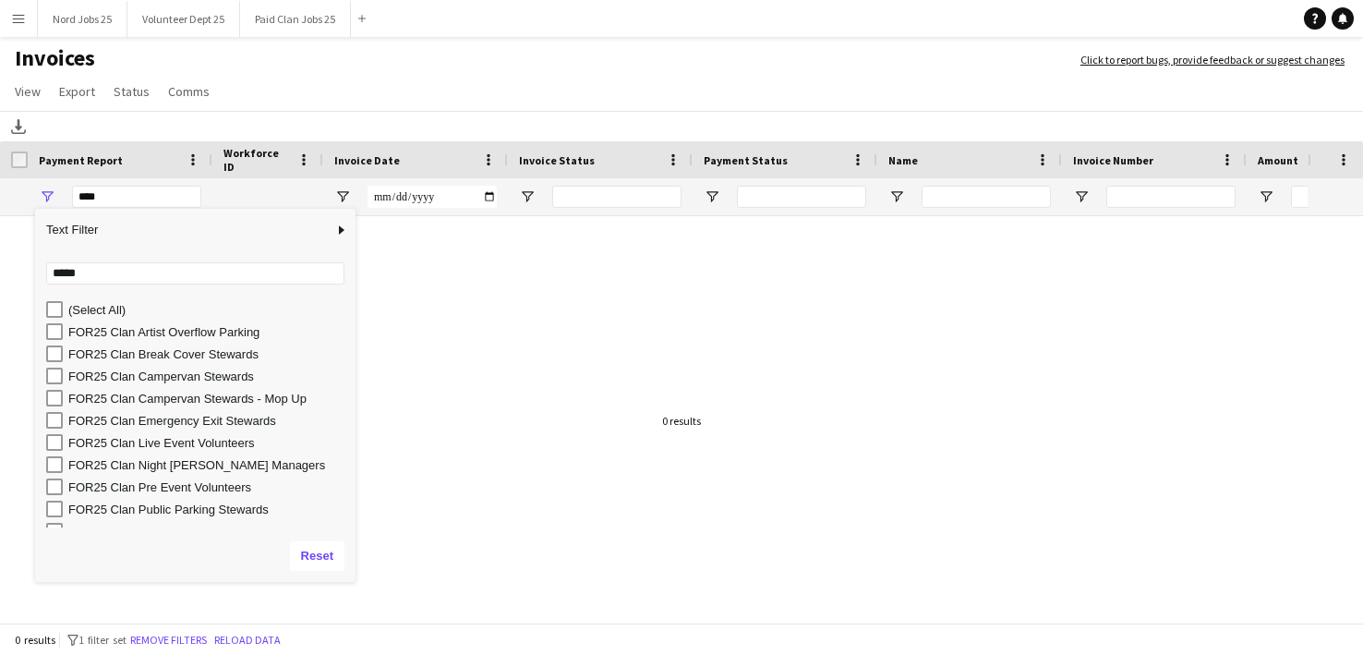
drag, startPoint x: 234, startPoint y: 476, endPoint x: 356, endPoint y: 583, distance: 162.3
click at [356, 583] on div "Drag here to set row groups Drag here to set column labels Payment Report Workf…" at bounding box center [681, 383] width 1363 height 485
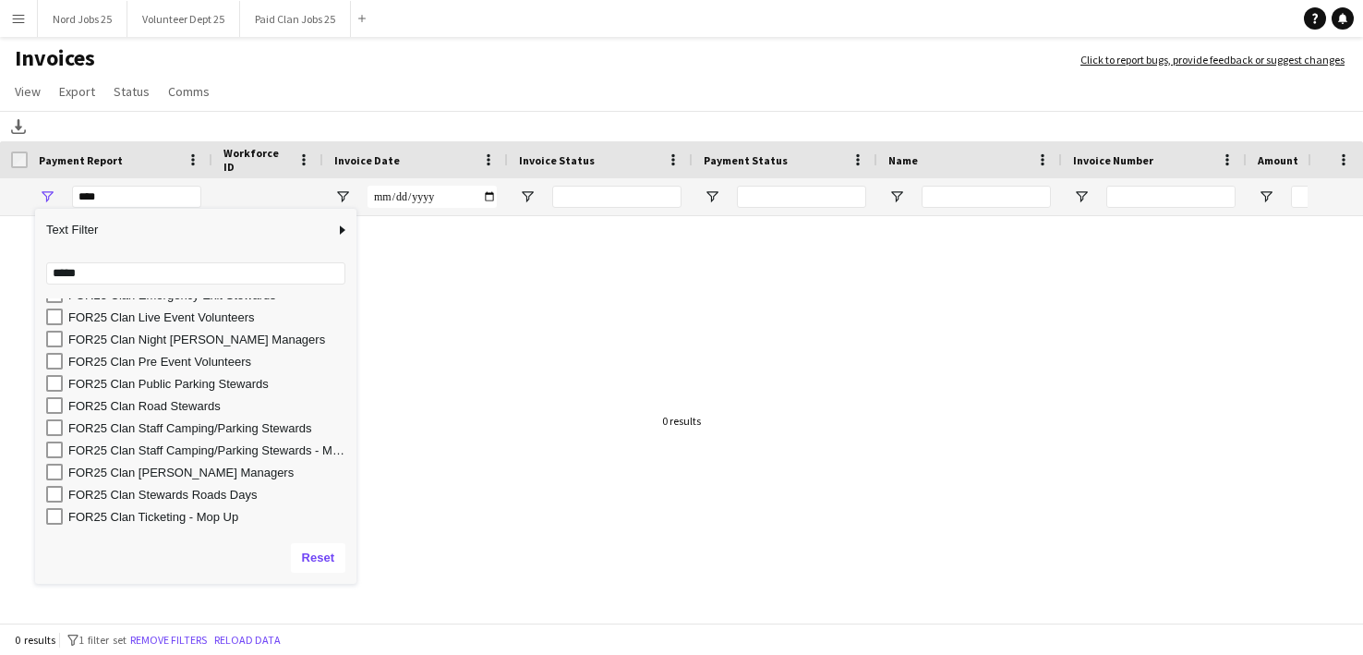
scroll to position [122, 0]
click at [175, 480] on div "FOR25 Clan Steward Managers" at bounding box center [209, 476] width 283 height 14
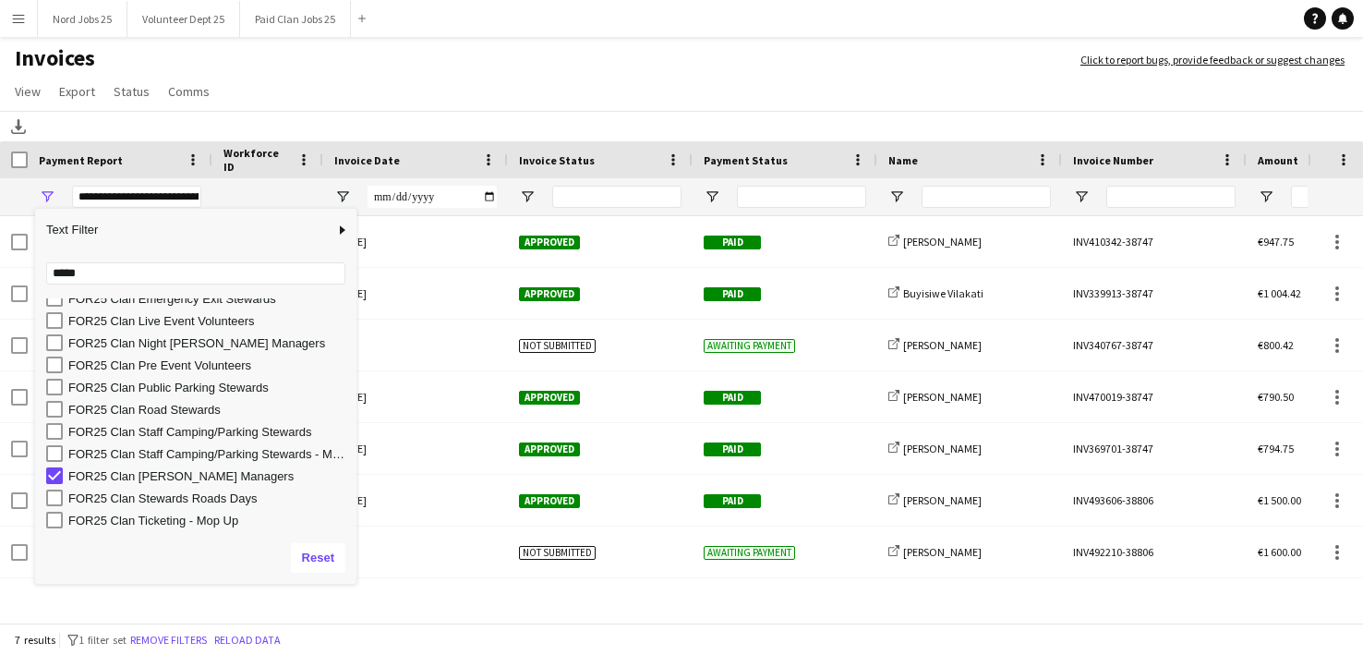
click at [433, 108] on app-page-menu "View Customise view Customise filters Reset Filters Reset View Reset All Export…" at bounding box center [681, 93] width 1363 height 35
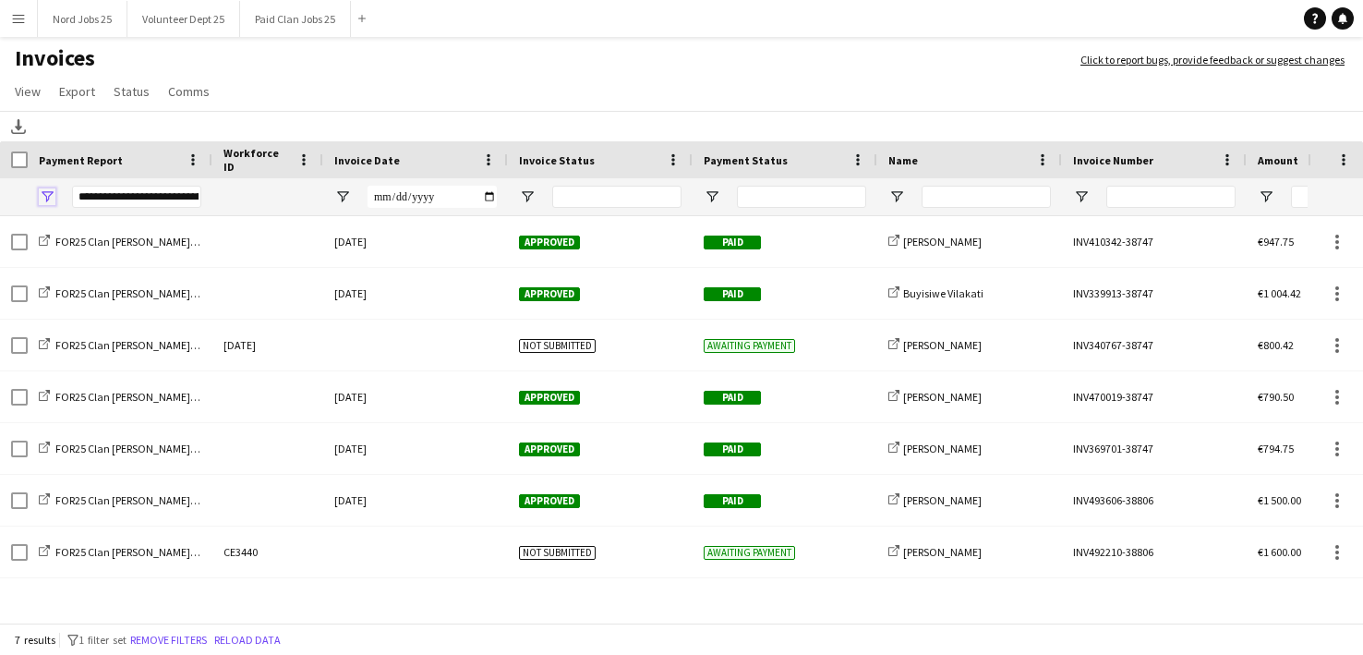
click at [49, 194] on span "Open Filter Menu" at bounding box center [47, 196] width 17 height 17
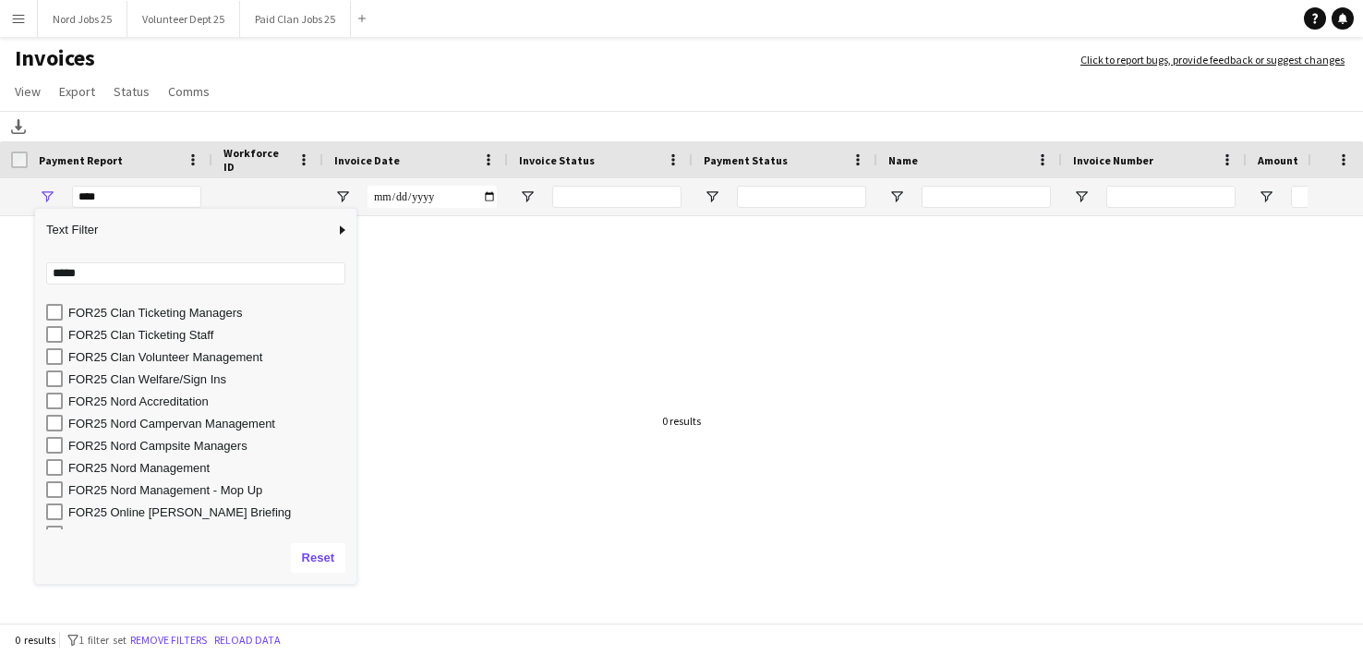
scroll to position [358, 0]
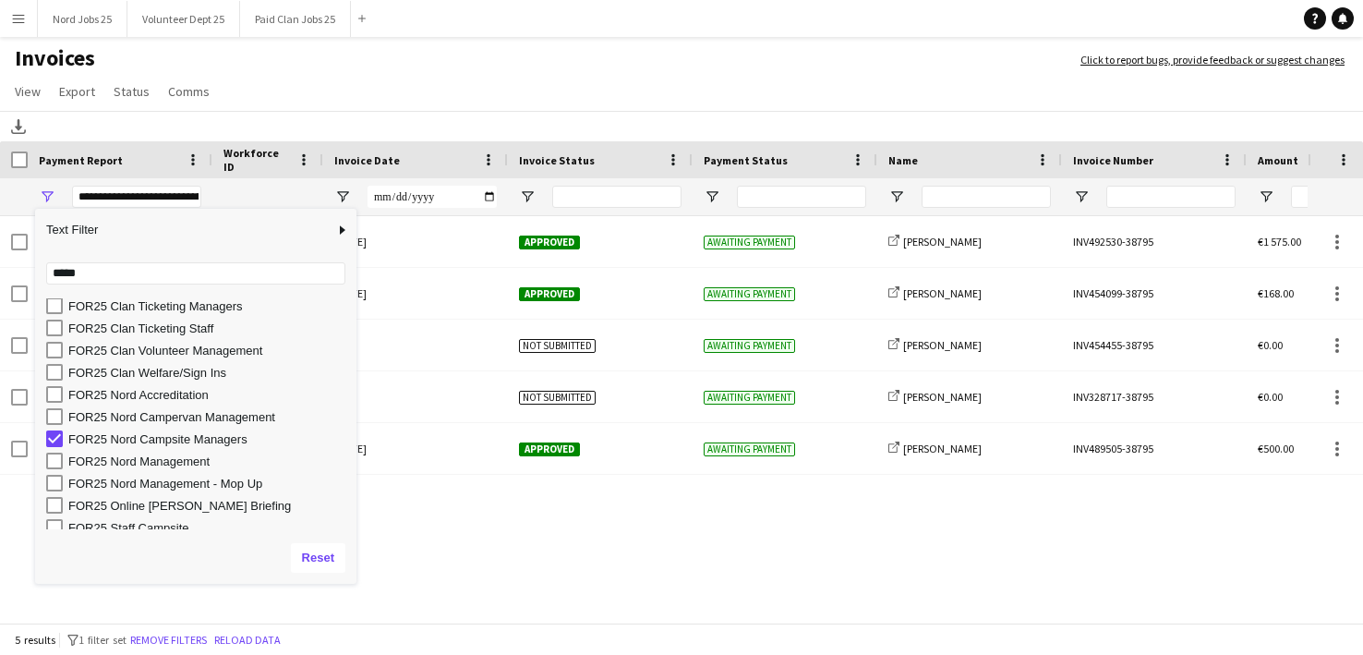
click at [374, 56] on h1 "Invoices" at bounding box center [531, 59] width 1062 height 31
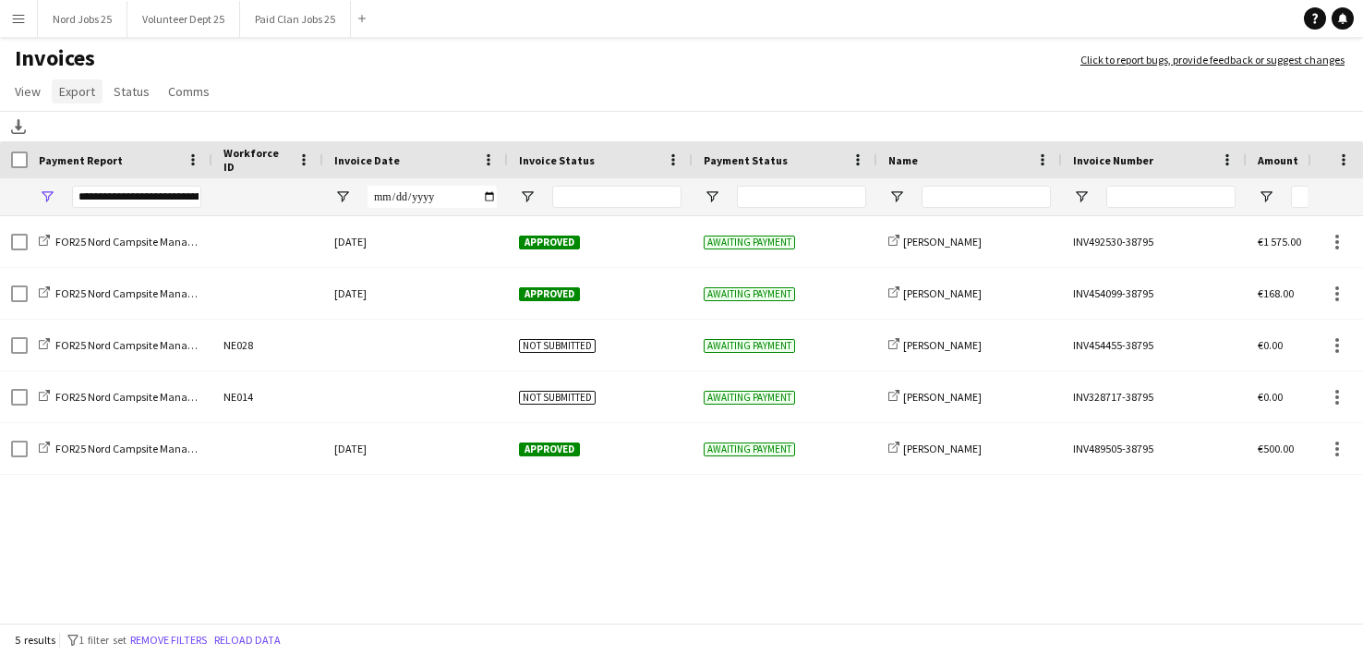
click at [67, 90] on span "Export" at bounding box center [77, 91] width 36 height 17
click at [94, 131] on span "Export as XLSX" at bounding box center [107, 131] width 80 height 17
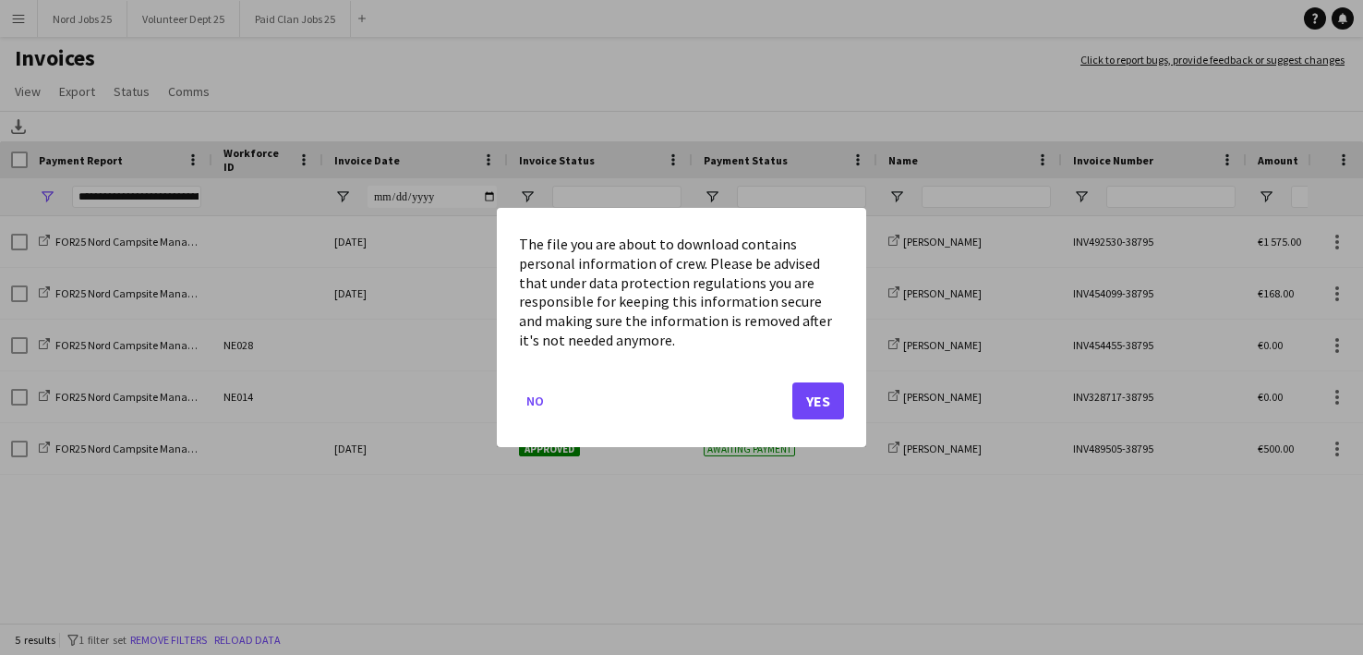
click at [827, 403] on button "Yes" at bounding box center [818, 400] width 52 height 37
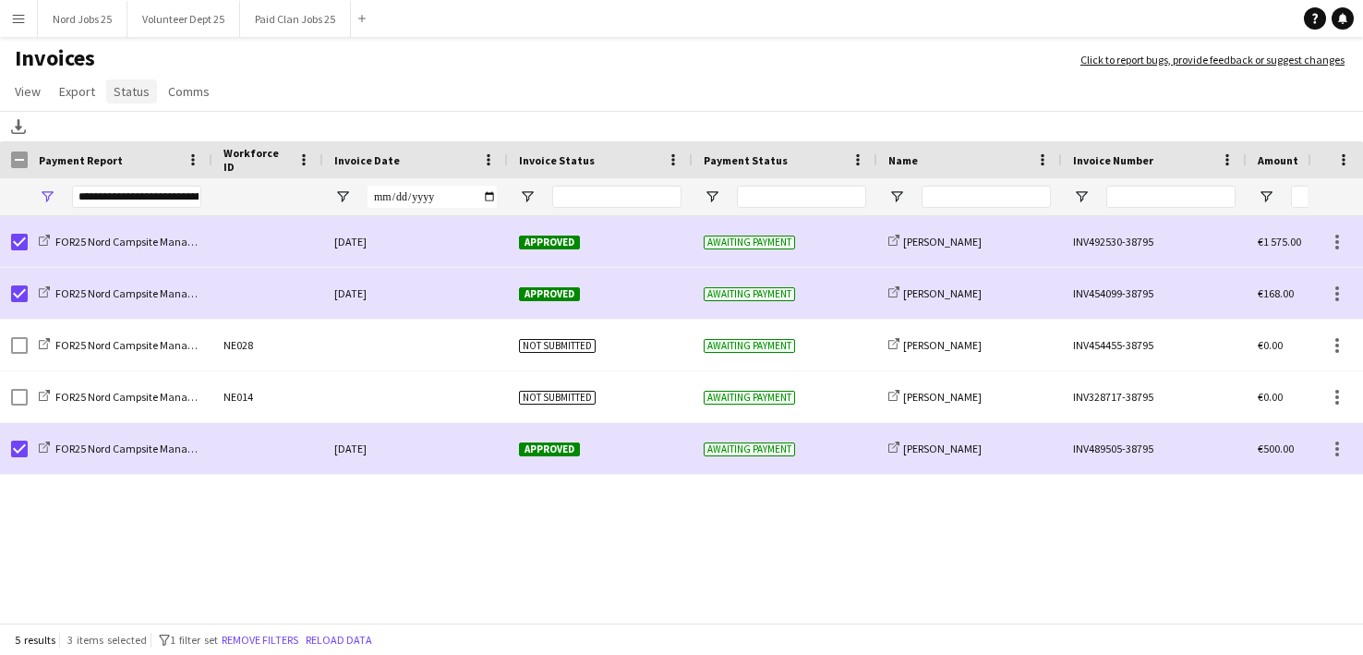
click at [119, 97] on span "Status" at bounding box center [132, 91] width 36 height 17
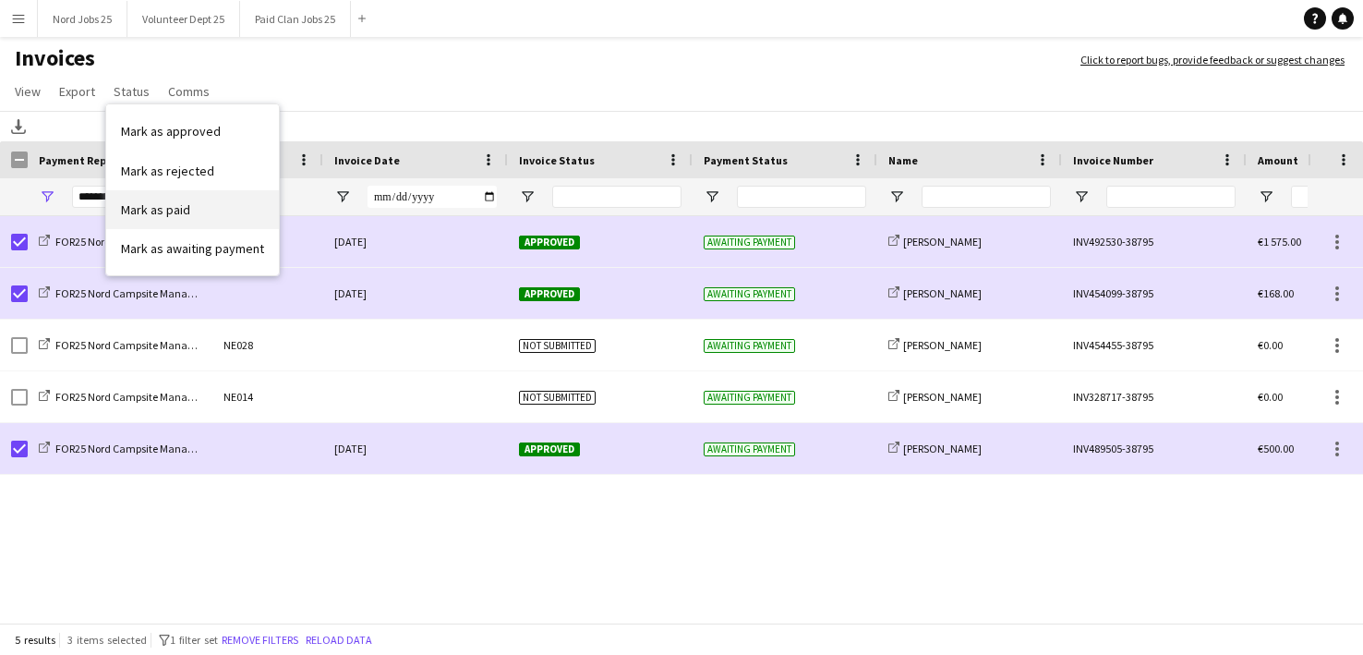
click at [146, 198] on link "Mark as paid" at bounding box center [192, 209] width 173 height 39
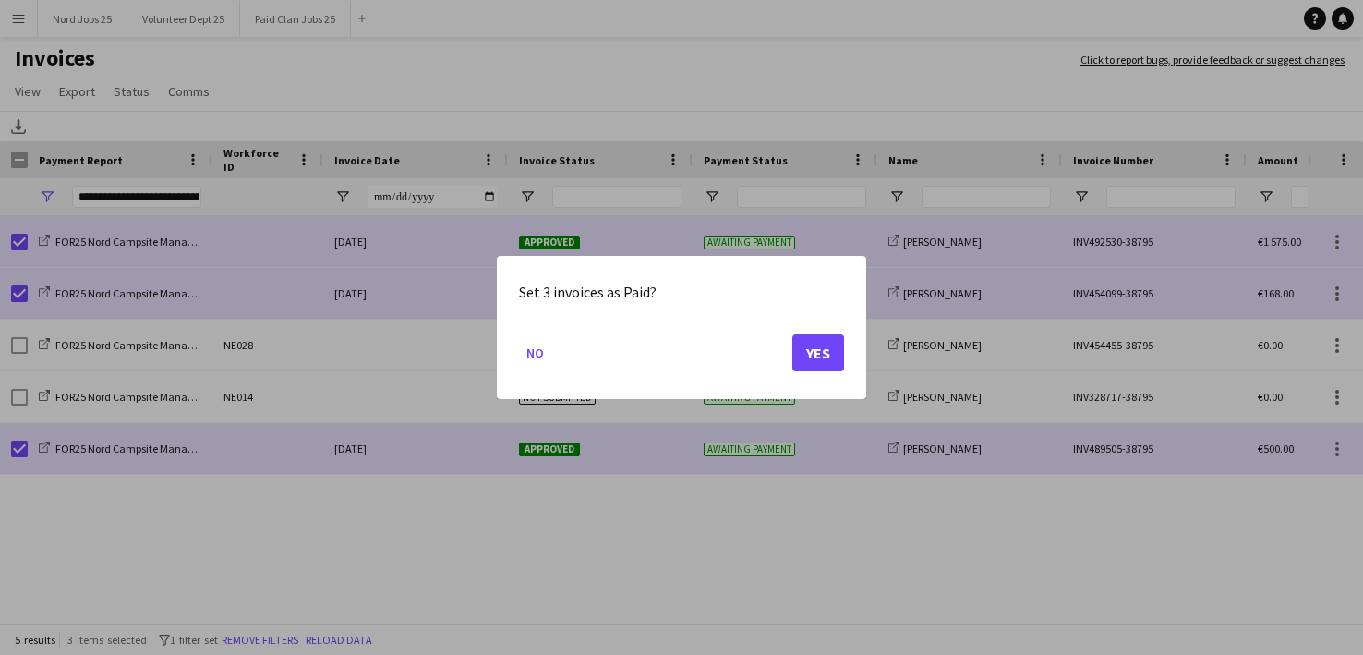
click at [823, 353] on button "Yes" at bounding box center [818, 352] width 52 height 37
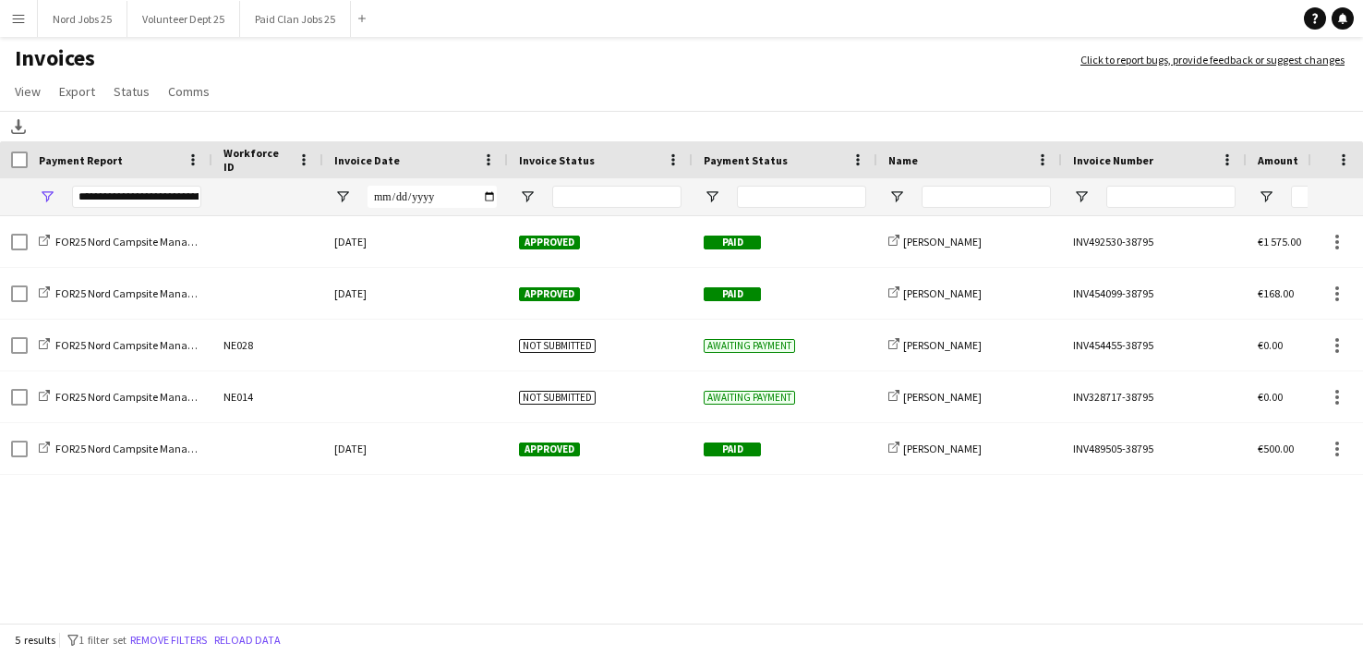
click at [58, 200] on div "**********" at bounding box center [120, 196] width 185 height 37
click at [47, 194] on span "Open Filter Menu" at bounding box center [47, 196] width 17 height 17
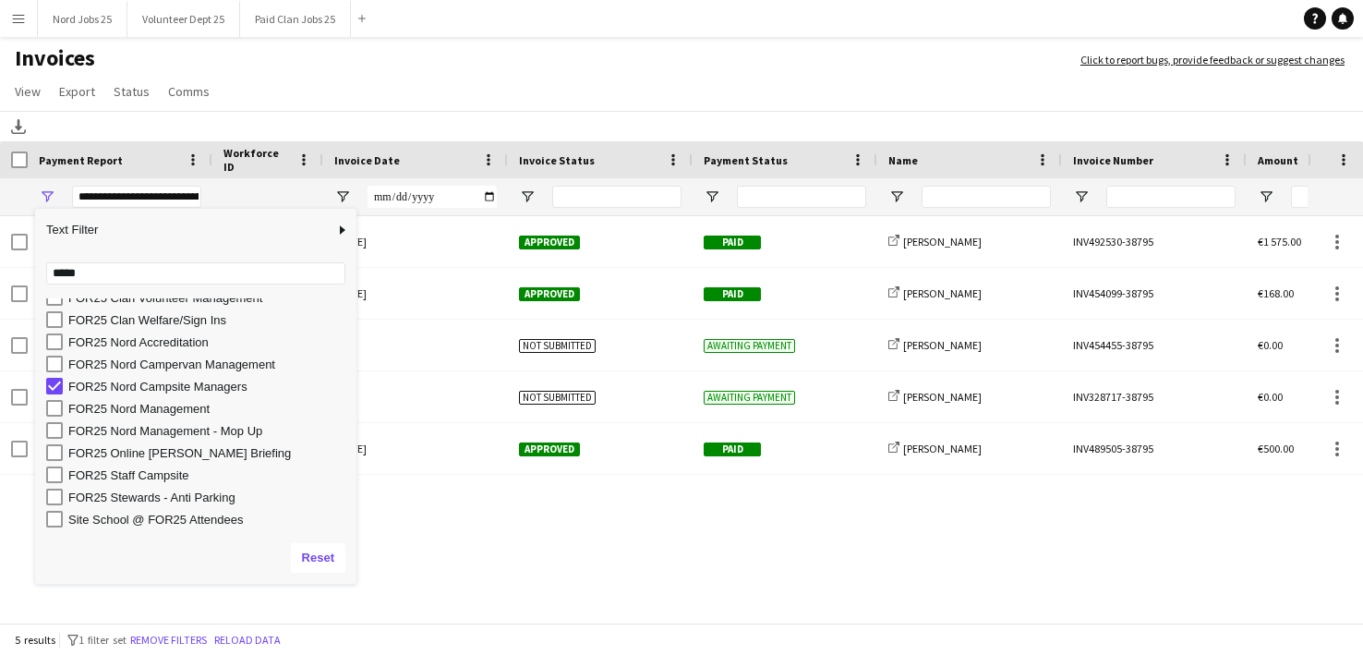
scroll to position [392, 0]
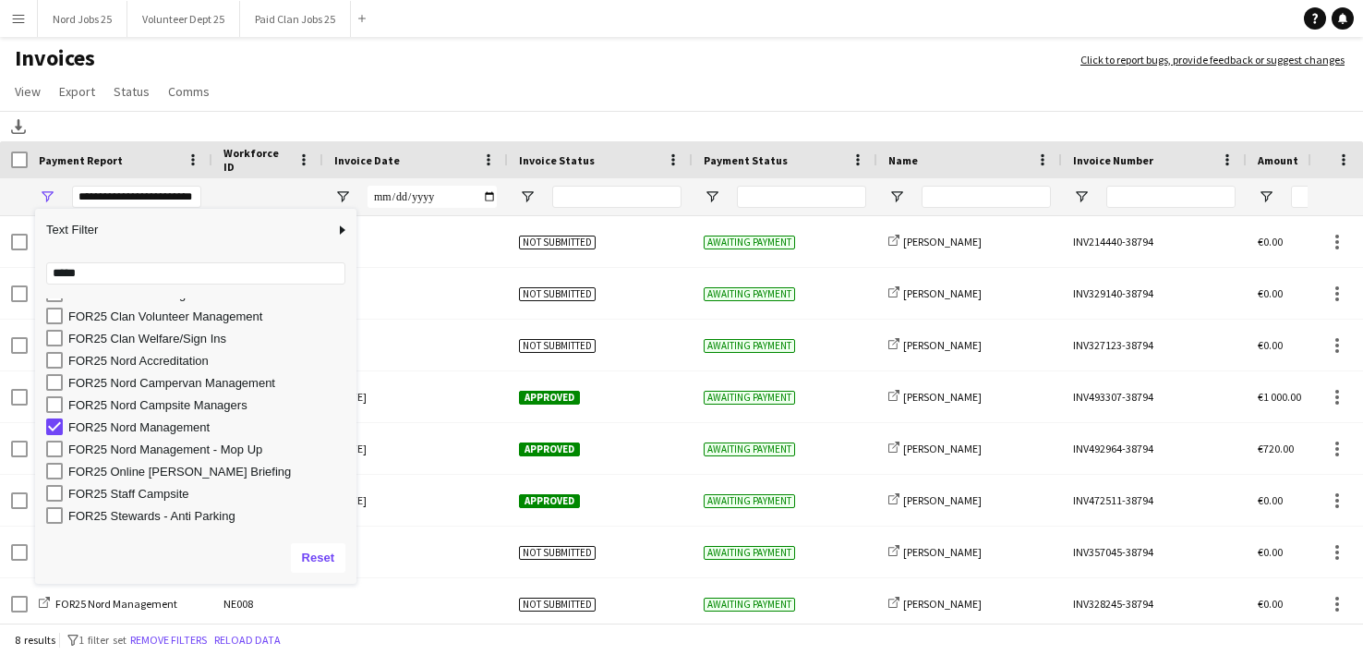
click at [322, 71] on h1 "Invoices" at bounding box center [531, 59] width 1062 height 31
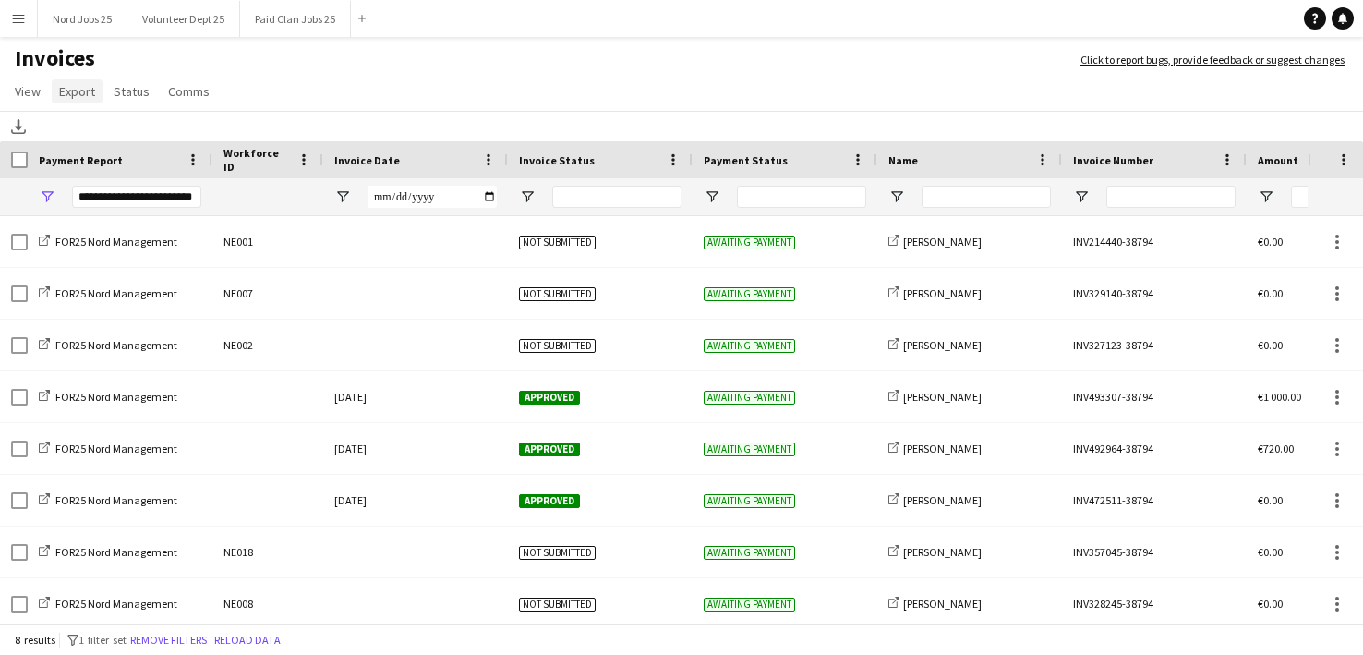
click at [84, 87] on span "Export" at bounding box center [77, 91] width 36 height 17
click at [134, 133] on span "Export as XLSX" at bounding box center [107, 131] width 80 height 17
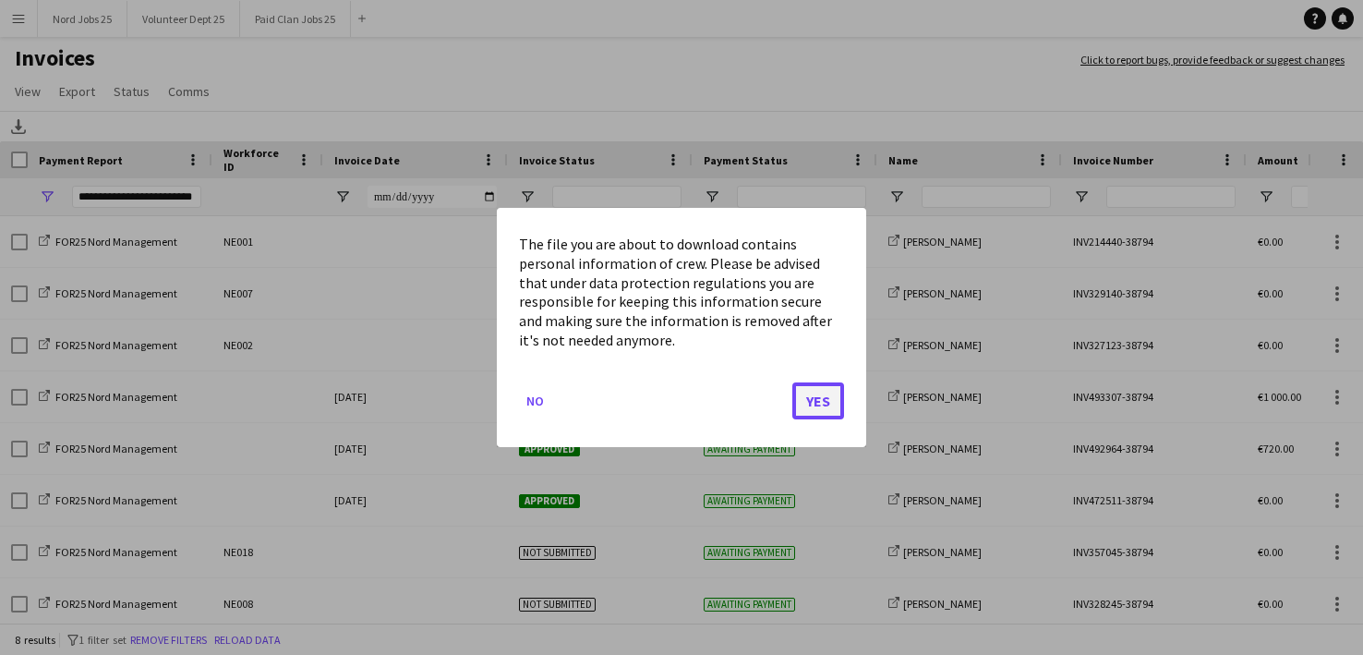
click at [824, 391] on button "Yes" at bounding box center [818, 400] width 52 height 37
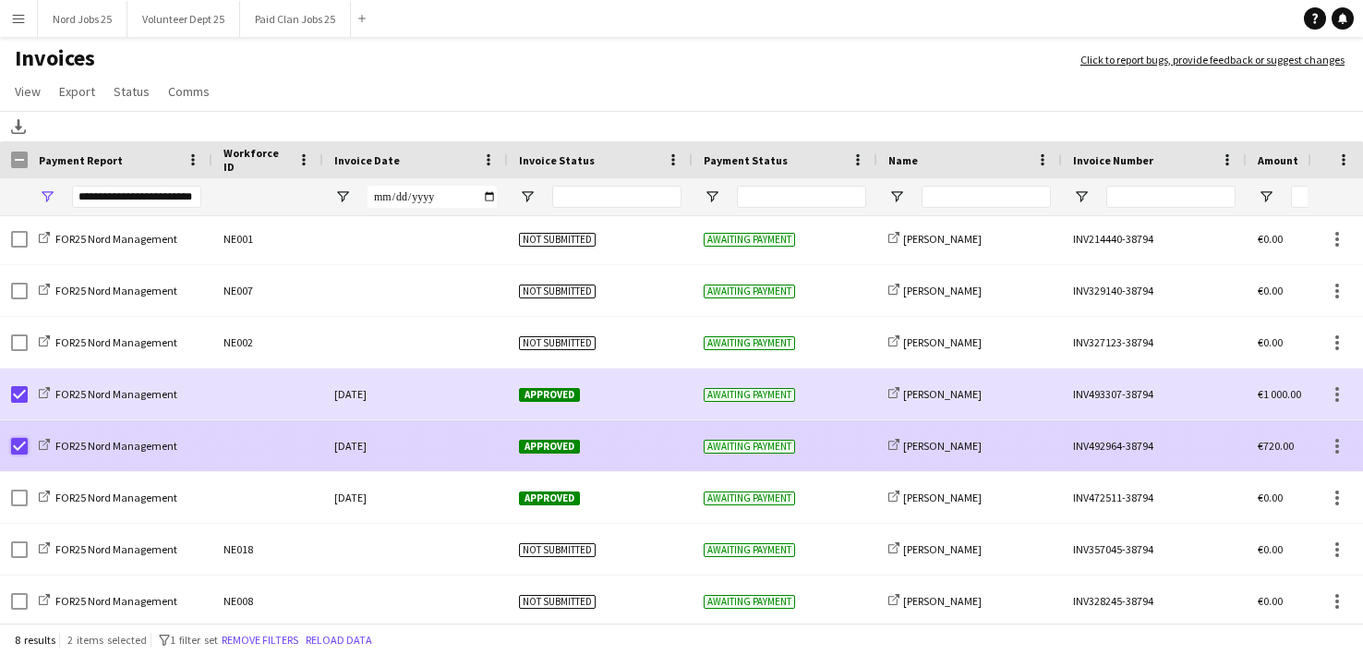
scroll to position [0, 0]
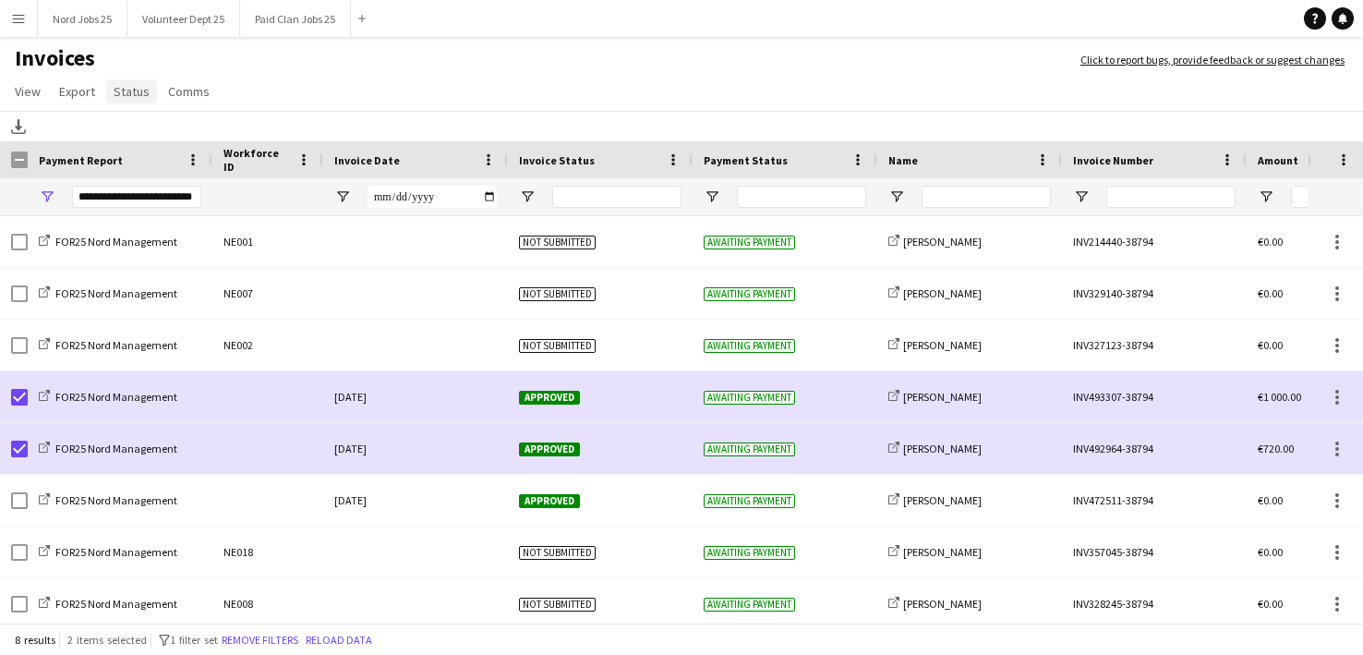
click at [114, 96] on span "Status" at bounding box center [132, 91] width 36 height 17
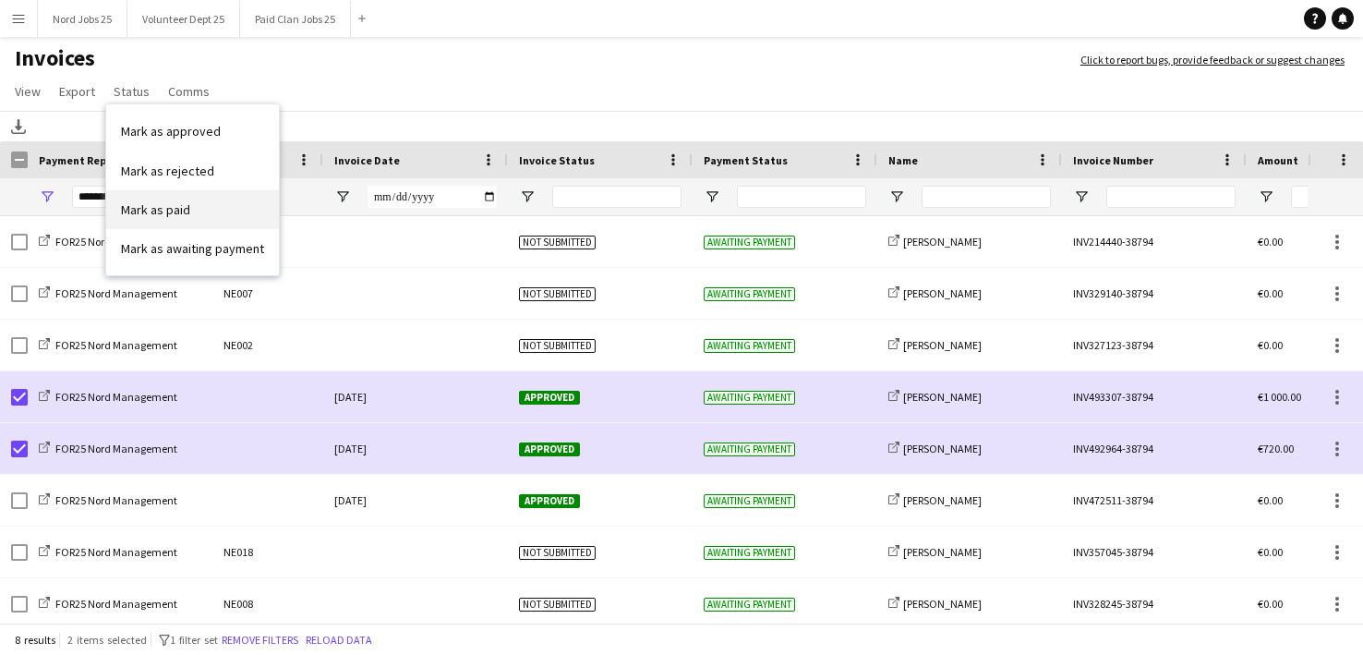
click at [161, 211] on span "Mark as paid" at bounding box center [155, 209] width 69 height 17
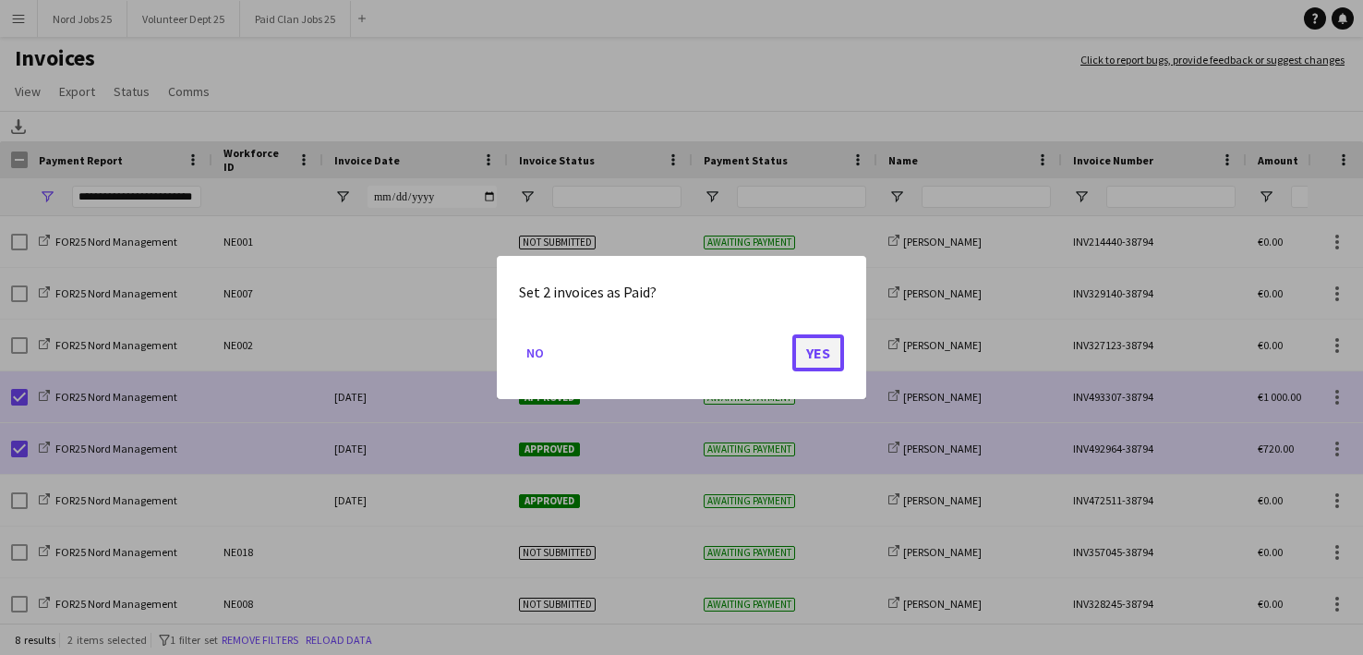
click at [810, 336] on button "Yes" at bounding box center [818, 352] width 52 height 37
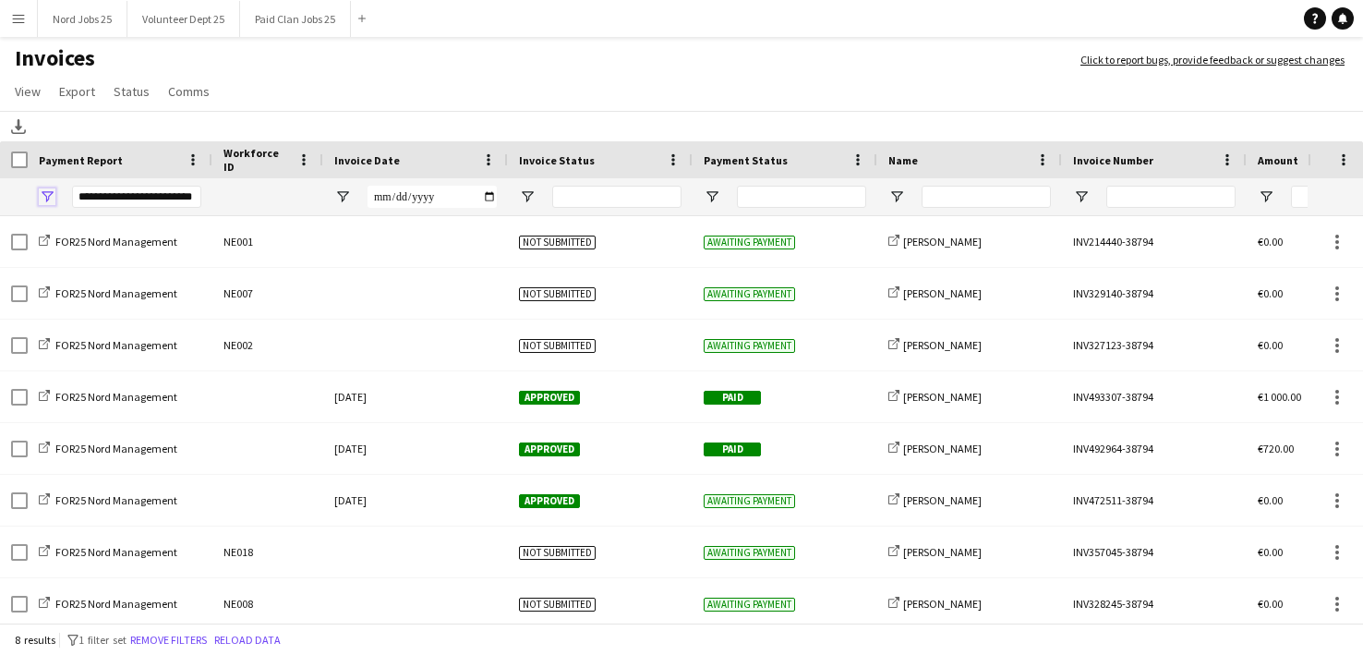
click at [44, 196] on span "Open Filter Menu" at bounding box center [47, 196] width 17 height 17
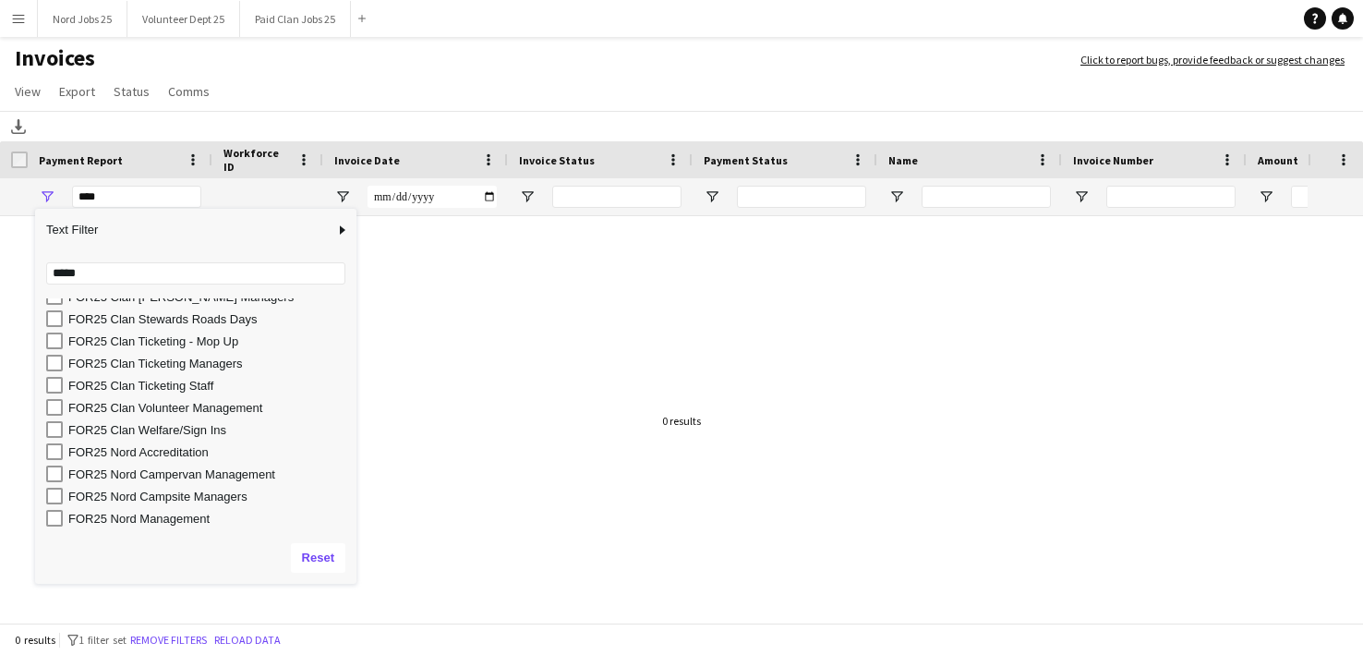
scroll to position [298, 0]
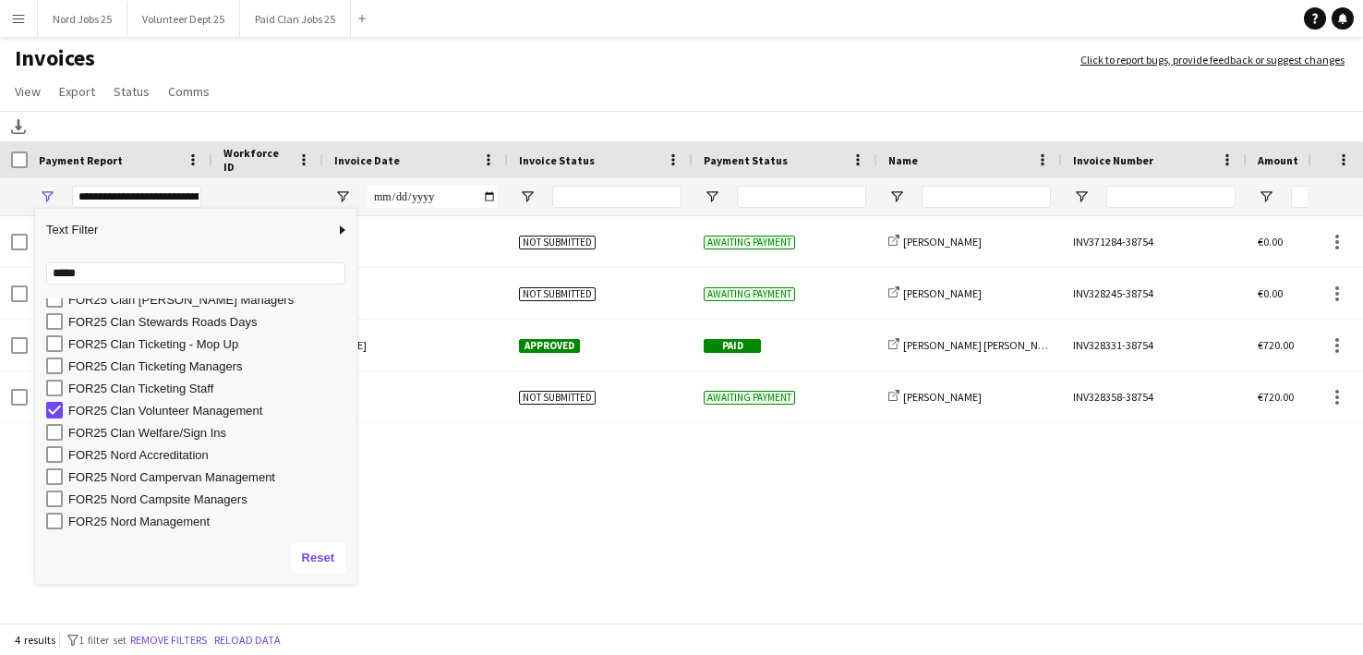
click at [506, 99] on app-page-menu "View Customise view Customise filters Reset Filters Reset View Reset All Export…" at bounding box center [681, 93] width 1363 height 35
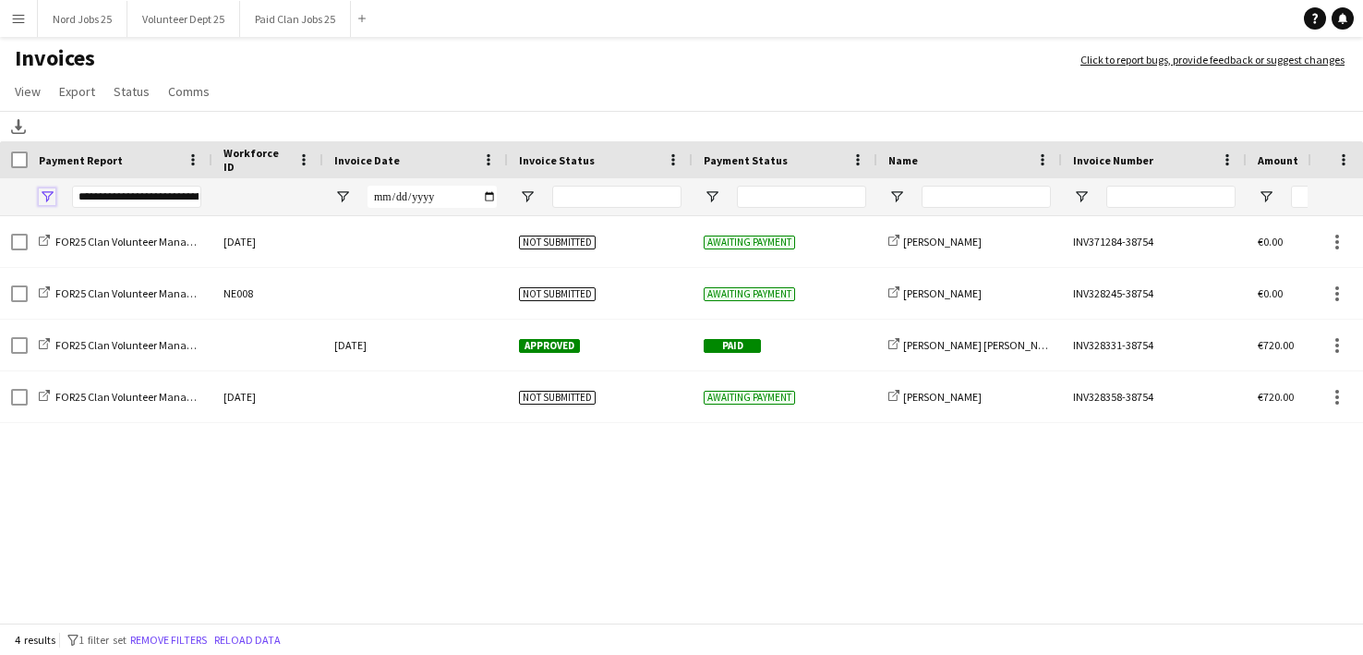
click at [44, 197] on span "Open Filter Menu" at bounding box center [47, 196] width 17 height 17
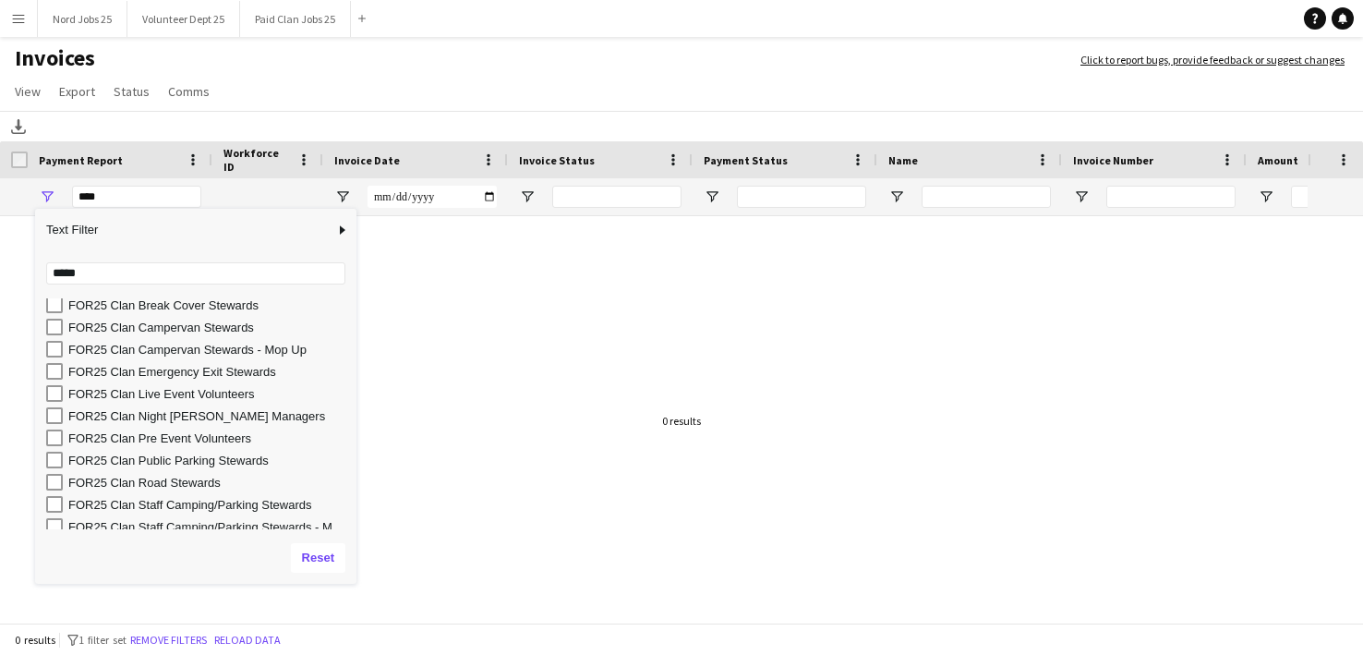
scroll to position [29, 0]
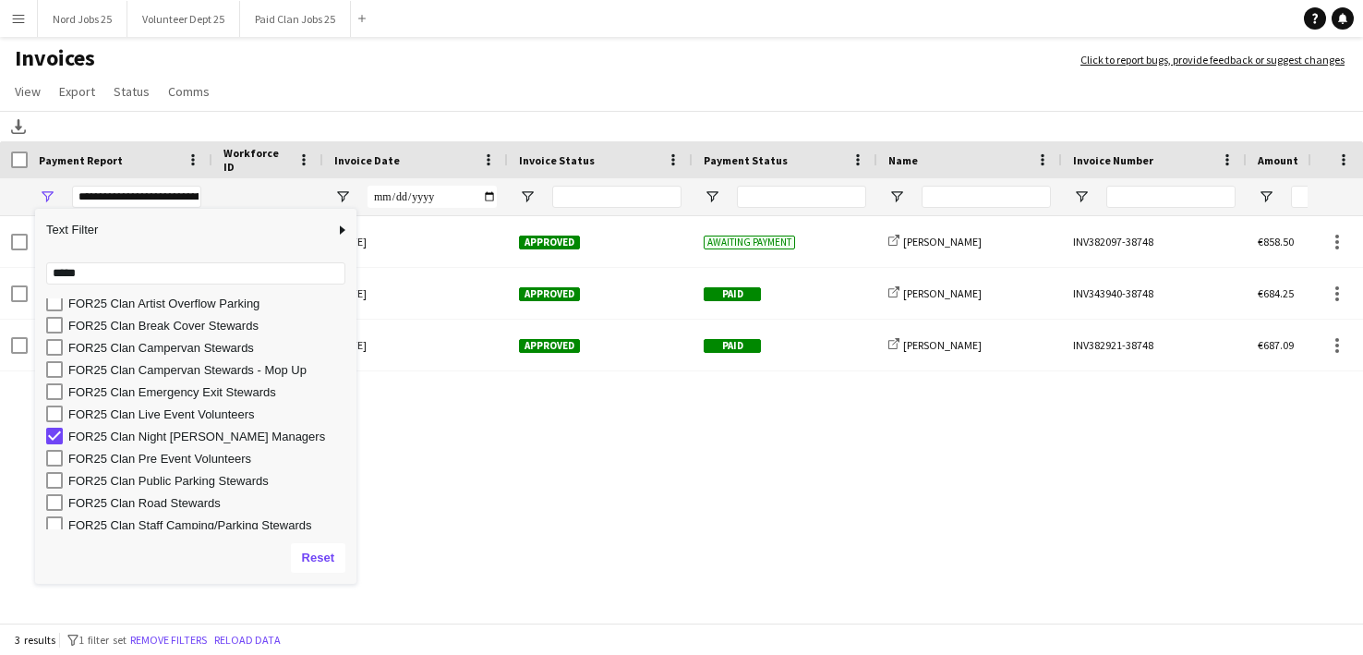
click at [416, 59] on h1 "Invoices" at bounding box center [531, 59] width 1062 height 31
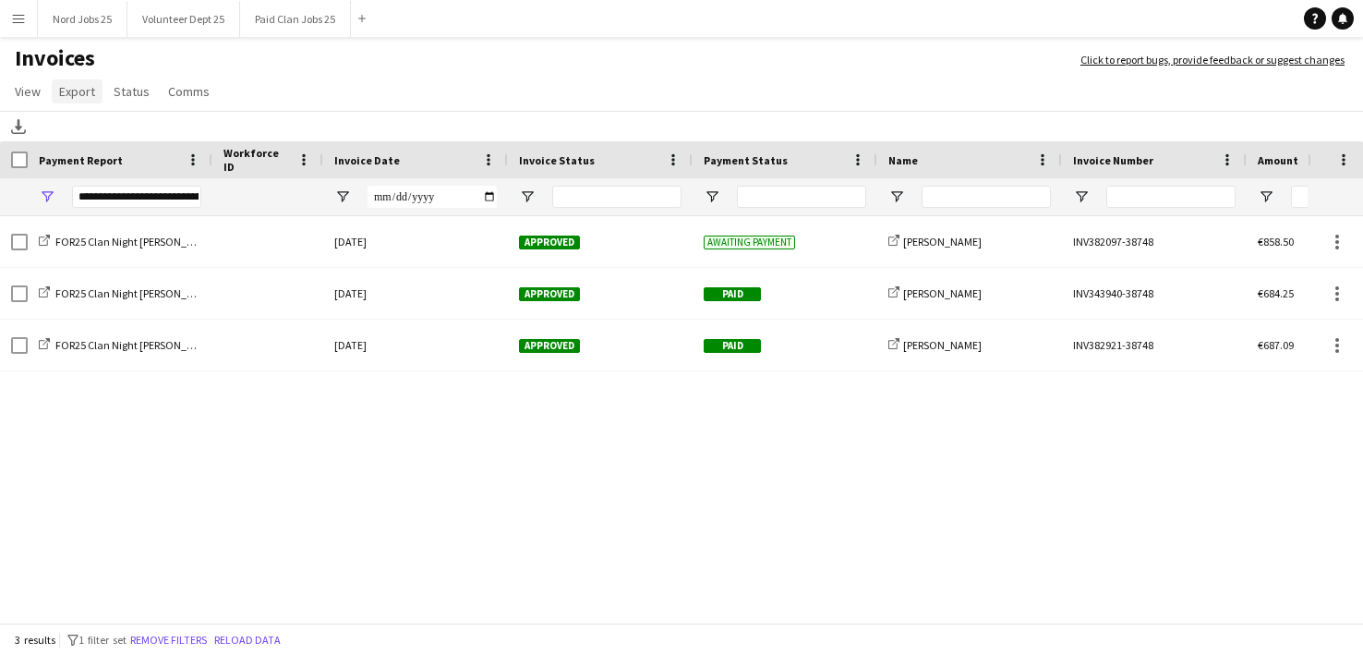
click at [78, 88] on span "Export" at bounding box center [77, 91] width 36 height 17
click at [106, 130] on span "Export as XLSX" at bounding box center [107, 131] width 80 height 17
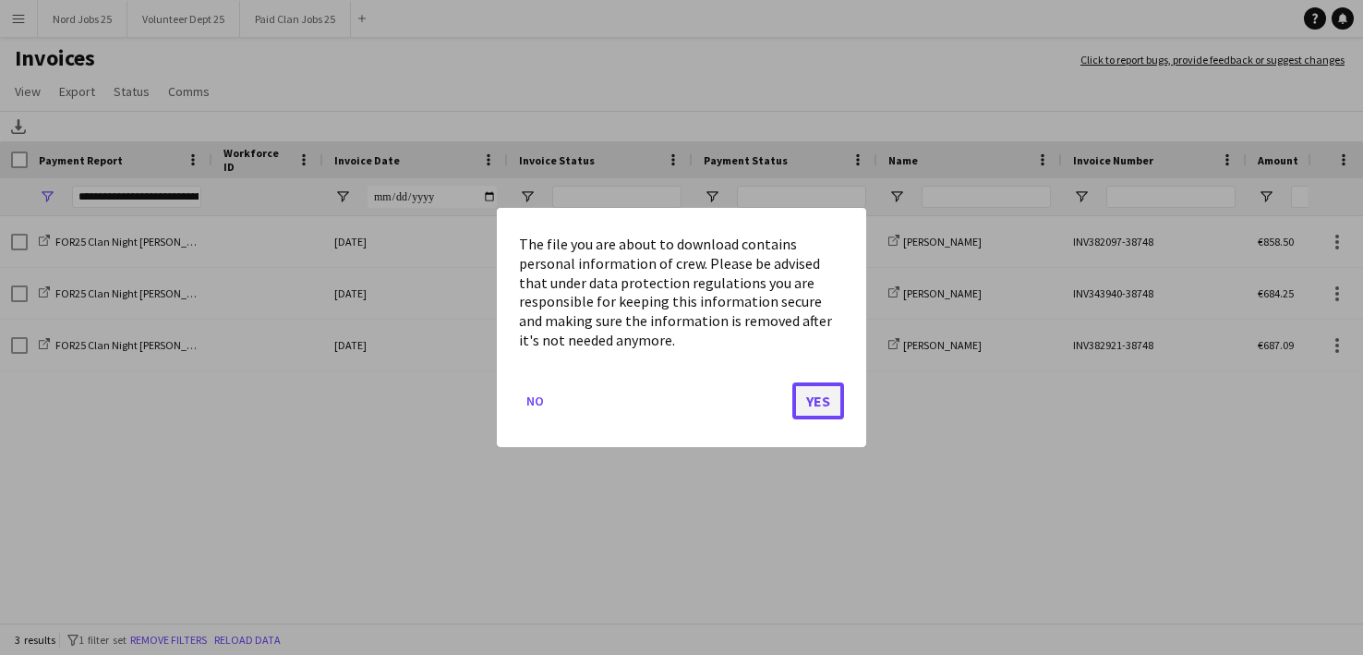
click at [818, 411] on button "Yes" at bounding box center [818, 400] width 52 height 37
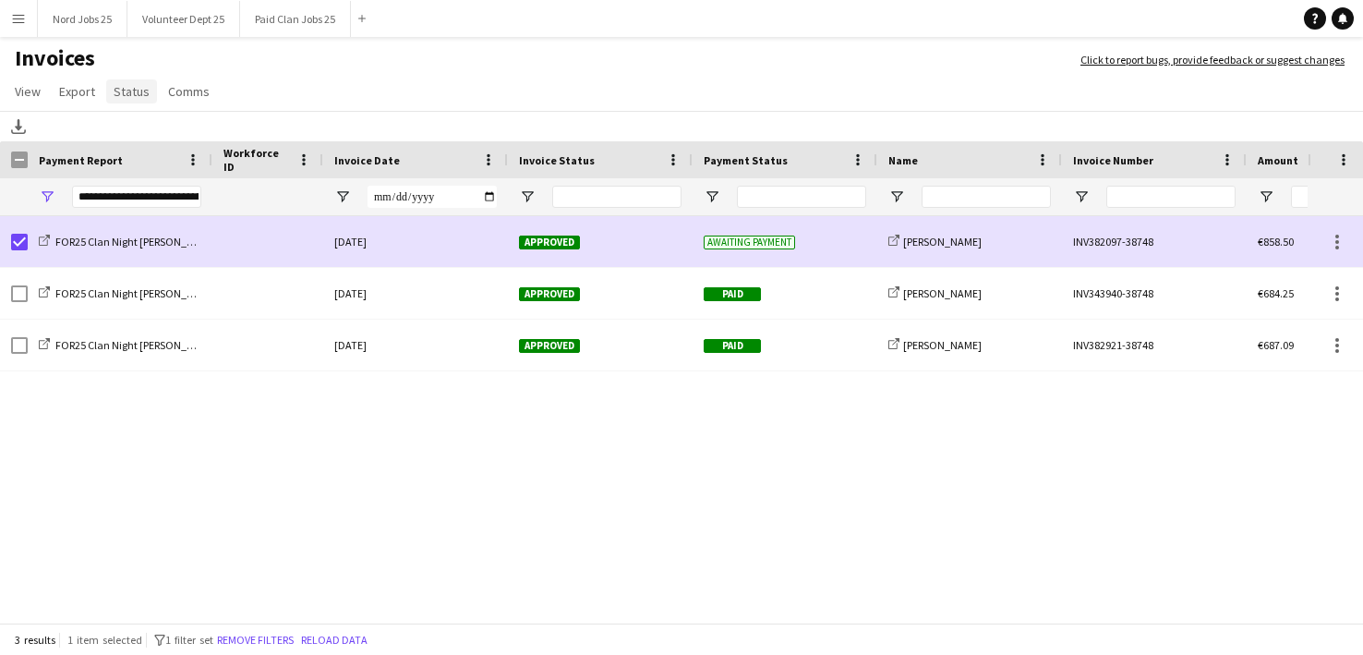
click at [129, 91] on span "Status" at bounding box center [132, 91] width 36 height 17
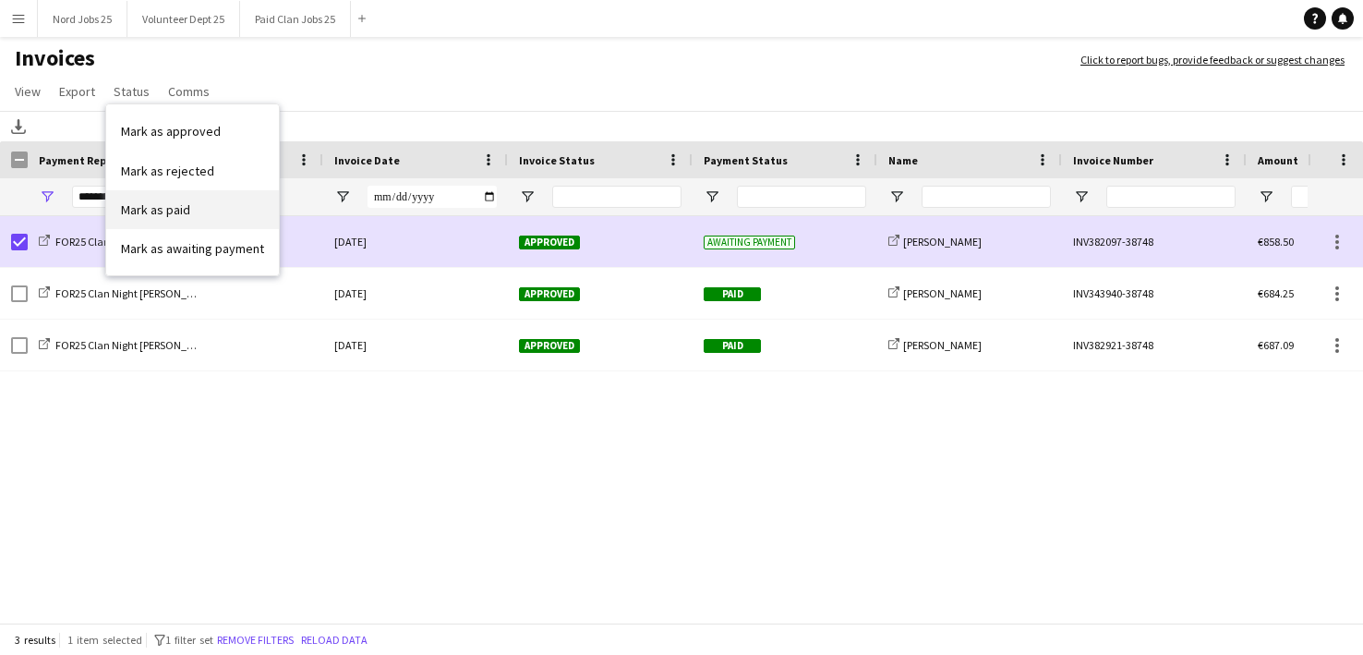
click at [150, 204] on span "Mark as paid" at bounding box center [155, 209] width 69 height 17
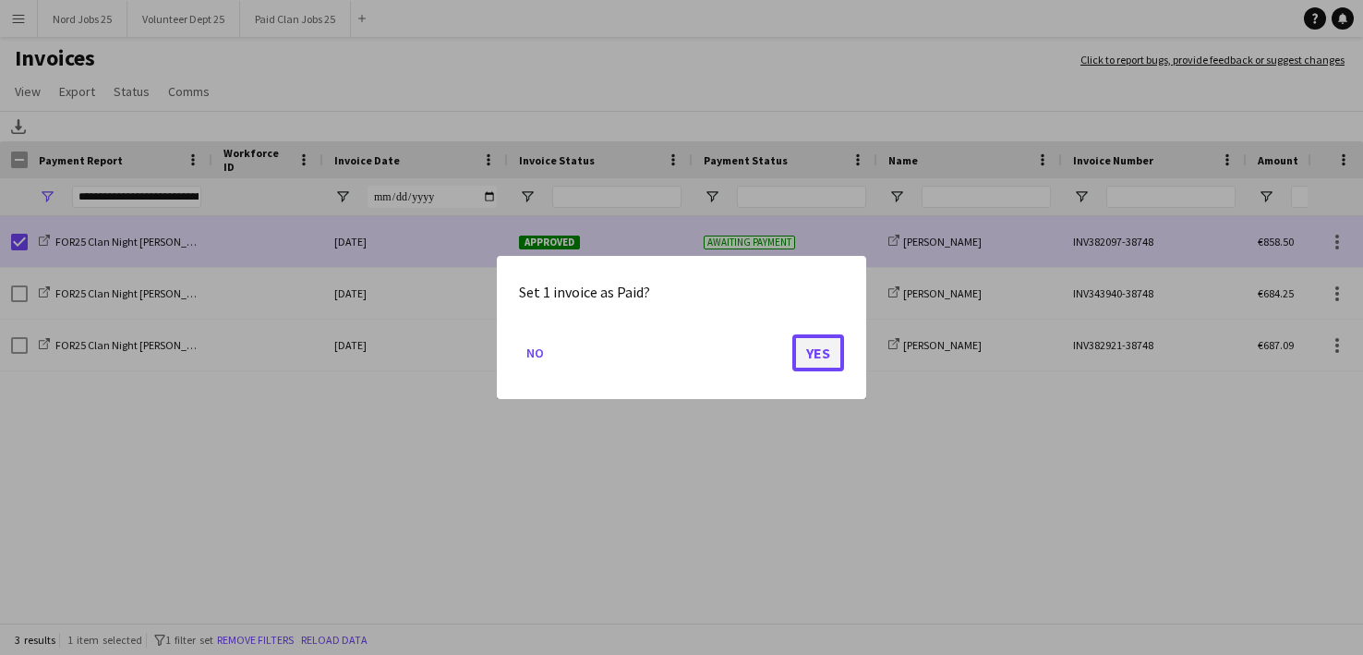
click at [836, 356] on button "Yes" at bounding box center [818, 352] width 52 height 37
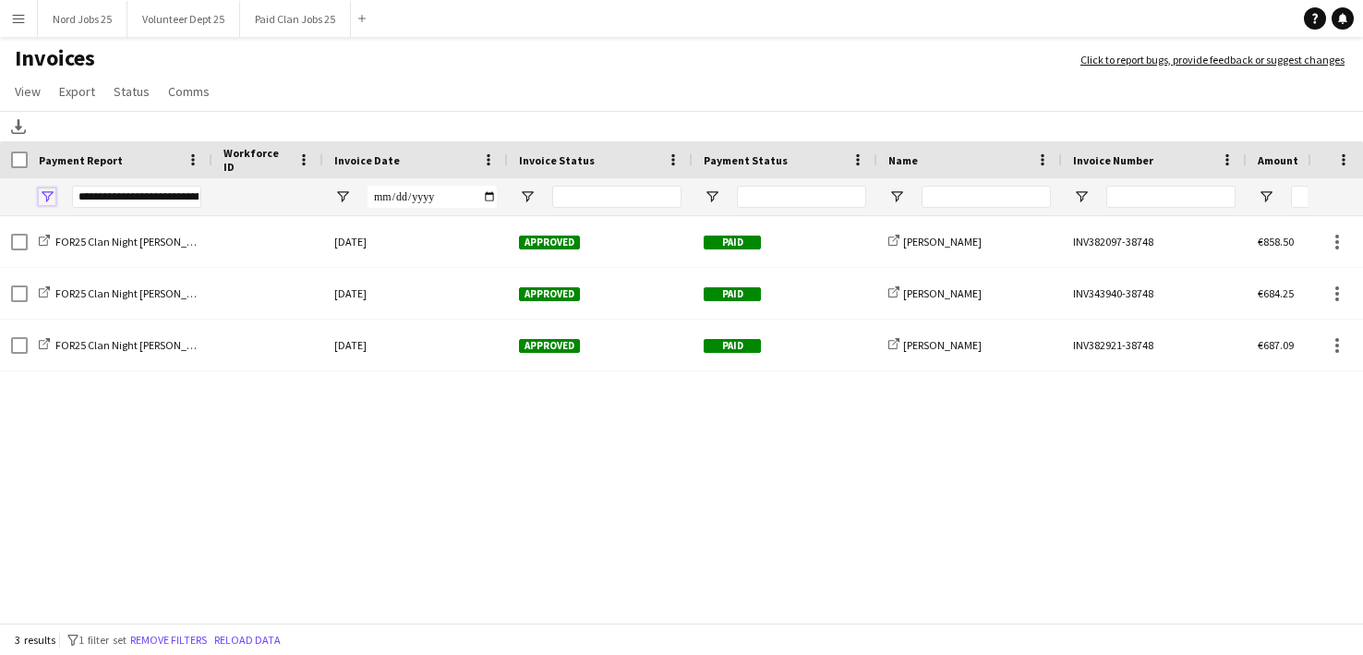
click at [46, 196] on span "Open Filter Menu" at bounding box center [47, 196] width 17 height 17
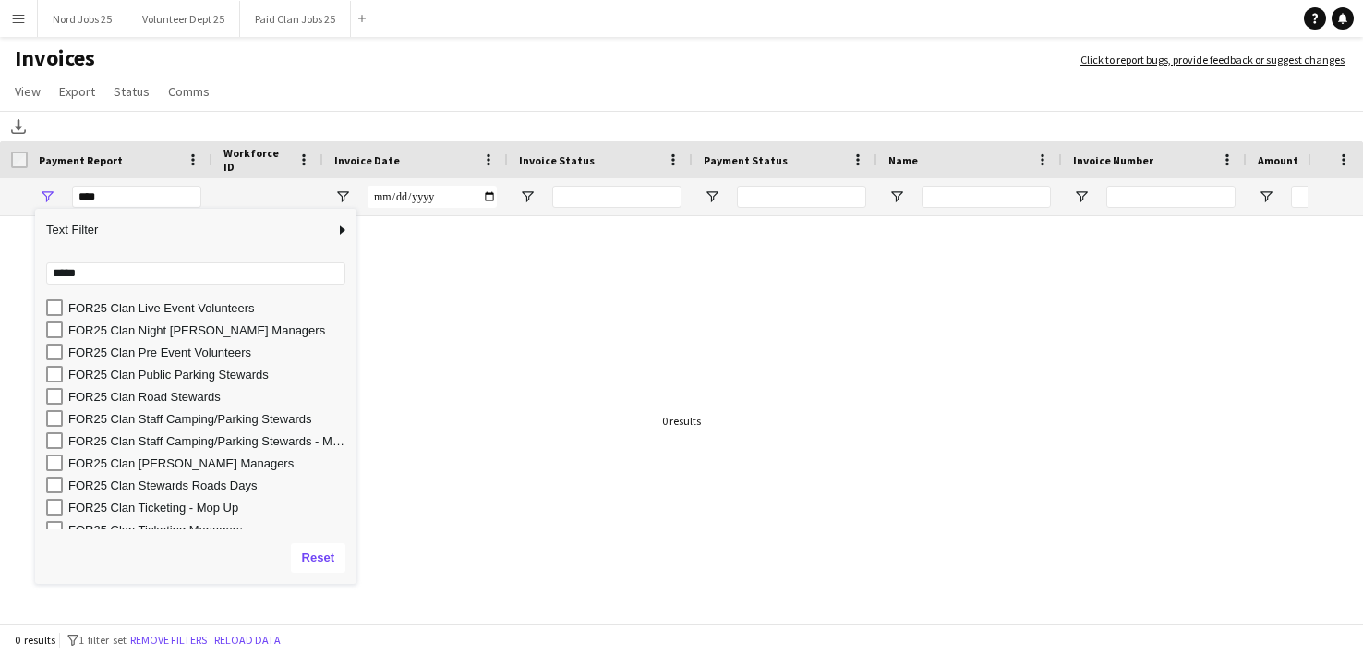
scroll to position [137, 0]
type input "**********"
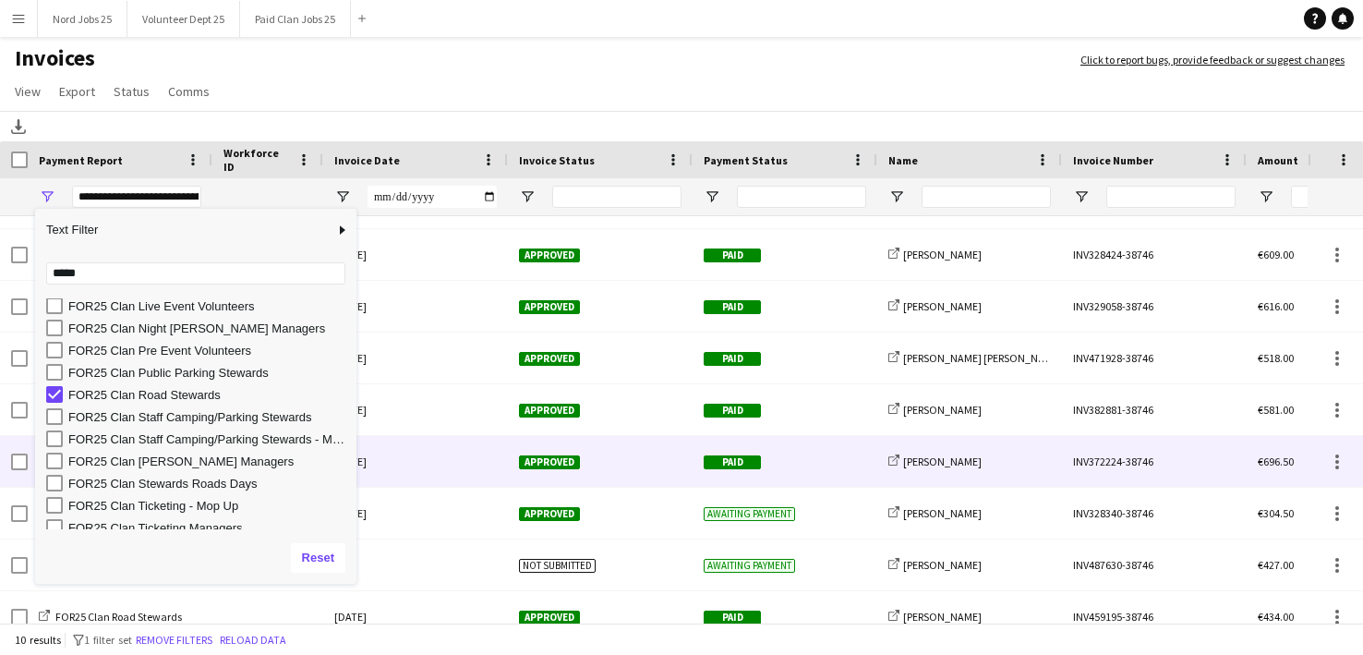
scroll to position [106, 0]
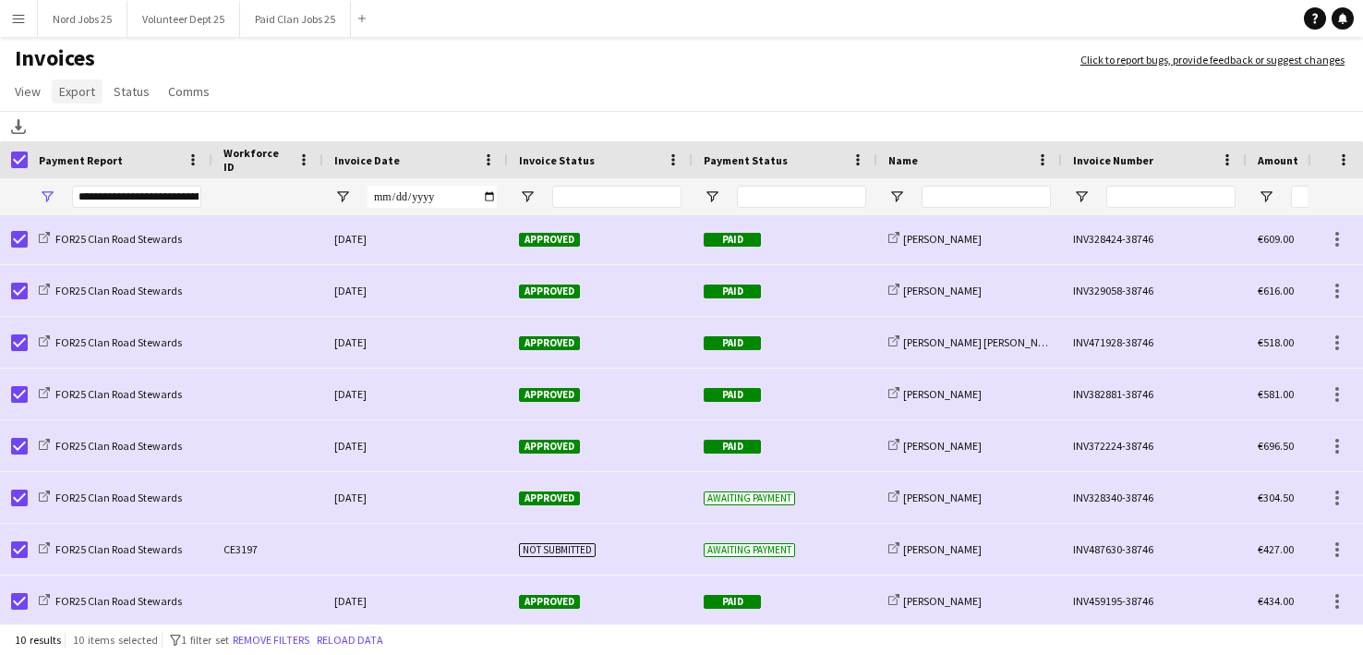
click at [56, 94] on link "Export" at bounding box center [77, 91] width 51 height 24
click at [106, 122] on link "Export as XLSX" at bounding box center [117, 131] width 129 height 39
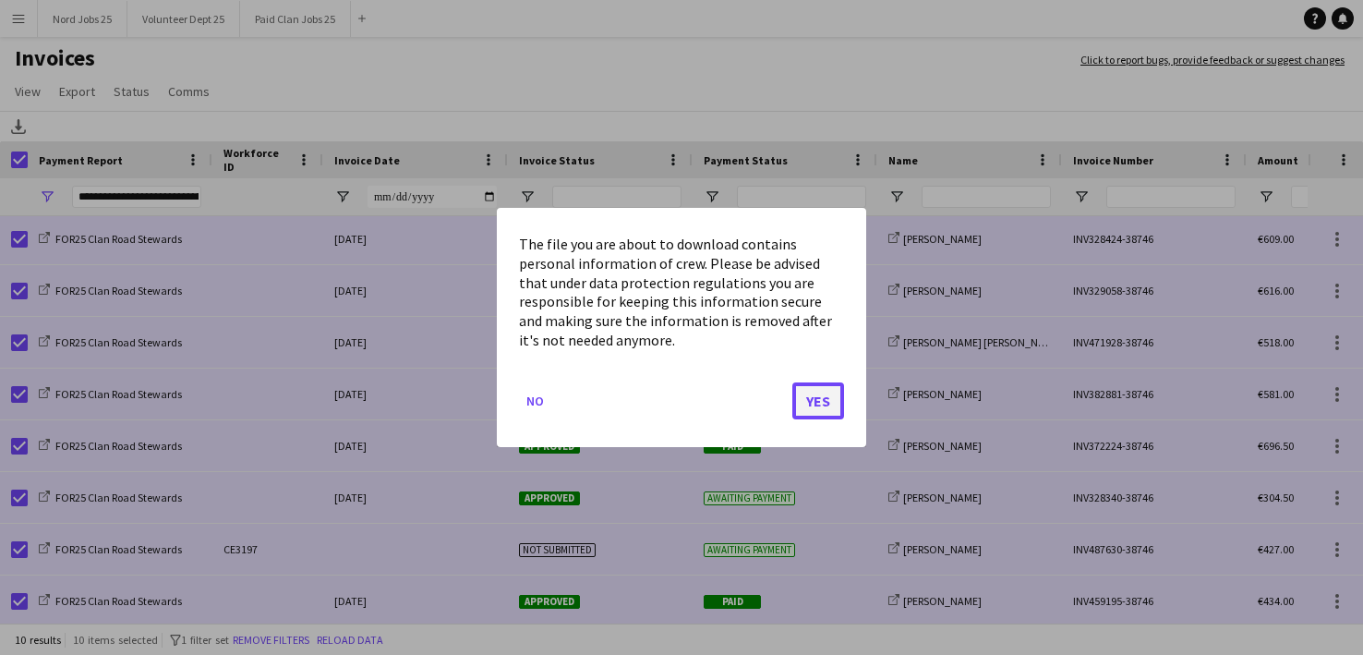
click at [827, 397] on button "Yes" at bounding box center [818, 400] width 52 height 37
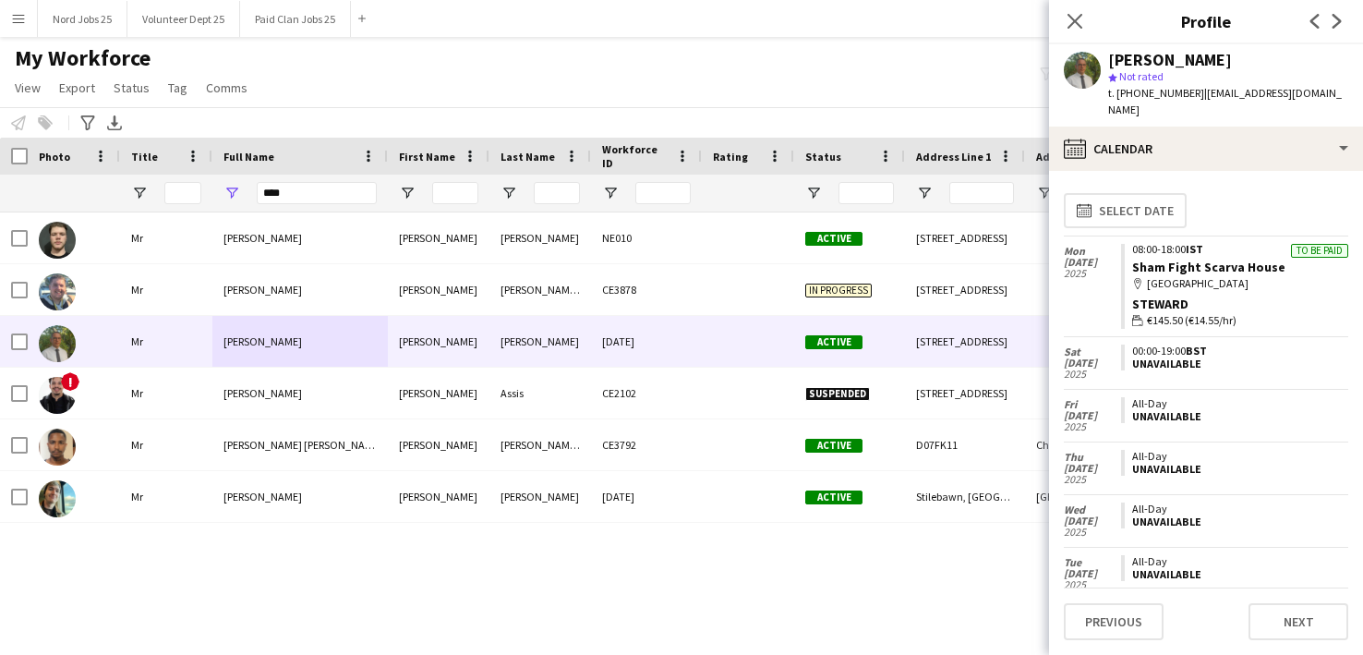
scroll to position [1110, 0]
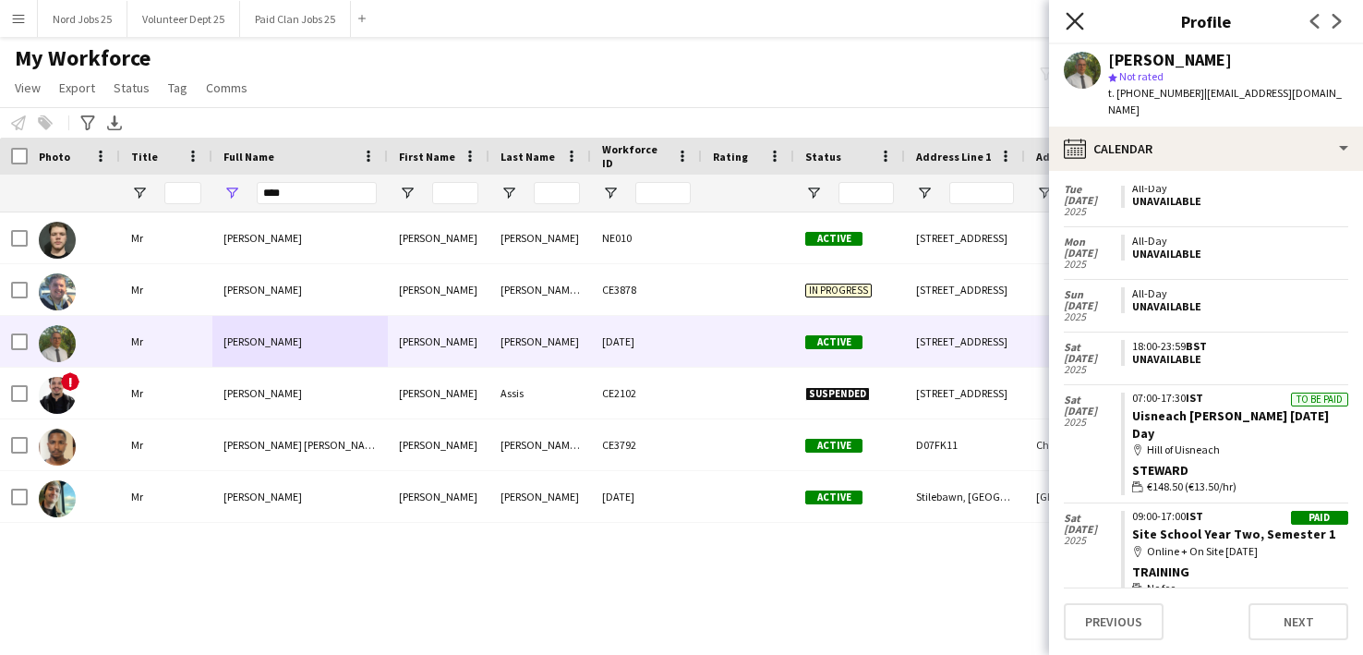
click at [1078, 18] on icon at bounding box center [1075, 21] width 18 height 18
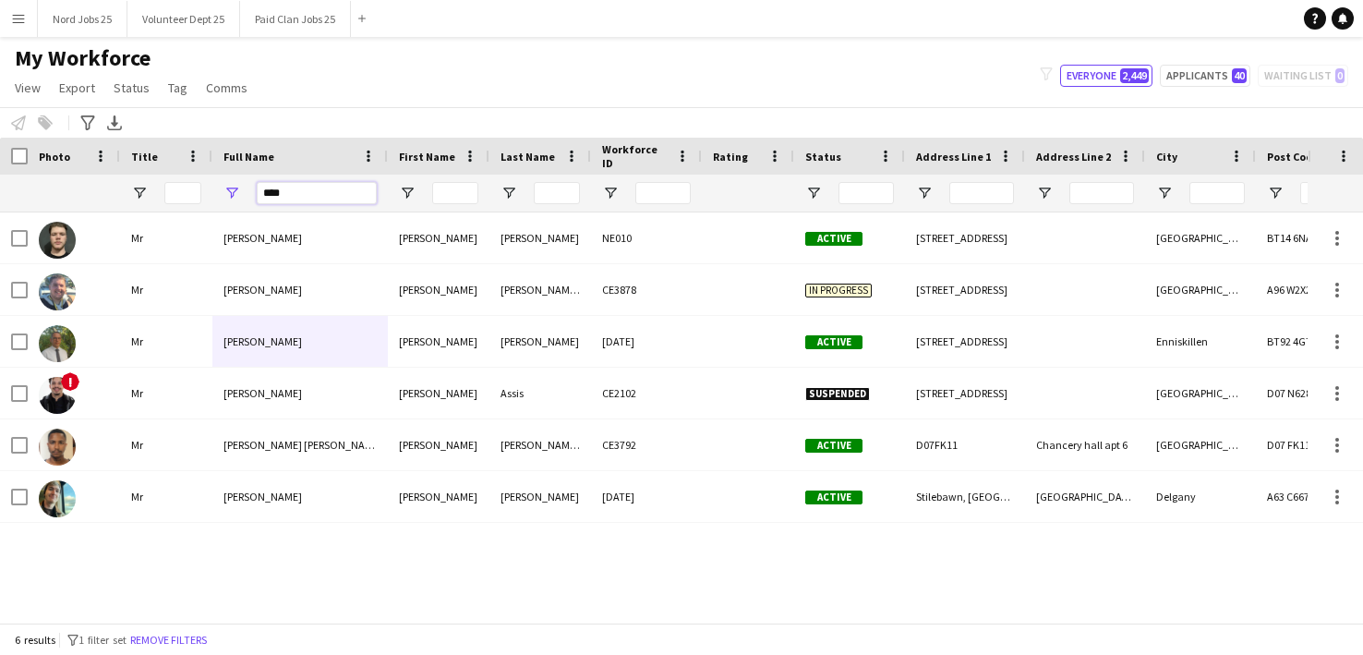
click at [283, 188] on input "****" at bounding box center [317, 193] width 120 height 22
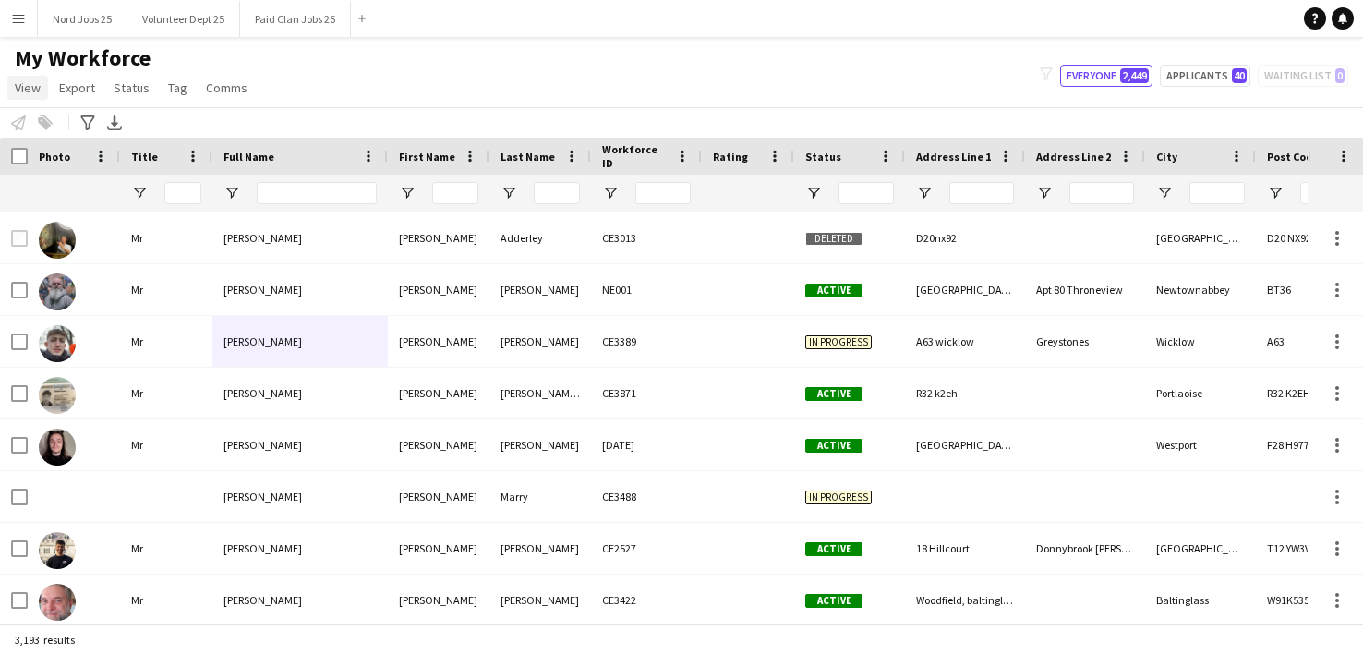
click at [17, 91] on span "View" at bounding box center [28, 87] width 26 height 17
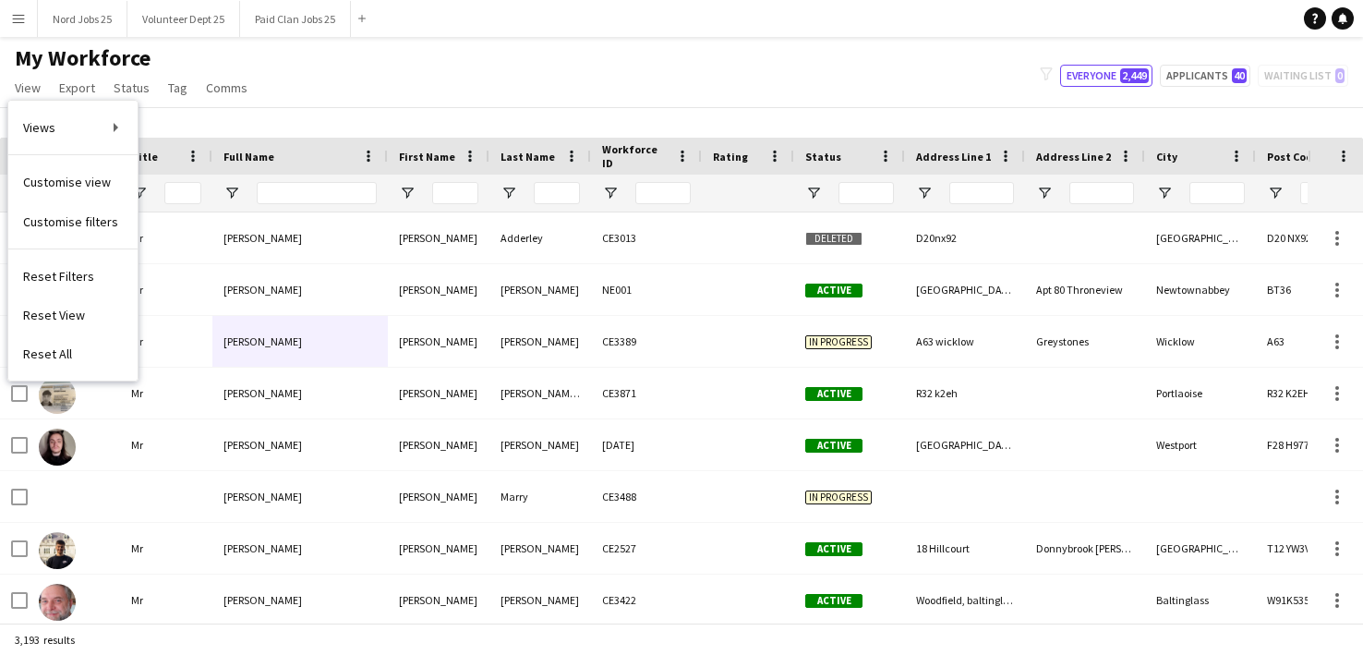
click at [344, 62] on div "My Workforce View Views Default view New view Update view Delete view Edit name…" at bounding box center [681, 75] width 1363 height 63
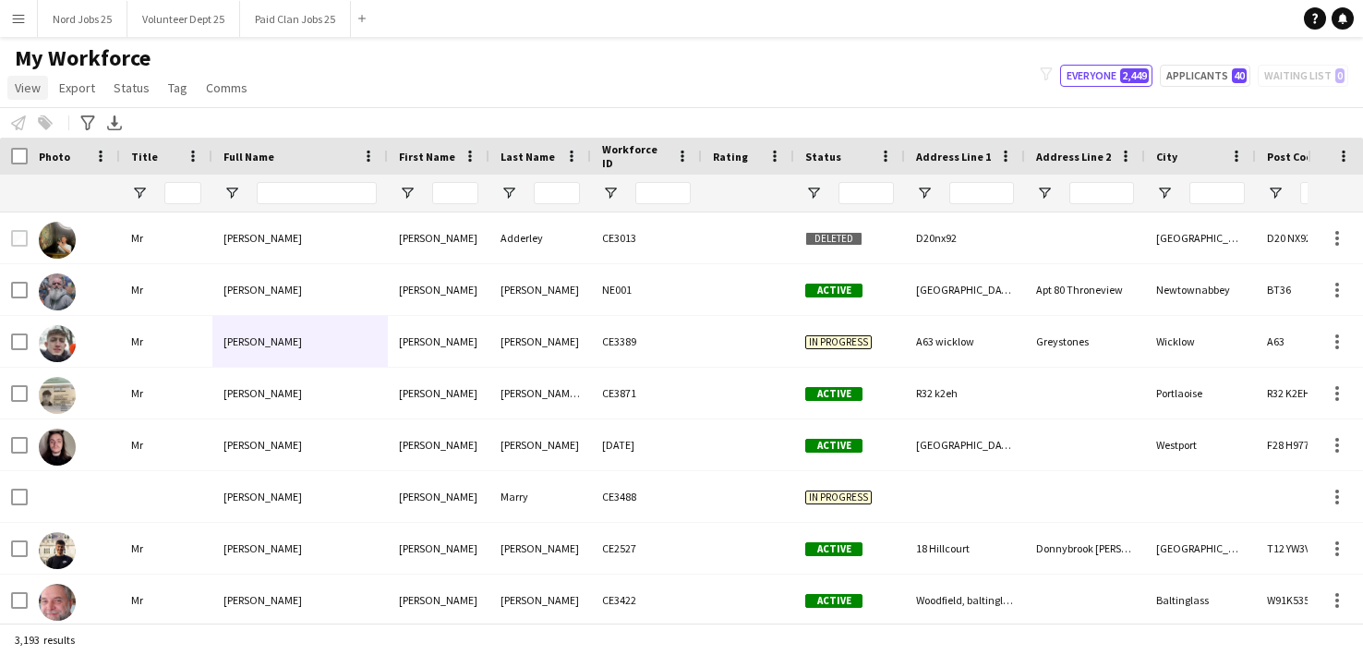
click at [23, 91] on span "View" at bounding box center [28, 87] width 26 height 17
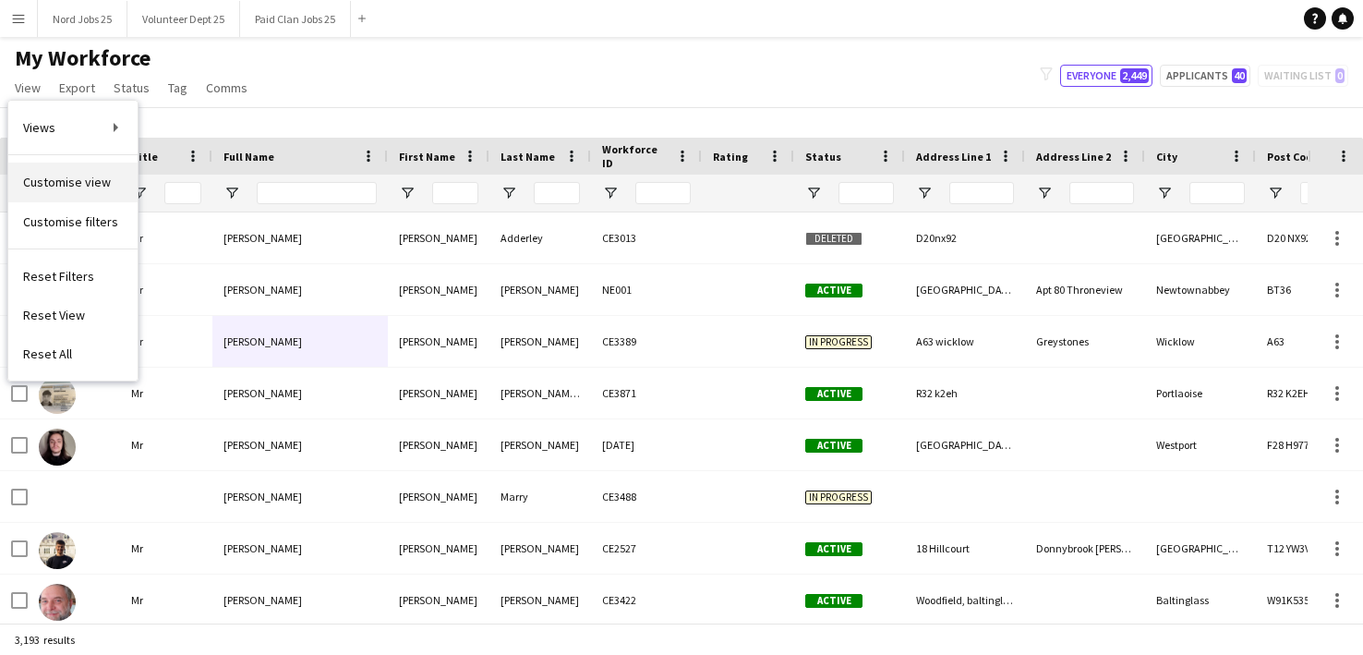
drag, startPoint x: 76, startPoint y: 208, endPoint x: 78, endPoint y: 187, distance: 21.3
click at [78, 187] on div "Customise view Customise filters" at bounding box center [72, 201] width 129 height 93
click at [80, 182] on span "Customise view" at bounding box center [67, 182] width 88 height 17
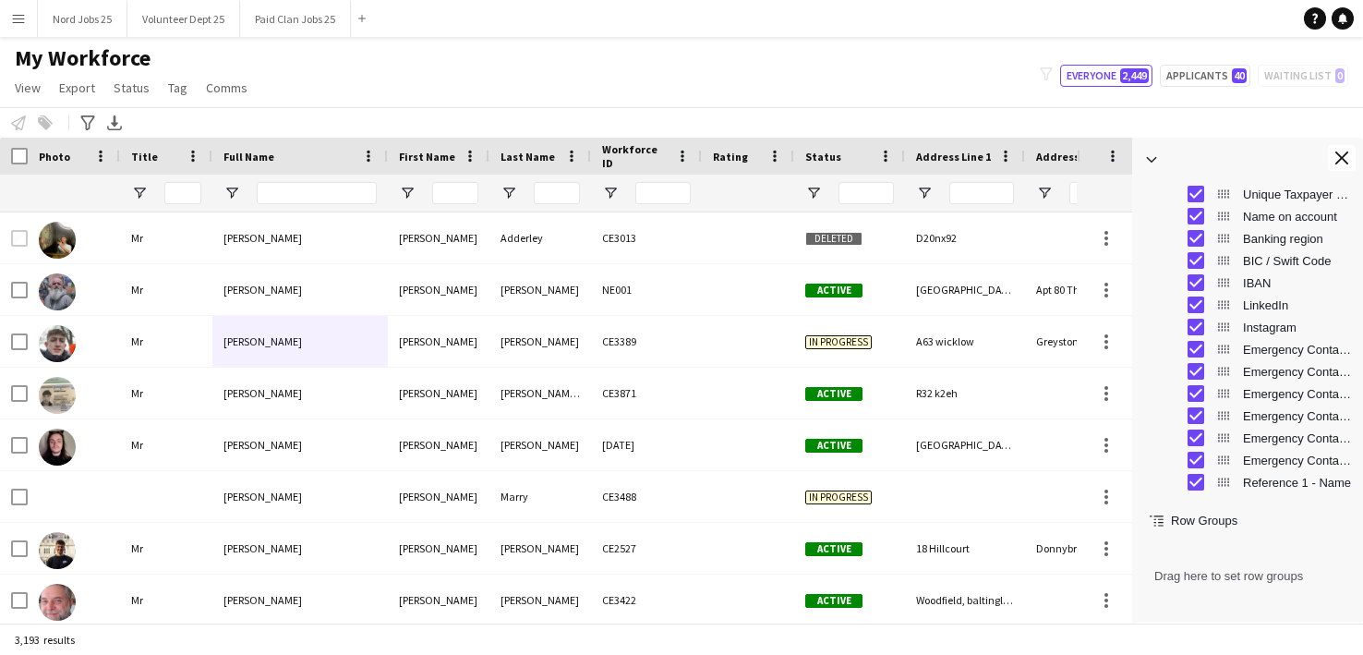
scroll to position [1774, 0]
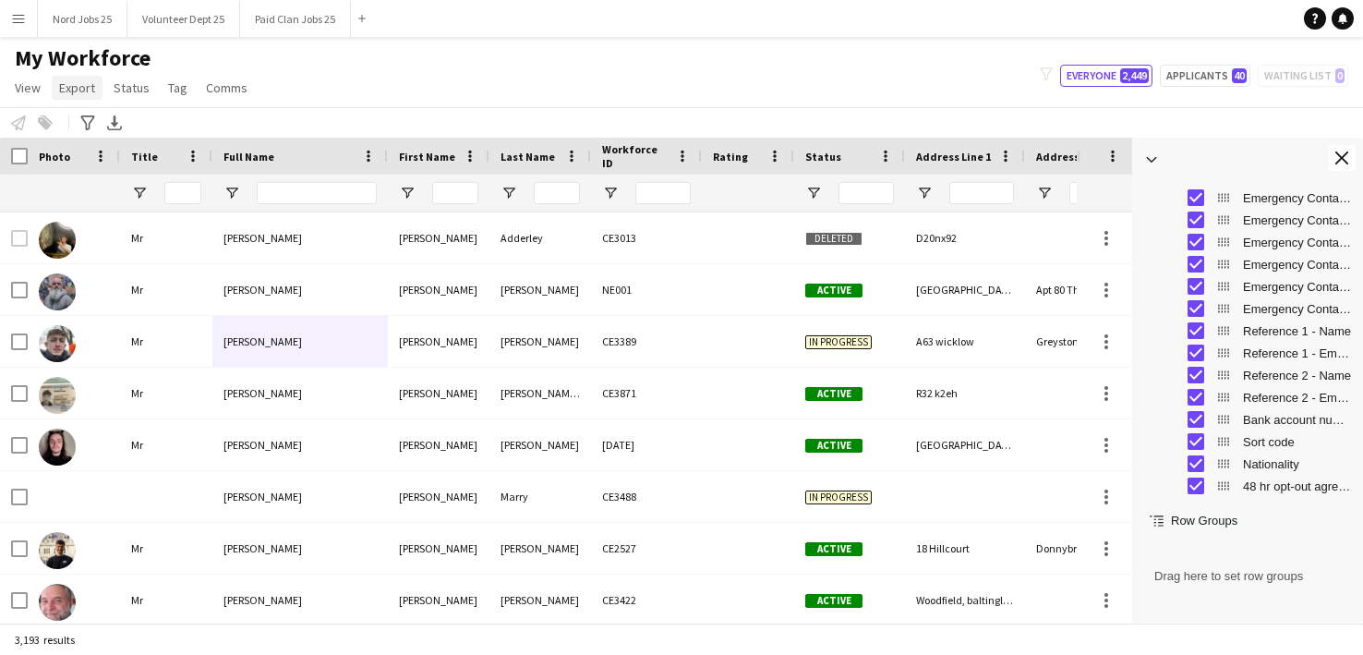
click at [60, 87] on span "Export" at bounding box center [77, 87] width 36 height 17
click at [128, 180] on span "Export as XLSX" at bounding box center [107, 182] width 80 height 17
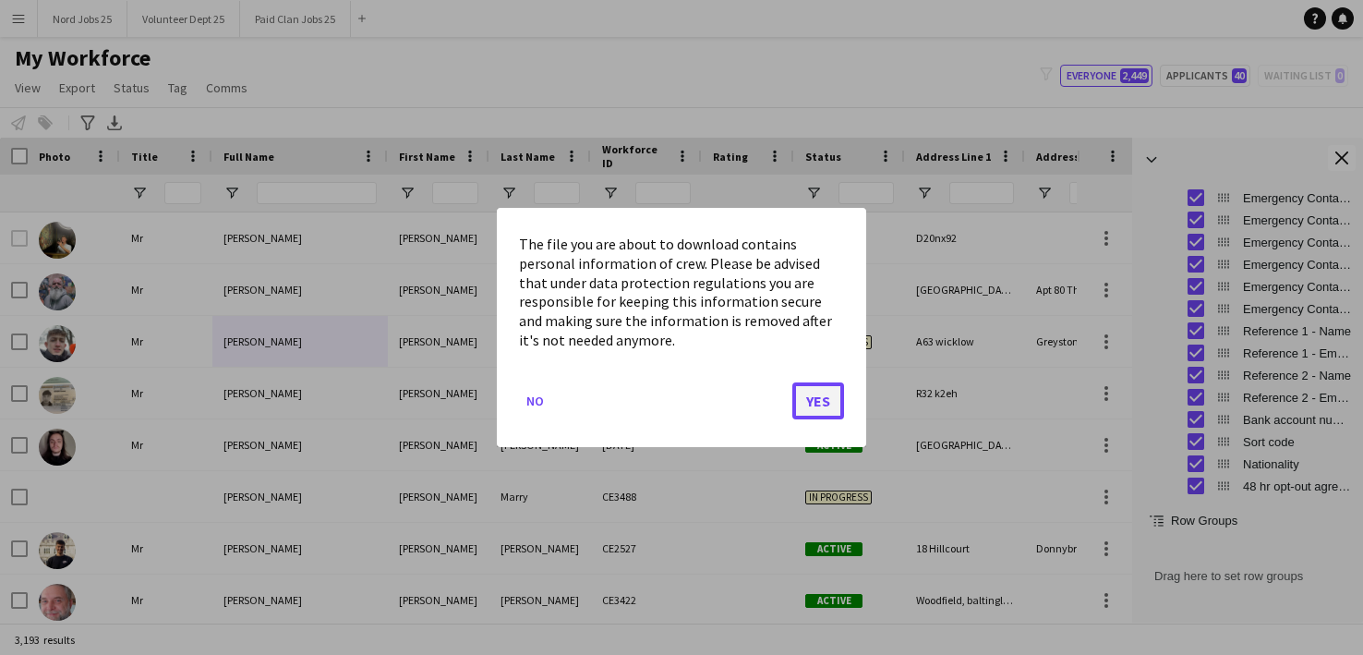
click at [806, 387] on button "Yes" at bounding box center [818, 400] width 52 height 37
